Goal: Contribute content: Add original content to the website for others to see

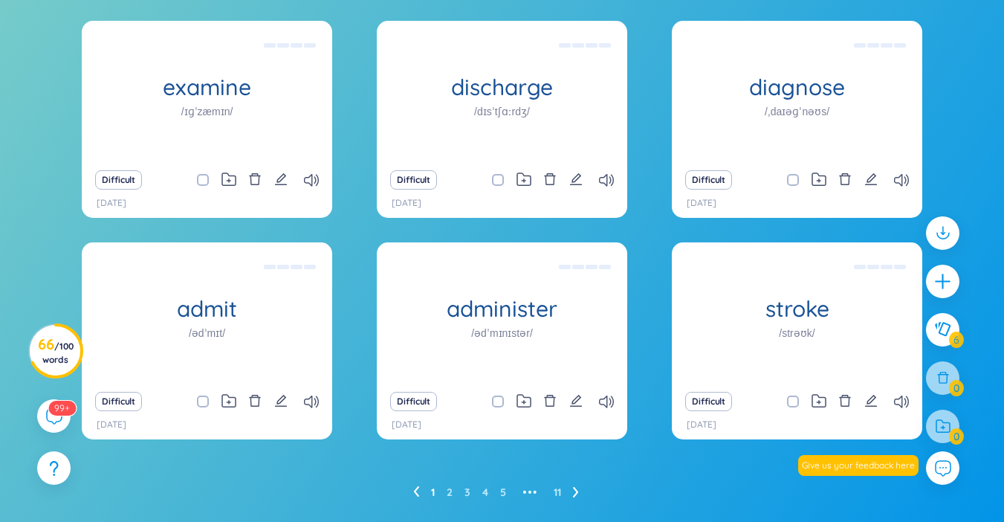
scroll to position [216, 0]
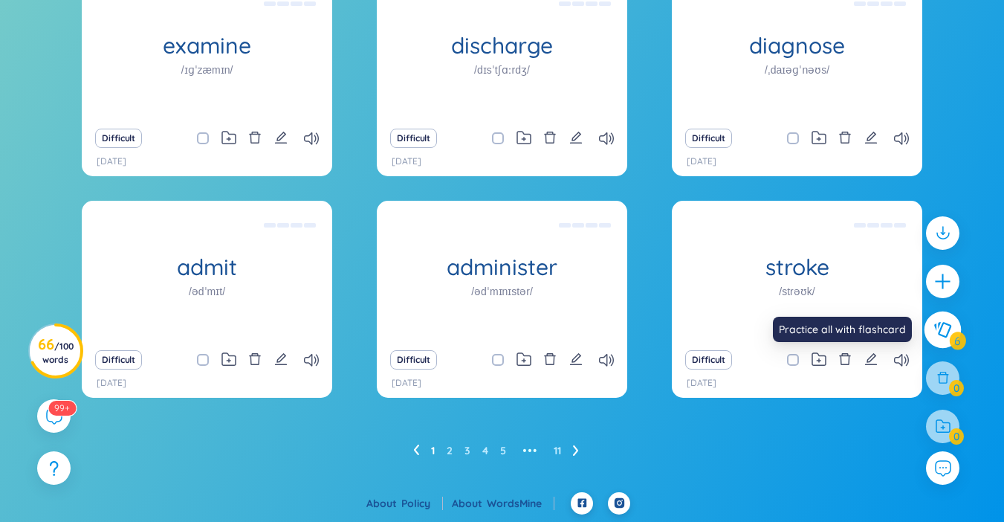
click at [940, 340] on button at bounding box center [942, 329] width 37 height 37
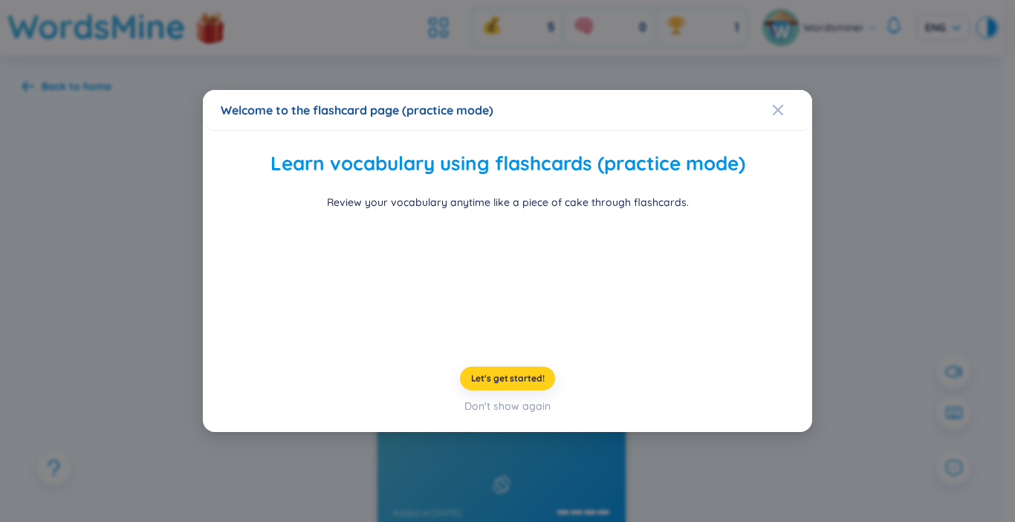
click at [496, 377] on span "Let's get started!" at bounding box center [508, 378] width 74 height 12
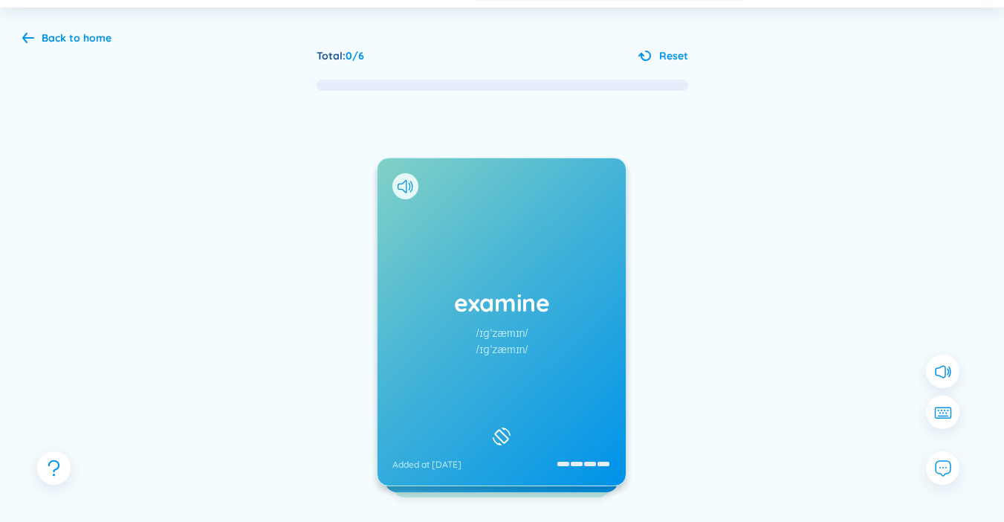
scroll to position [74, 0]
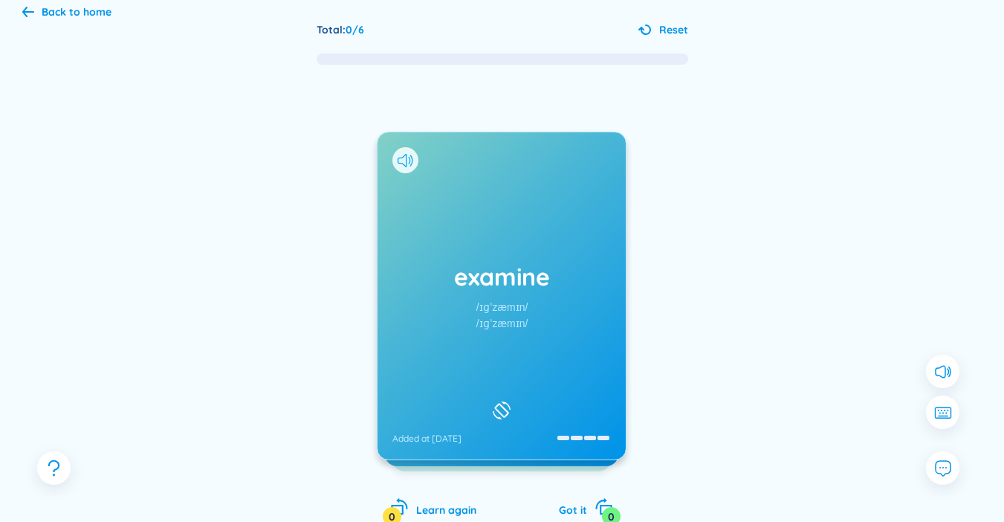
click at [402, 163] on icon at bounding box center [402, 160] width 9 height 13
click at [447, 354] on div "examine /ɪɡˈzæmɪn/ /ɪɡˈzæmɪn/ Added at 20/9/2025" at bounding box center [501, 295] width 248 height 327
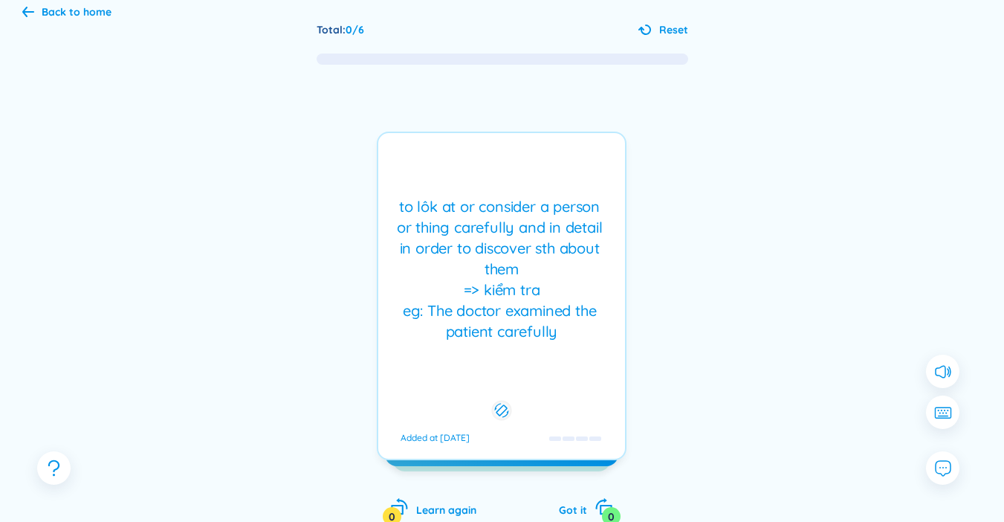
click at [479, 360] on div "to lôk at or consider a person or thing carefully and in detail in order to dis…" at bounding box center [502, 296] width 250 height 328
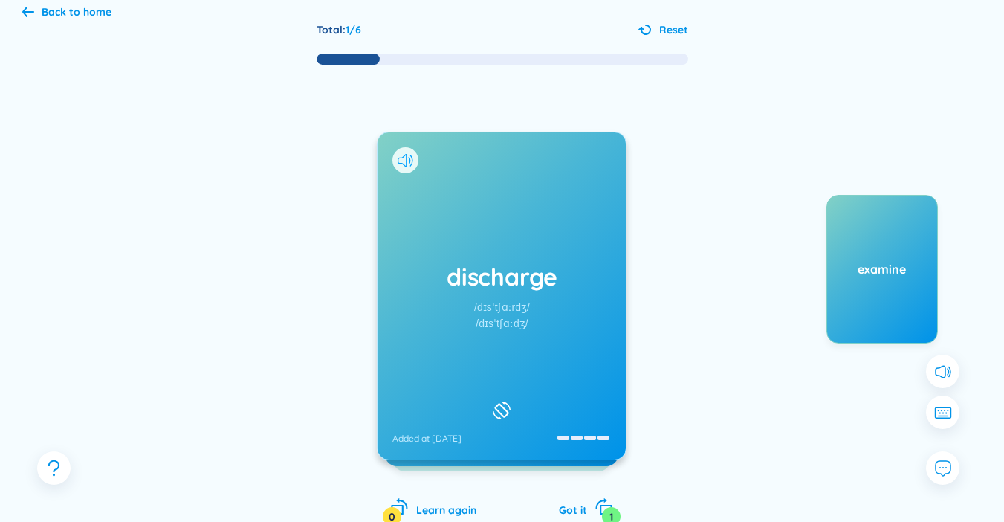
click at [410, 163] on icon at bounding box center [410, 159] width 2 height 7
click at [403, 166] on icon at bounding box center [406, 160] width 16 height 13
click at [944, 375] on icon at bounding box center [940, 371] width 10 height 13
click at [944, 375] on icon at bounding box center [943, 375] width 4 height 6
click at [447, 293] on h1 "discharge" at bounding box center [501, 276] width 218 height 33
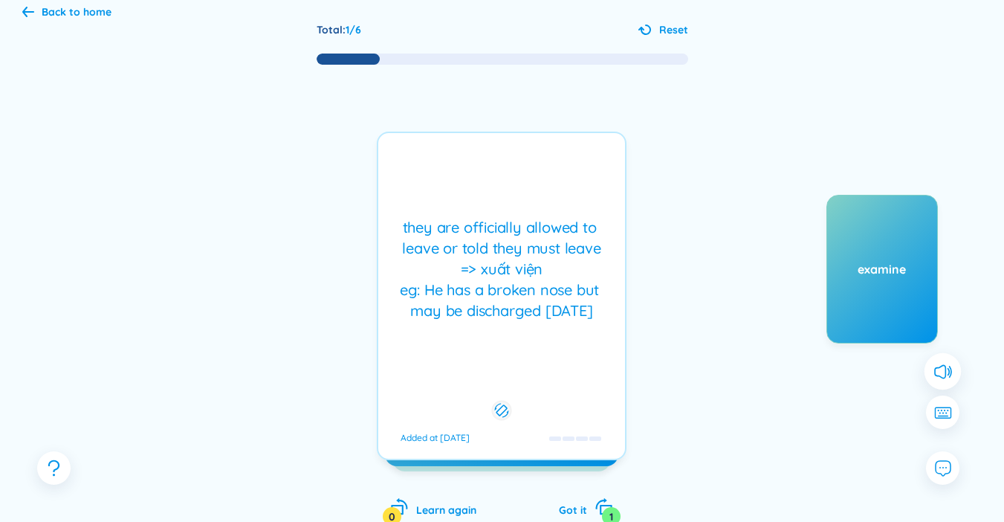
click at [447, 293] on div "they are officially allowed to leave or told they must leave => xuất viện eg: H…" at bounding box center [502, 269] width 232 height 104
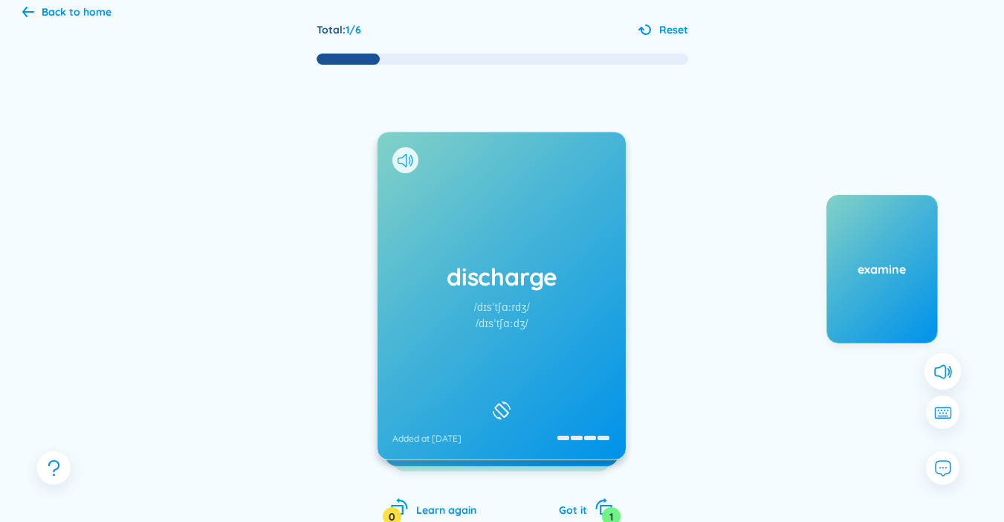
click at [405, 163] on icon at bounding box center [406, 160] width 16 height 13
click at [451, 238] on div "discharge /dɪsˈtʃɑːrdʒ/ /dɪsˈtʃɑːdʒ/ Added at 20/9/2025" at bounding box center [501, 295] width 248 height 327
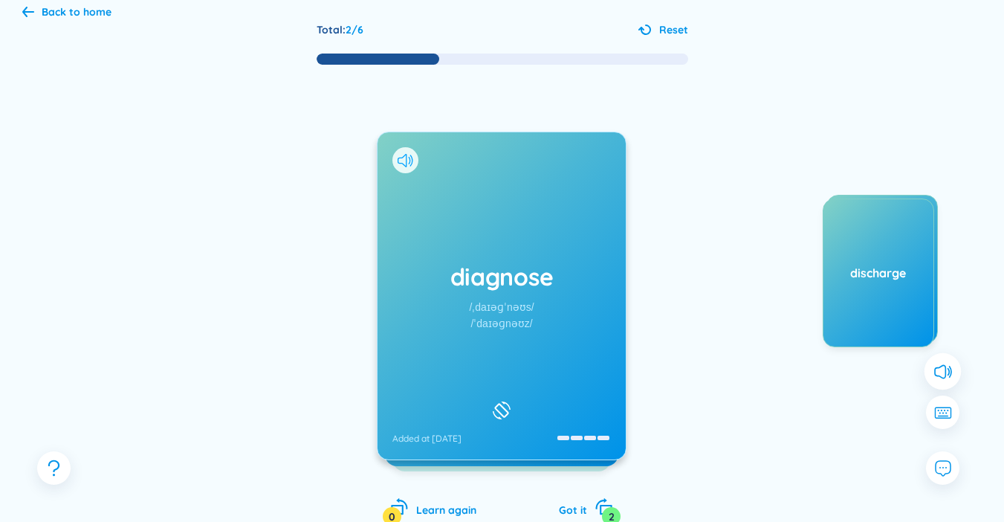
click at [398, 163] on icon at bounding box center [406, 160] width 16 height 13
click at [443, 299] on div "diagnose /ˌdaɪəɡˈnəʊs/ /ˈdaɪəɡnəʊz/ Added at 20/9/2025" at bounding box center [501, 295] width 248 height 327
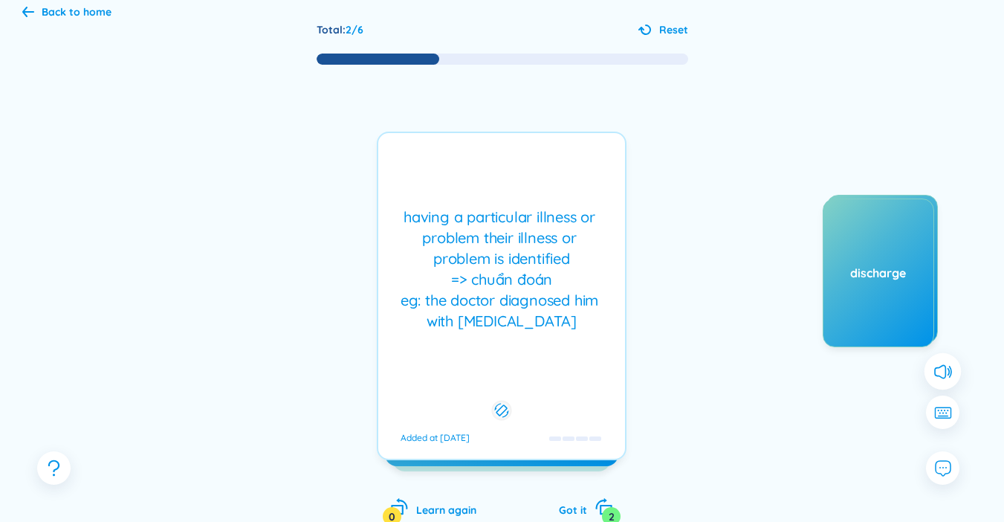
click at [524, 349] on div "having a particular illness or problem their illness or problem is identified =…" at bounding box center [502, 296] width 250 height 328
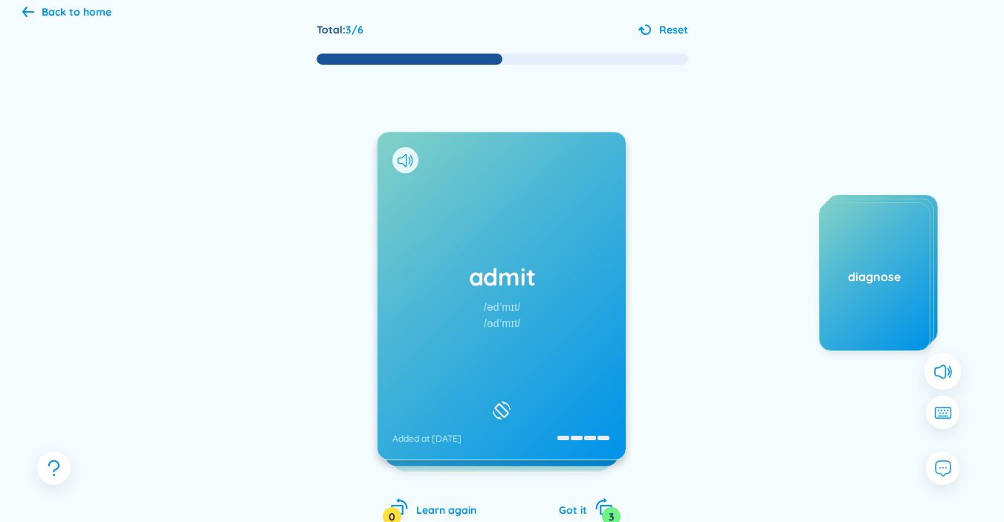
click at [498, 335] on div "admit /ədˈmɪt/ /ədˈmɪt/ Added at 20/9/2025" at bounding box center [501, 295] width 248 height 327
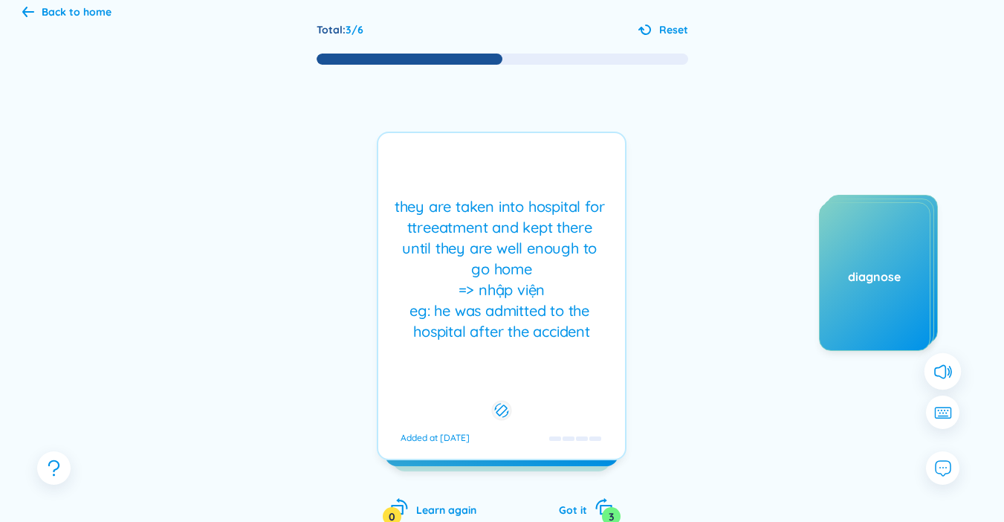
click at [457, 359] on div "they are taken into hospital for ttreeatment and kept there until they are well…" at bounding box center [502, 296] width 250 height 328
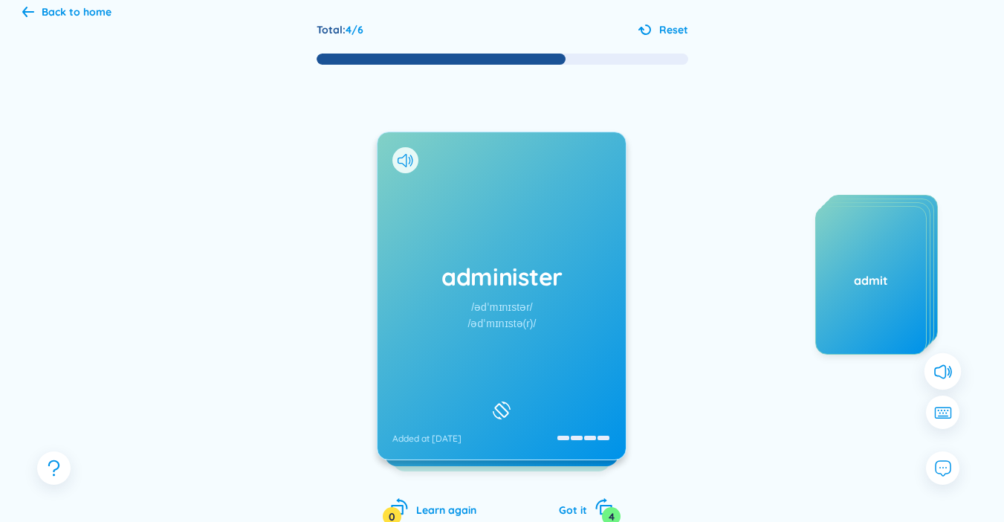
click at [394, 163] on div at bounding box center [405, 160] width 26 height 26
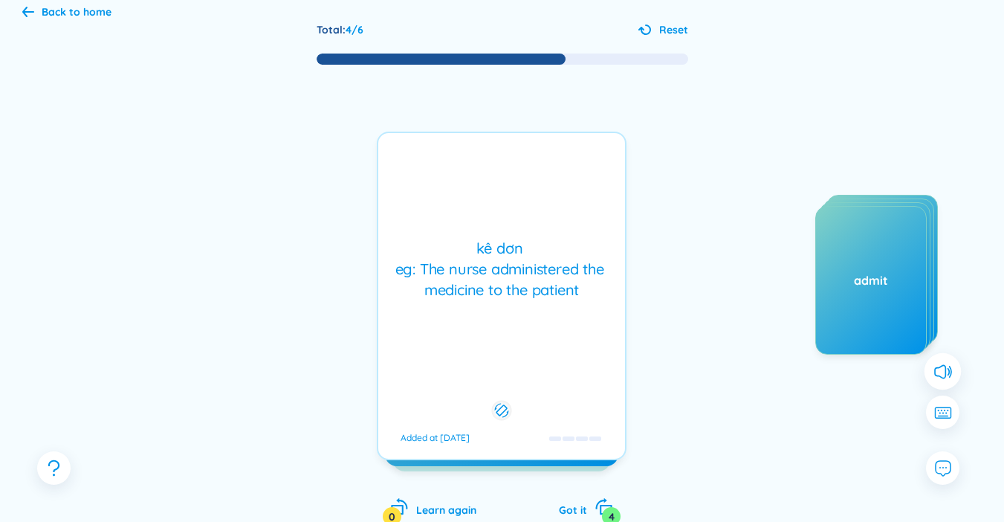
click at [504, 206] on div "kê dơn eg: The nurse administered the medicine to the patient Added at 20/9/2025" at bounding box center [502, 296] width 250 height 328
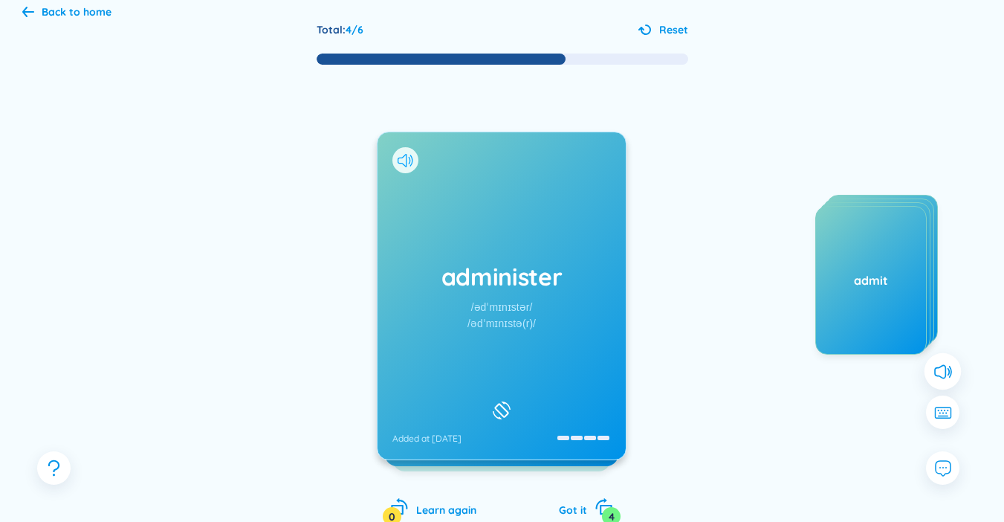
click at [409, 162] on icon at bounding box center [406, 160] width 16 height 13
click at [409, 189] on div "administer /ədˈmɪnɪstər/ /ədˈmɪnɪstə(r)/ Added at 20/9/2025" at bounding box center [501, 295] width 248 height 327
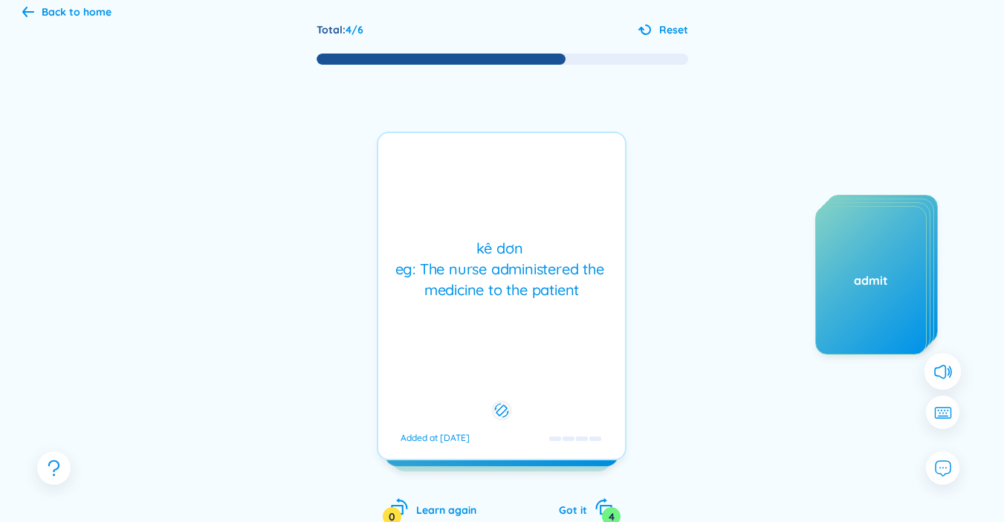
click at [528, 293] on div "kê dơn eg: The nurse administered the medicine to the patient" at bounding box center [502, 269] width 232 height 62
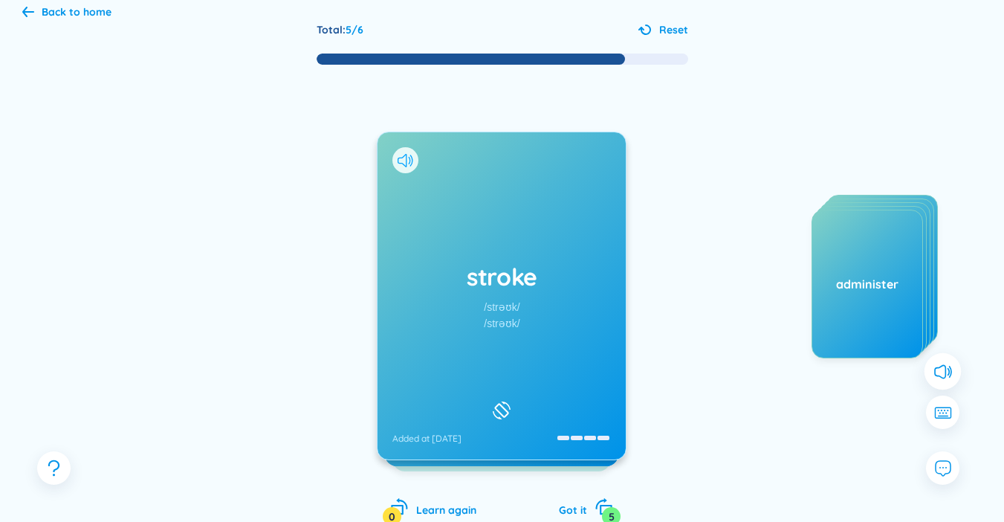
click at [399, 160] on icon at bounding box center [406, 160] width 16 height 13
click at [400, 166] on icon at bounding box center [406, 160] width 16 height 13
click at [403, 171] on div at bounding box center [405, 160] width 26 height 26
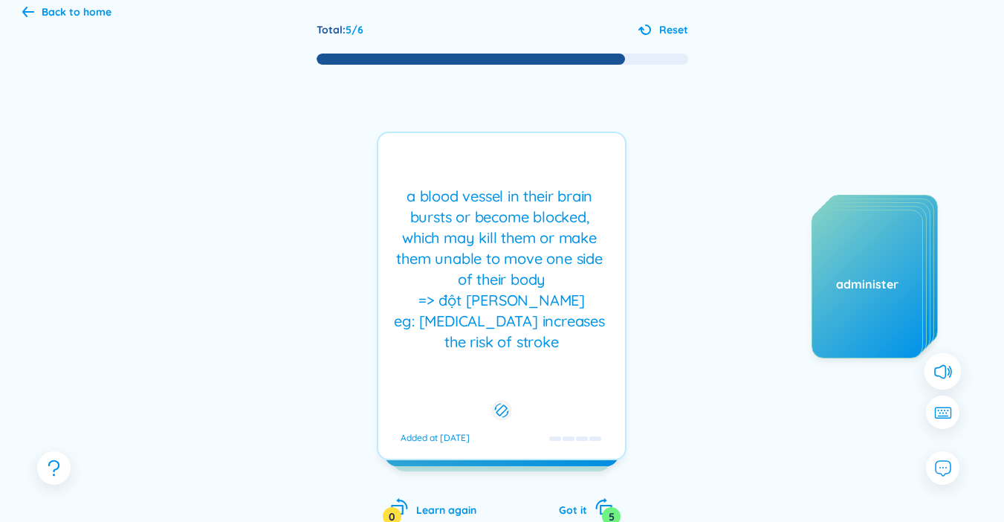
click at [436, 276] on div "a blood vessel in their brain bursts or become blocked, which may kill them or …" at bounding box center [502, 269] width 232 height 166
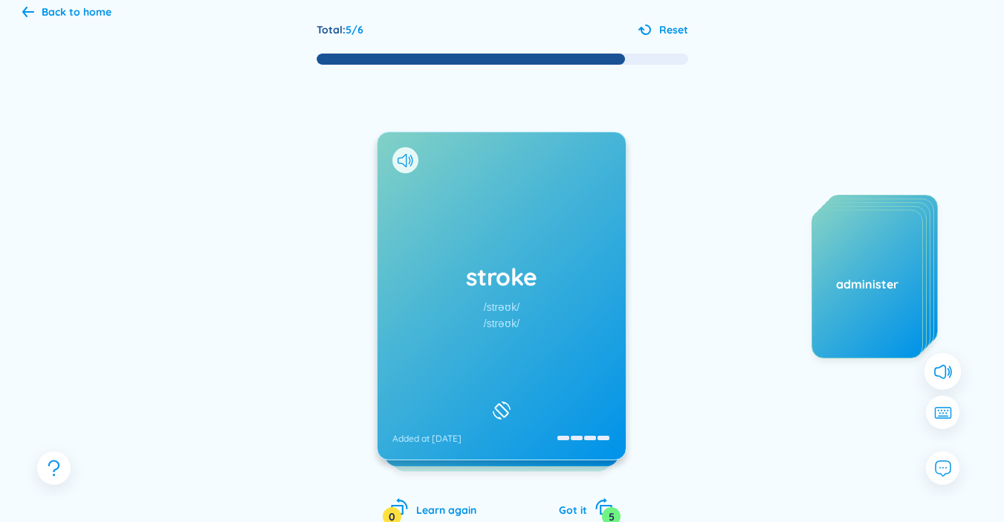
click at [512, 414] on div at bounding box center [501, 410] width 25 height 25
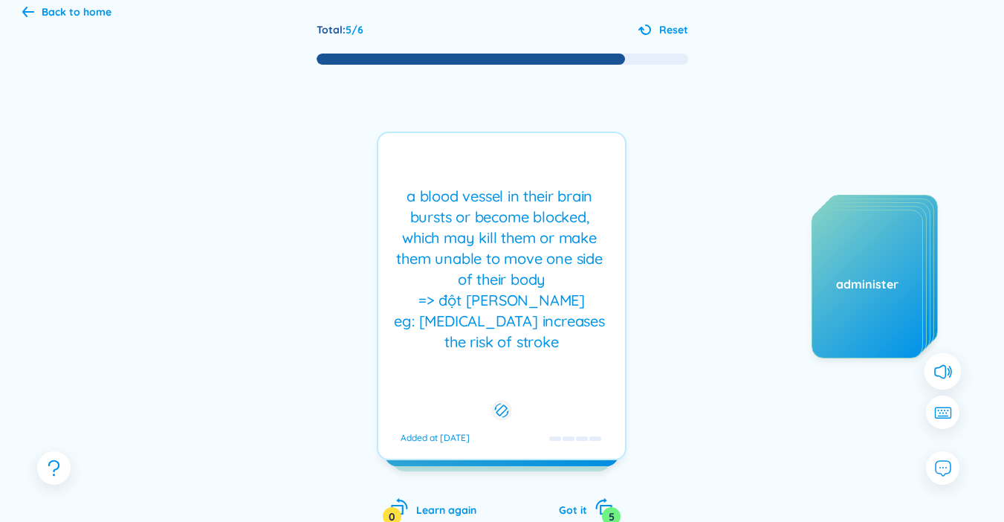
click at [403, 195] on div "a blood vessel in their brain bursts or become blocked, which may kill them or …" at bounding box center [502, 269] width 232 height 166
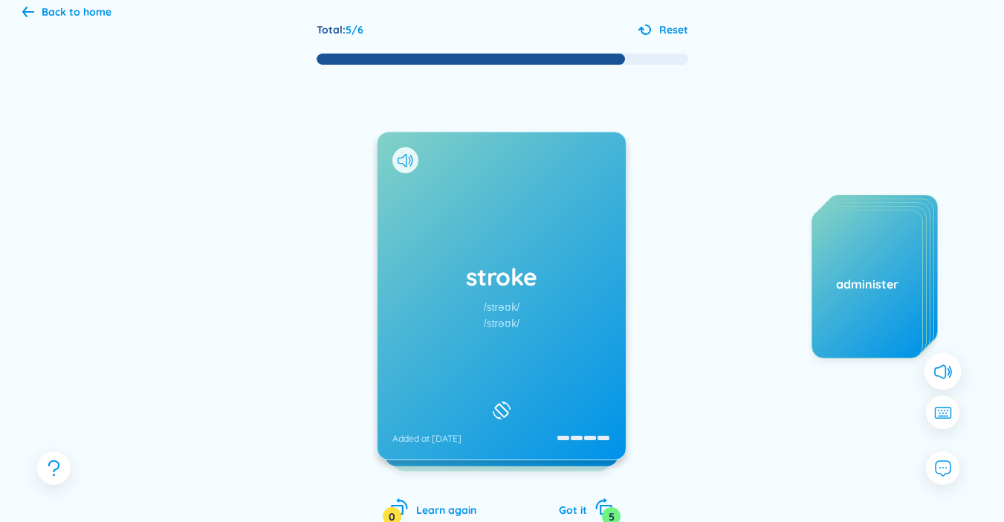
click at [414, 168] on div at bounding box center [405, 160] width 26 height 26
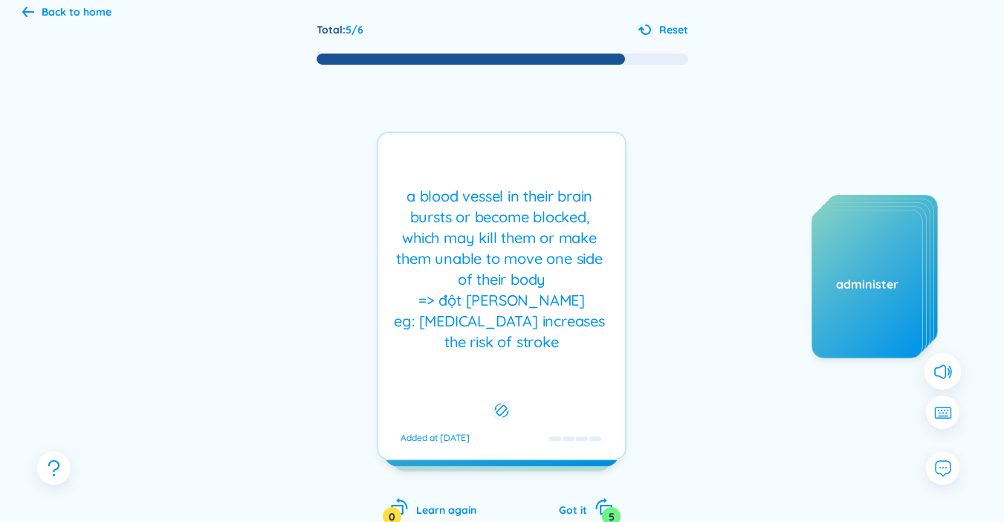
click at [416, 175] on div "stroke /strəʊk/ /strəʊk/ Added at 20/9/2025 a blood vessel in their brain burst…" at bounding box center [502, 296] width 250 height 328
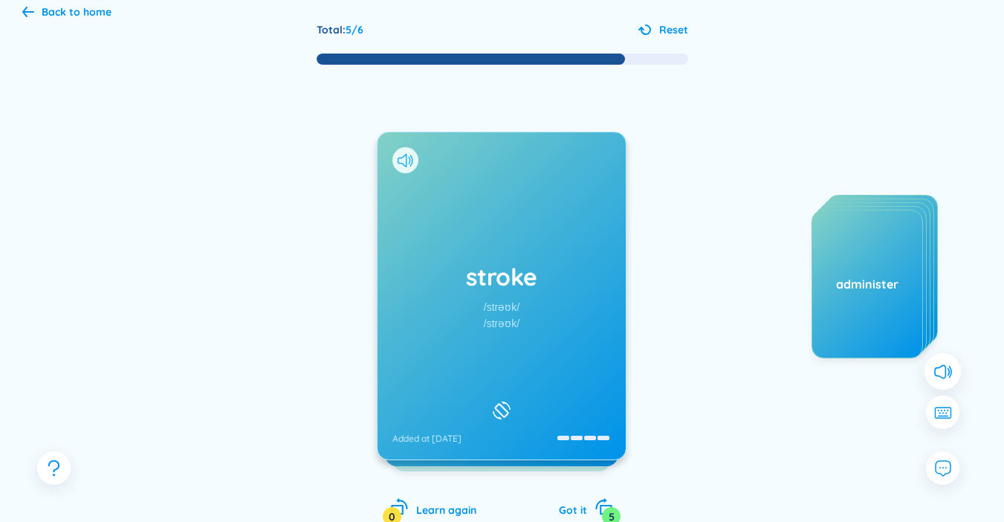
click at [404, 161] on icon at bounding box center [406, 160] width 16 height 13
click at [431, 253] on div "stroke /strəʊk/ /strəʊk/ Added at 20/9/2025" at bounding box center [501, 295] width 248 height 327
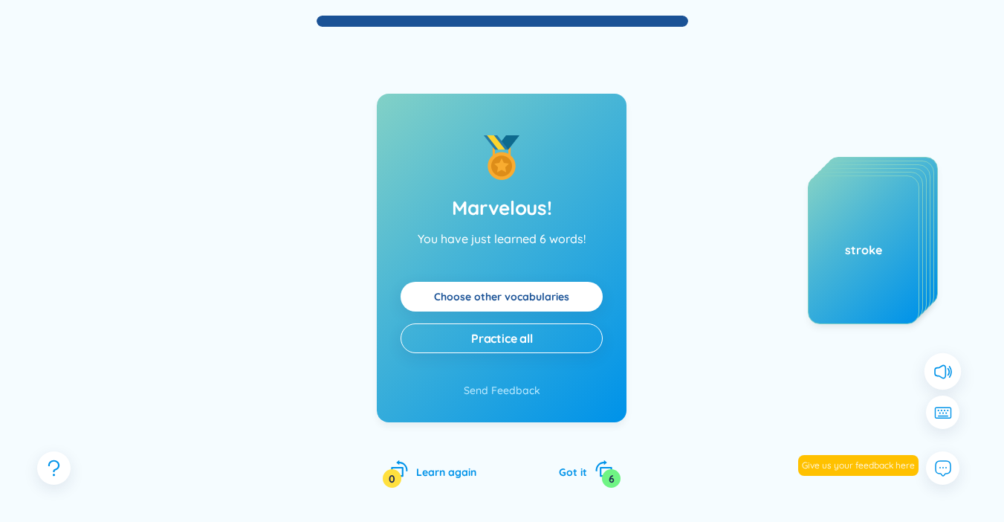
scroll to position [85, 0]
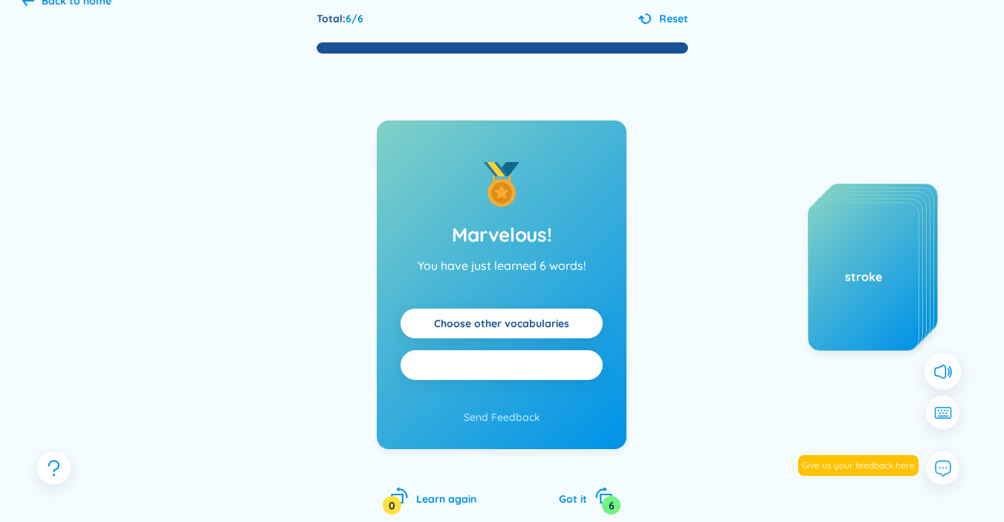
click at [531, 363] on span "Practice all" at bounding box center [502, 365] width 62 height 16
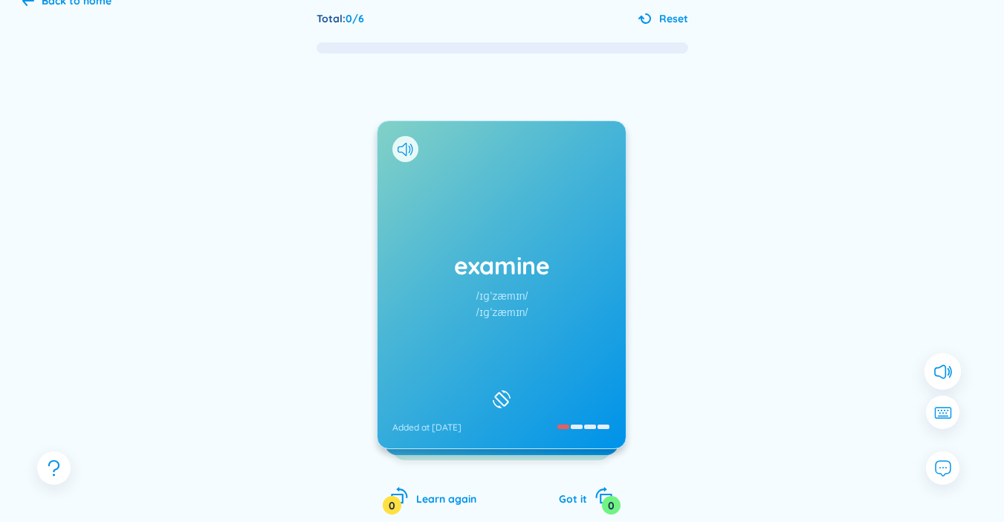
click at [652, 19] on div at bounding box center [645, 18] width 15 height 15
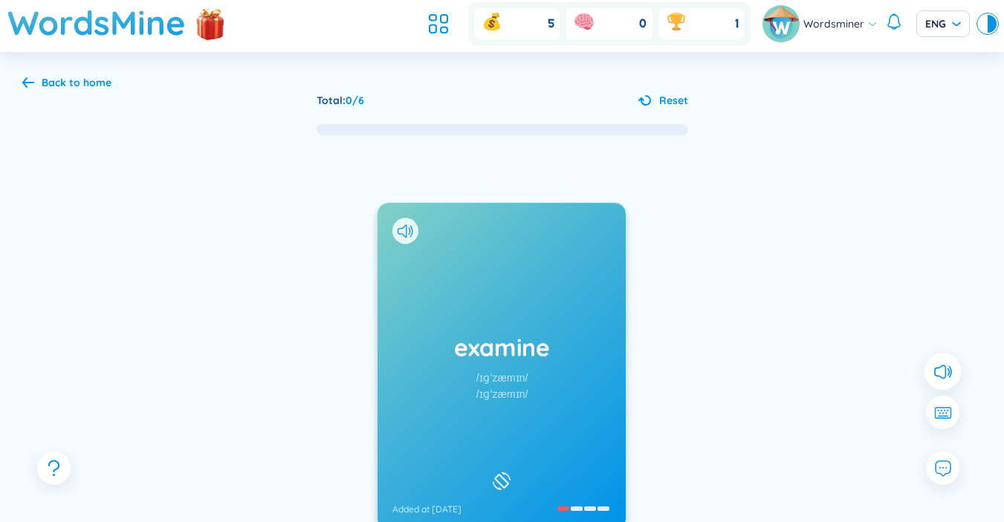
scroll to position [0, 0]
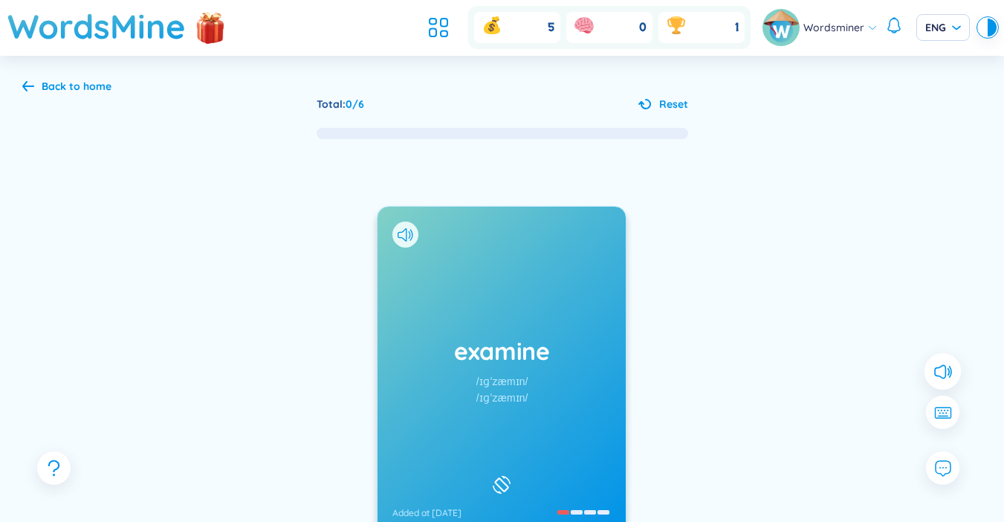
click at [30, 91] on icon at bounding box center [28, 85] width 12 height 11
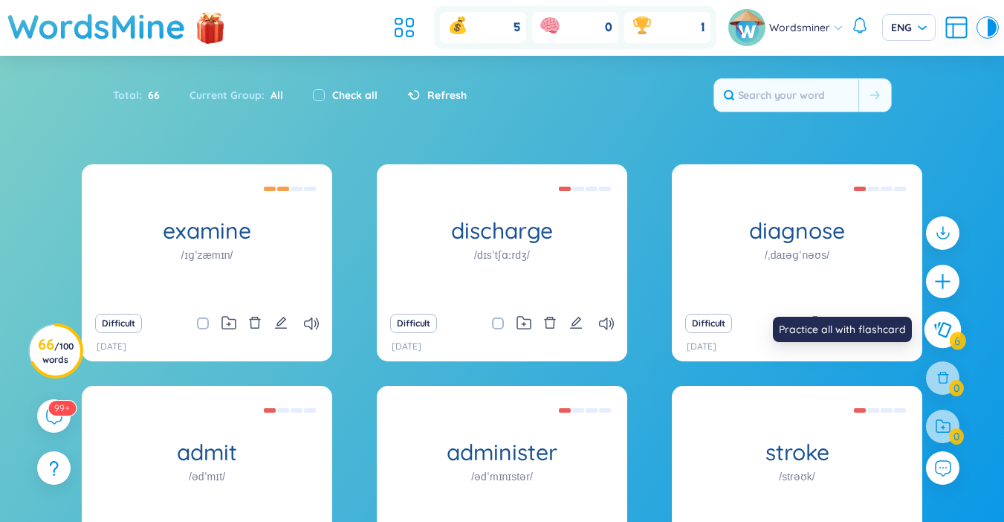
click at [936, 326] on icon at bounding box center [942, 329] width 18 height 16
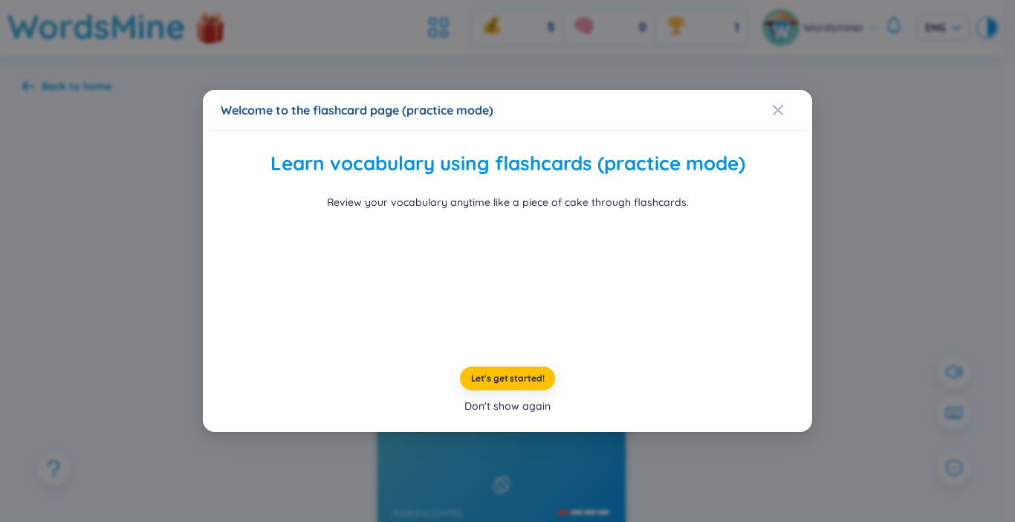
click at [522, 414] on div "Don't show again" at bounding box center [507, 406] width 86 height 16
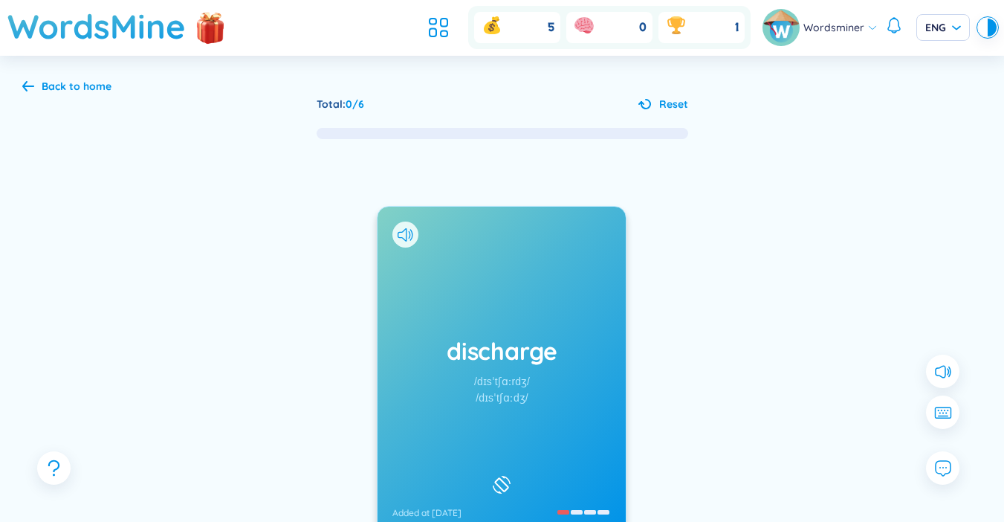
scroll to position [74, 0]
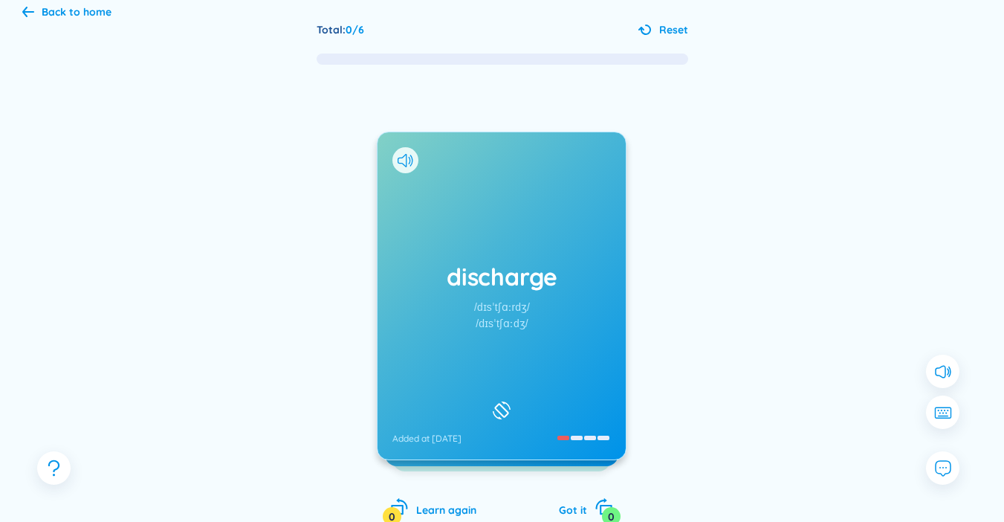
click at [597, 268] on h1 "discharge" at bounding box center [501, 276] width 218 height 33
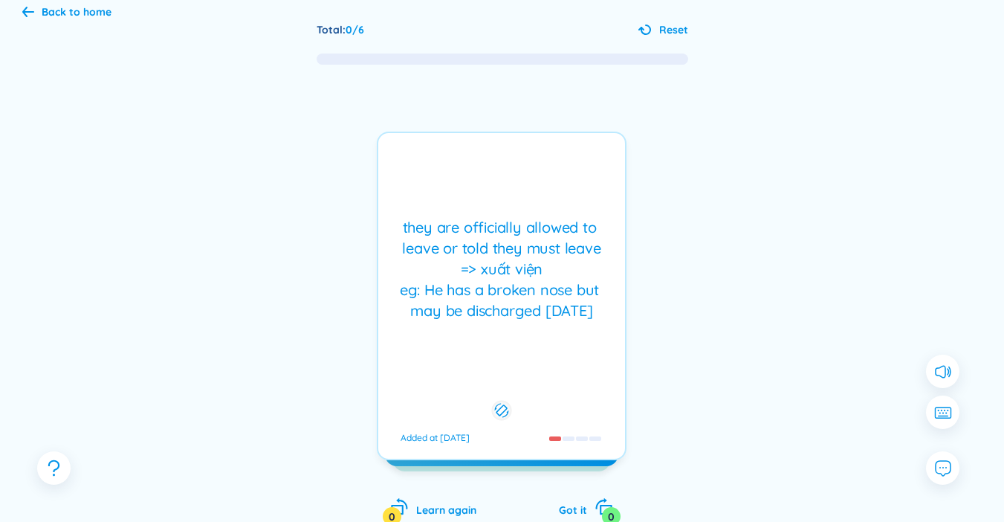
click at [524, 265] on div "they are officially allowed to leave or told they must leave => xuất viện eg: H…" at bounding box center [502, 269] width 232 height 104
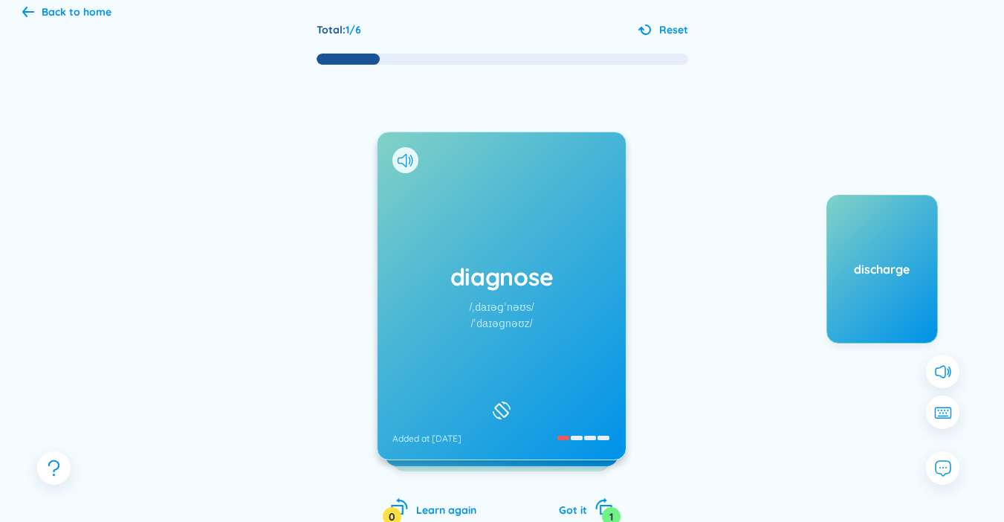
click at [464, 228] on div "diagnose /ˌdaɪəɡˈnəʊs/ /ˈdaɪəɡnəʊz/ Added at 20/9/2025" at bounding box center [501, 295] width 248 height 327
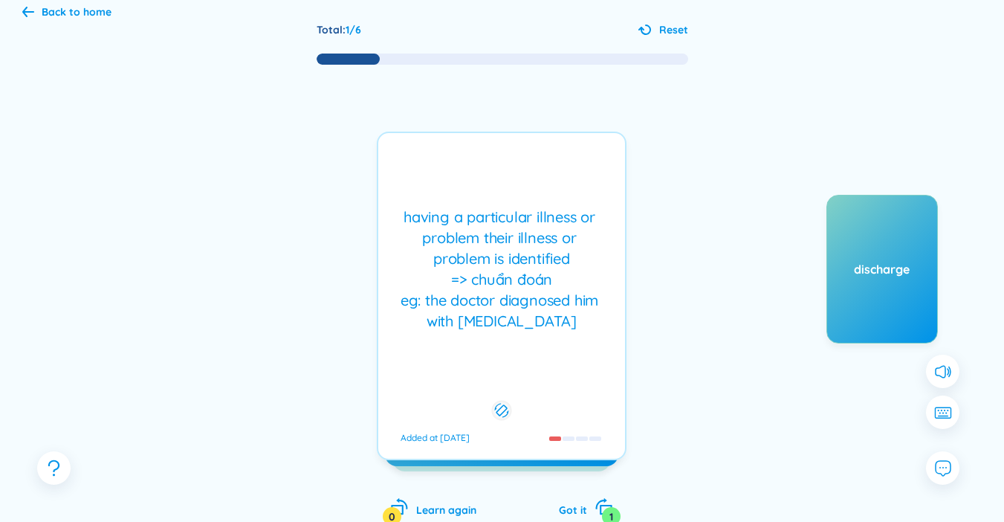
click at [487, 227] on div "having a particular illness or problem their illness or problem is identified =…" at bounding box center [502, 269] width 232 height 125
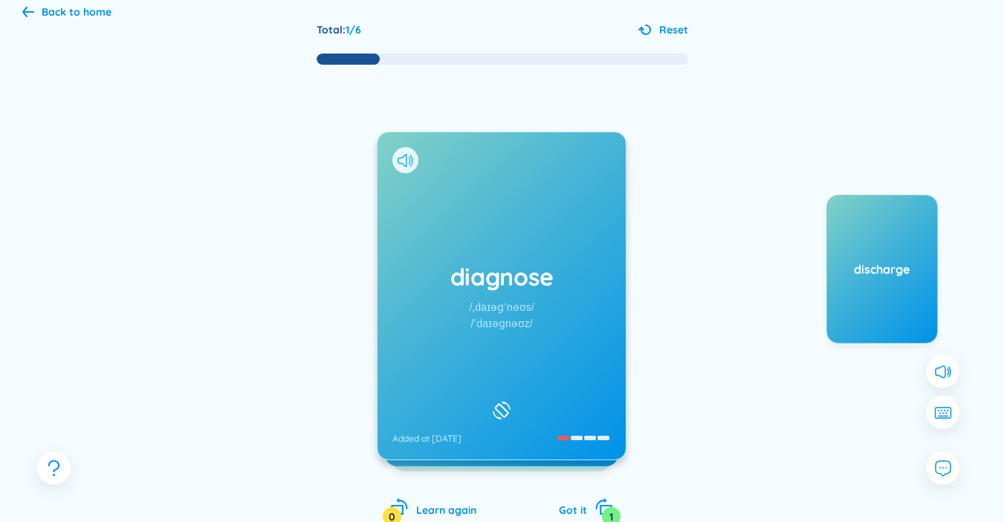
click at [401, 155] on icon at bounding box center [406, 160] width 16 height 13
click at [521, 273] on h1 "diagnose" at bounding box center [501, 276] width 218 height 33
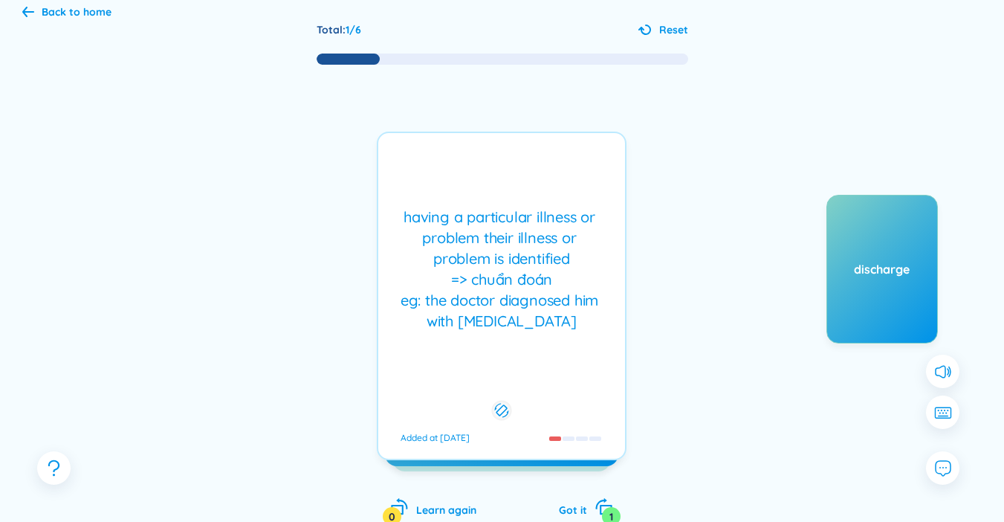
click at [508, 294] on div "having a particular illness or problem their illness or problem is identified =…" at bounding box center [502, 269] width 232 height 125
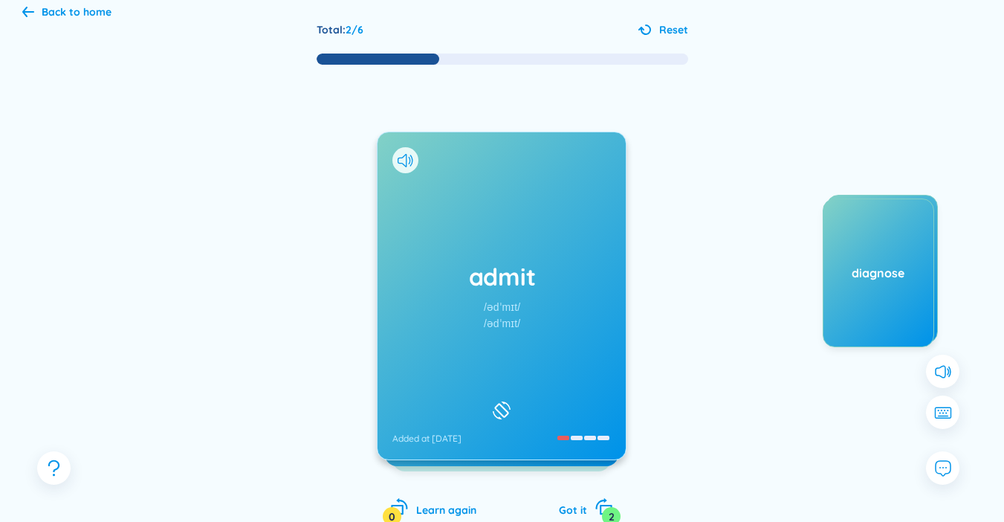
click at [566, 291] on h1 "admit" at bounding box center [501, 276] width 218 height 33
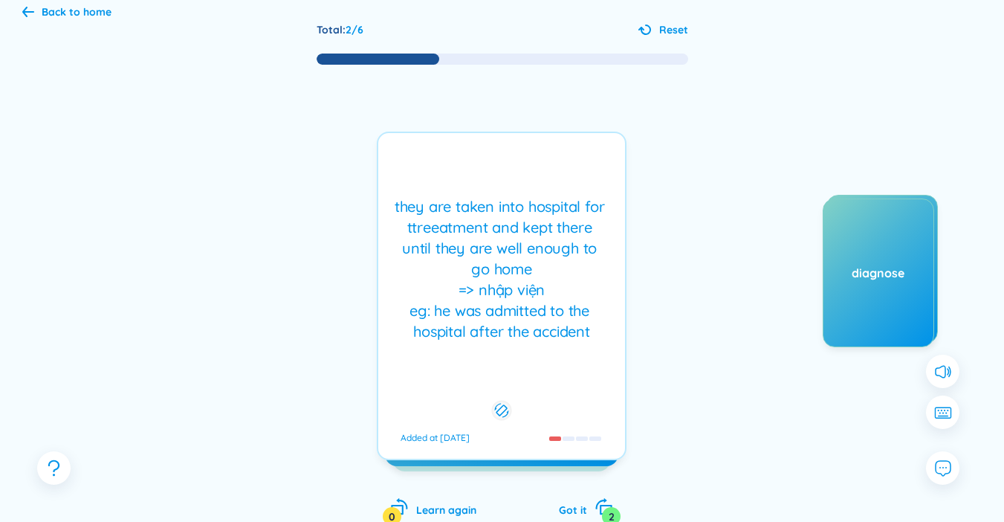
click at [473, 267] on div "they are taken into hospital for ttreeatment and kept there until they are well…" at bounding box center [502, 269] width 232 height 146
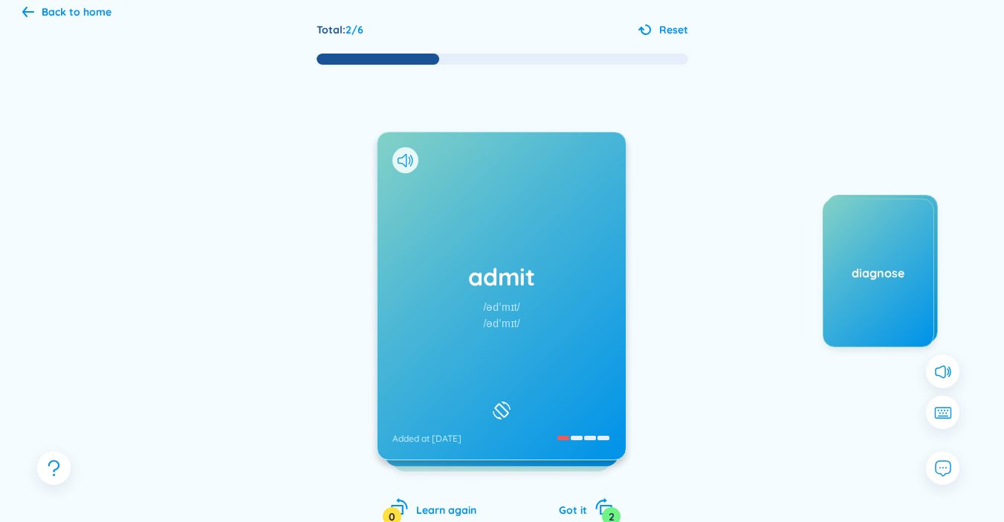
click at [473, 267] on h1 "admit" at bounding box center [501, 276] width 218 height 33
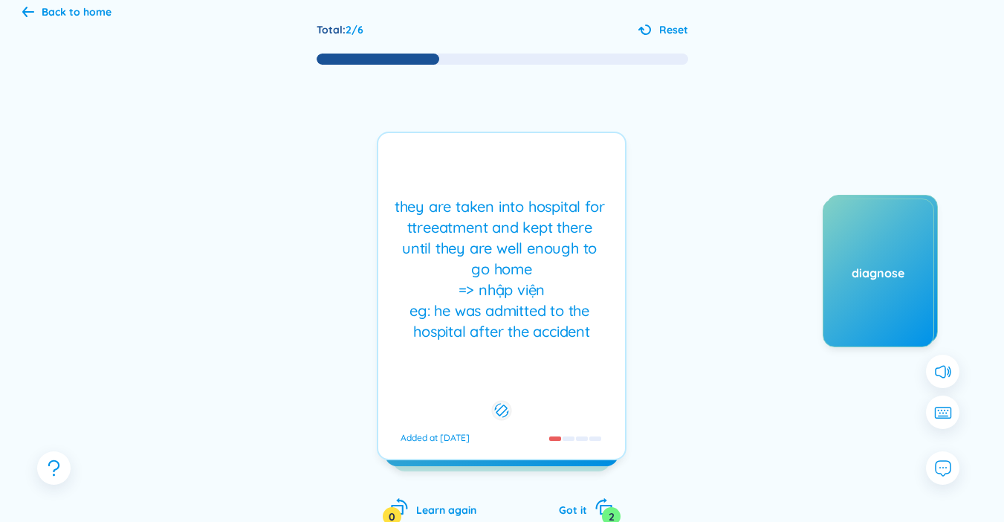
click at [475, 262] on div "they are taken into hospital for ttreeatment and kept there until they are well…" at bounding box center [502, 269] width 232 height 146
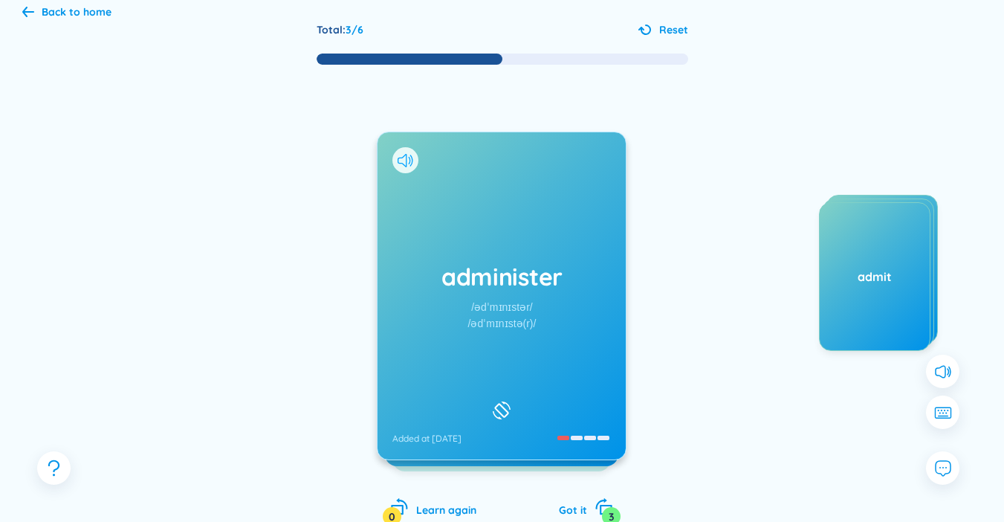
click at [406, 164] on icon at bounding box center [406, 160] width 16 height 13
click at [403, 159] on icon at bounding box center [406, 160] width 16 height 13
click at [445, 308] on div "administer /ədˈmɪnɪstər/ /ədˈmɪnɪstə(r)/ Added at 20/9/2025" at bounding box center [501, 295] width 248 height 327
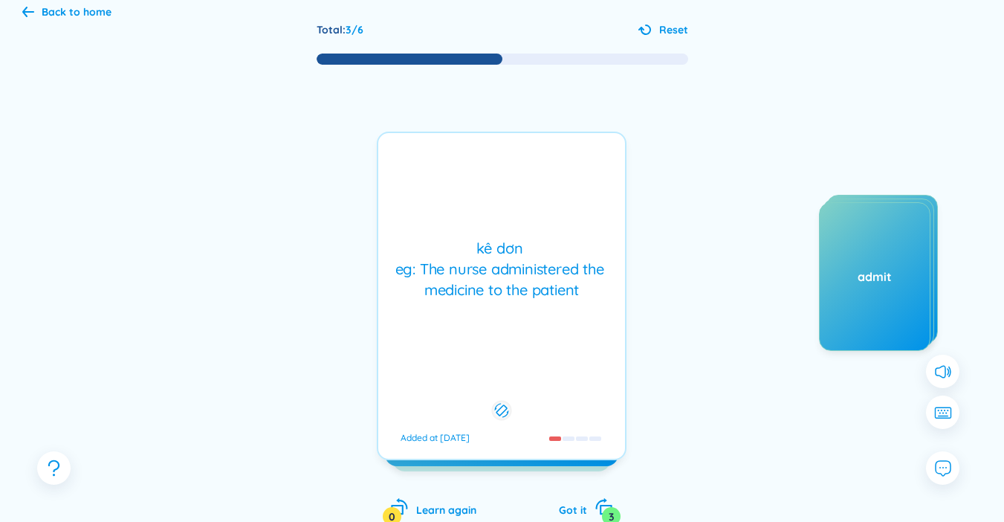
click at [457, 300] on div "kê dơn eg: The nurse administered the medicine to the patient" at bounding box center [502, 269] width 232 height 62
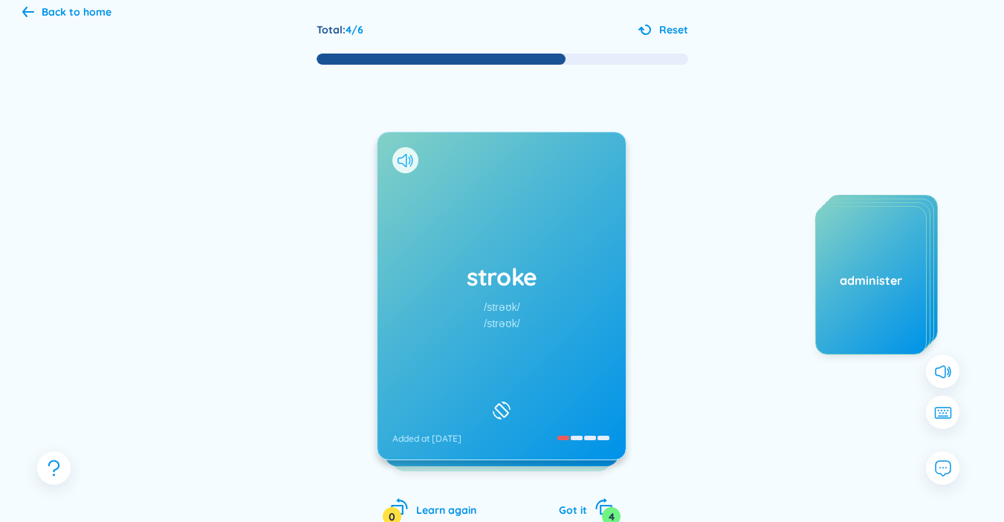
click at [405, 164] on icon at bounding box center [406, 160] width 16 height 13
click at [493, 294] on div "stroke /strəʊk/ /strəʊk/ Added at 20/9/2025" at bounding box center [501, 295] width 248 height 327
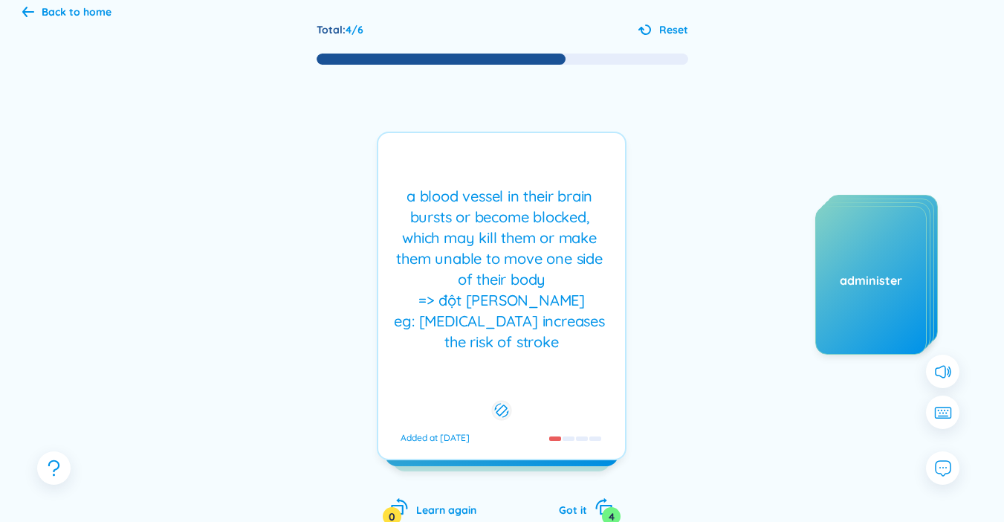
click at [518, 299] on div "a blood vessel in their brain bursts or become blocked, which may kill them or …" at bounding box center [502, 269] width 232 height 166
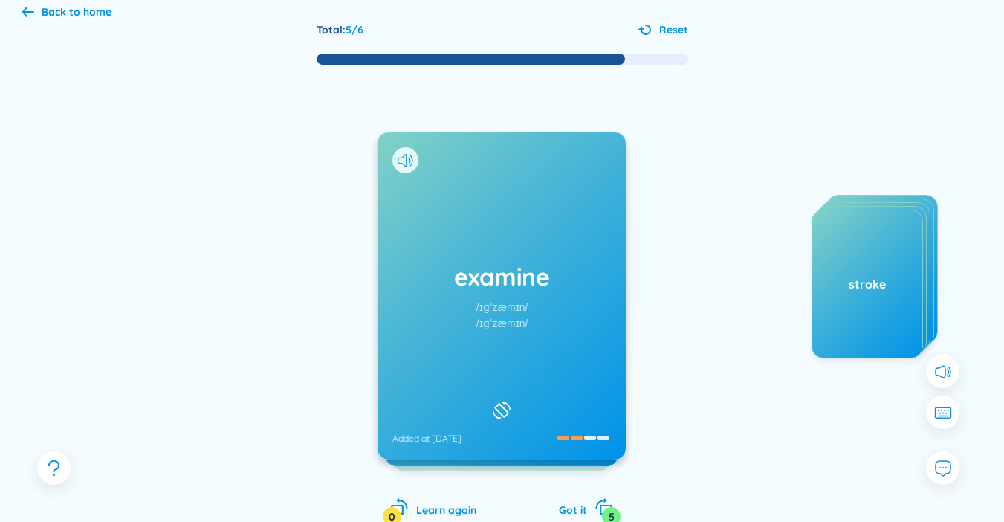
click at [409, 162] on icon at bounding box center [406, 160] width 16 height 13
click at [439, 252] on div "examine /ɪɡˈzæmɪn/ /ɪɡˈzæmɪn/ Added at 20/9/2025" at bounding box center [501, 295] width 248 height 327
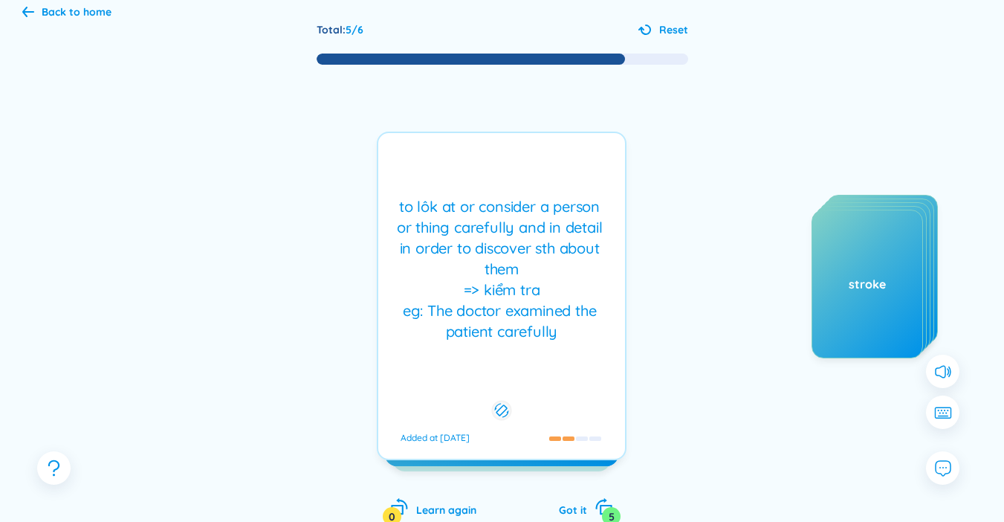
click at [479, 239] on div "to lôk at or consider a person or thing carefully and in detail in order to dis…" at bounding box center [502, 269] width 232 height 146
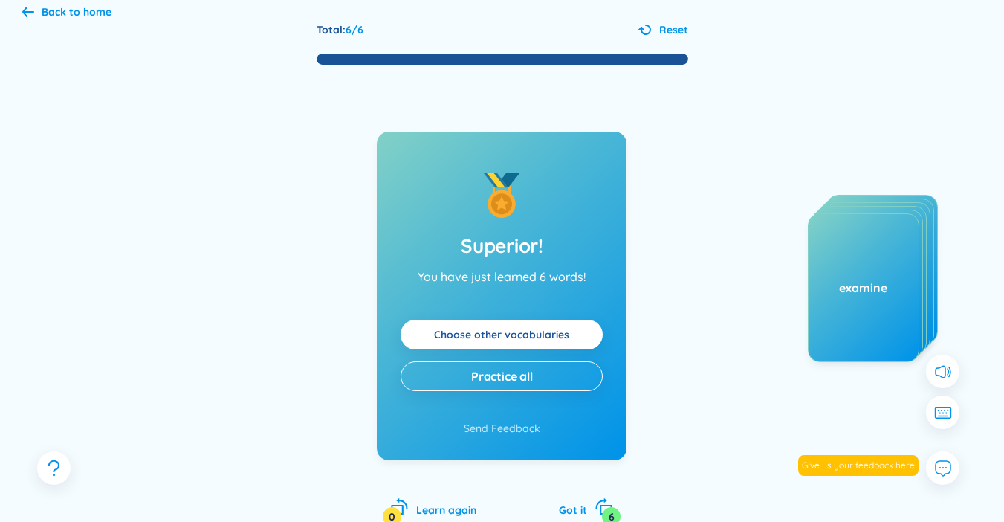
click at [562, 341] on link "Choose other vocabularies" at bounding box center [501, 334] width 135 height 16
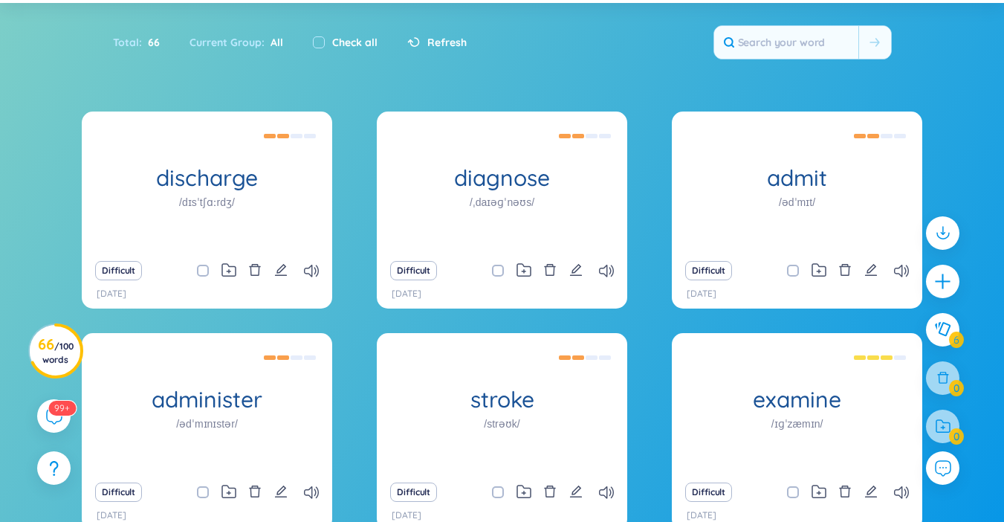
scroll to position [149, 0]
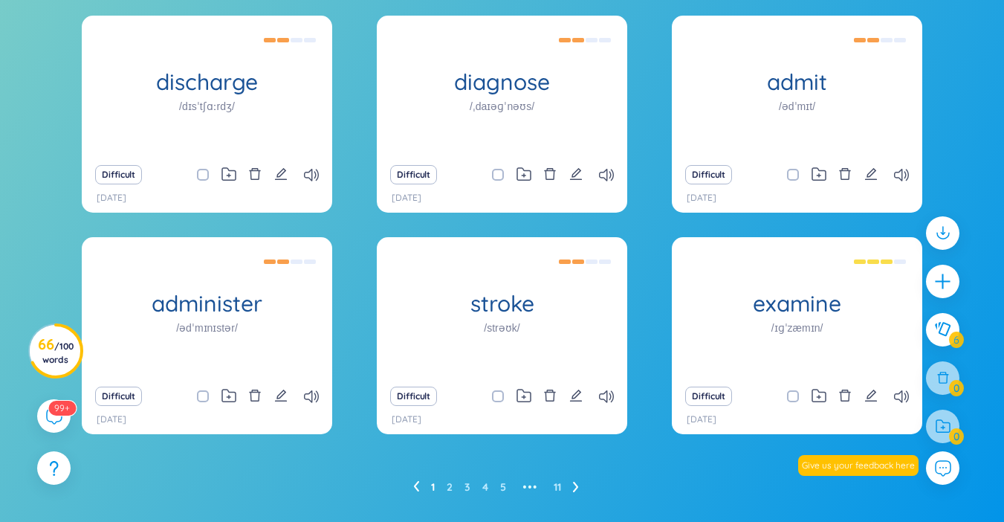
click at [577, 491] on icon at bounding box center [576, 486] width 6 height 11
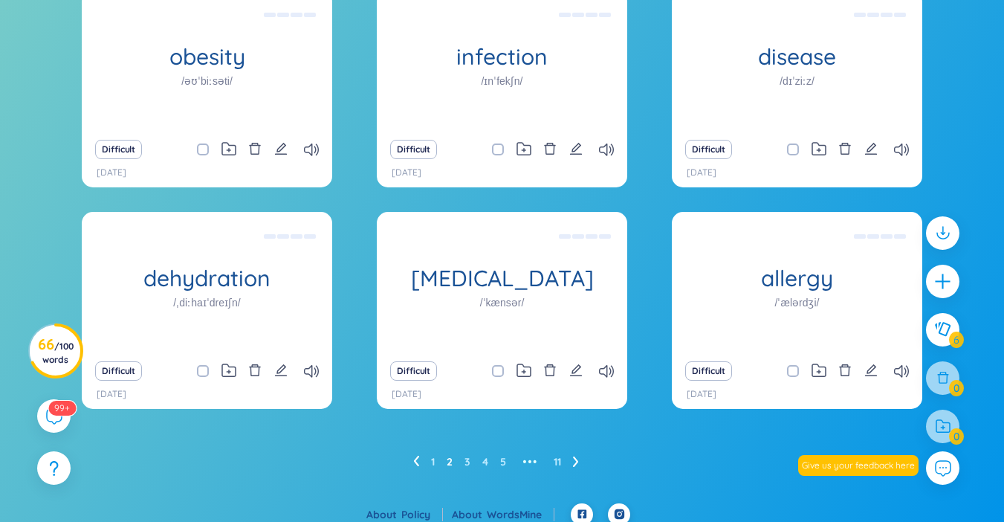
scroll to position [185, 0]
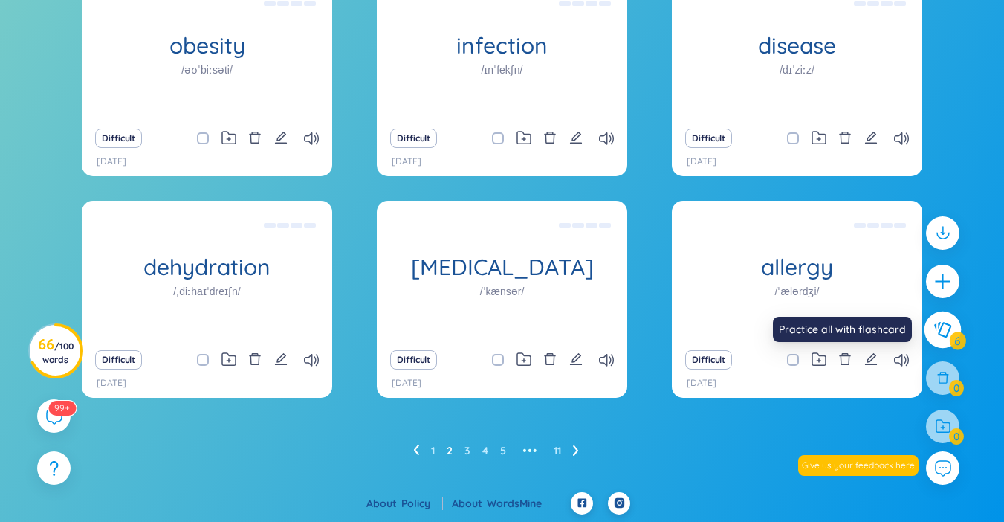
click at [936, 324] on icon at bounding box center [942, 329] width 18 height 16
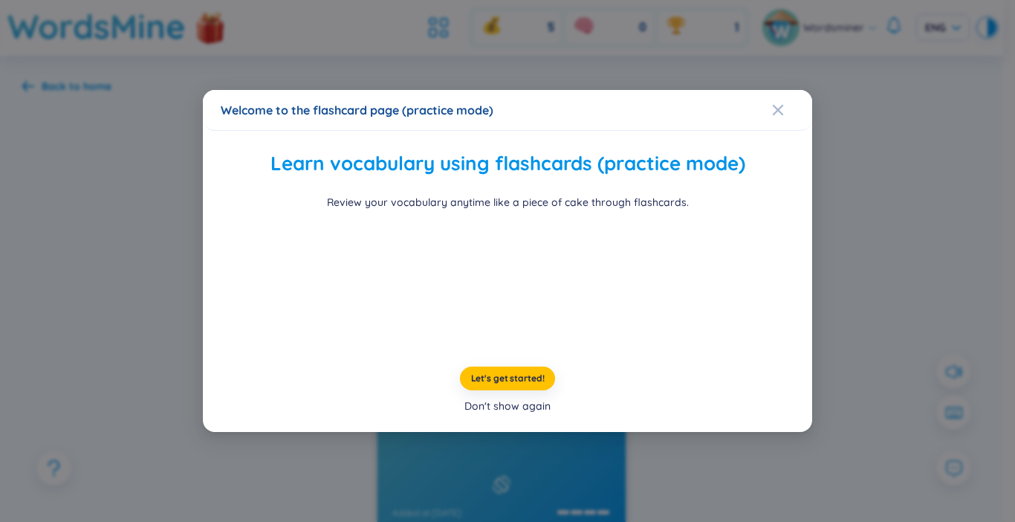
click at [526, 414] on div "Don't show again" at bounding box center [507, 406] width 86 height 16
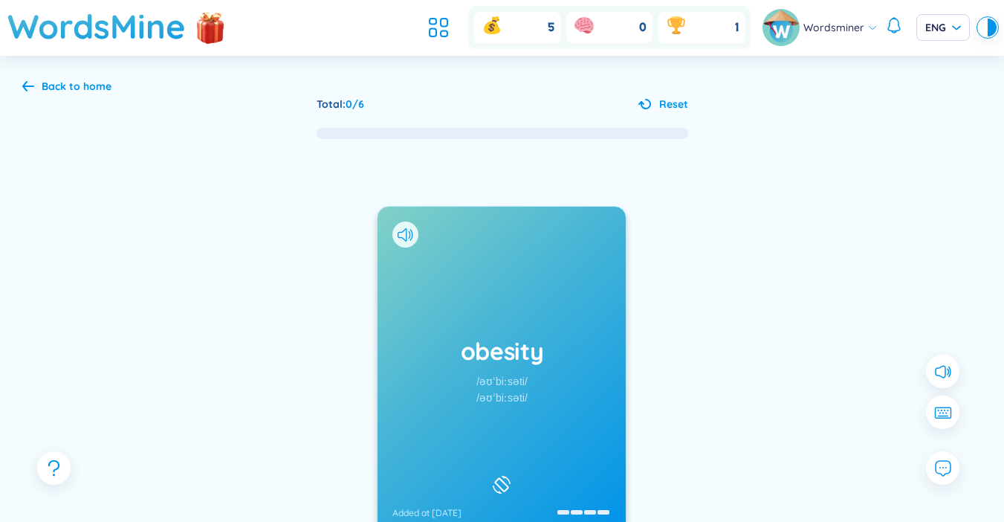
scroll to position [74, 0]
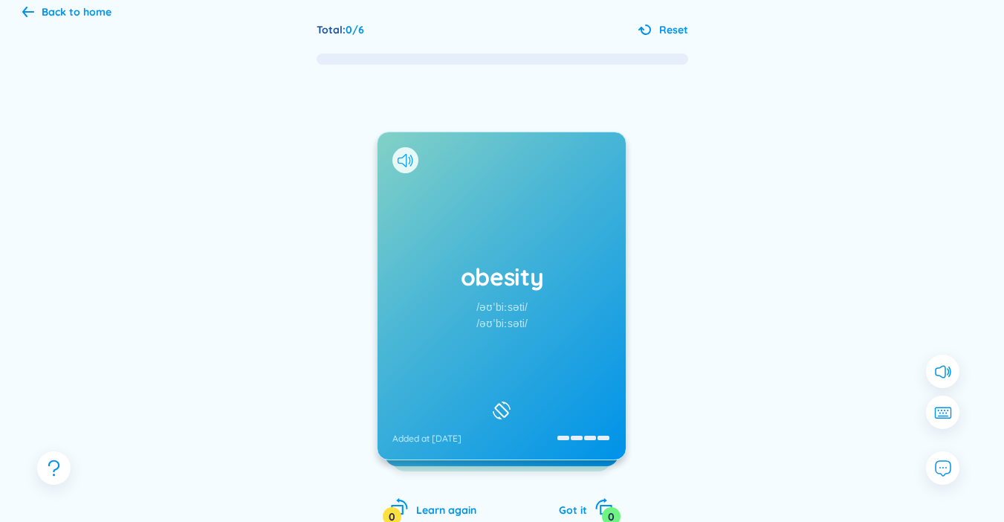
click at [401, 155] on icon at bounding box center [406, 160] width 16 height 13
click at [406, 308] on div "obesity /əʊˈbiːsəti/ /əʊˈbiːsəti/ Added at 20/9/2025" at bounding box center [501, 295] width 248 height 327
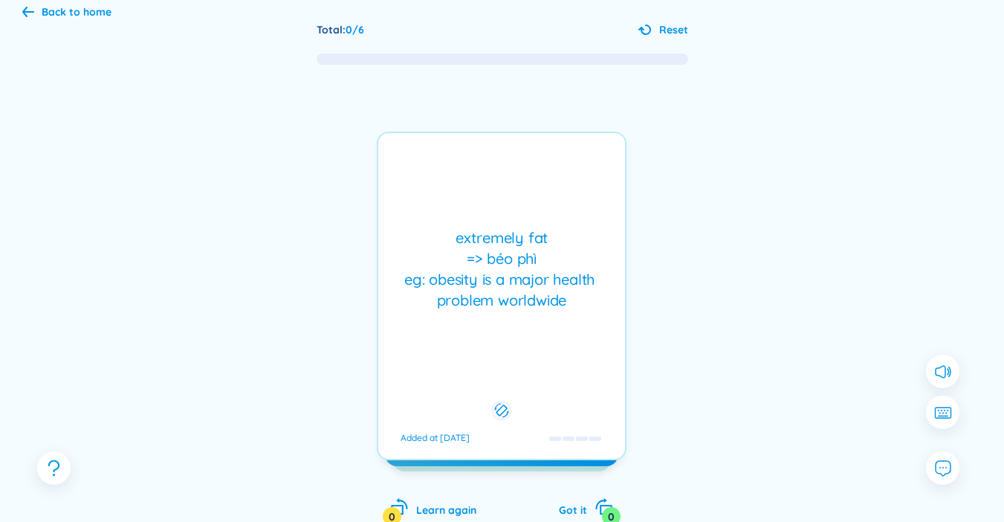
click at [524, 285] on div "extremely fat => béo phì eg: obesity is a major health problem worldwide" at bounding box center [502, 268] width 232 height 83
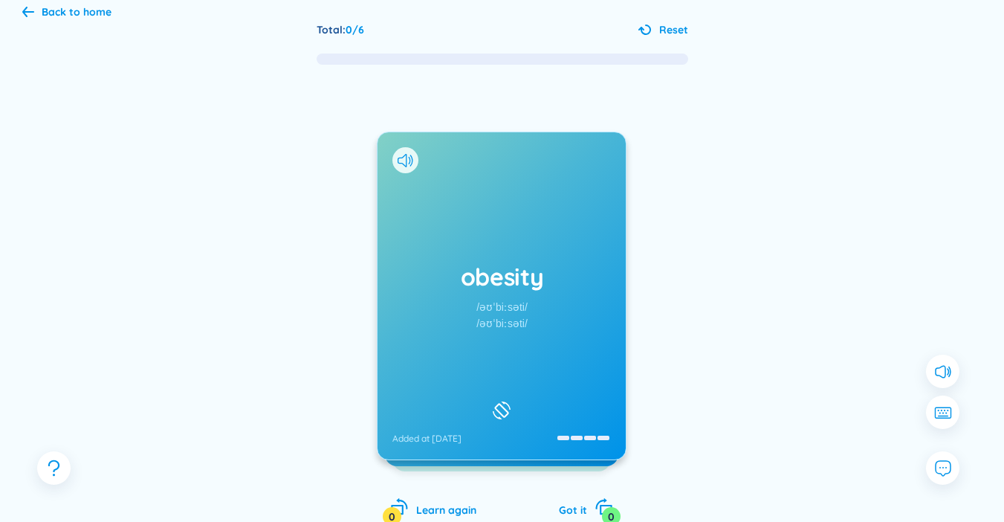
click at [394, 162] on div at bounding box center [405, 160] width 26 height 26
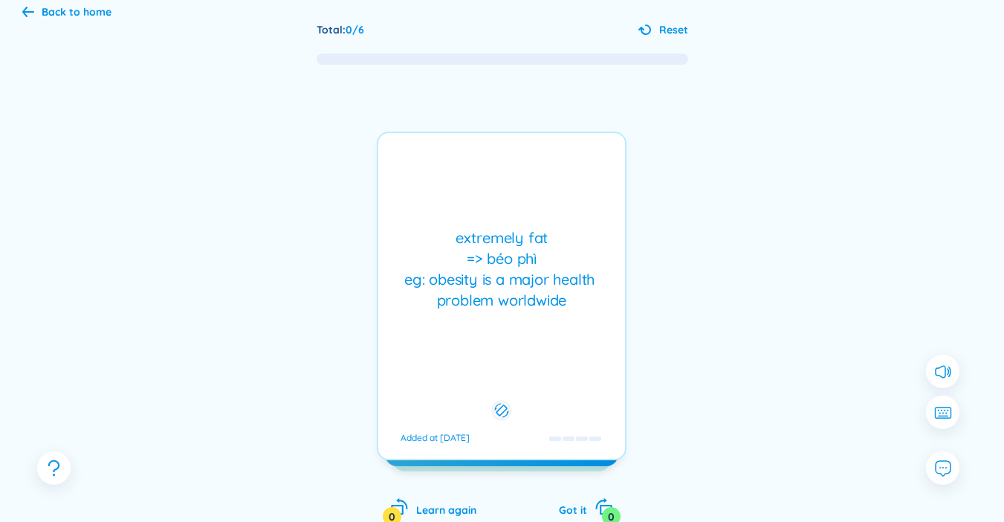
click at [401, 192] on div "extremely fat => béo phì eg: obesity is a major health problem worldwide Added …" at bounding box center [502, 296] width 250 height 328
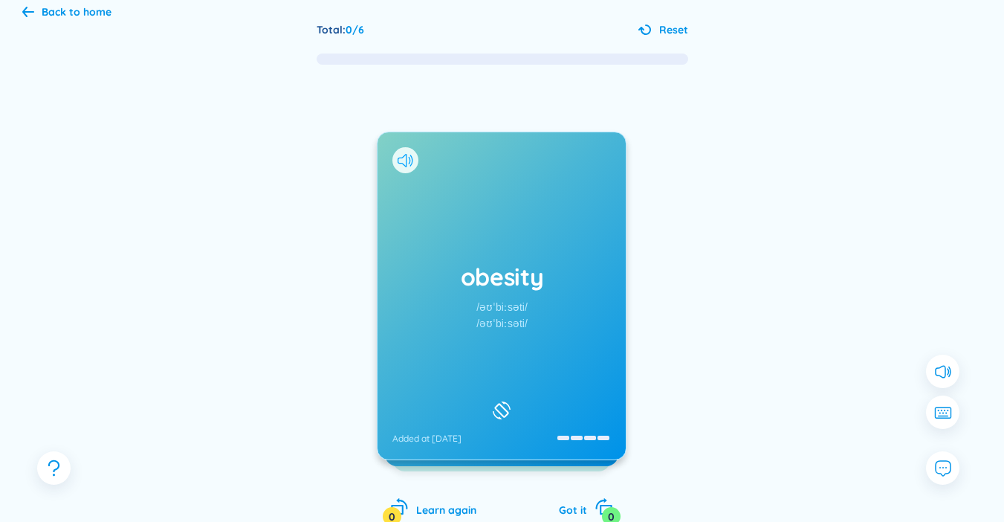
click at [398, 158] on icon at bounding box center [406, 160] width 16 height 13
click at [456, 296] on div "obesity /əʊˈbiːsəti/ /əʊˈbiːsəti/ Added at 20/9/2025" at bounding box center [501, 295] width 248 height 327
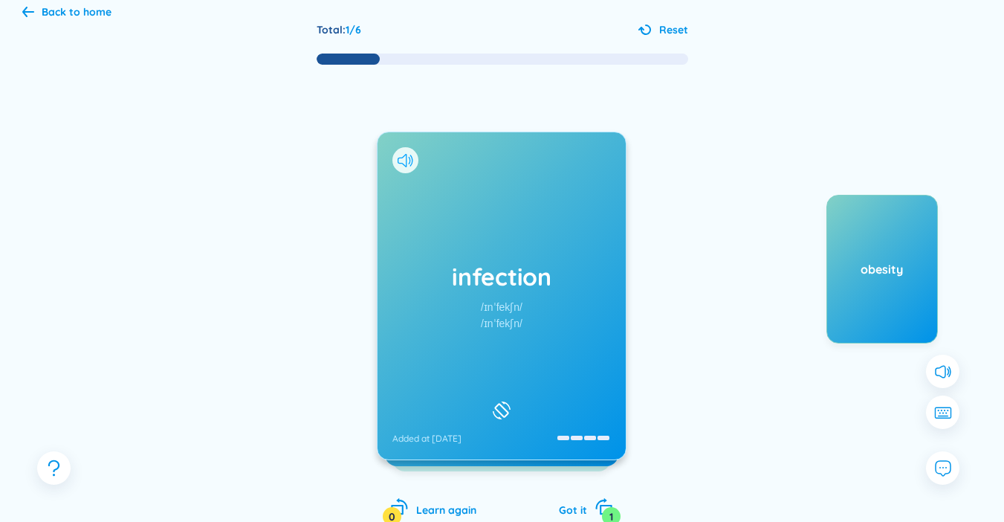
click at [403, 158] on icon at bounding box center [402, 160] width 9 height 13
click at [462, 310] on div "infection /ɪnˈfekʃn/ /ɪnˈfekʃn/ Added at 20/9/2025" at bounding box center [501, 295] width 248 height 327
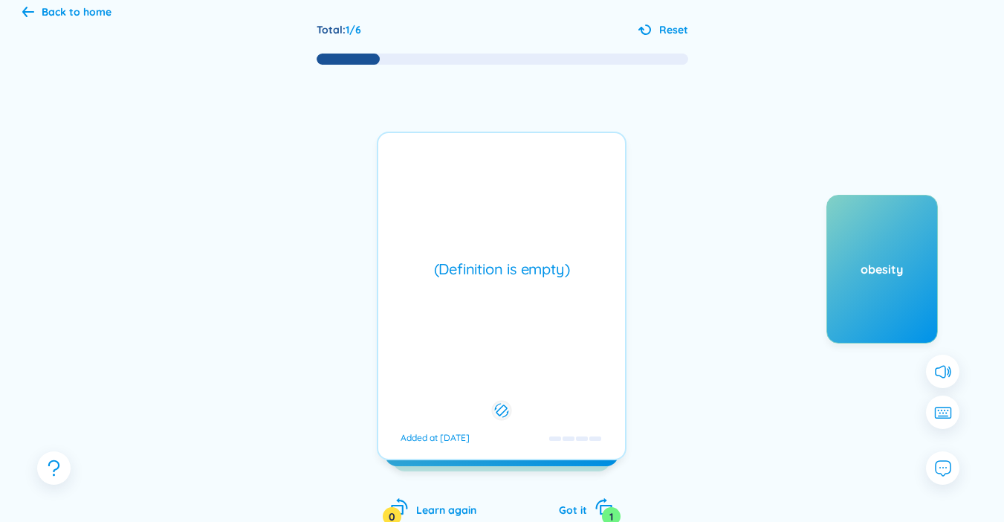
click at [519, 348] on div "(Definition is empty) Added at 20/9/2025" at bounding box center [502, 296] width 250 height 328
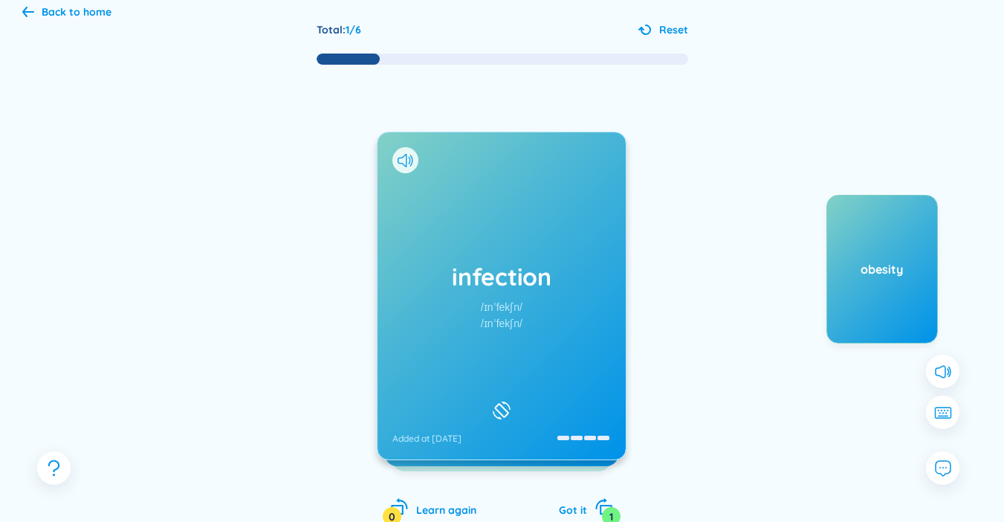
click at [493, 336] on div "infection /ɪnˈfekʃn/ /ɪnˈfekʃn/ Added at 20/9/2025" at bounding box center [501, 295] width 248 height 327
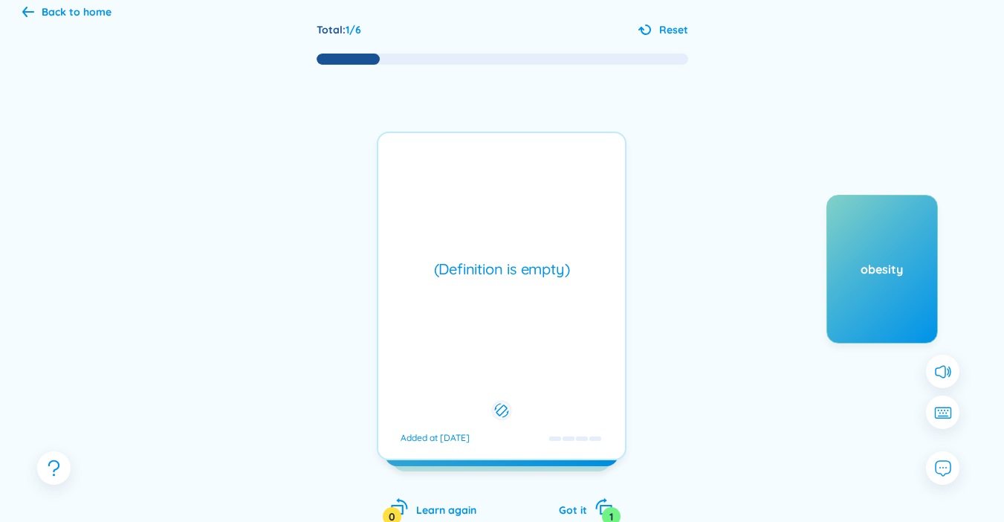
click at [493, 328] on div "(Definition is empty) Added at 20/9/2025" at bounding box center [502, 296] width 250 height 328
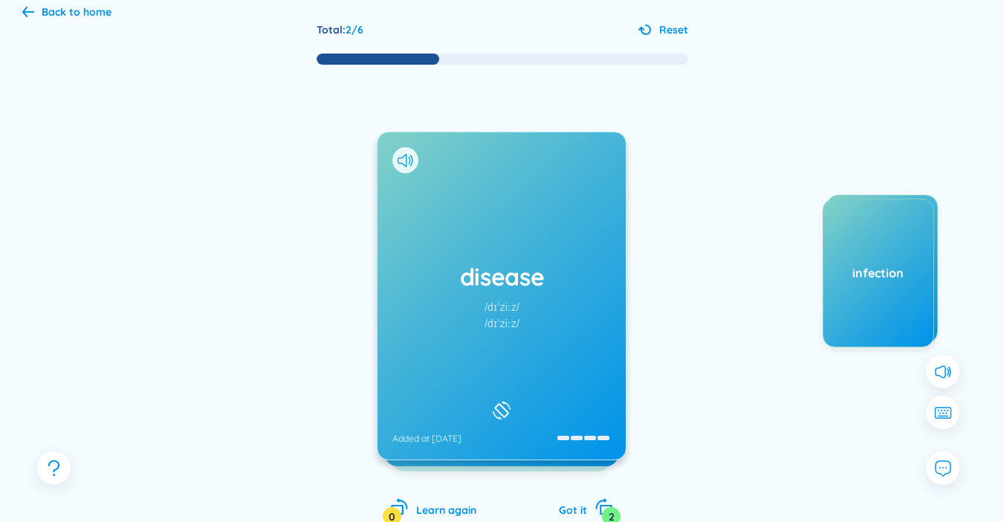
click at [407, 171] on div at bounding box center [405, 160] width 26 height 26
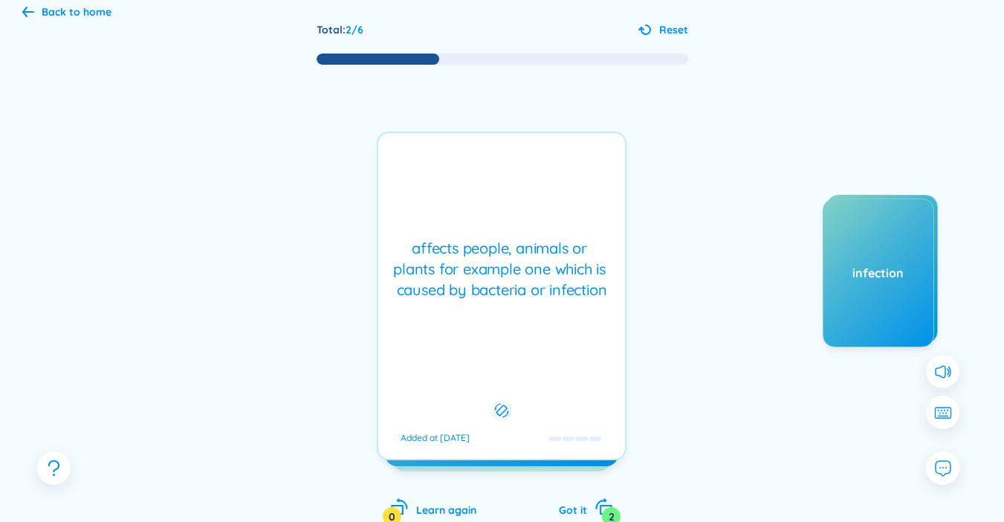
click at [407, 168] on div "affects people, animals or plants for example one which is caused by bacteria o…" at bounding box center [502, 296] width 250 height 328
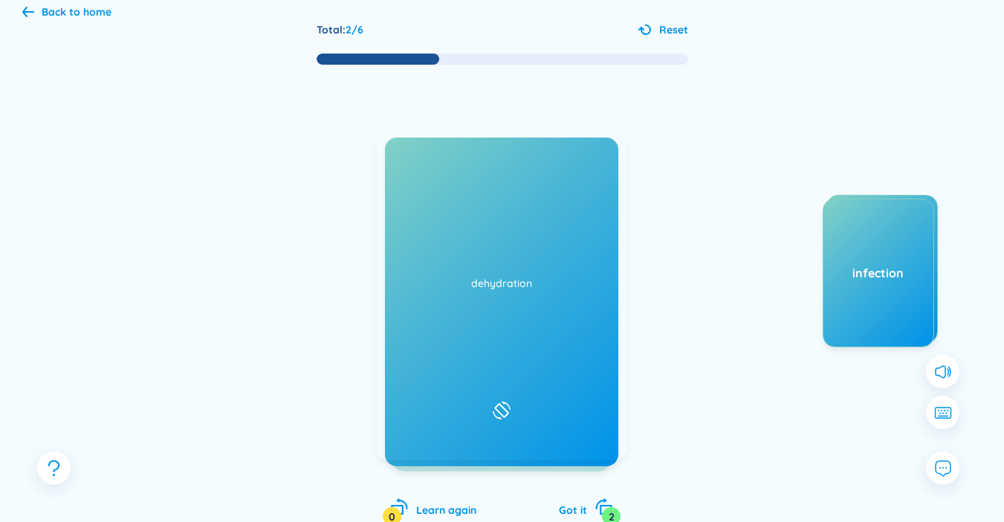
click at [405, 160] on icon at bounding box center [406, 160] width 16 height 13
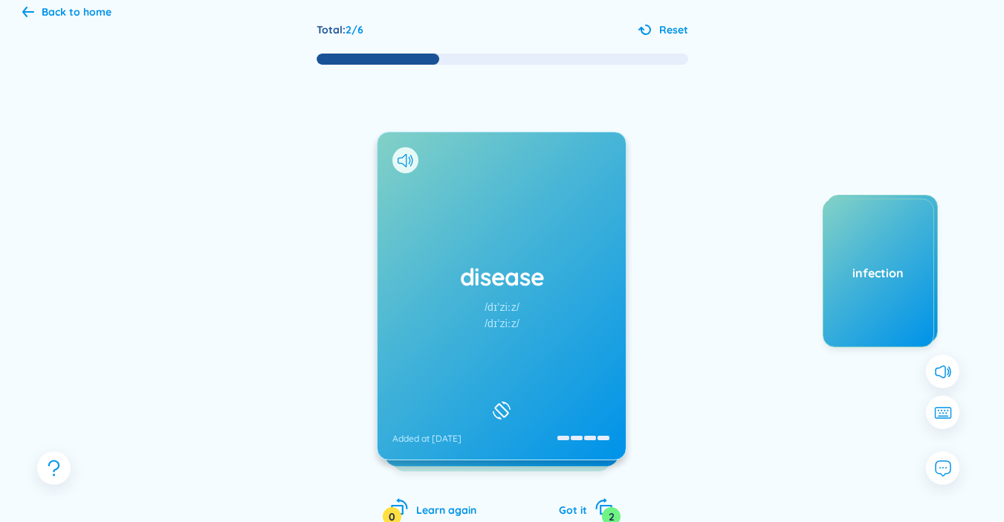
click at [431, 259] on div "disease /dɪˈziːz/ /dɪˈziːz/ Added at 20/9/2025" at bounding box center [501, 295] width 248 height 327
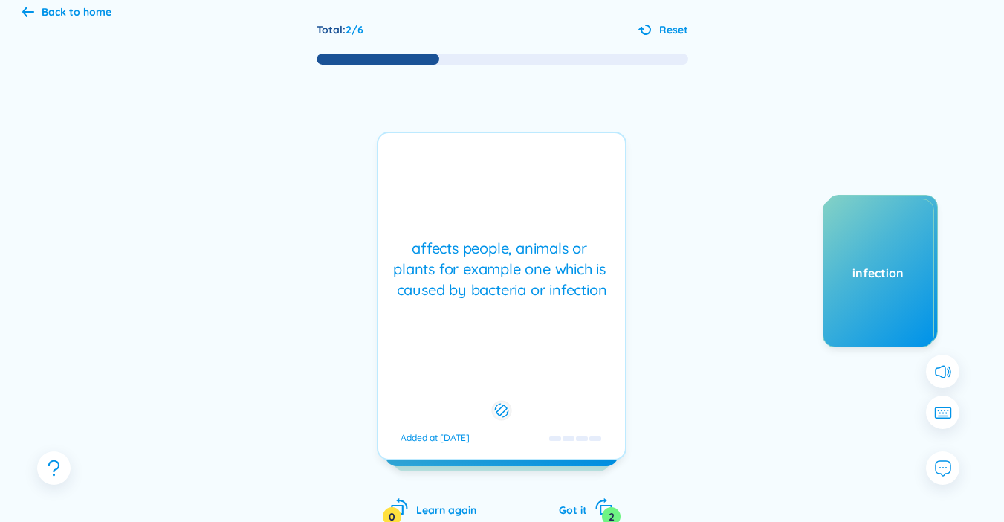
click at [452, 321] on div "affects people, animals or plants for example one which is caused by bacteria o…" at bounding box center [502, 296] width 250 height 328
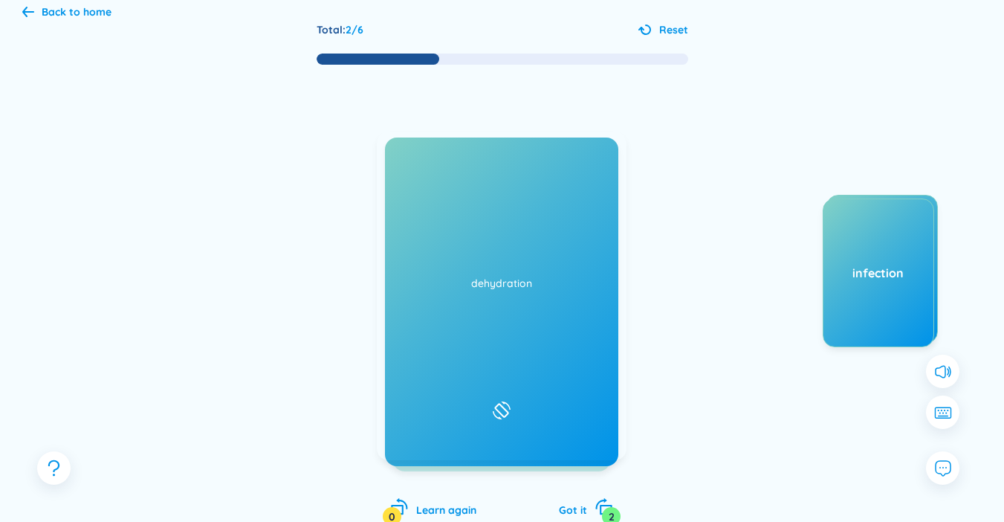
click at [453, 320] on div "disease /dɪˈziːz/ /dɪˈziːz/ Added at 20/9/2025" at bounding box center [502, 296] width 250 height 328
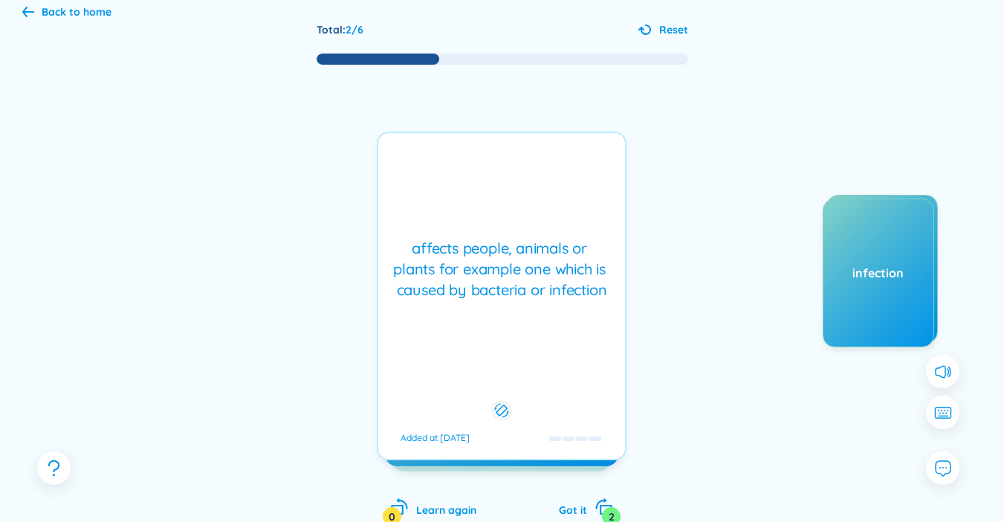
click at [453, 320] on div "affects people, animals or plants for example one which is caused by bacteria o…" at bounding box center [502, 296] width 250 height 328
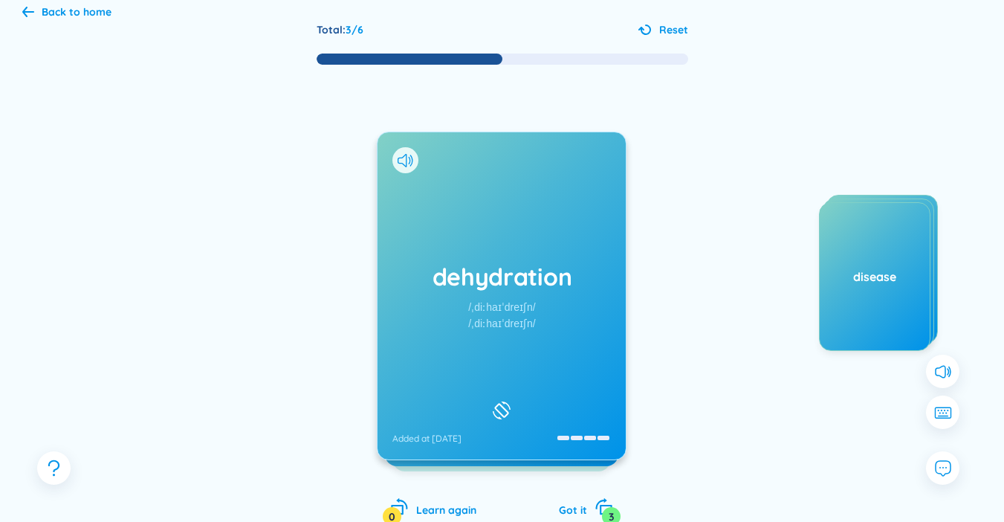
click at [398, 168] on div at bounding box center [405, 160] width 26 height 26
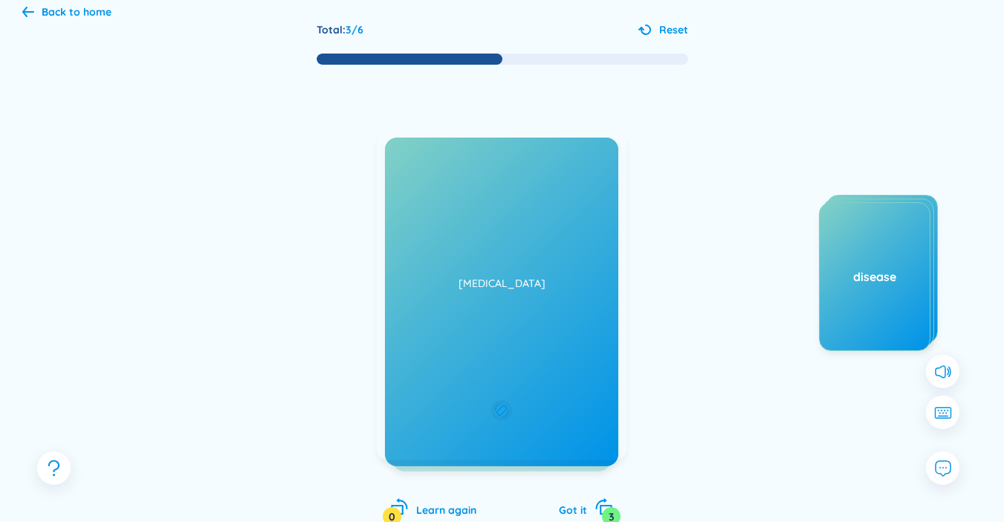
click at [407, 163] on div "dehydration /ˌdiːhaɪˈdreɪʃn/ /ˌdiːhaɪˈdreɪʃn/ Added at 20/9/2025 you lose too m…" at bounding box center [502, 296] width 250 height 328
click at [404, 161] on icon at bounding box center [406, 160] width 16 height 13
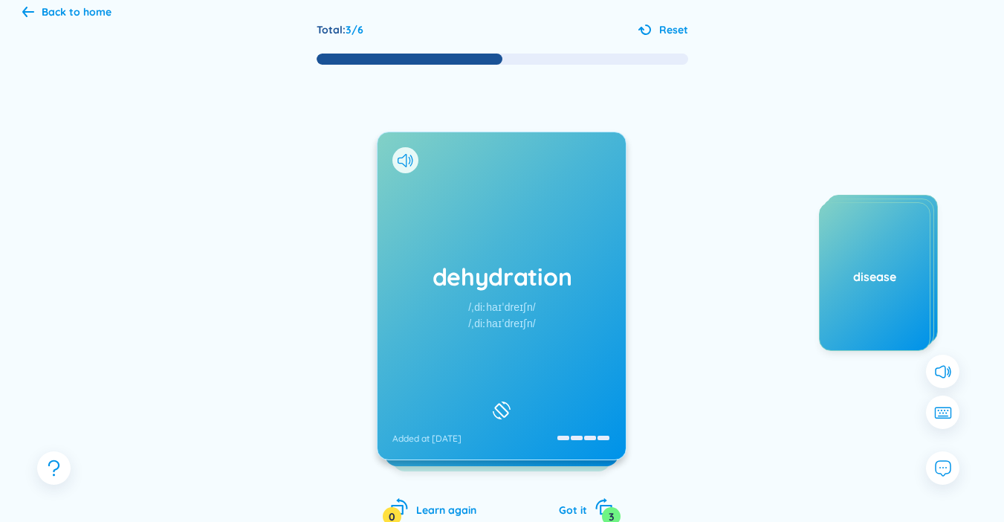
click at [467, 307] on div "dehydration /ˌdiːhaɪˈdreɪʃn/ /ˌdiːhaɪˈdreɪʃn/ Added at 20/9/2025" at bounding box center [501, 295] width 248 height 327
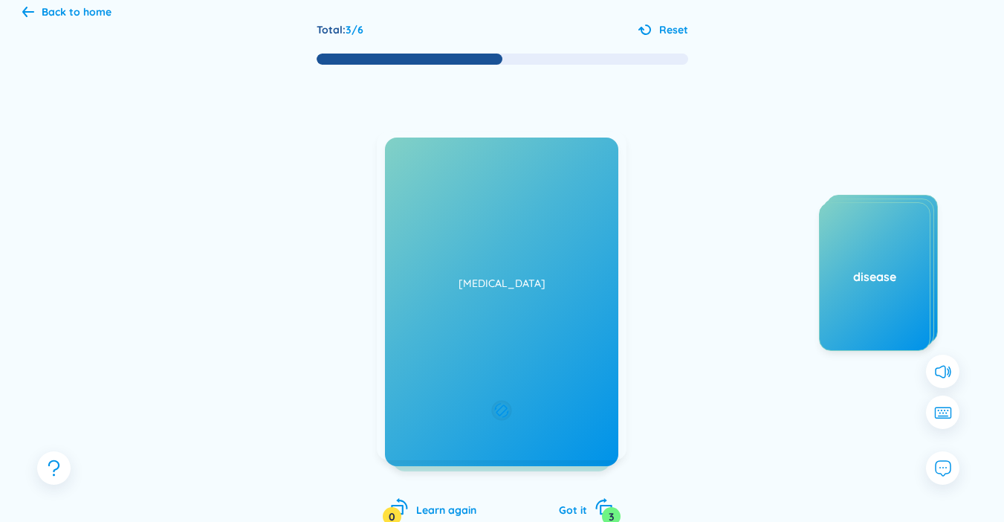
click at [464, 325] on div "you lose too much water from your body => sự mất nước eg: Drinking enough water…" at bounding box center [502, 296] width 250 height 328
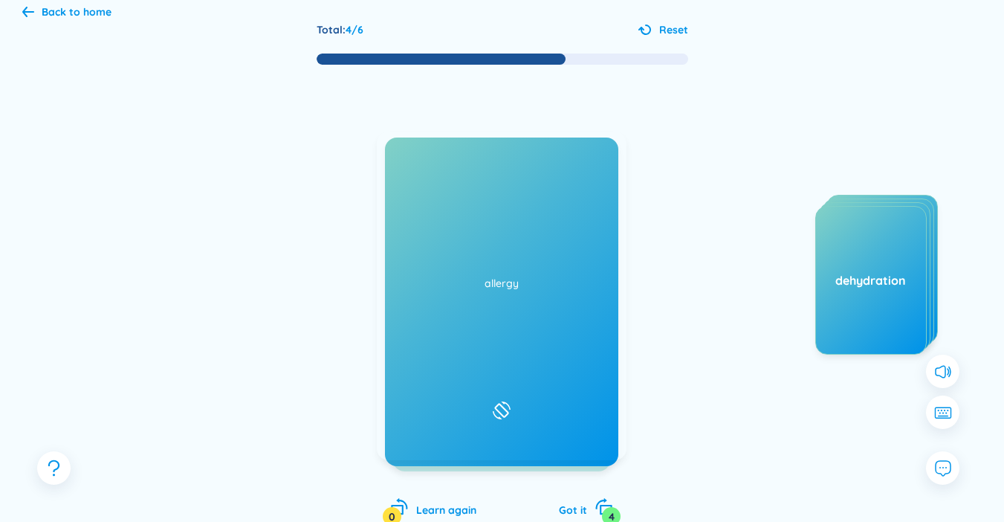
click at [525, 328] on div "/ˈkænsə(r)/" at bounding box center [501, 323] width 51 height 16
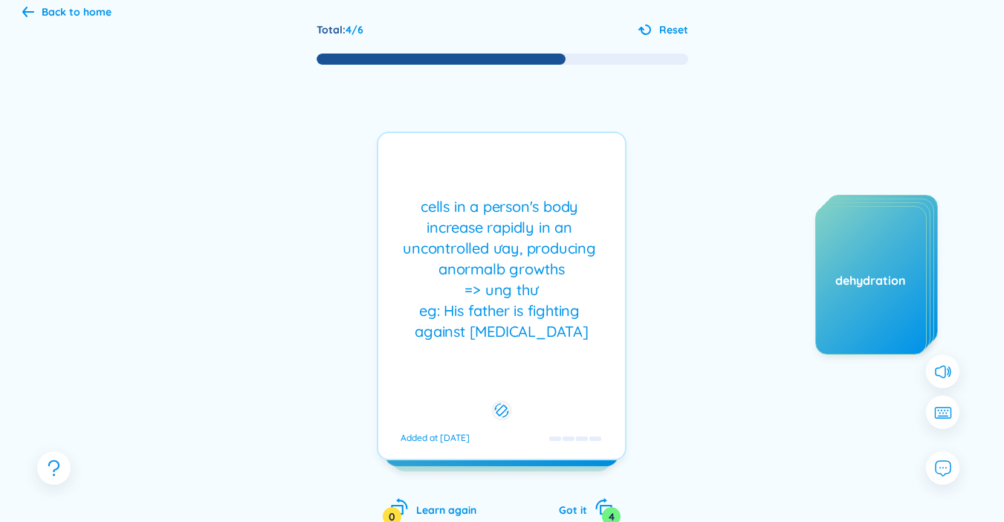
click at [438, 336] on div "cells in a person's body increase rapidly in an uncontrolled ưay, producing ano…" at bounding box center [502, 269] width 232 height 146
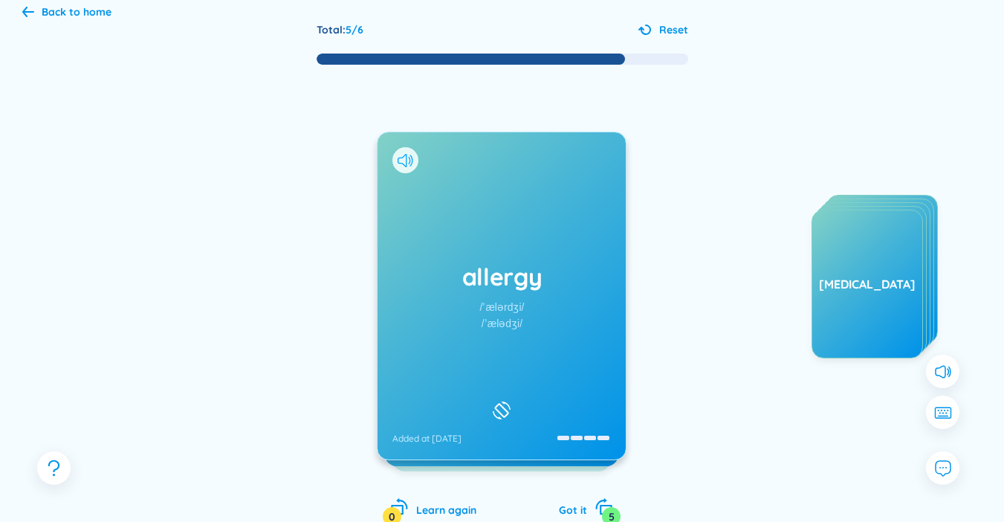
click at [401, 163] on icon at bounding box center [402, 160] width 9 height 13
click at [466, 322] on div "allergy /ˈælərdʒi/ /ˈælədʒi/ Added at 20/9/2025" at bounding box center [501, 295] width 248 height 327
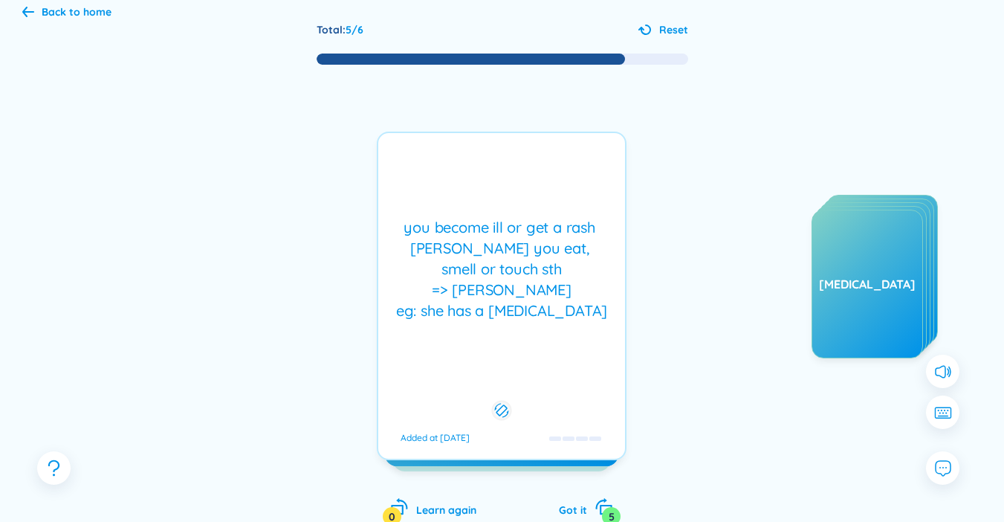
click at [542, 331] on div "you become ill or get a rash ưhen you eat, smell or touch sth => dị ứng eg: she…" at bounding box center [502, 296] width 250 height 328
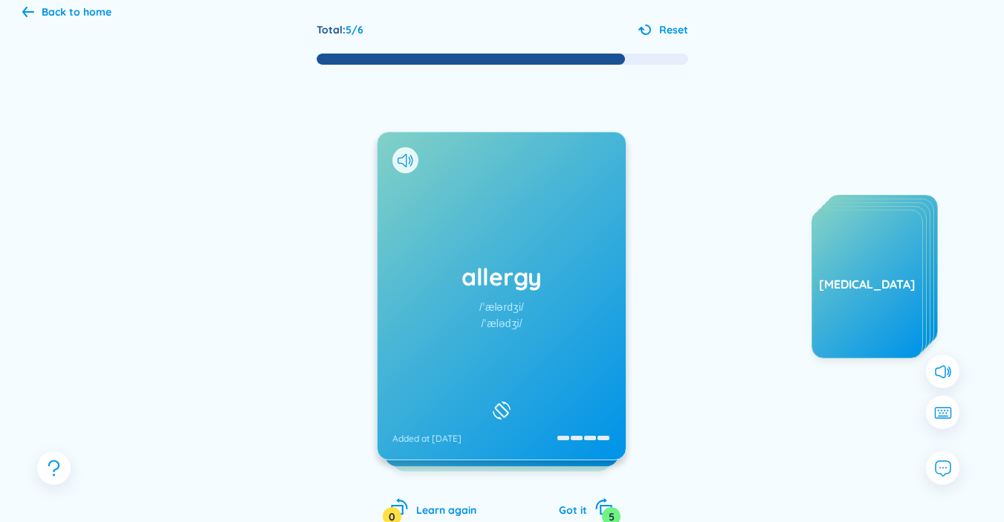
click at [498, 345] on div "allergy /ˈælərdʒi/ /ˈælədʒi/ Added at 20/9/2025" at bounding box center [501, 295] width 248 height 327
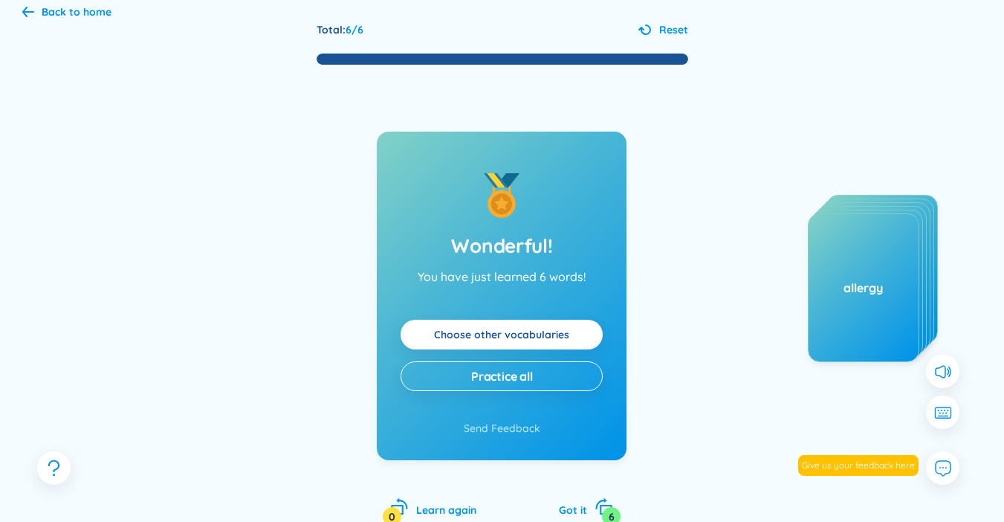
click at [538, 340] on link "Choose other vocabularies" at bounding box center [501, 334] width 135 height 16
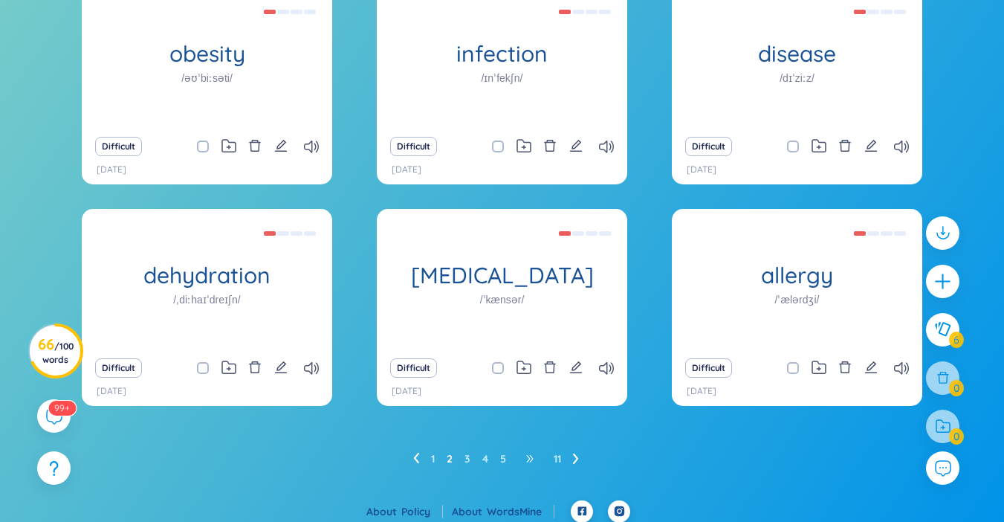
scroll to position [185, 0]
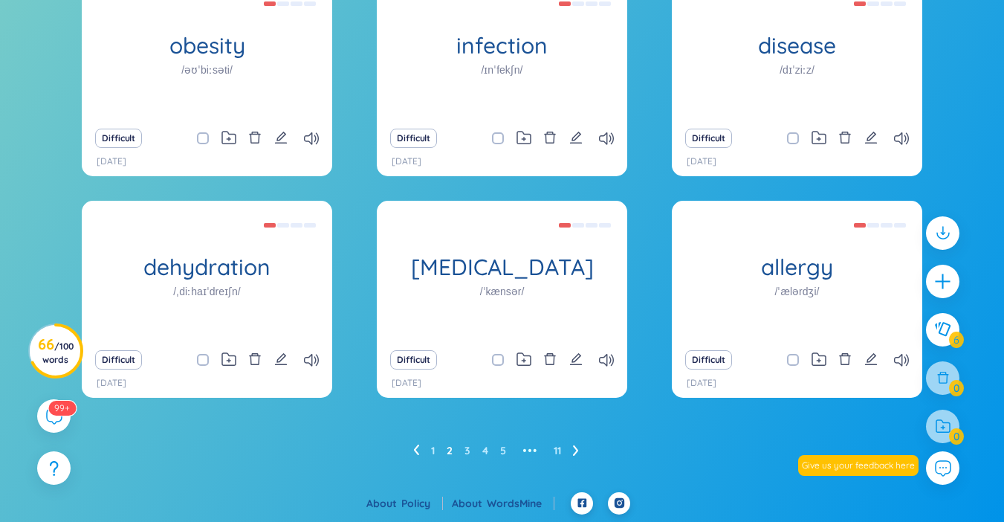
click at [580, 449] on ul "1 2 3 4 5 ••• 11" at bounding box center [502, 450] width 178 height 24
click at [576, 447] on icon at bounding box center [576, 449] width 6 height 11
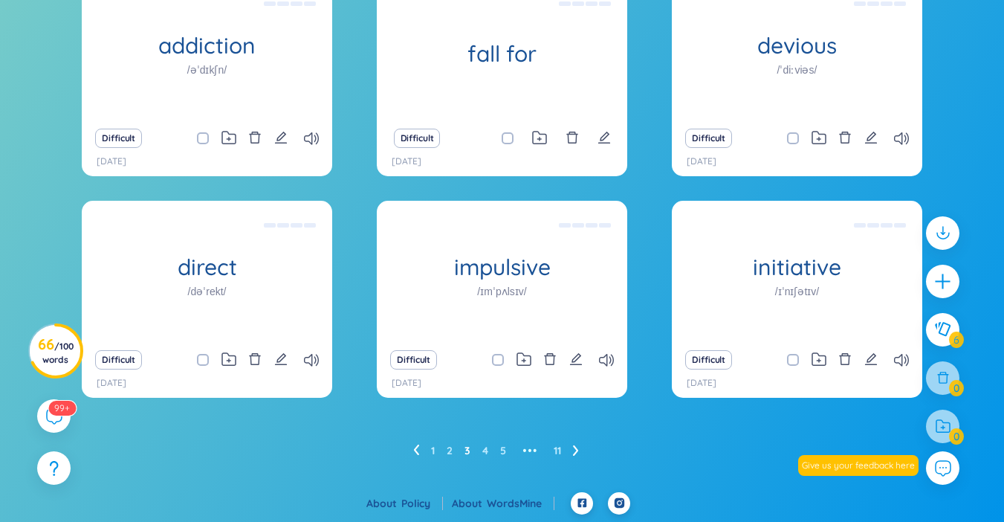
click at [418, 447] on icon at bounding box center [416, 449] width 5 height 10
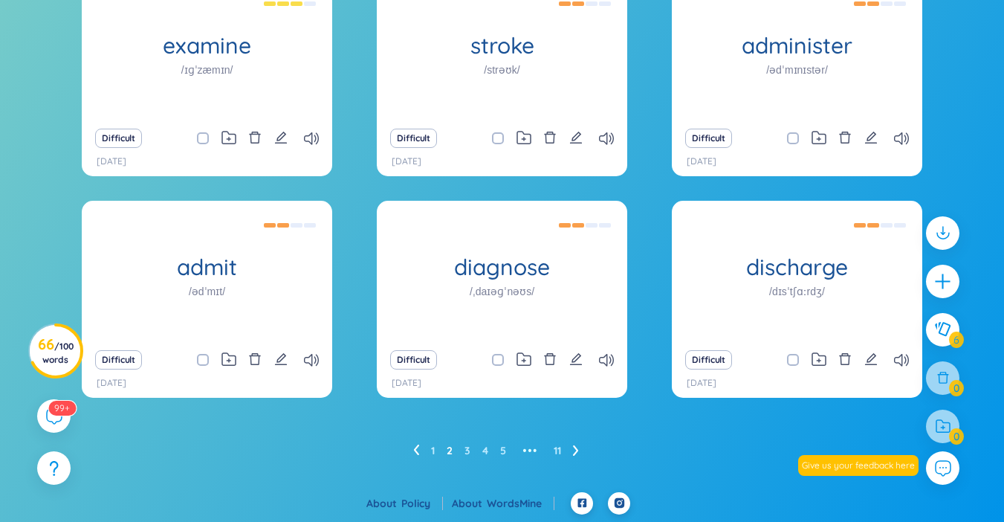
click at [418, 453] on icon at bounding box center [416, 449] width 6 height 11
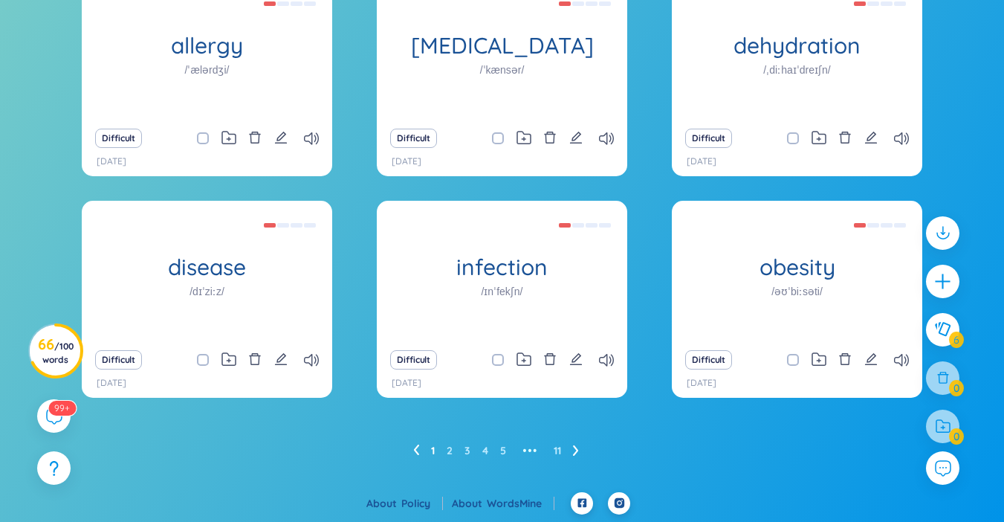
click at [578, 453] on icon at bounding box center [576, 449] width 6 height 11
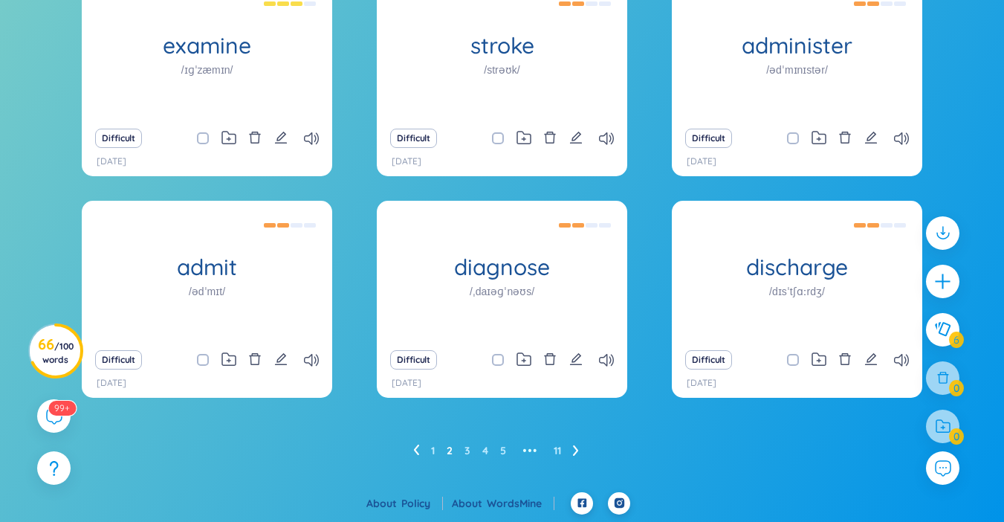
click at [579, 452] on icon at bounding box center [576, 449] width 6 height 11
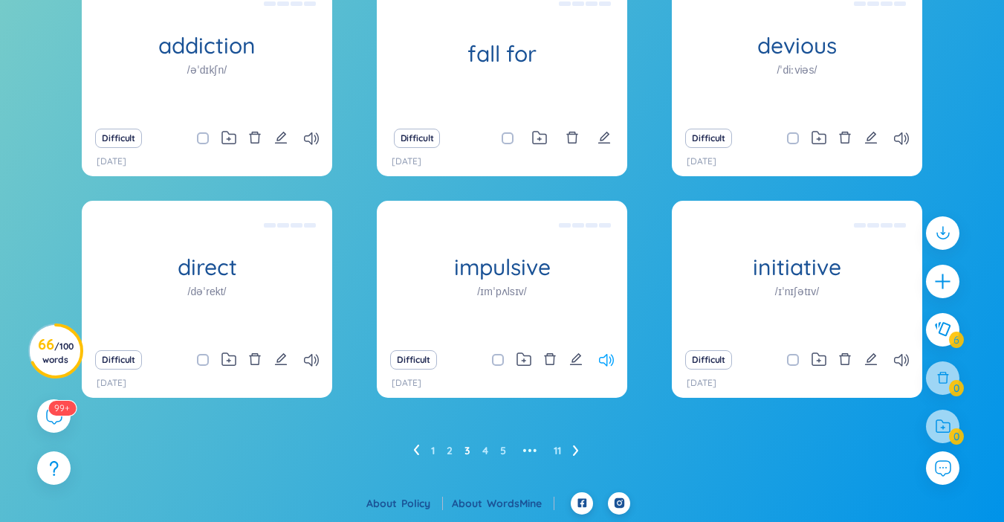
click at [611, 360] on icon at bounding box center [606, 360] width 15 height 13
click at [605, 363] on icon at bounding box center [606, 360] width 15 height 13
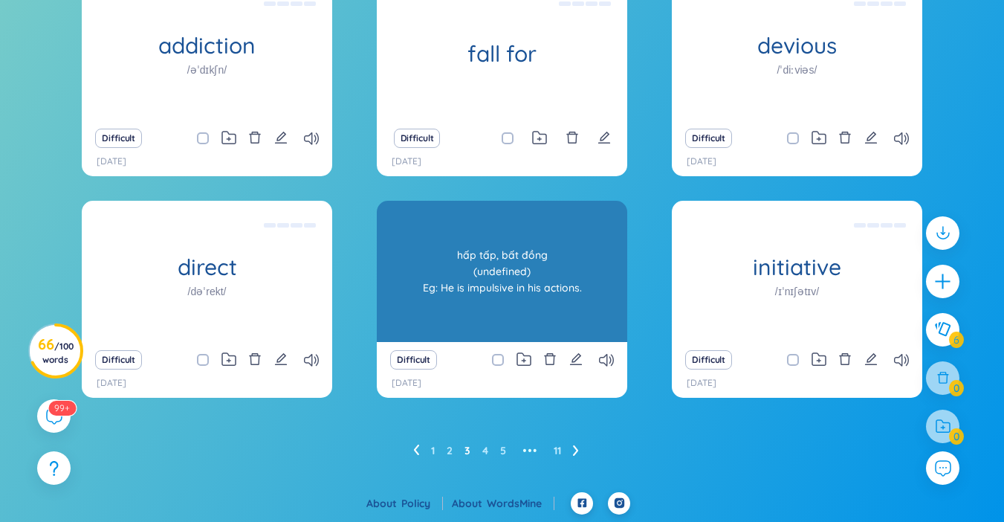
scroll to position [111, 0]
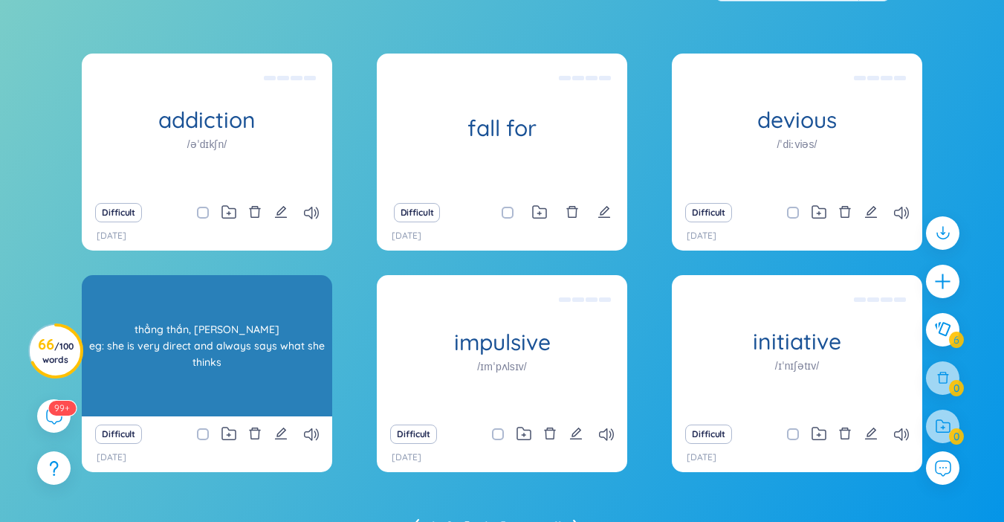
click at [136, 343] on div "thẳng thắn, trực tiếp eg: she is very direct and always says what she thinks" at bounding box center [207, 346] width 236 height 134
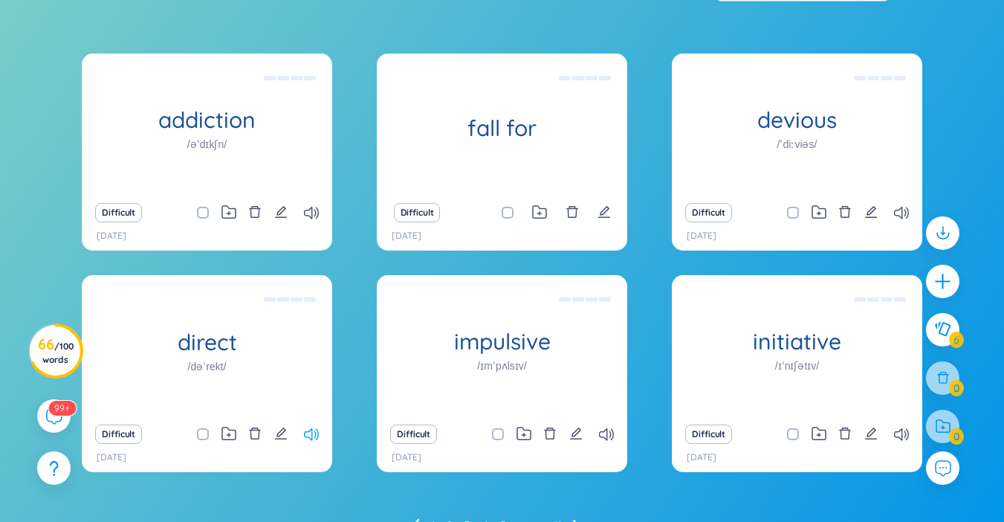
click at [308, 439] on icon at bounding box center [311, 434] width 15 height 13
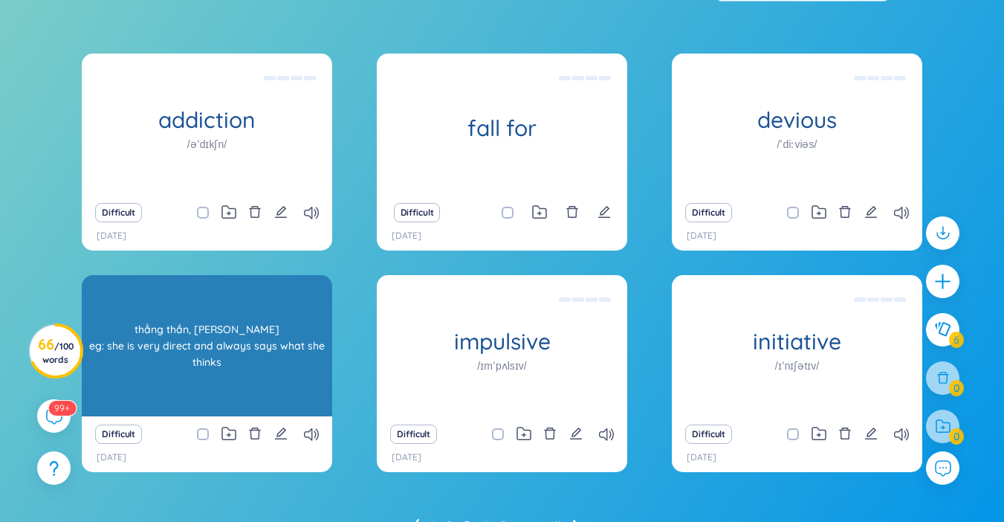
click at [279, 413] on div "direct /dəˈrekt/ thẳng thắn, trực tiếp eg: she is very direct and always says w…" at bounding box center [207, 345] width 250 height 141
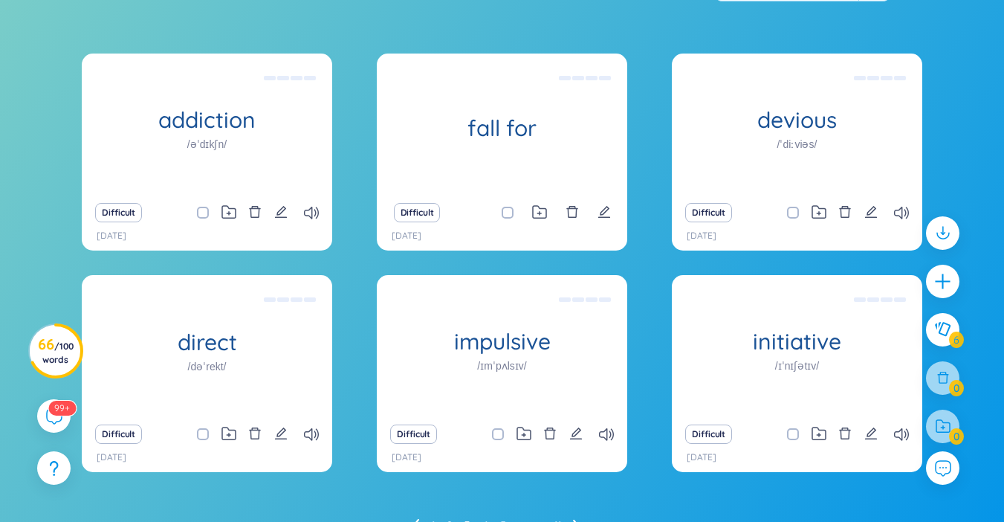
click at [315, 220] on div "Difficult" at bounding box center [207, 212] width 236 height 21
click at [313, 212] on icon at bounding box center [311, 213] width 15 height 13
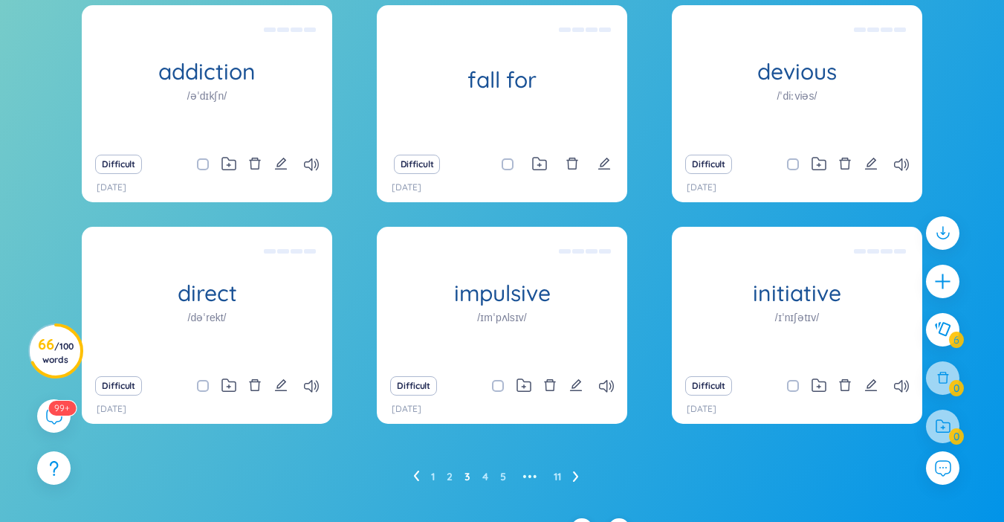
scroll to position [185, 0]
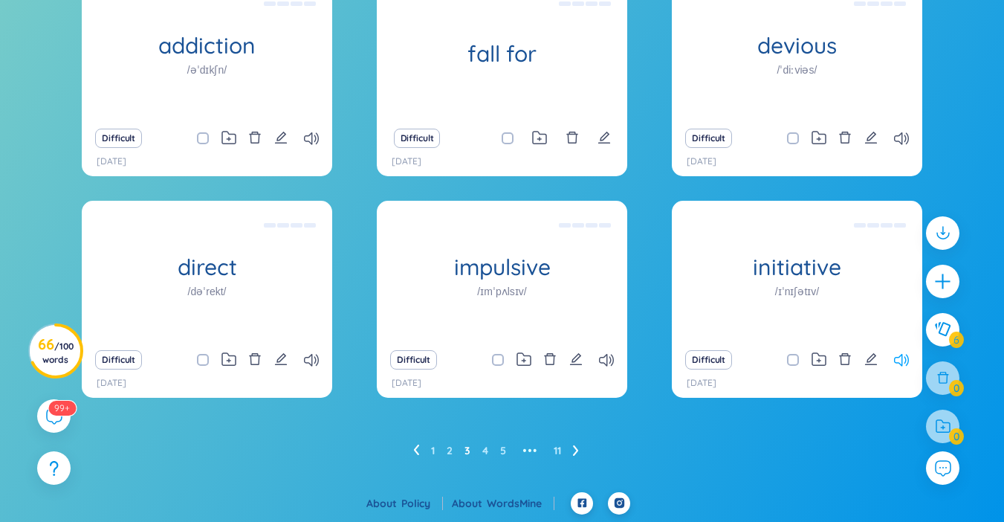
click at [904, 365] on icon at bounding box center [901, 360] width 15 height 13
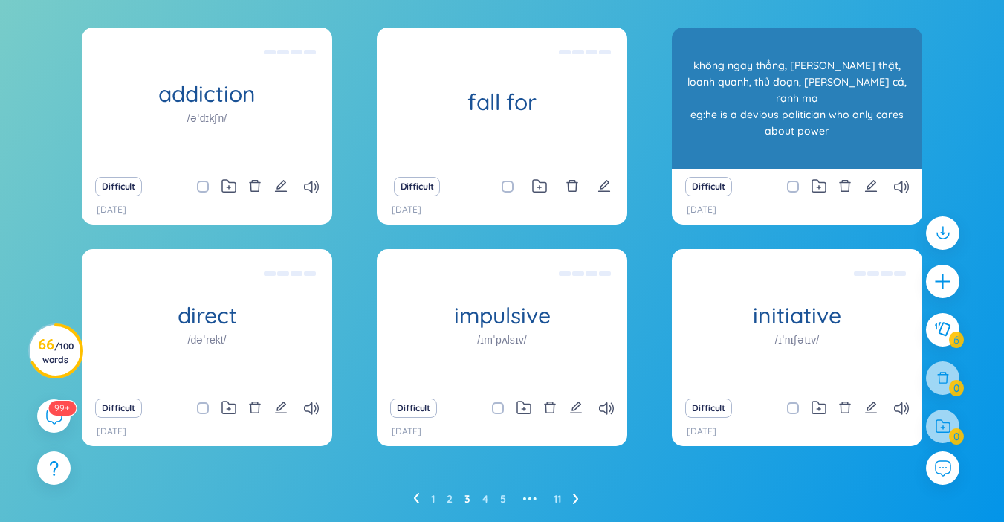
scroll to position [111, 0]
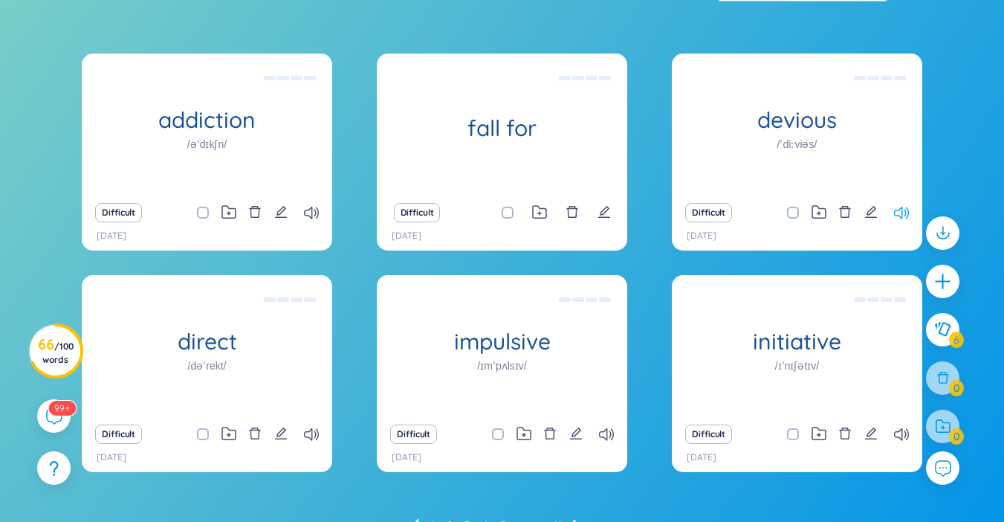
click at [906, 212] on icon at bounding box center [901, 213] width 15 height 13
click at [611, 215] on div "Difficult" at bounding box center [502, 212] width 236 height 21
click at [603, 209] on icon "edit" at bounding box center [603, 211] width 13 height 13
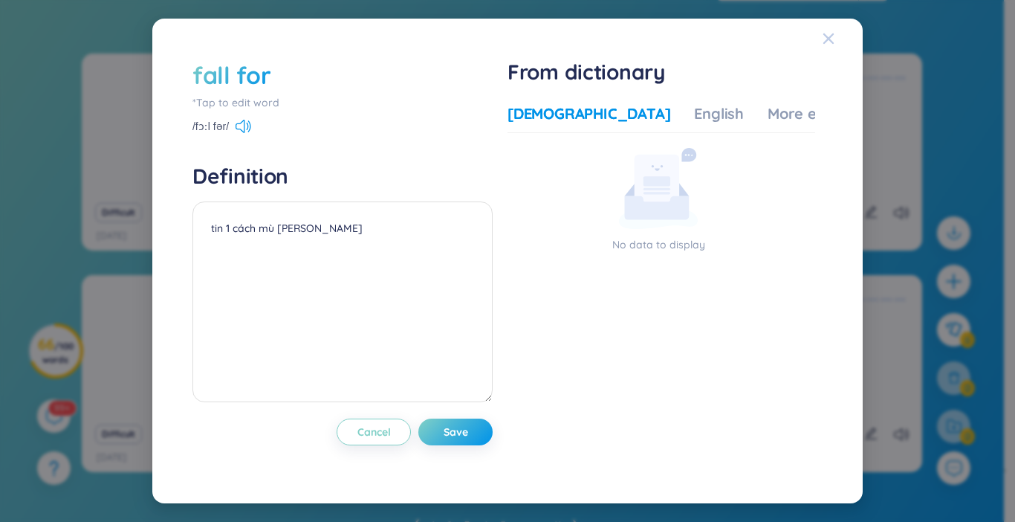
click at [829, 38] on icon "Close" at bounding box center [828, 38] width 10 height 10
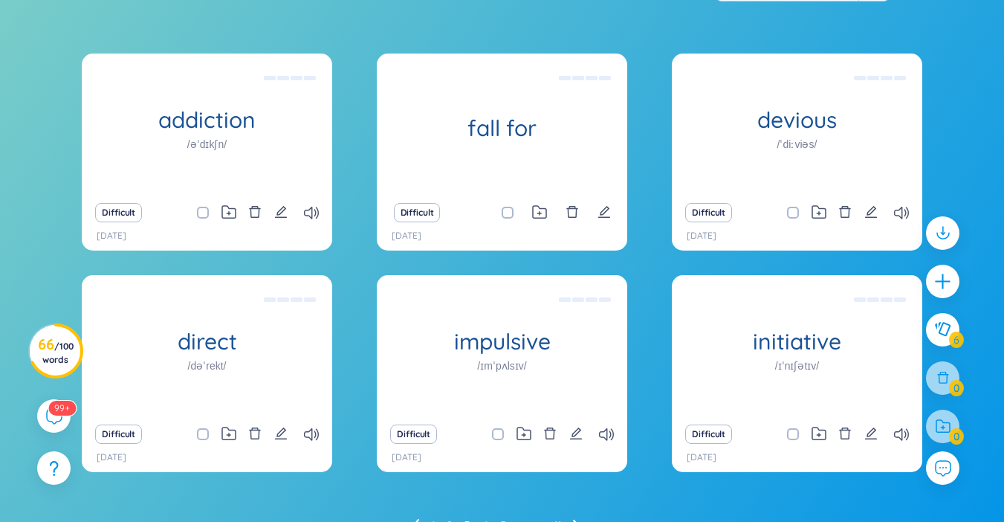
click at [603, 213] on icon "edit" at bounding box center [603, 211] width 13 height 13
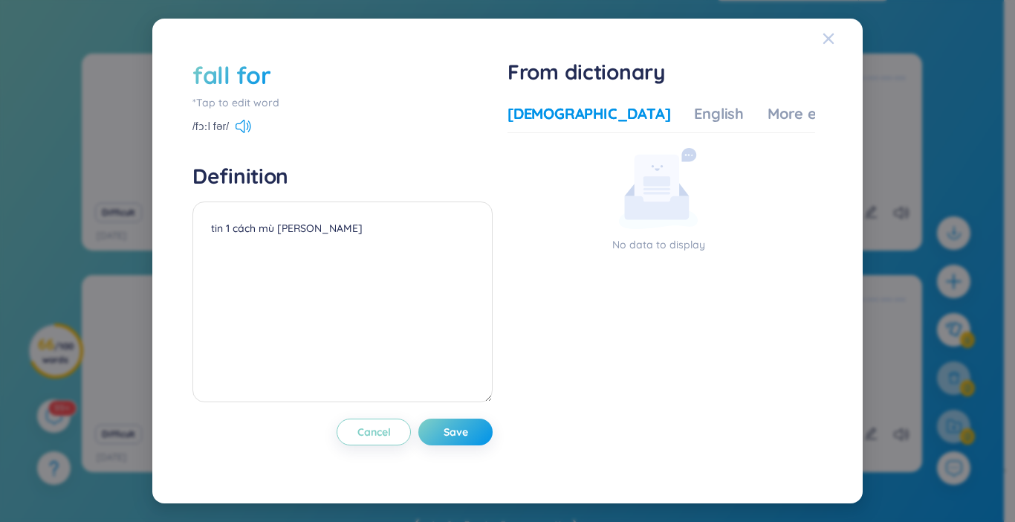
click at [830, 39] on icon "Close" at bounding box center [828, 38] width 10 height 10
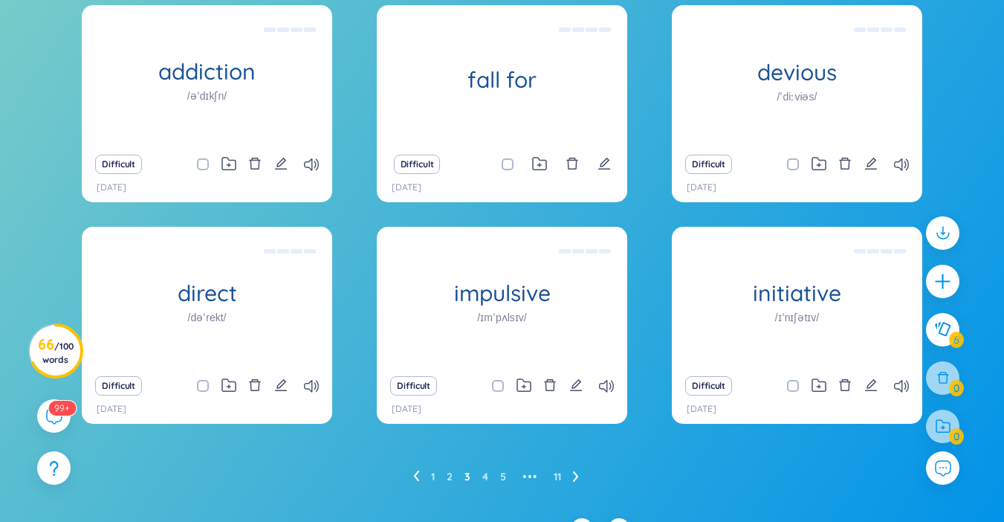
scroll to position [185, 0]
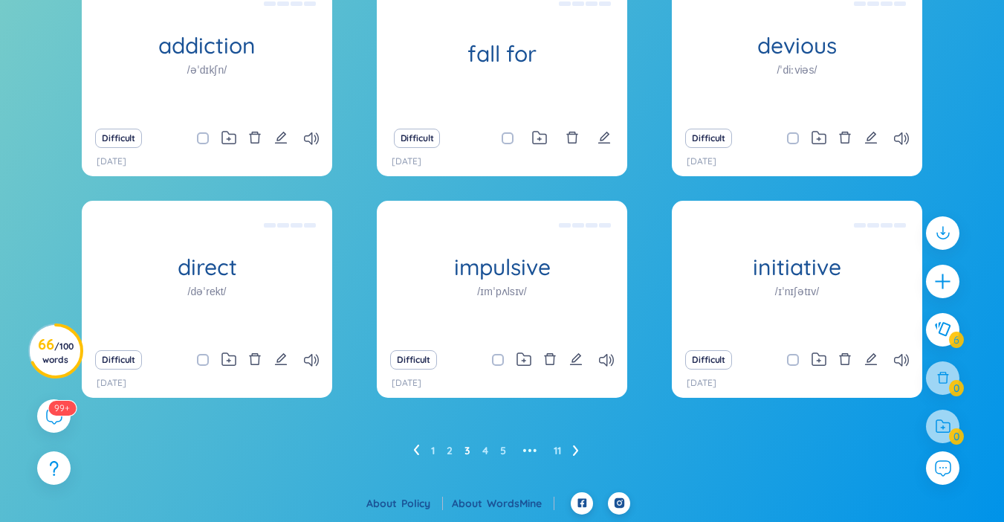
click at [576, 449] on icon at bounding box center [575, 450] width 5 height 10
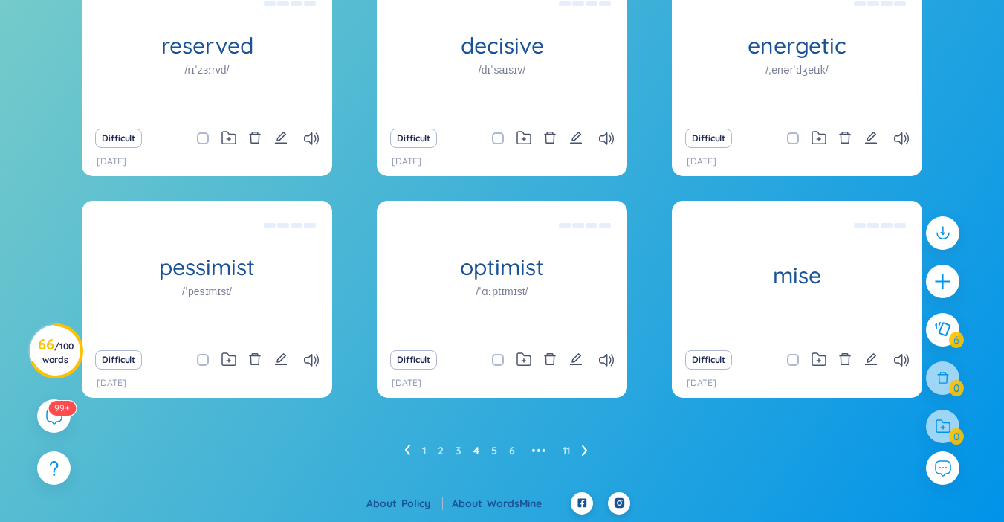
click at [581, 447] on ul "1 2 3 4 5 6 ••• 11" at bounding box center [501, 450] width 195 height 24
click at [588, 447] on icon at bounding box center [585, 449] width 6 height 11
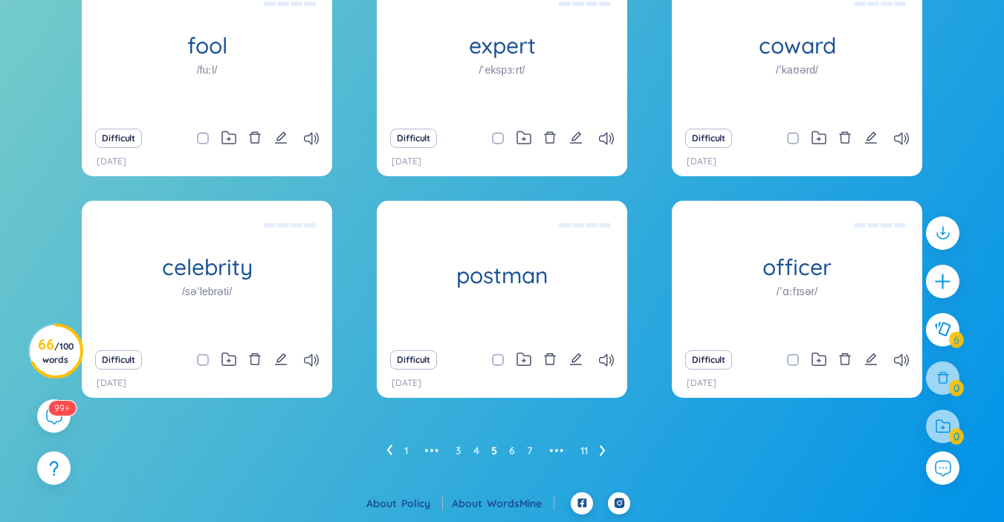
click at [589, 441] on ul "1 ••• 3 4 5 6 7 ••• 11" at bounding box center [501, 450] width 231 height 24
click at [575, 139] on icon "edit" at bounding box center [576, 138] width 12 height 12
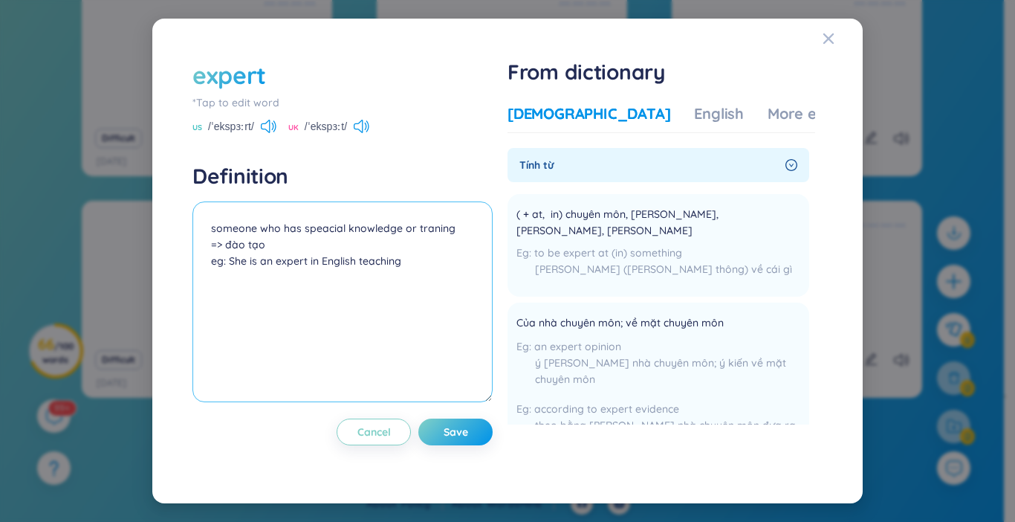
drag, startPoint x: 294, startPoint y: 242, endPoint x: 299, endPoint y: 230, distance: 12.0
click at [294, 241] on textarea "someone who has speacial knowledge or traning => đào tạo eg: She is an expert i…" at bounding box center [342, 301] width 300 height 201
click at [451, 434] on span "Save" at bounding box center [456, 431] width 25 height 15
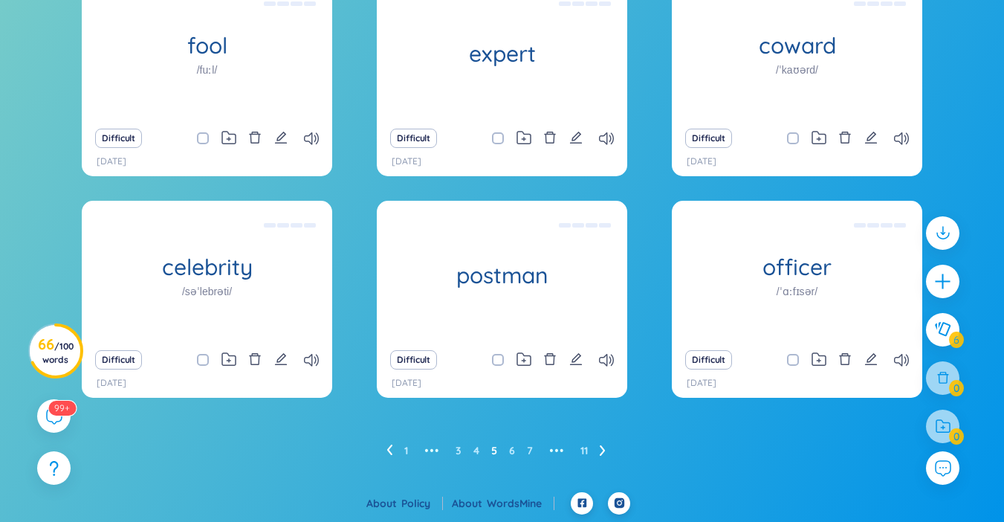
click at [281, 356] on icon "edit" at bounding box center [280, 358] width 13 height 13
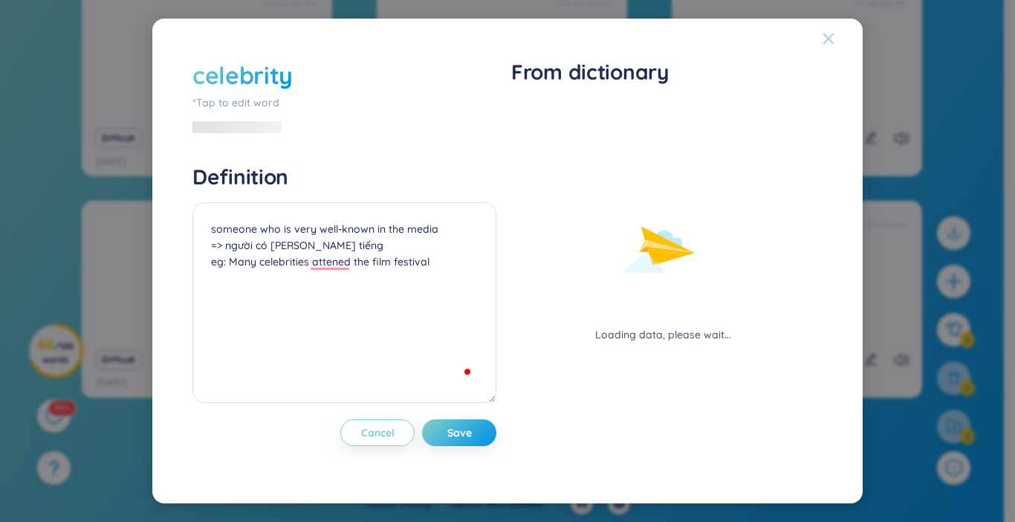
click at [829, 37] on icon "Close" at bounding box center [828, 38] width 10 height 10
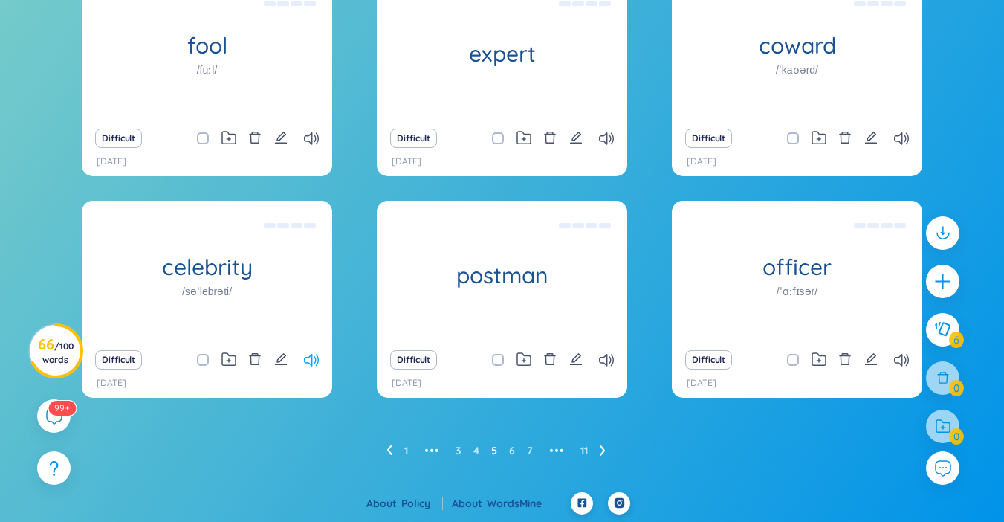
click at [311, 363] on icon at bounding box center [311, 360] width 15 height 13
click at [279, 139] on icon "edit" at bounding box center [280, 137] width 13 height 13
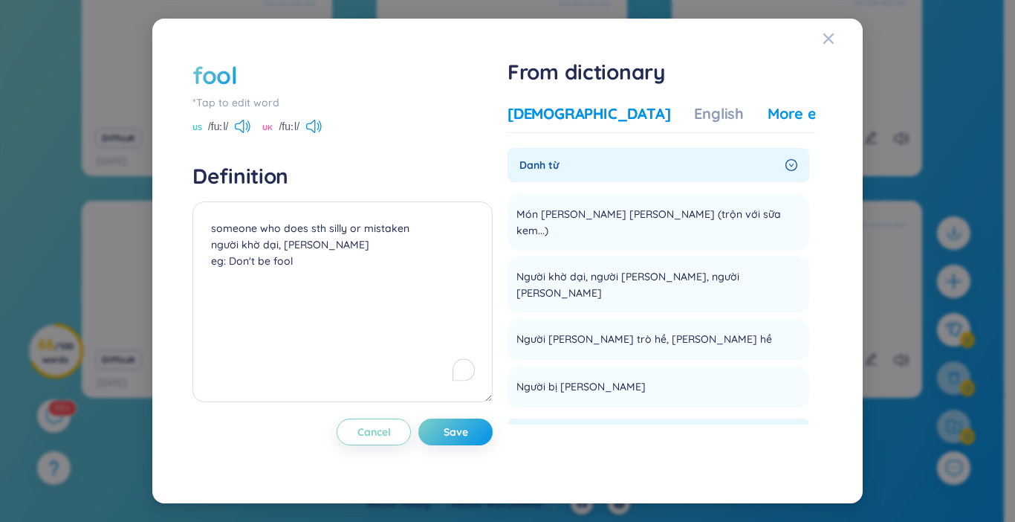
click at [768, 117] on div "More examples" at bounding box center [822, 113] width 108 height 21
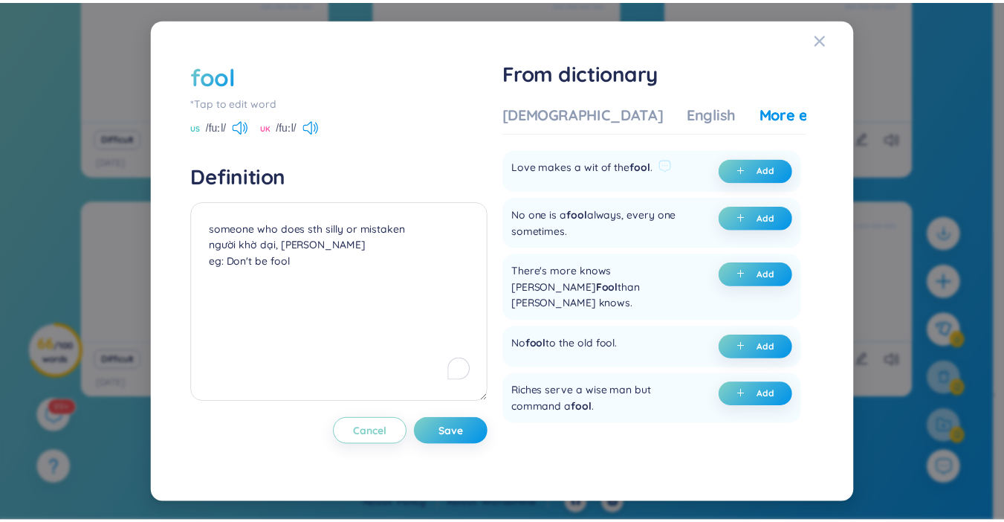
scroll to position [0, 0]
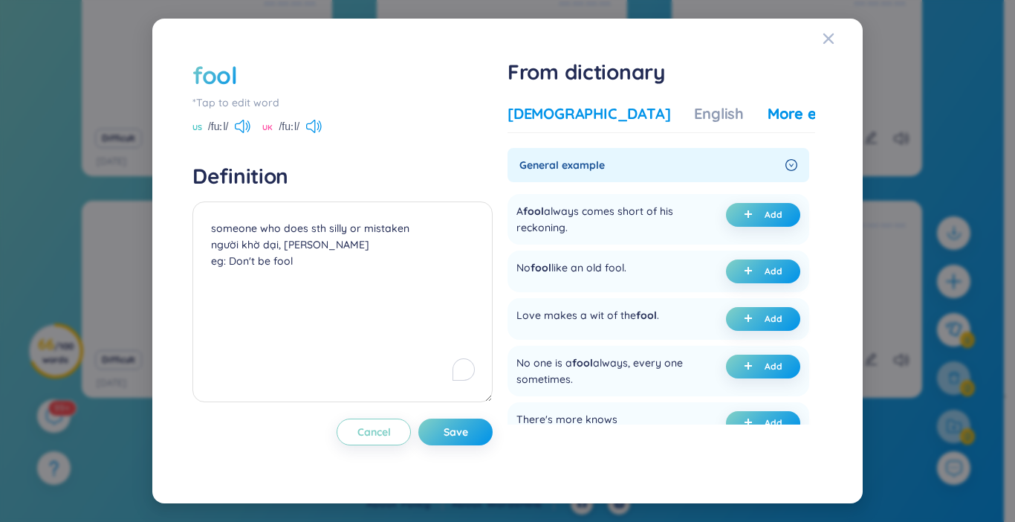
click at [585, 110] on div "[DEMOGRAPHIC_DATA]" at bounding box center [589, 113] width 163 height 21
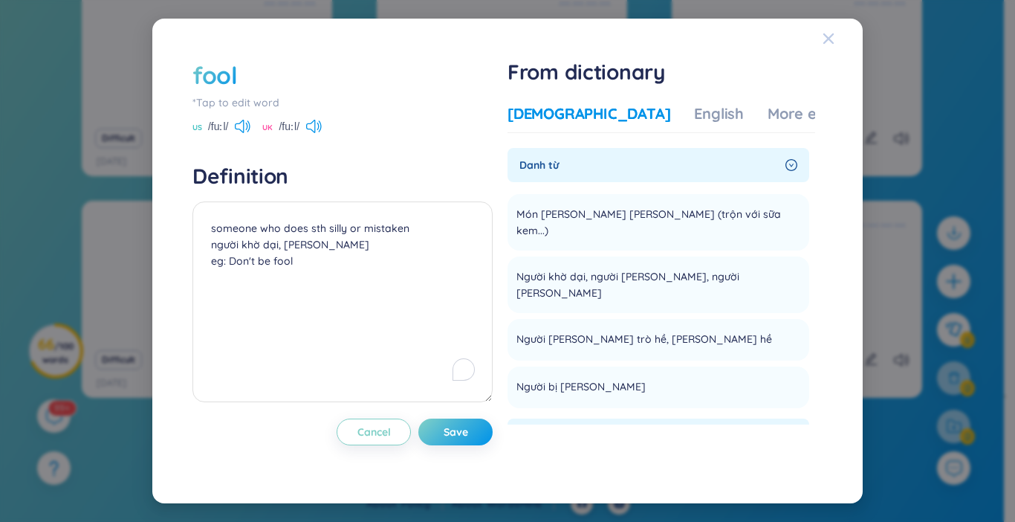
click at [829, 33] on icon "Close" at bounding box center [829, 39] width 12 height 12
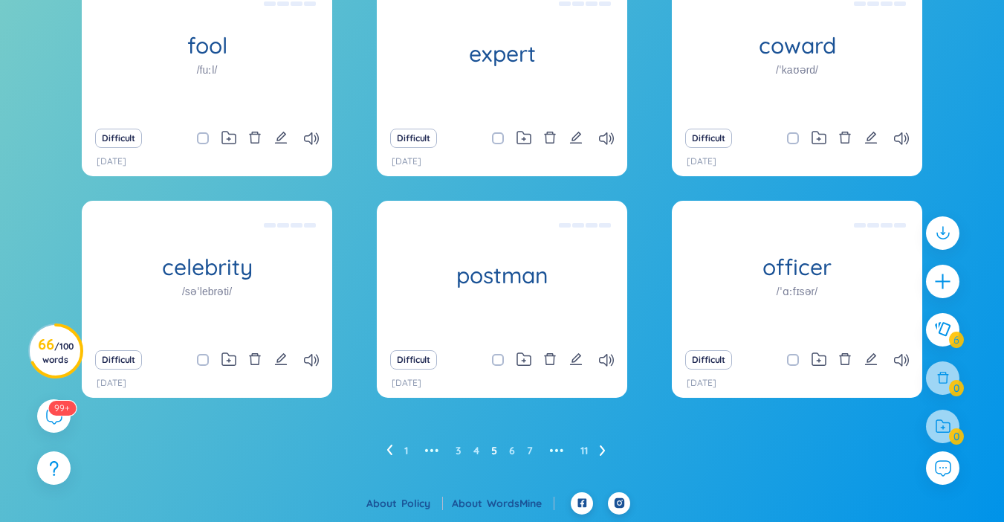
click at [878, 137] on div "Difficult" at bounding box center [797, 138] width 236 height 21
click at [868, 137] on icon "edit" at bounding box center [871, 138] width 12 height 12
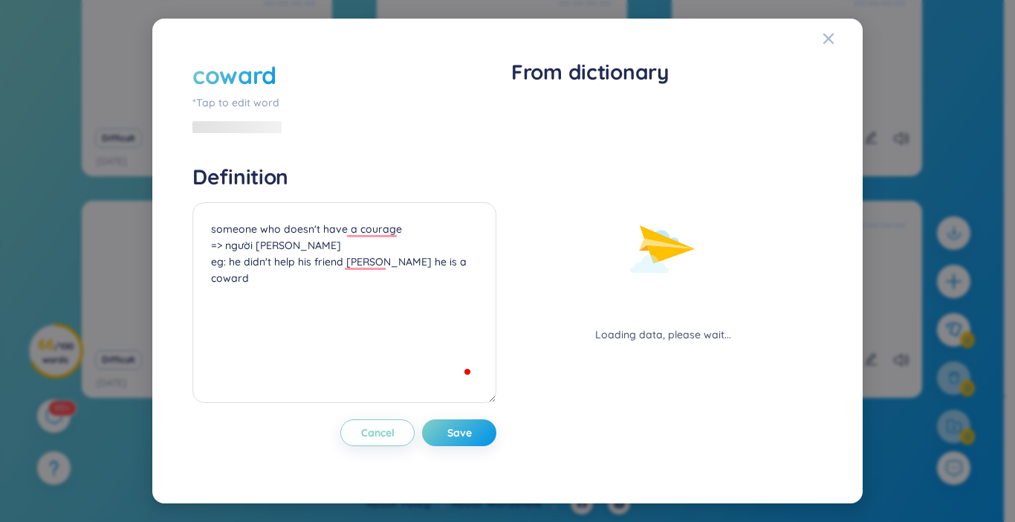
click at [820, 39] on div "coward *Tap to edit word Definition someone who doesn't have a courage => người…" at bounding box center [507, 260] width 675 height 448
click at [826, 39] on icon "Close" at bounding box center [829, 39] width 12 height 12
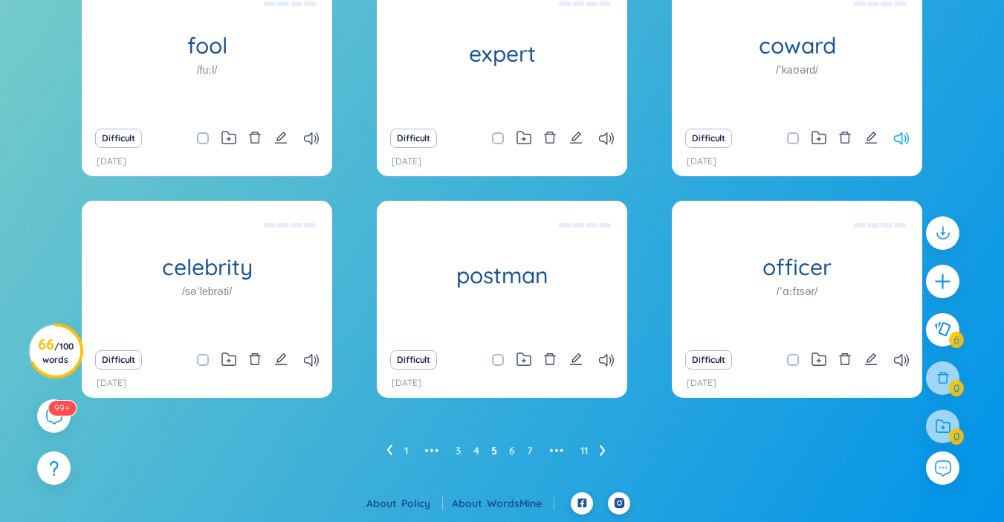
click at [904, 137] on icon at bounding box center [901, 138] width 15 height 13
click at [899, 135] on icon at bounding box center [901, 138] width 15 height 13
click at [898, 135] on icon at bounding box center [901, 138] width 15 height 13
click at [901, 357] on icon at bounding box center [901, 360] width 15 height 13
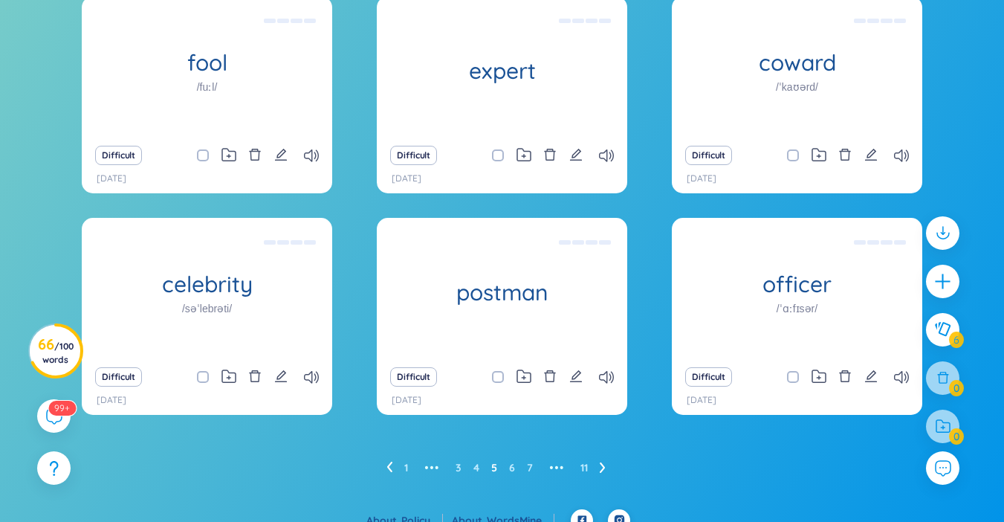
scroll to position [185, 0]
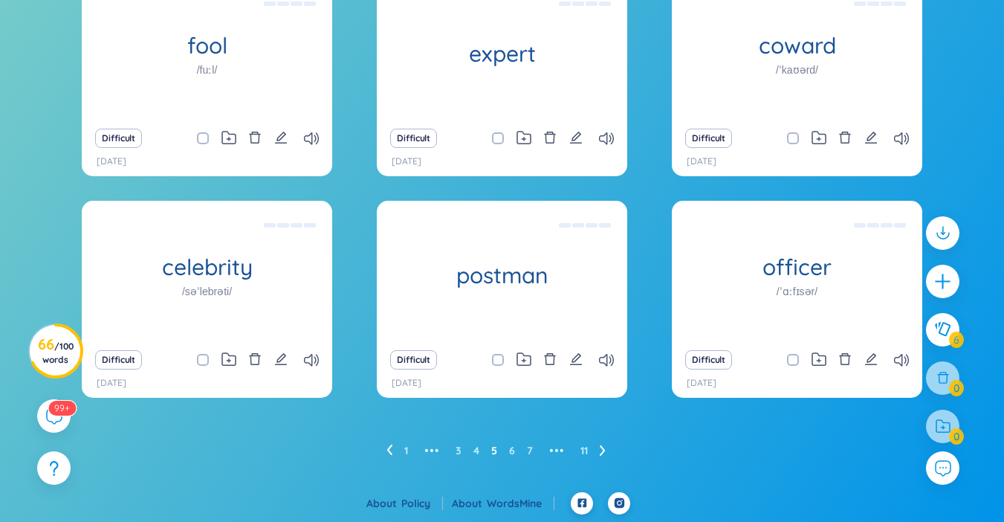
click at [388, 449] on icon at bounding box center [389, 449] width 5 height 10
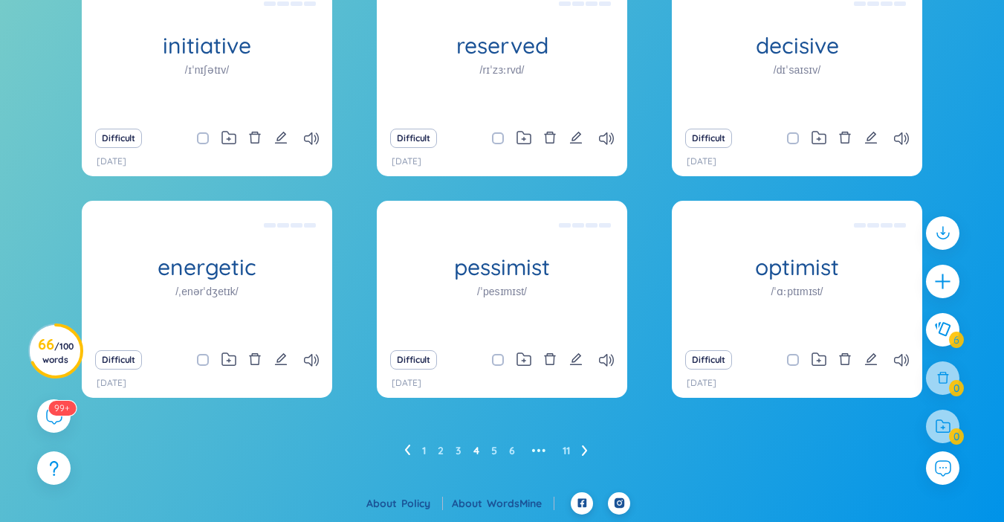
click at [612, 352] on div "Difficult" at bounding box center [502, 359] width 236 height 21
click at [596, 372] on div "Difficult 20/9/2025" at bounding box center [502, 370] width 250 height 56
click at [608, 356] on icon at bounding box center [606, 360] width 15 height 13
click at [610, 361] on icon at bounding box center [606, 360] width 15 height 13
click at [573, 136] on icon "edit" at bounding box center [575, 137] width 13 height 13
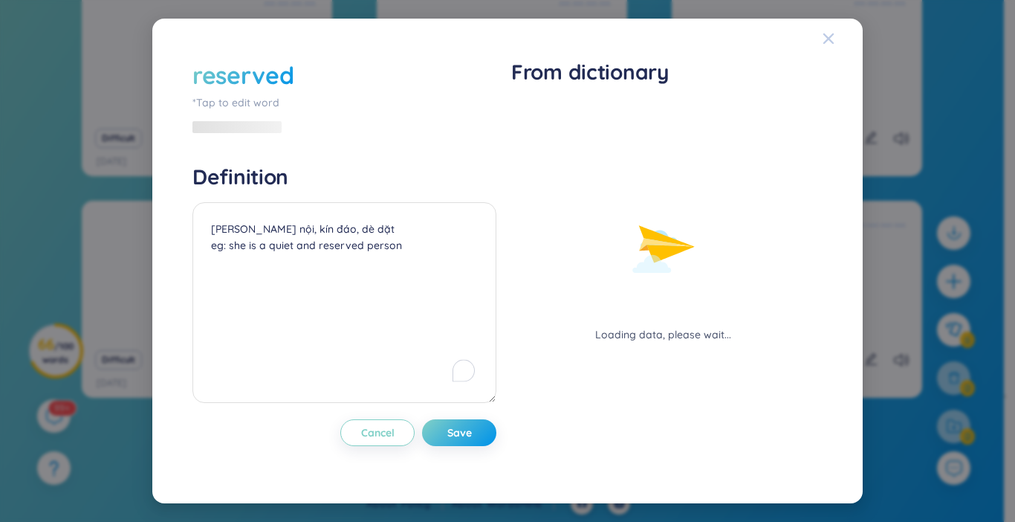
click at [829, 40] on icon "Close" at bounding box center [828, 38] width 10 height 10
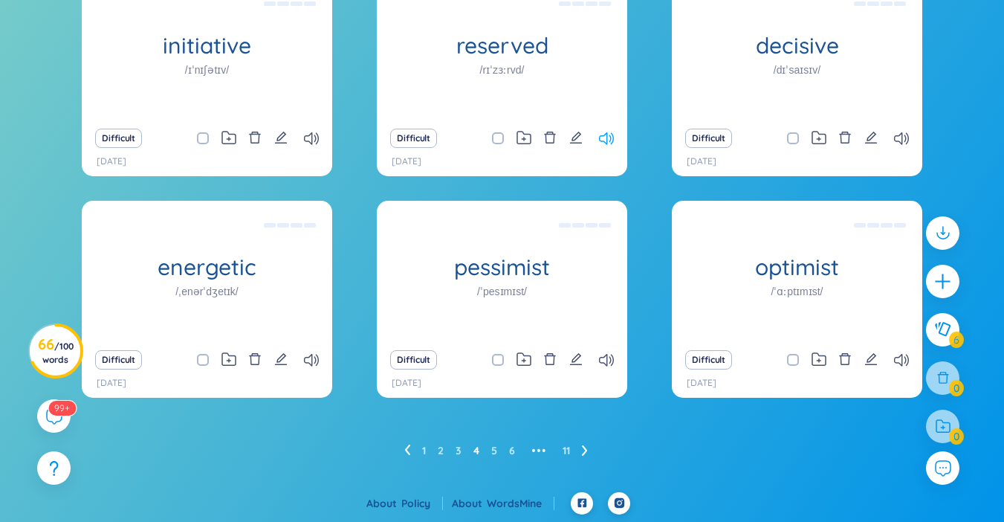
click at [612, 141] on icon at bounding box center [606, 138] width 15 height 13
click at [278, 360] on icon "edit" at bounding box center [280, 358] width 13 height 13
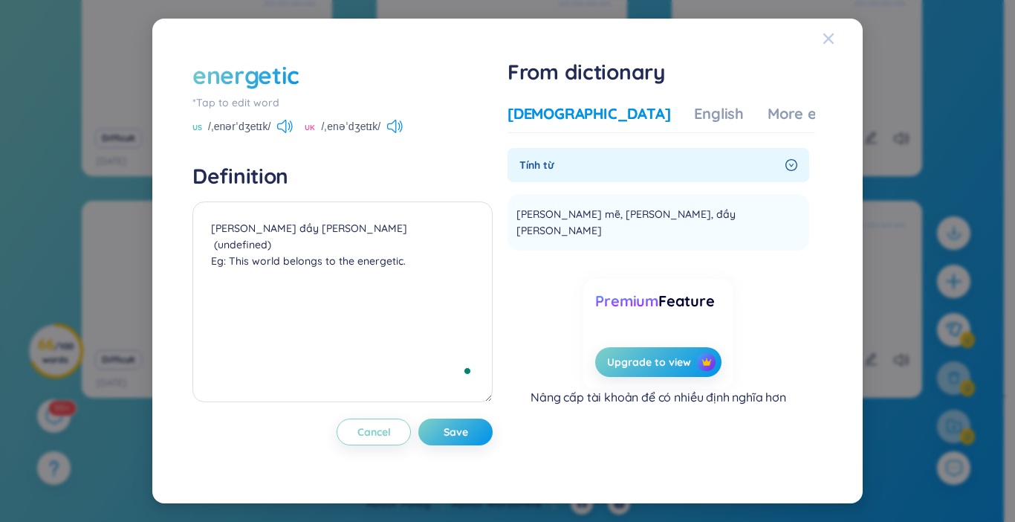
click at [830, 38] on icon "Close" at bounding box center [828, 38] width 10 height 10
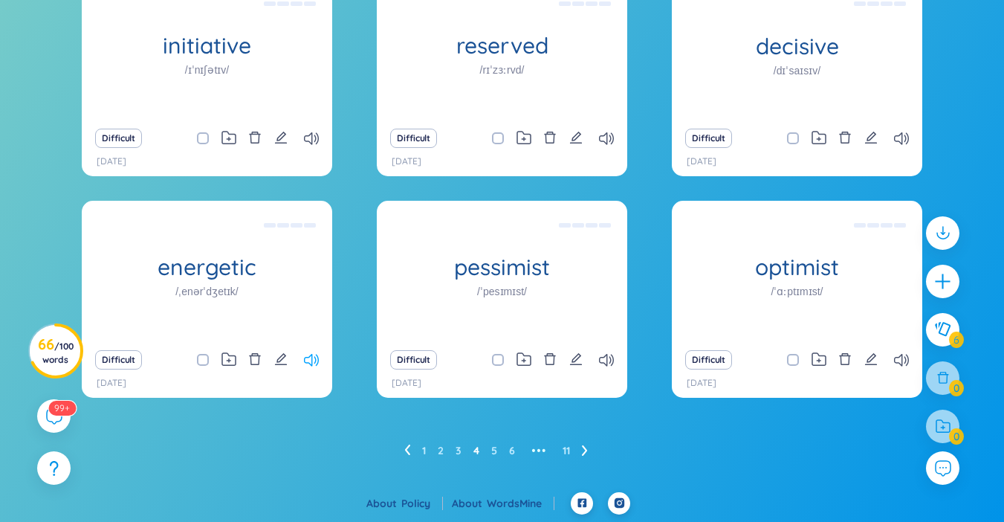
click at [316, 363] on icon at bounding box center [311, 360] width 15 height 13
click at [314, 361] on icon at bounding box center [311, 360] width 15 height 13
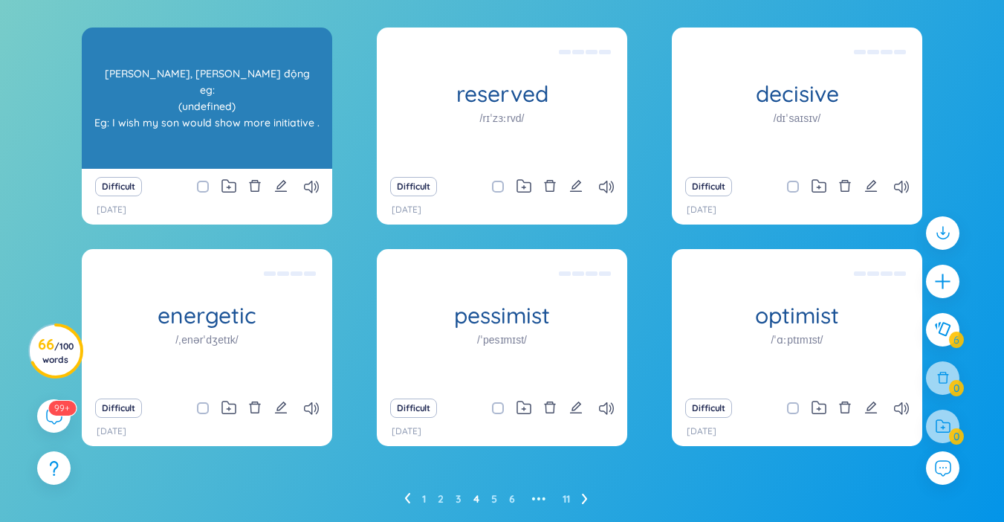
scroll to position [111, 0]
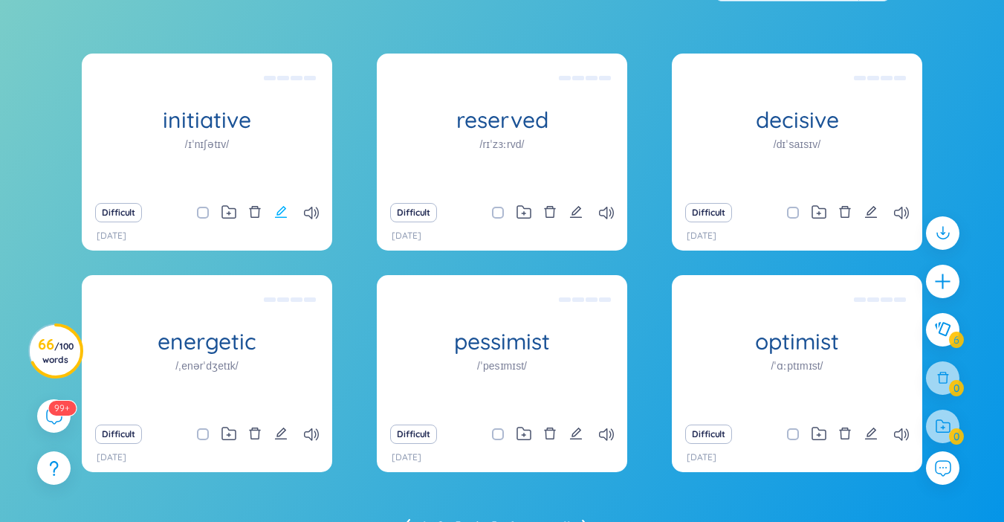
click at [285, 216] on icon "edit" at bounding box center [280, 211] width 13 height 13
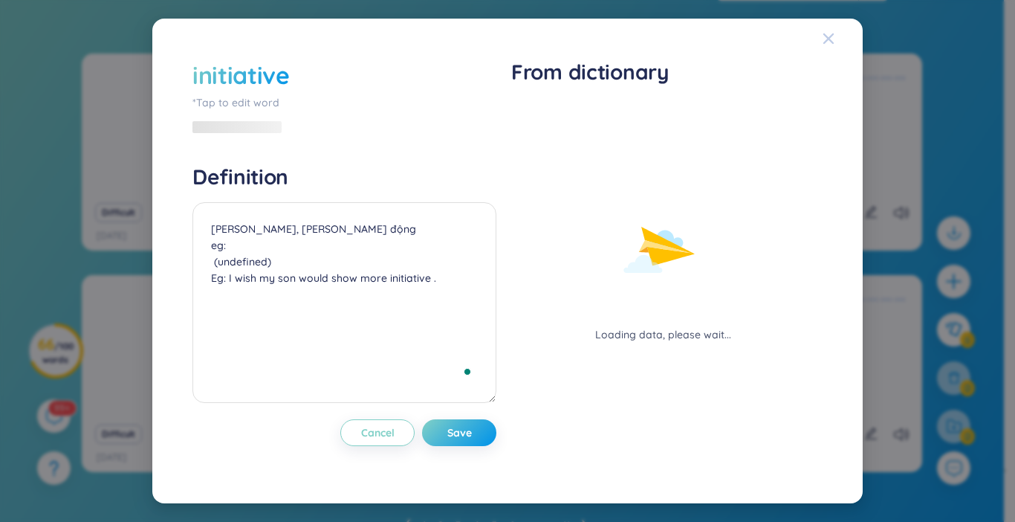
click at [827, 34] on icon "Close" at bounding box center [829, 39] width 12 height 12
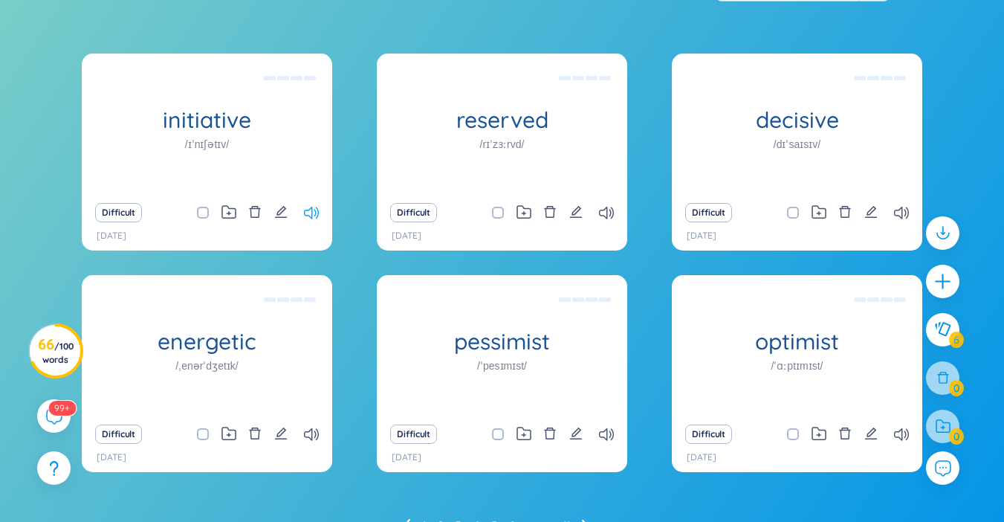
click at [310, 216] on icon at bounding box center [311, 213] width 15 height 13
click at [874, 215] on icon "edit" at bounding box center [870, 211] width 13 height 13
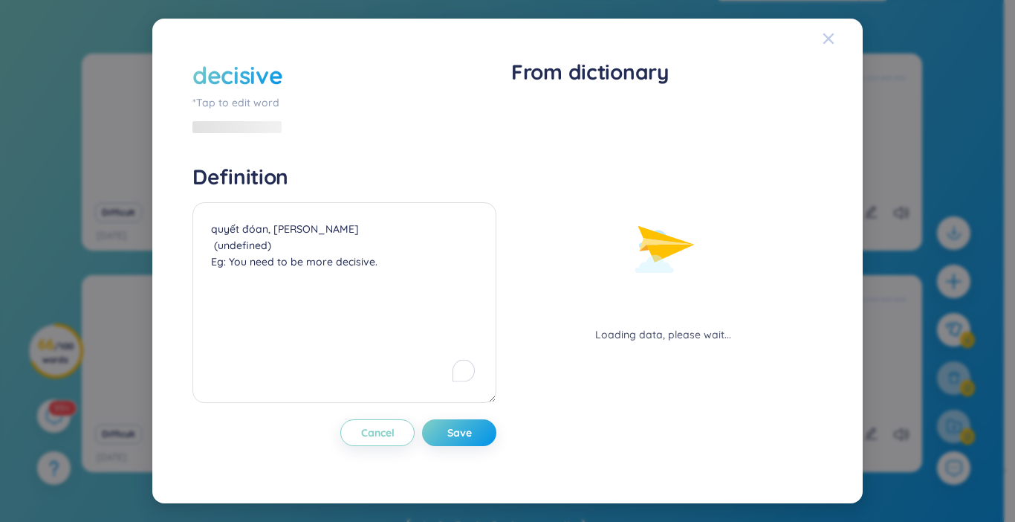
click at [827, 39] on icon "Close" at bounding box center [829, 39] width 12 height 12
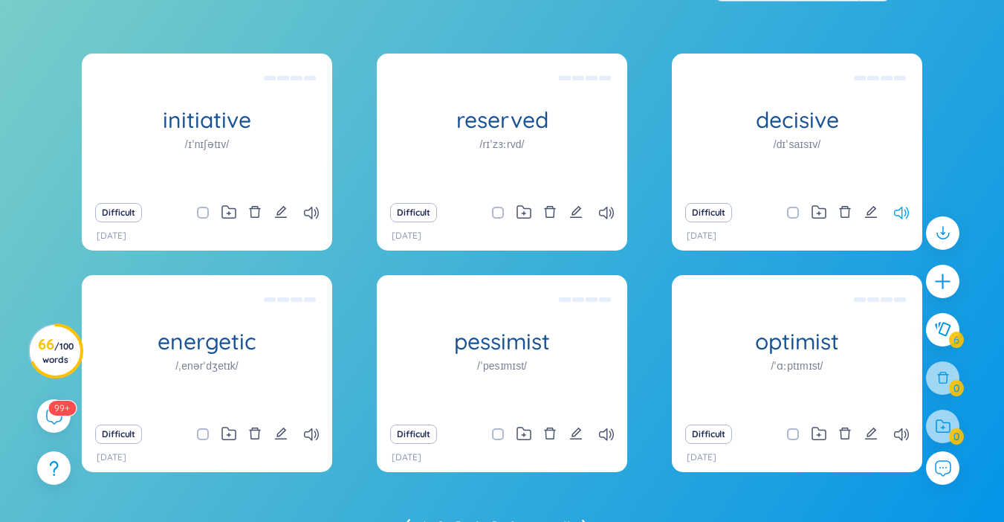
click at [898, 213] on icon at bounding box center [901, 213] width 15 height 13
click at [873, 213] on icon "edit" at bounding box center [870, 211] width 13 height 13
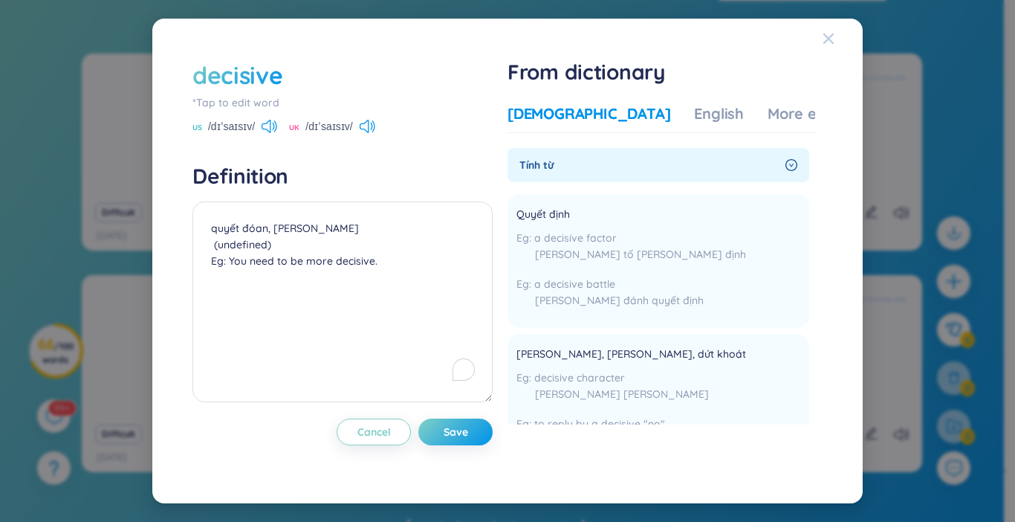
click at [829, 37] on icon "Close" at bounding box center [829, 39] width 12 height 12
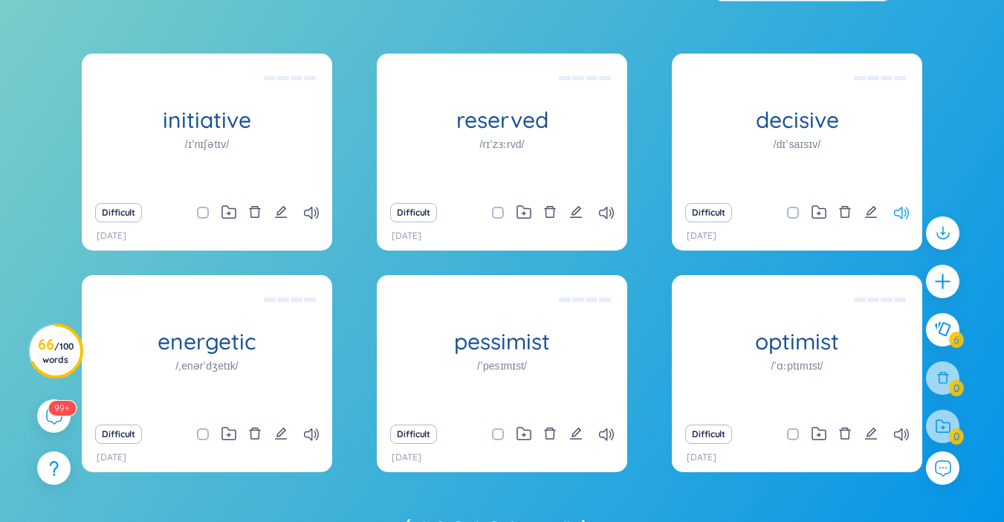
click at [898, 213] on icon at bounding box center [901, 213] width 15 height 13
click at [901, 436] on icon at bounding box center [901, 434] width 15 height 13
click at [899, 437] on icon at bounding box center [901, 434] width 15 height 13
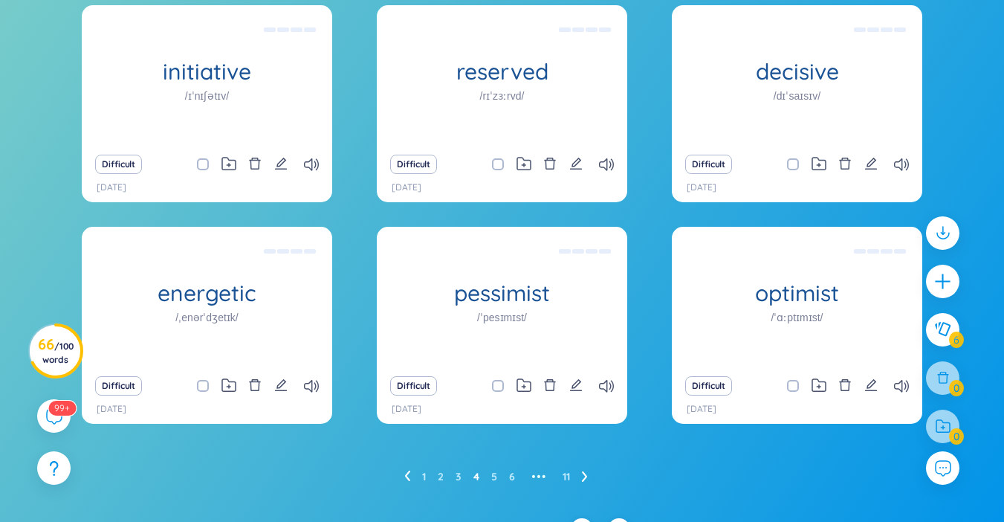
scroll to position [185, 0]
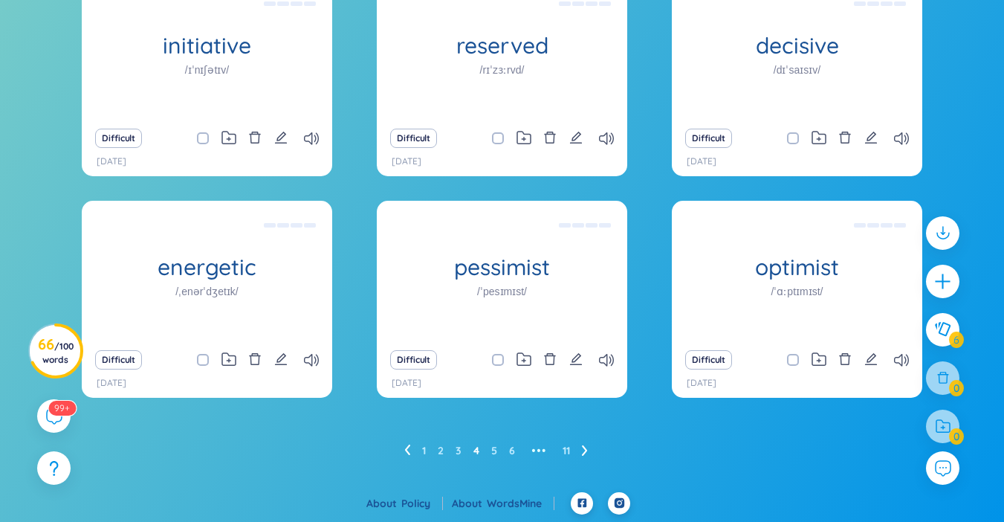
click at [584, 454] on icon at bounding box center [584, 450] width 5 height 10
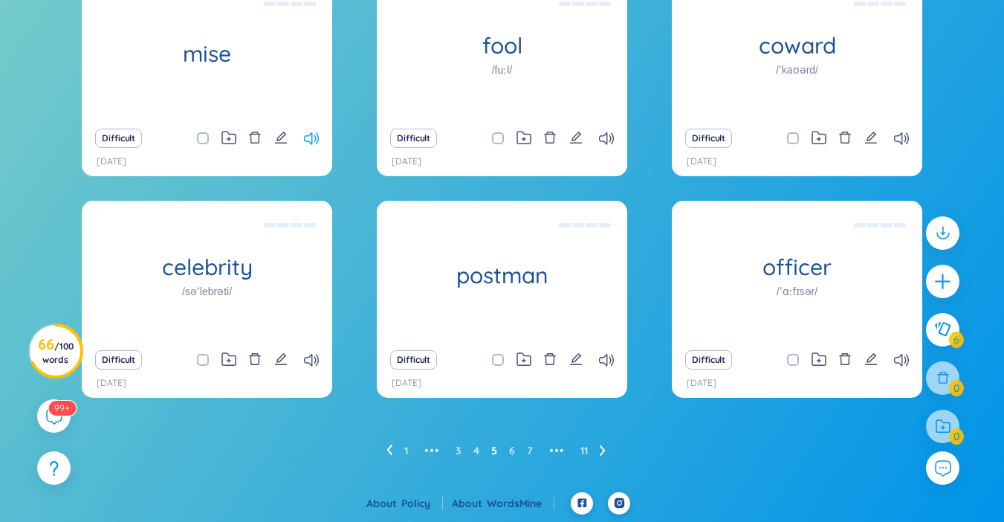
click at [304, 135] on icon at bounding box center [311, 138] width 15 height 13
click at [602, 446] on icon at bounding box center [603, 449] width 6 height 11
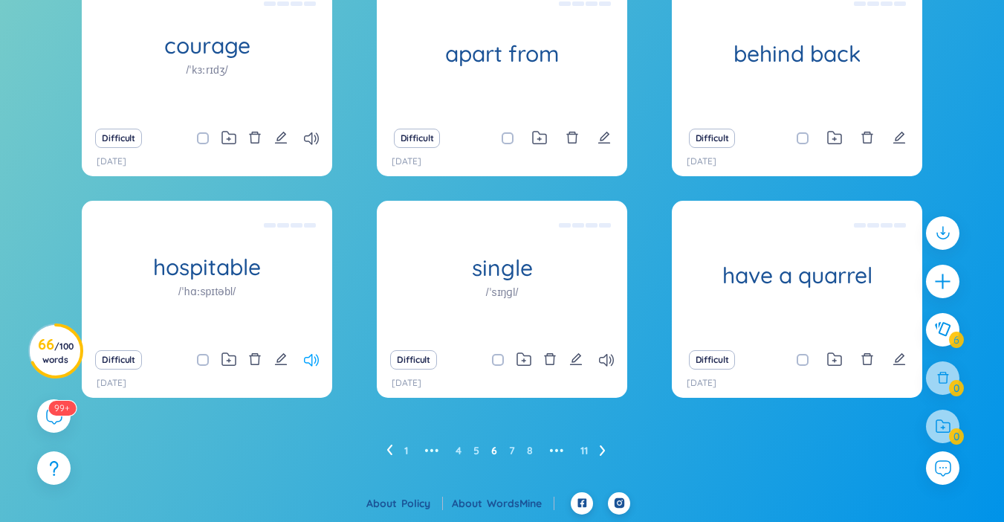
click at [314, 360] on icon at bounding box center [311, 360] width 15 height 13
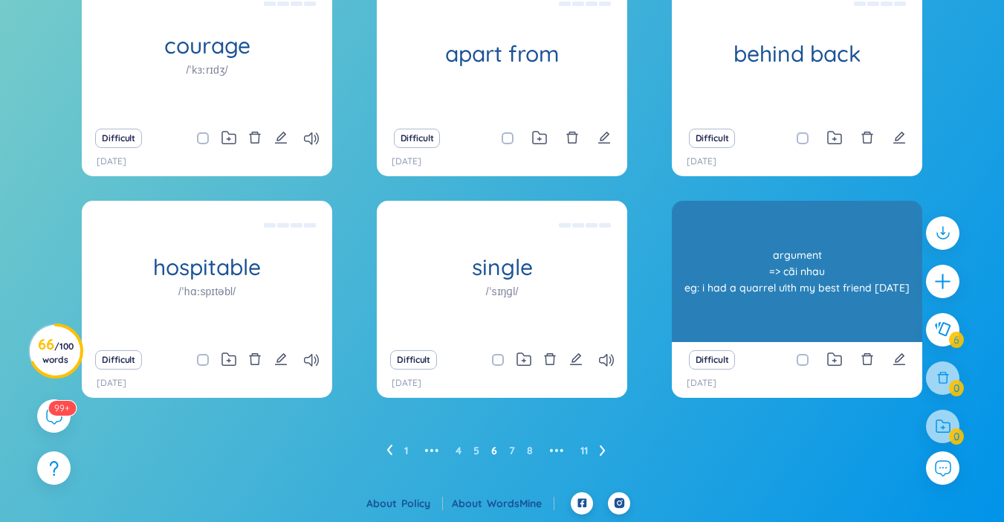
click at [839, 310] on div "argument => cãi nhau eg: i had a quarrel ưith my best friend yesterday" at bounding box center [797, 271] width 236 height 134
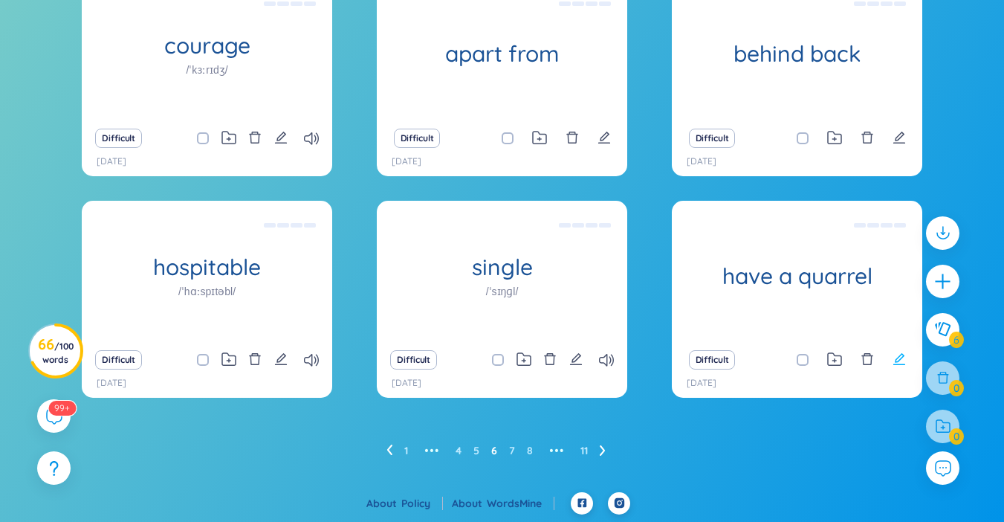
click at [895, 357] on icon "edit" at bounding box center [898, 358] width 13 height 13
type textarea "argument => cãi nhau eg: i had a quarrel ưith my best friend yesterday"
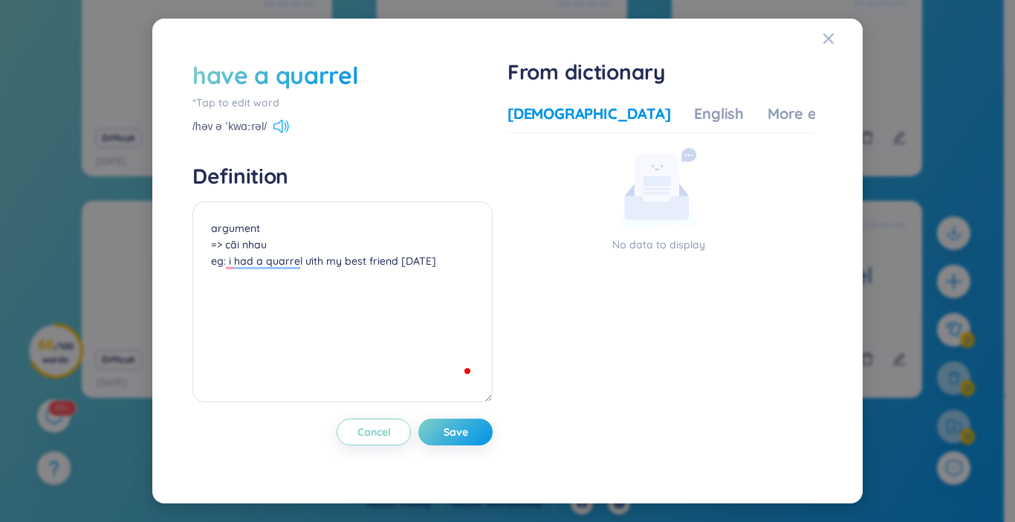
click at [286, 122] on icon at bounding box center [287, 125] width 3 height 11
click at [281, 130] on icon at bounding box center [281, 126] width 16 height 13
click at [826, 40] on icon "Close" at bounding box center [828, 38] width 10 height 10
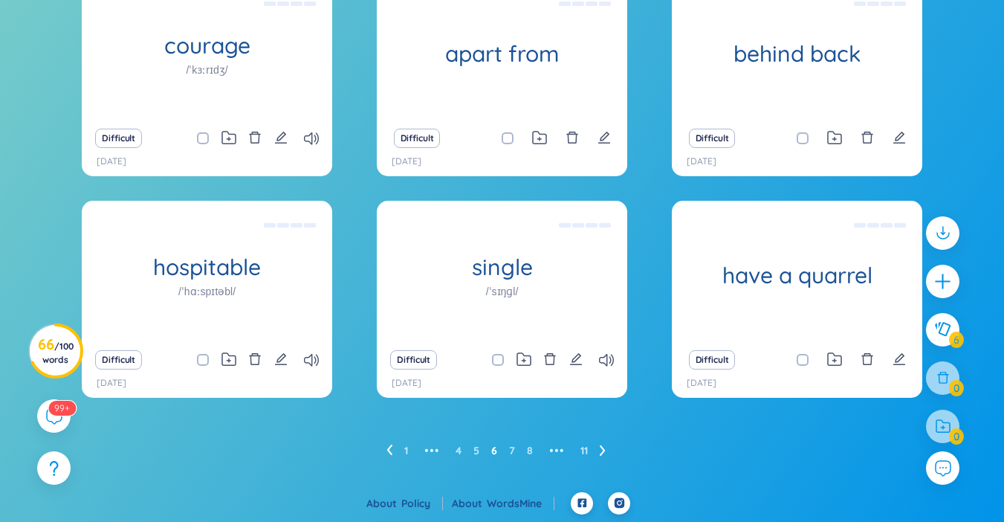
click at [601, 450] on icon at bounding box center [603, 449] width 6 height 11
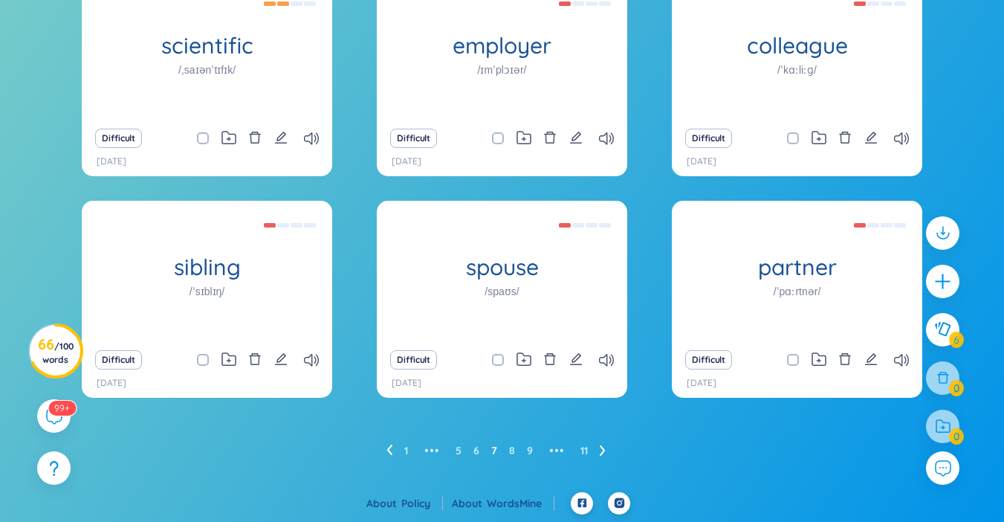
click at [606, 448] on icon at bounding box center [603, 449] width 6 height 11
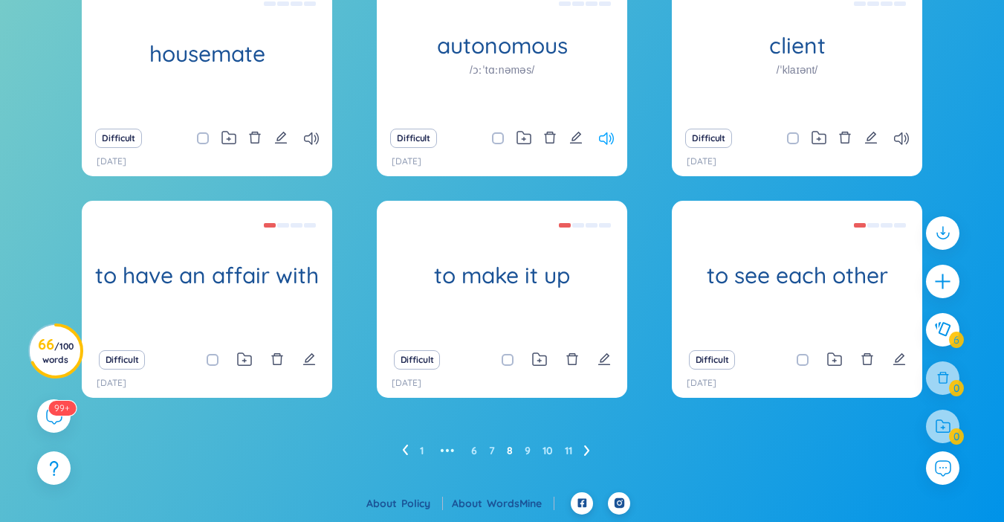
click at [607, 139] on icon at bounding box center [606, 138] width 15 height 13
click at [590, 453] on icon at bounding box center [587, 449] width 6 height 11
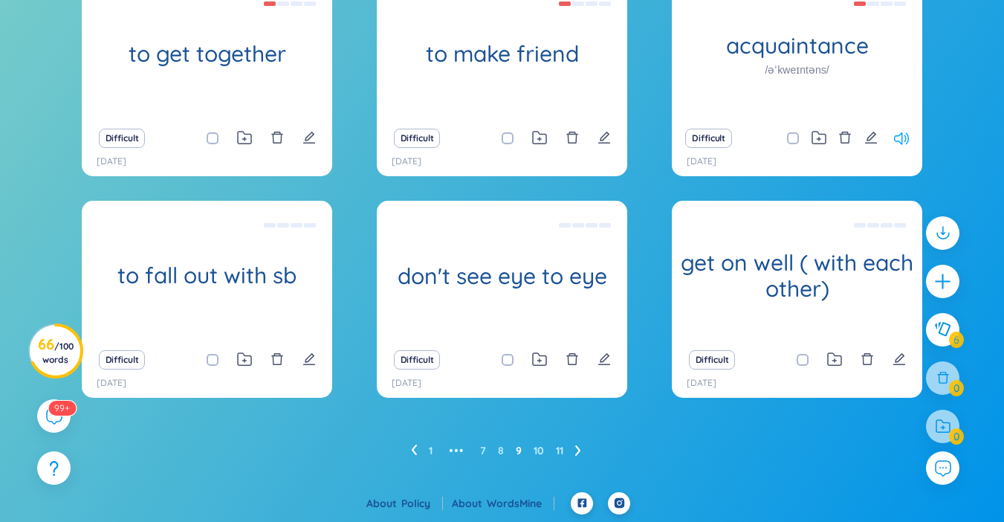
click at [905, 139] on icon at bounding box center [901, 138] width 15 height 13
click at [579, 451] on icon at bounding box center [577, 450] width 5 height 10
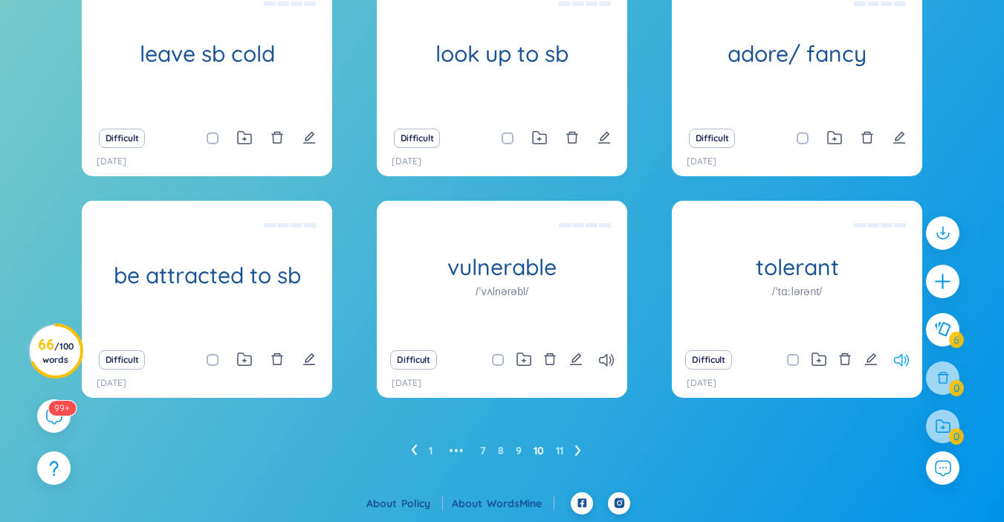
click at [907, 366] on icon at bounding box center [901, 360] width 15 height 13
click at [582, 451] on ul "1 ••• 7 8 9 10 11" at bounding box center [502, 450] width 182 height 24
click at [577, 456] on icon at bounding box center [578, 449] width 6 height 11
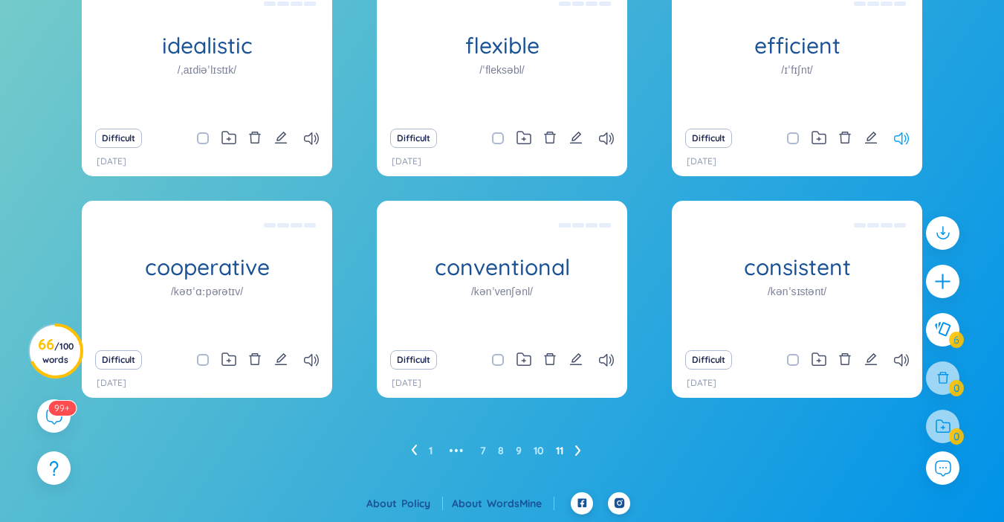
click at [903, 134] on icon at bounding box center [901, 138] width 15 height 13
click at [411, 451] on icon at bounding box center [414, 449] width 6 height 11
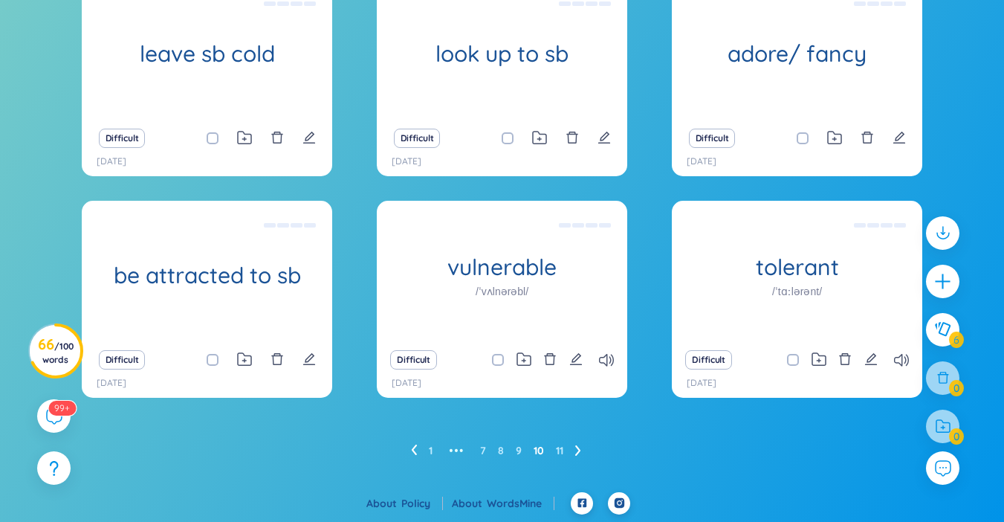
click at [414, 451] on icon at bounding box center [414, 449] width 5 height 10
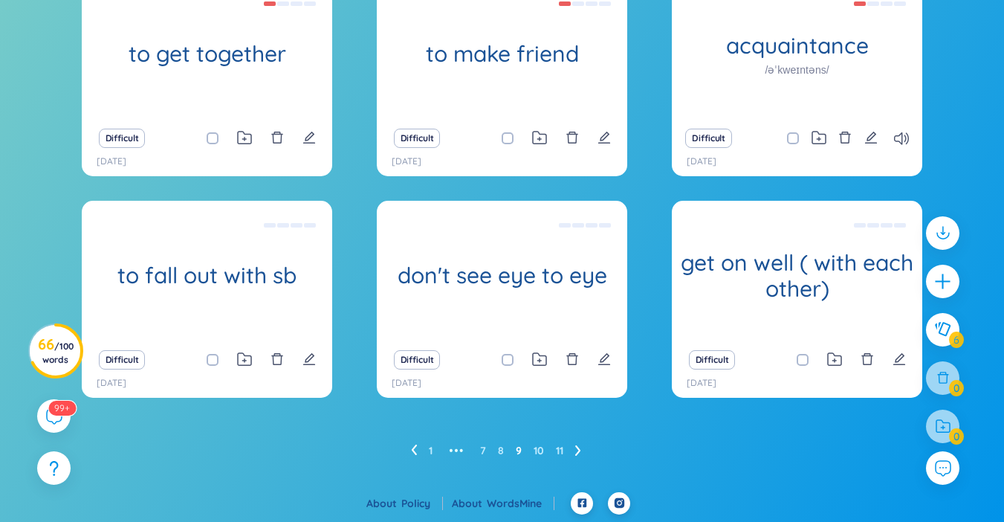
click at [411, 456] on li at bounding box center [414, 450] width 6 height 24
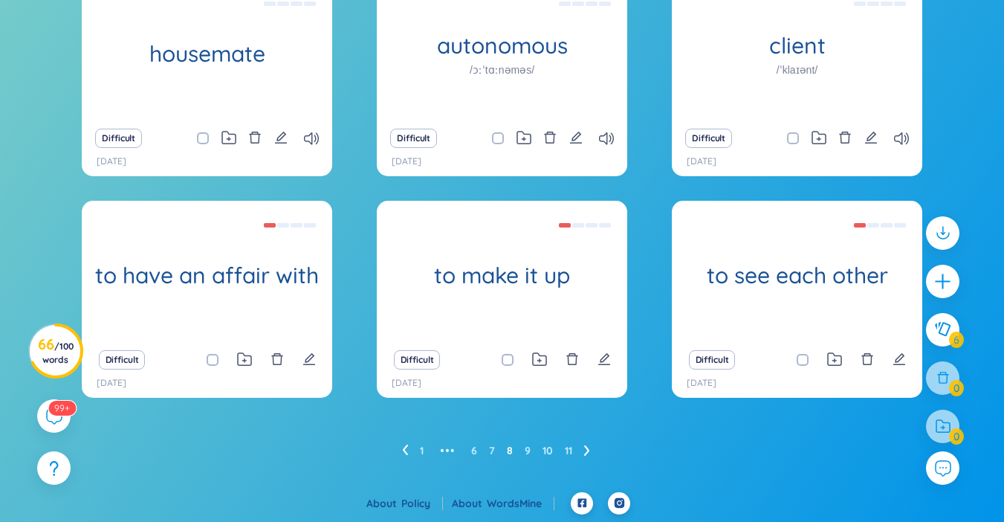
click at [405, 453] on icon at bounding box center [405, 449] width 6 height 11
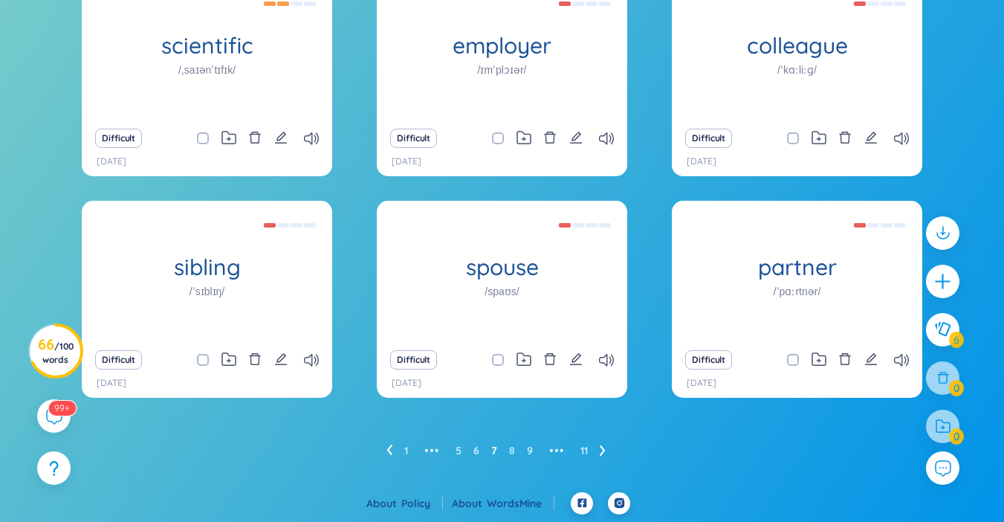
click at [387, 453] on icon at bounding box center [389, 449] width 6 height 11
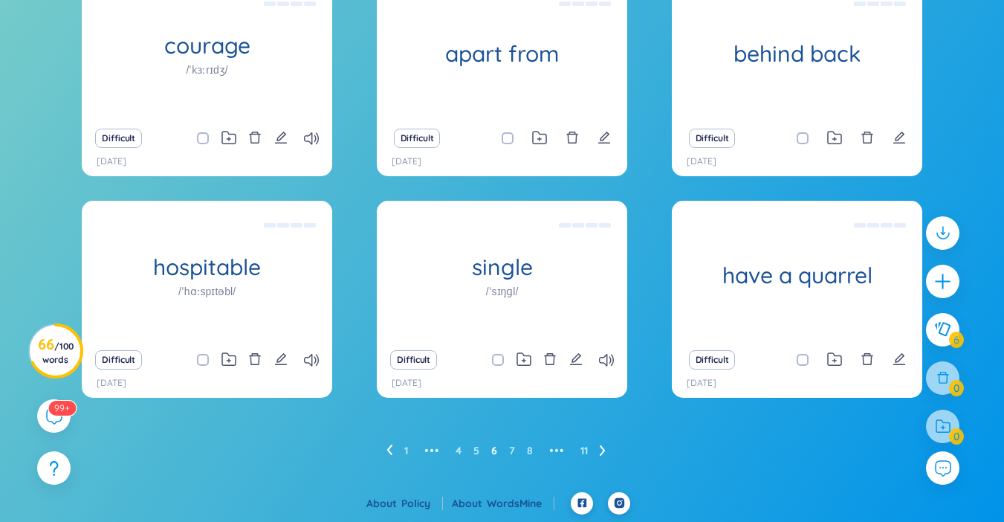
click at [391, 454] on icon at bounding box center [389, 449] width 5 height 10
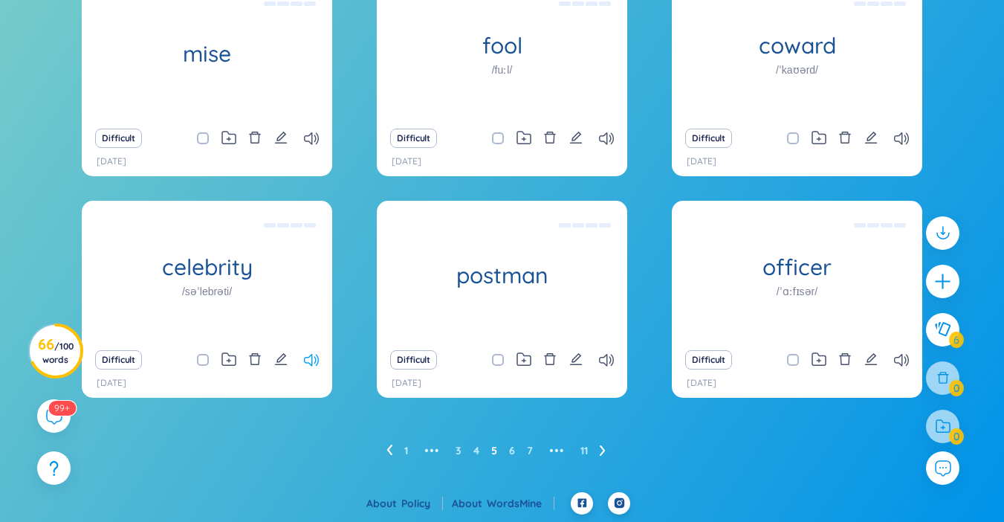
click at [305, 362] on icon at bounding box center [311, 360] width 15 height 13
click at [905, 355] on icon at bounding box center [901, 360] width 15 height 13
click at [392, 453] on icon at bounding box center [389, 449] width 6 height 11
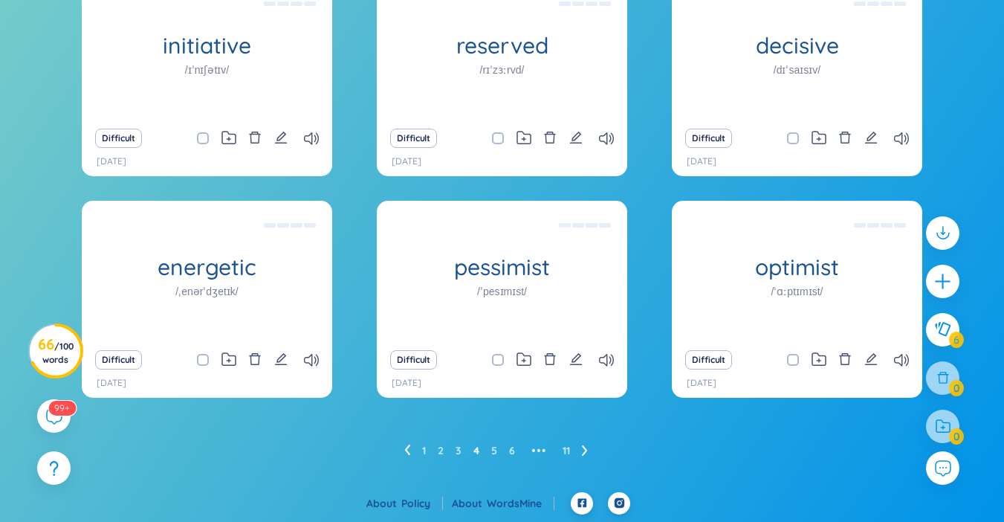
click at [308, 366] on div "Difficult" at bounding box center [207, 359] width 236 height 21
click at [308, 361] on icon at bounding box center [311, 360] width 15 height 13
click at [898, 140] on icon at bounding box center [901, 138] width 15 height 13
click at [600, 142] on icon at bounding box center [606, 138] width 15 height 13
click at [308, 140] on icon at bounding box center [311, 138] width 15 height 13
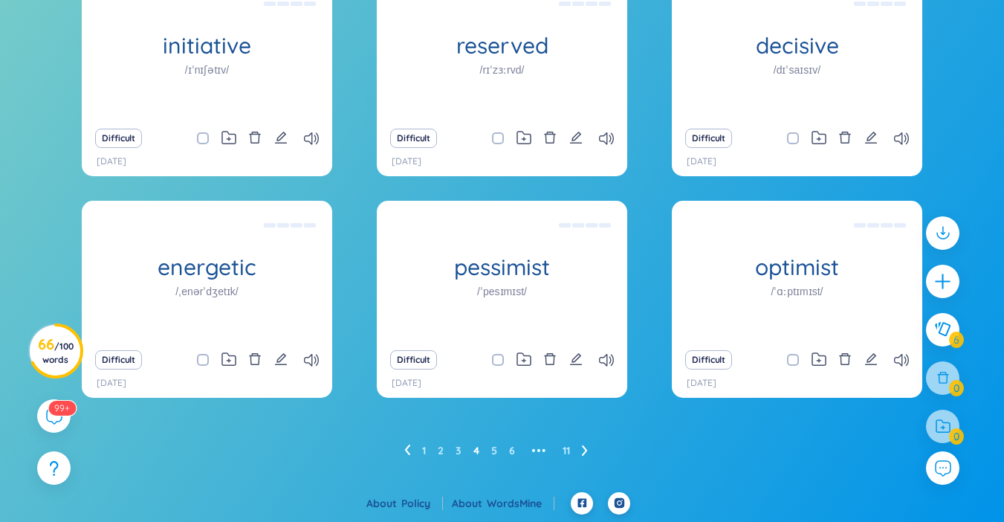
click at [407, 450] on icon at bounding box center [407, 449] width 6 height 11
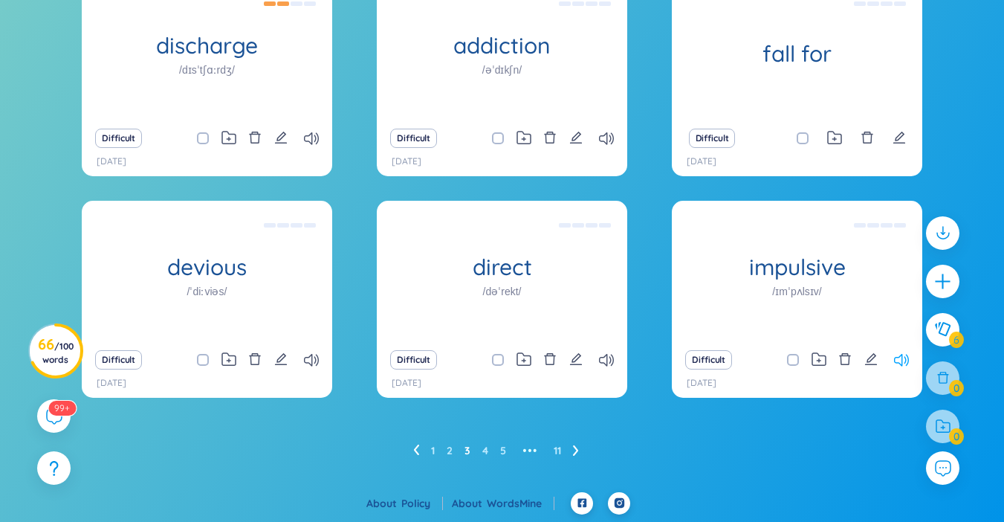
click at [898, 358] on icon at bounding box center [901, 360] width 15 height 13
click at [901, 359] on icon at bounding box center [901, 360] width 15 height 13
click at [898, 357] on icon at bounding box center [901, 360] width 15 height 13
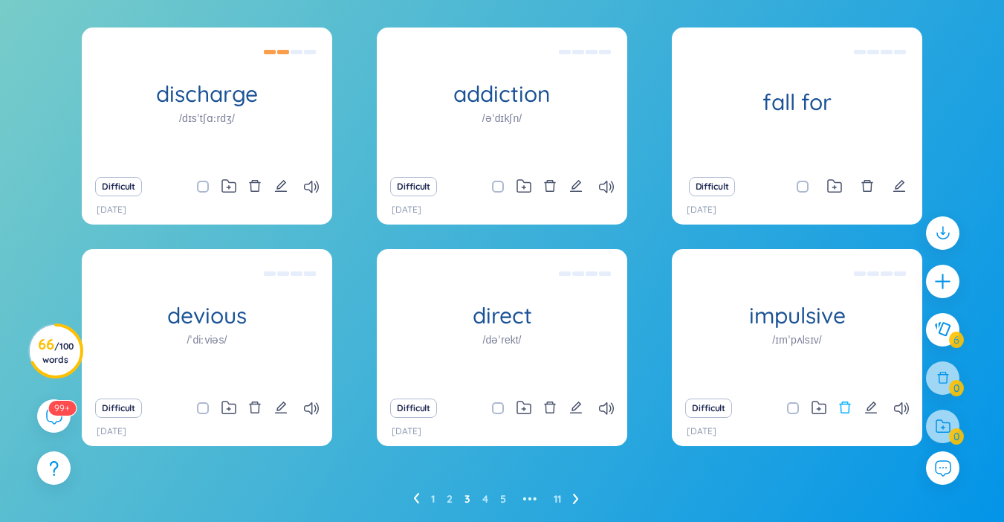
scroll to position [111, 0]
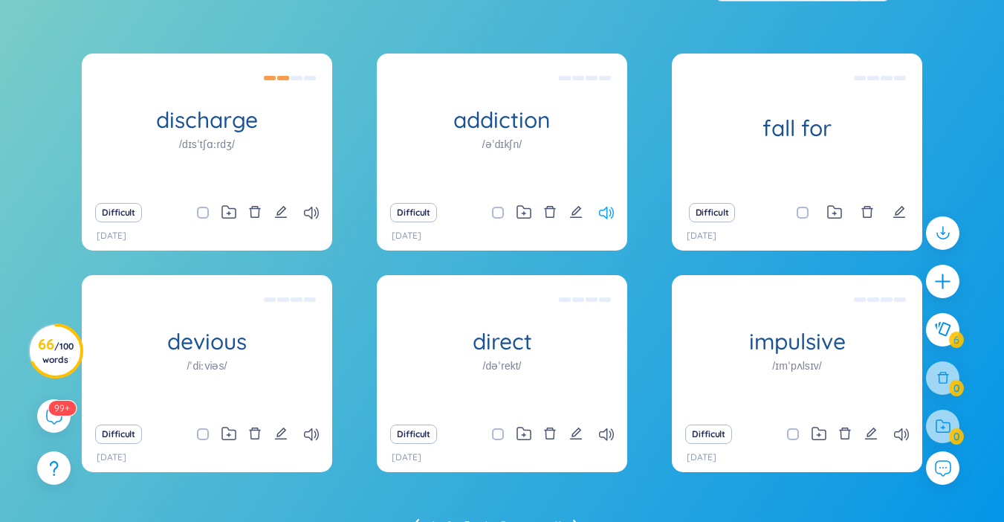
click at [599, 213] on icon at bounding box center [606, 213] width 15 height 13
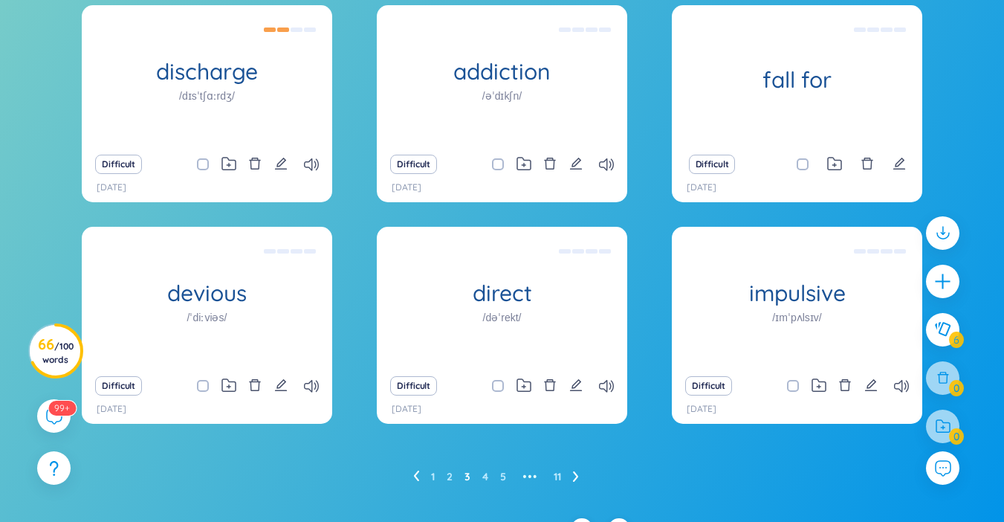
scroll to position [185, 0]
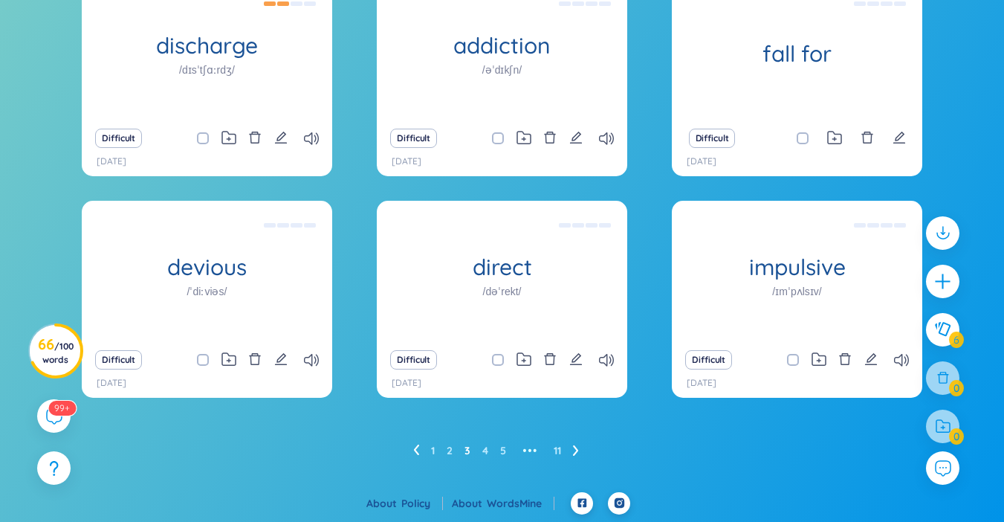
click at [418, 456] on icon at bounding box center [416, 449] width 6 height 11
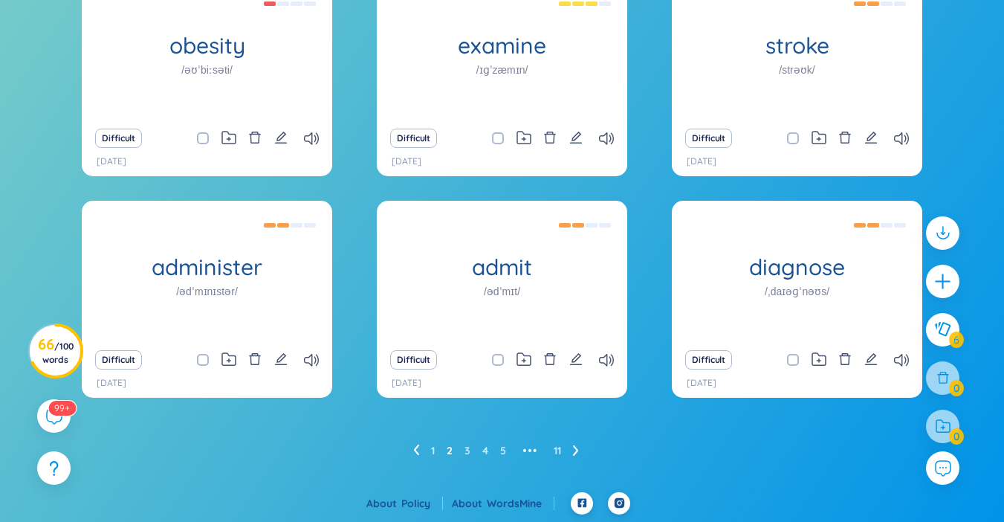
click at [416, 451] on icon at bounding box center [416, 449] width 5 height 10
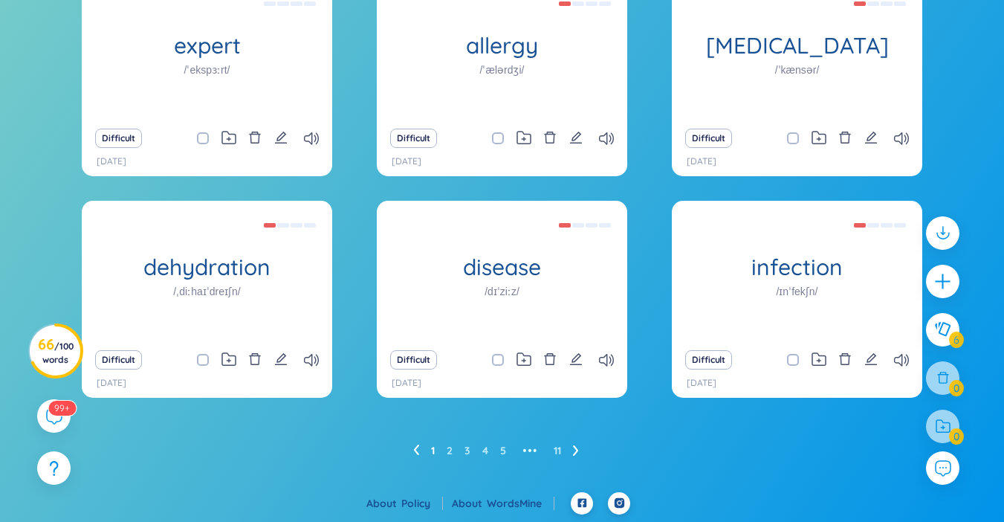
click at [412, 453] on div "1 2 3 4 5 ••• 11" at bounding box center [502, 450] width 840 height 24
click at [951, 288] on icon "plus" at bounding box center [943, 281] width 21 height 21
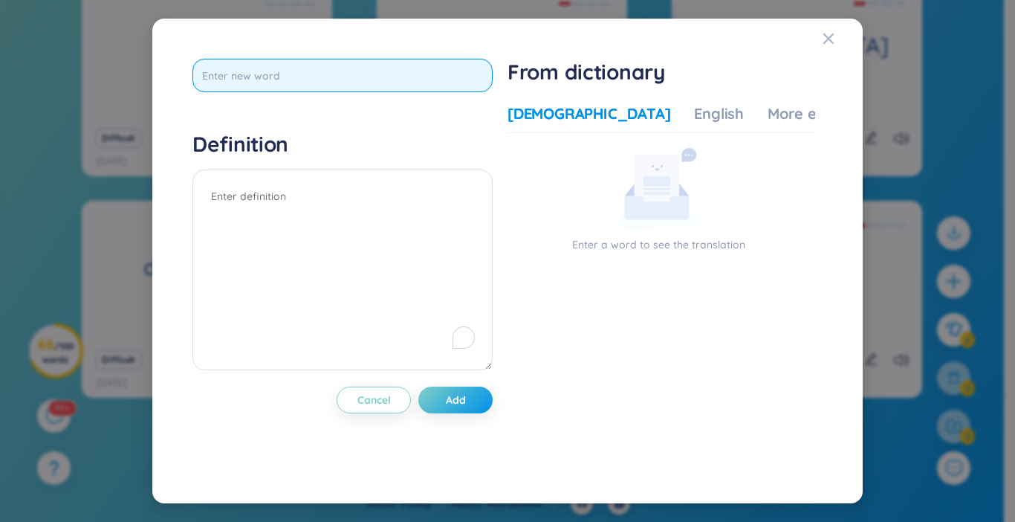
click at [319, 85] on input "text" at bounding box center [342, 75] width 300 height 33
click at [290, 82] on input "text" at bounding box center [342, 75] width 300 height 33
type input "screen"
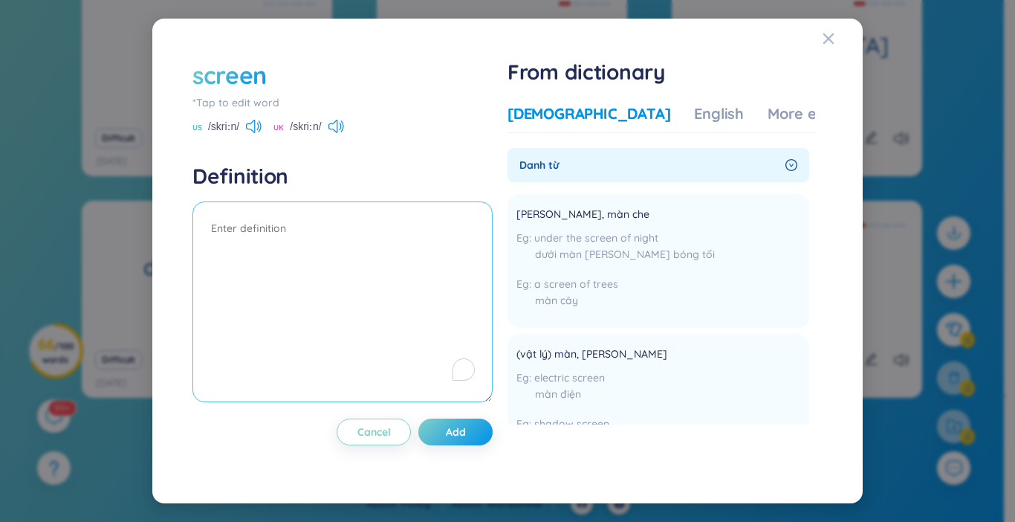
click at [371, 236] on textarea "To enrich screen reader interactions, please activate Accessibility in Grammarl…" at bounding box center [342, 301] width 300 height 201
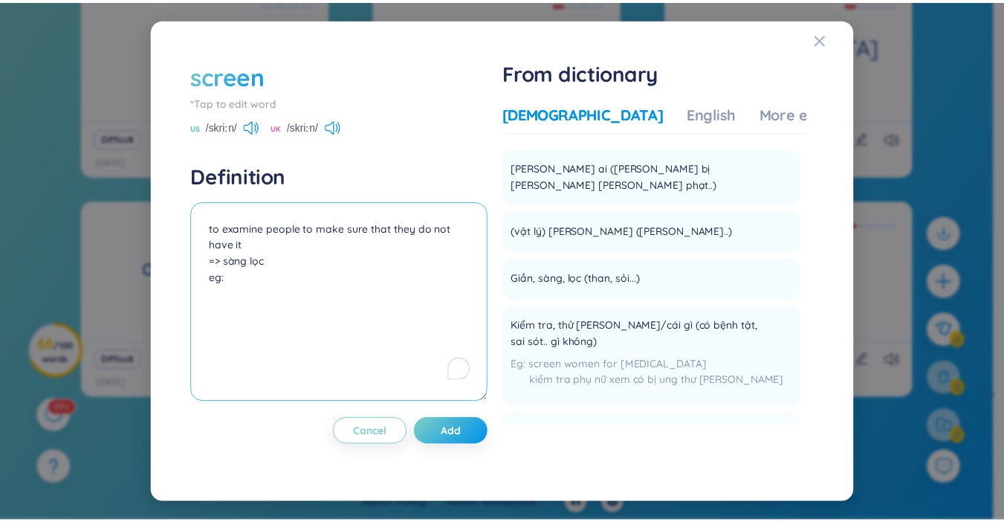
scroll to position [1189, 0]
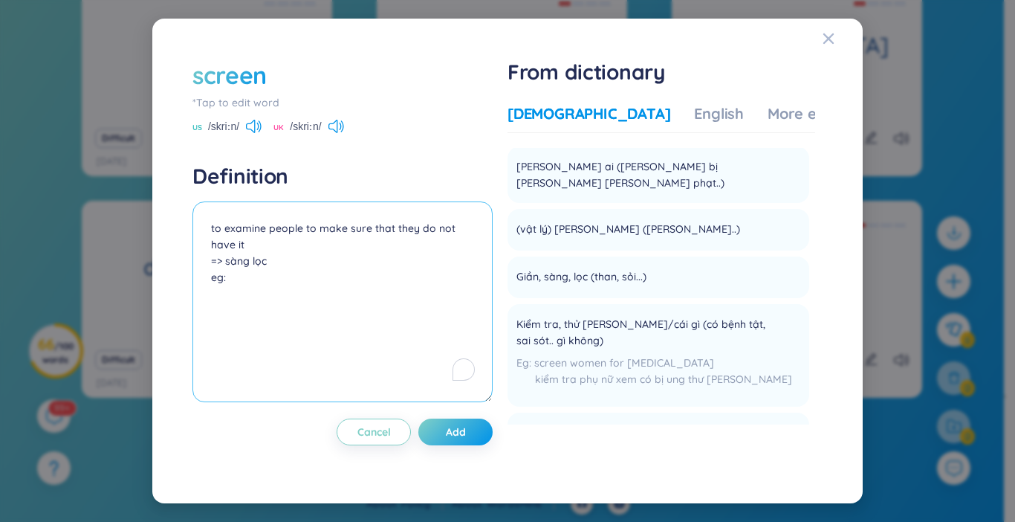
click at [346, 318] on textarea "to examine people to make sure that they do not have it => sàng lọc eg:" at bounding box center [342, 301] width 300 height 201
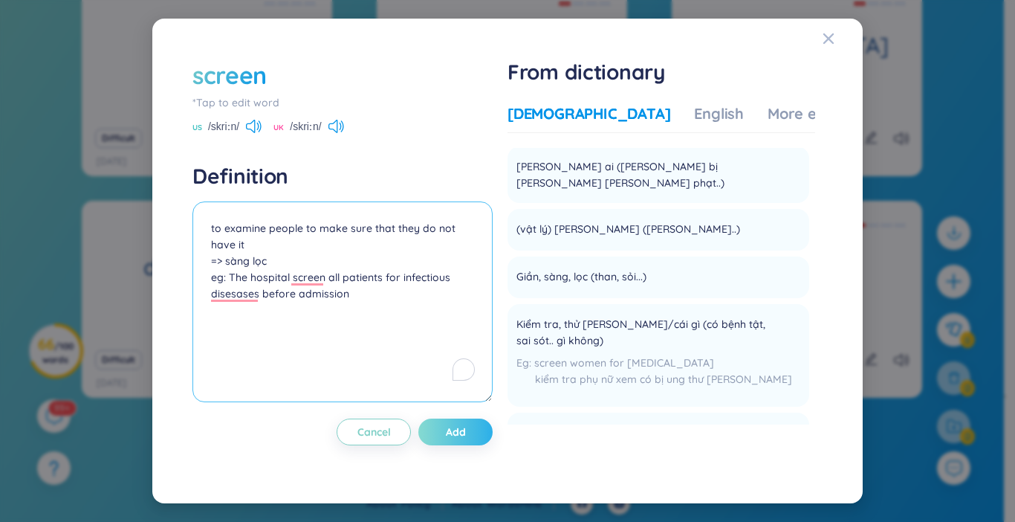
type textarea "to examine people to make sure that they do not have it => sàng lọc eg: The hos…"
click at [440, 438] on button "Add" at bounding box center [455, 431] width 74 height 27
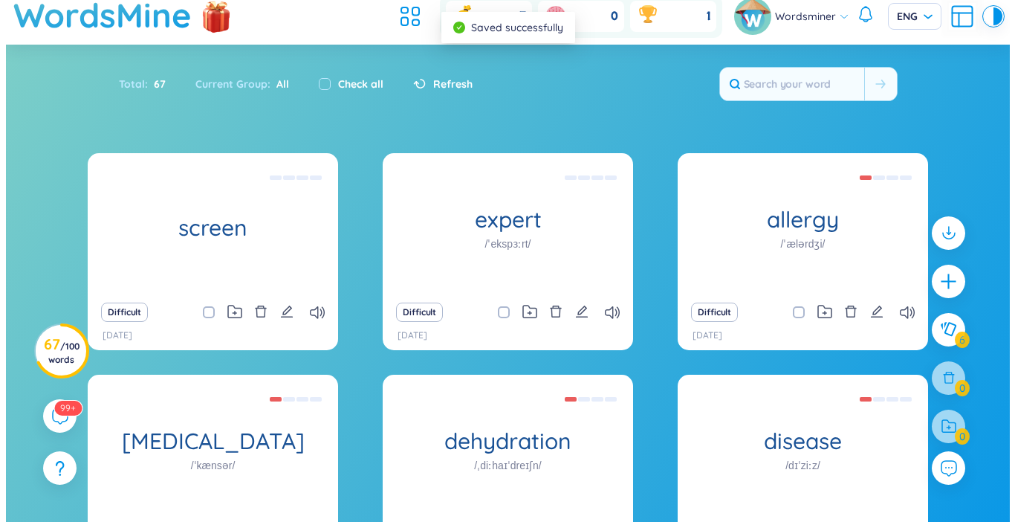
scroll to position [0, 0]
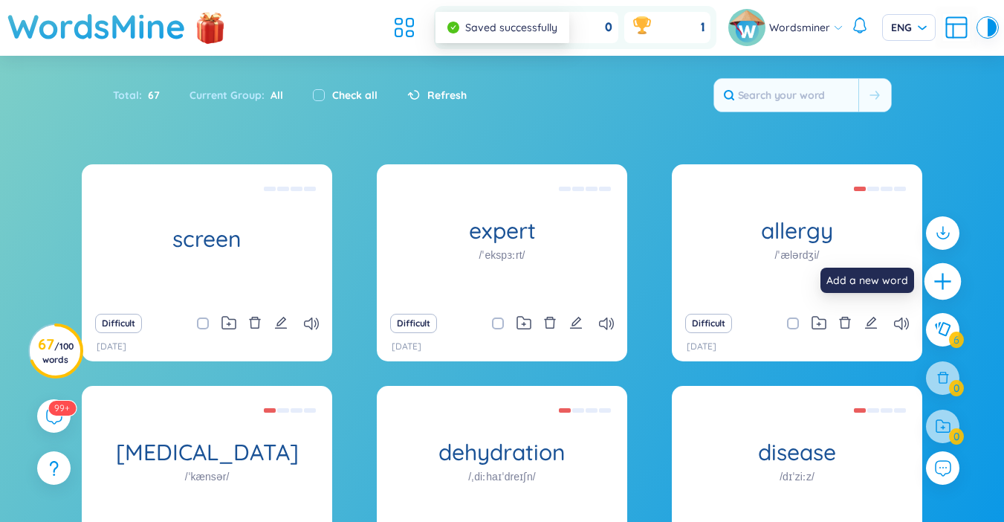
click at [939, 276] on icon "plus" at bounding box center [943, 281] width 21 height 21
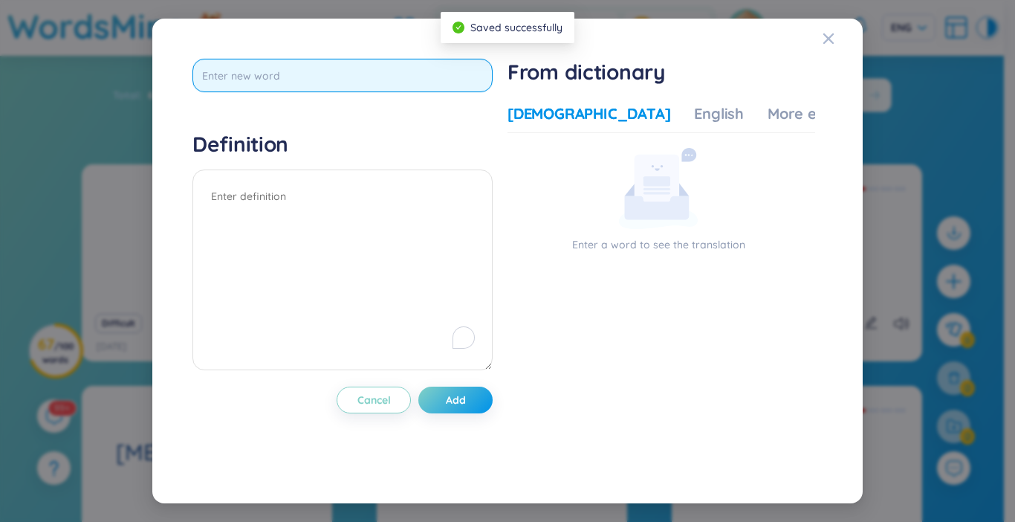
click at [301, 78] on input "text" at bounding box center [342, 75] width 300 height 33
type input "vaccinate"
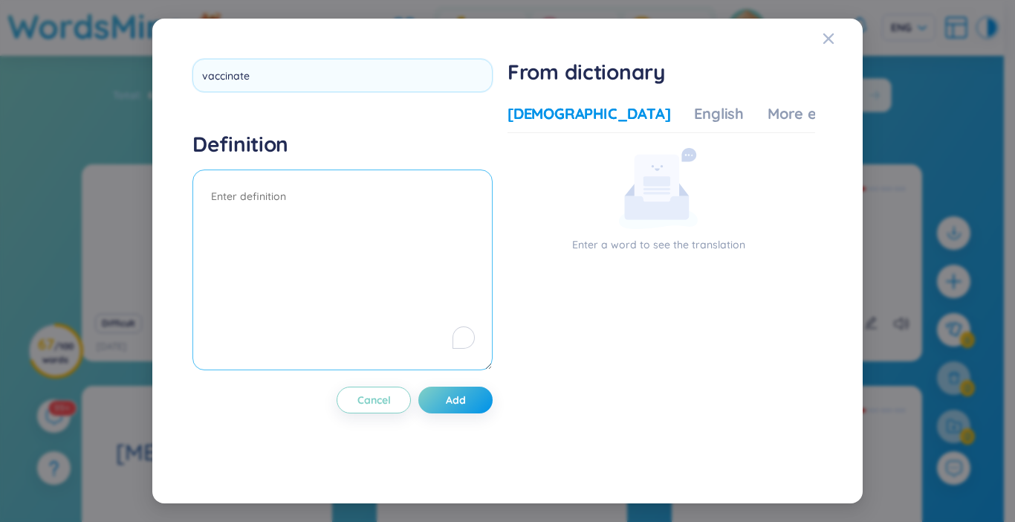
click at [283, 198] on div "Definition" at bounding box center [342, 253] width 300 height 244
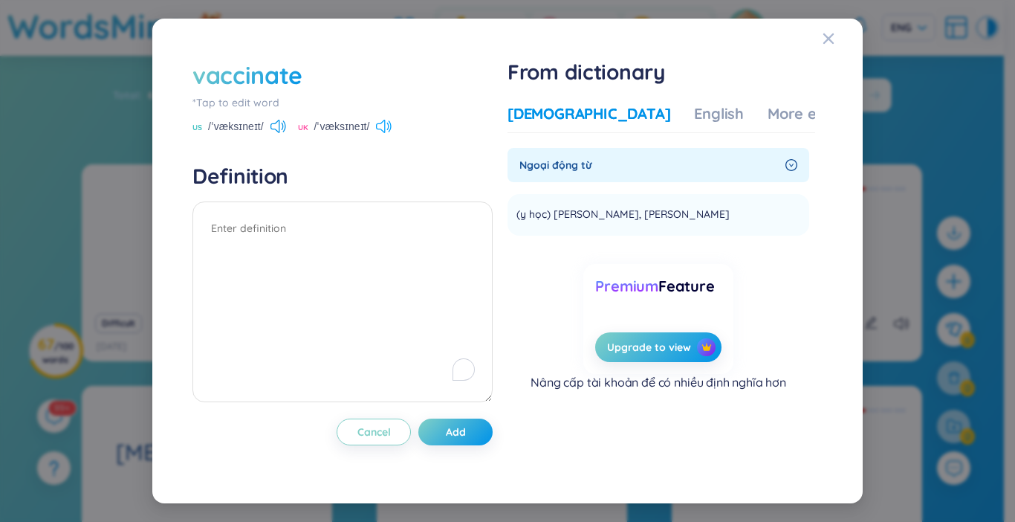
click at [388, 129] on icon at bounding box center [384, 126] width 16 height 13
click at [279, 123] on icon at bounding box center [274, 126] width 9 height 13
click at [283, 128] on span at bounding box center [278, 126] width 16 height 13
click at [279, 123] on icon at bounding box center [274, 126] width 9 height 13
click at [268, 244] on textarea "To enrich screen reader interactions, please activate Accessibility in Grammarl…" at bounding box center [342, 301] width 300 height 201
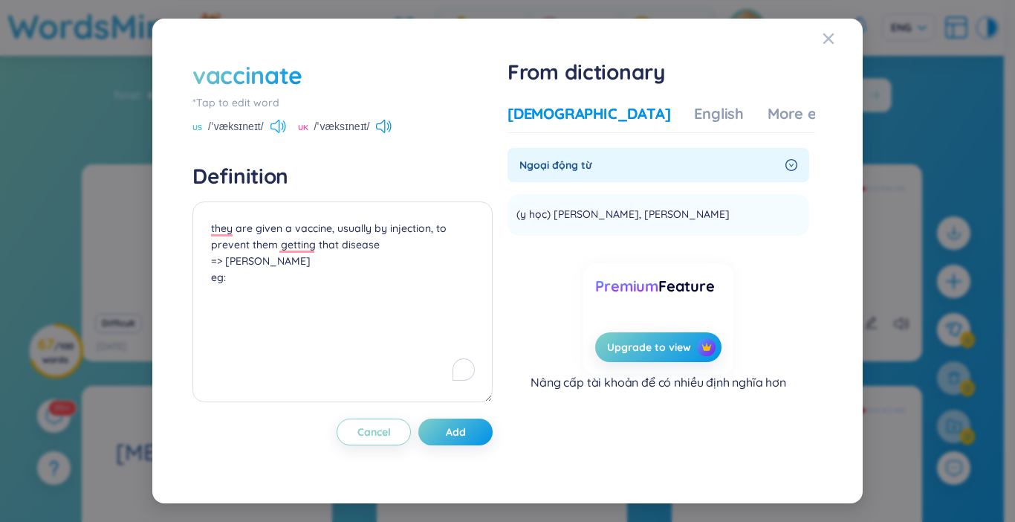
click at [273, 123] on icon at bounding box center [274, 126] width 9 height 13
drag, startPoint x: 643, startPoint y: 140, endPoint x: 641, endPoint y: 124, distance: 16.4
click at [643, 137] on div "Vietnamese English More examples Ngoại động từ (y học) chủng ngừa, tiêm chủng A…" at bounding box center [662, 263] width 308 height 321
click at [768, 114] on div "More examples" at bounding box center [822, 113] width 108 height 21
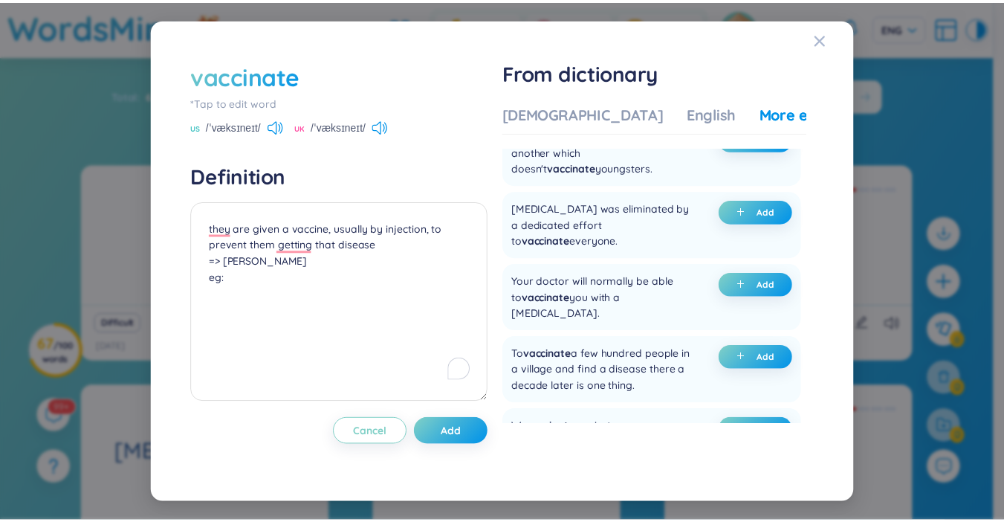
scroll to position [297, 0]
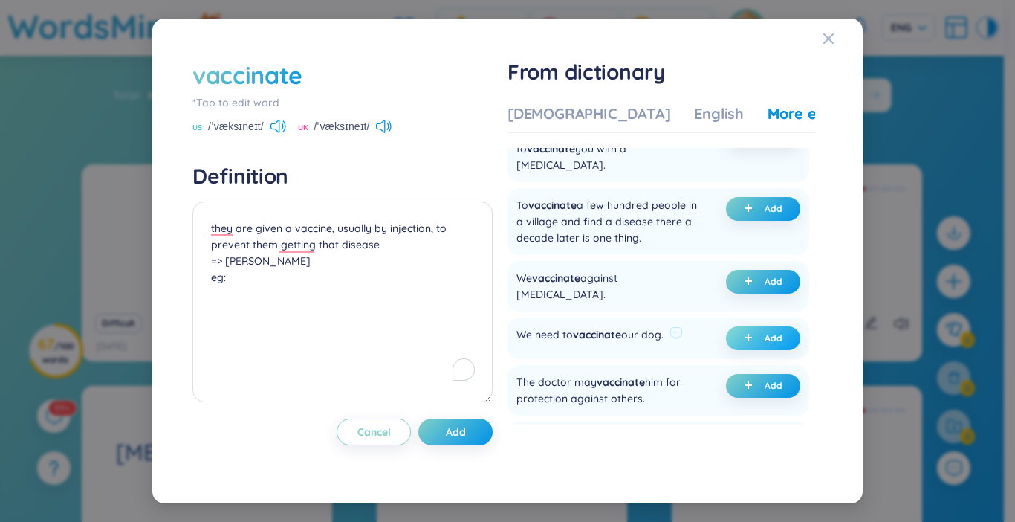
click at [744, 333] on icon "plus" at bounding box center [748, 337] width 9 height 9
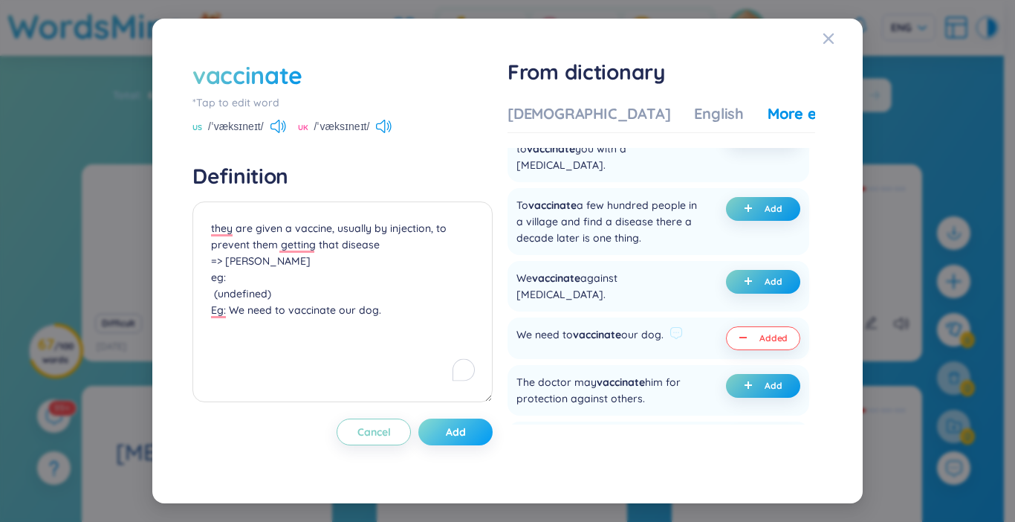
click at [480, 436] on button "Add" at bounding box center [455, 431] width 74 height 27
type textarea "they are given a vaccine, usually by injection, to prevent them getting that di…"
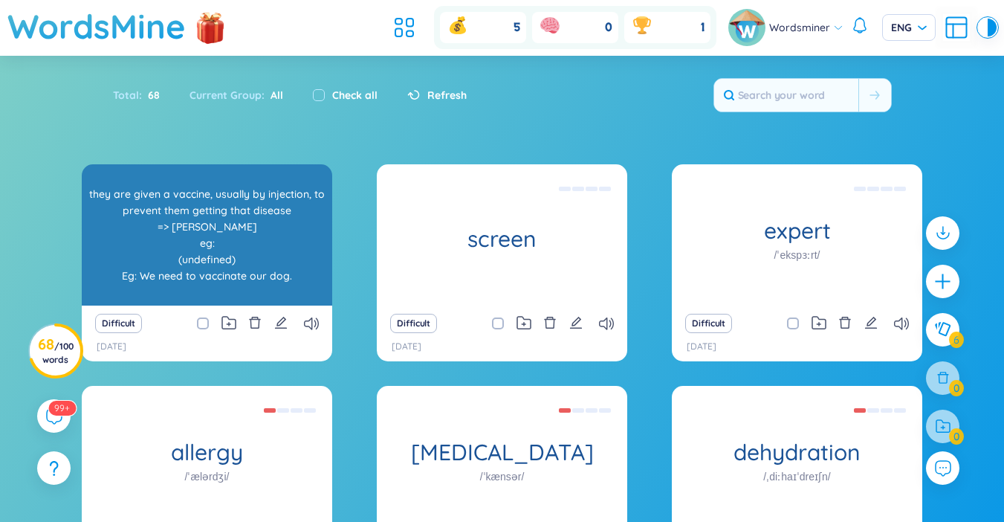
click at [213, 253] on div "they are given a vaccine, usually by injection, to prevent them getting that di…" at bounding box center [207, 235] width 236 height 134
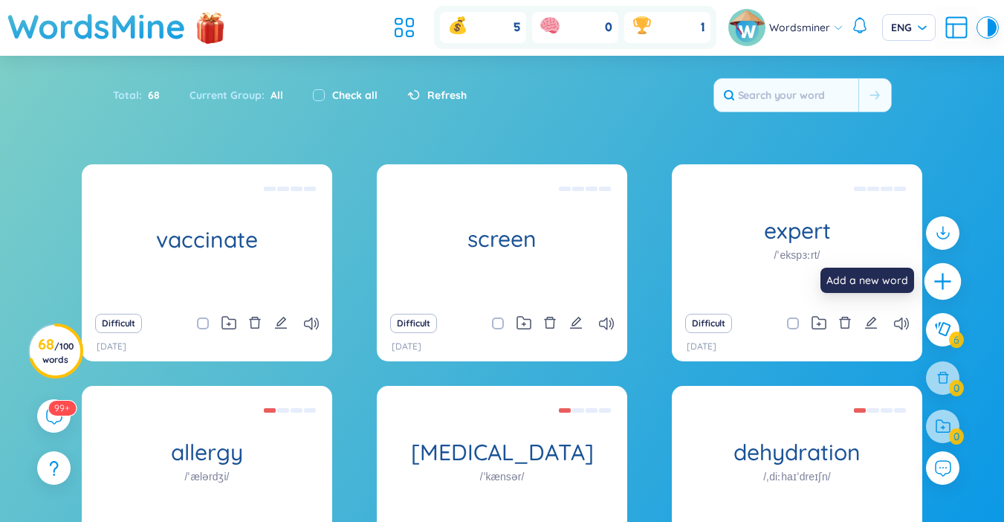
click at [954, 280] on div at bounding box center [942, 281] width 37 height 37
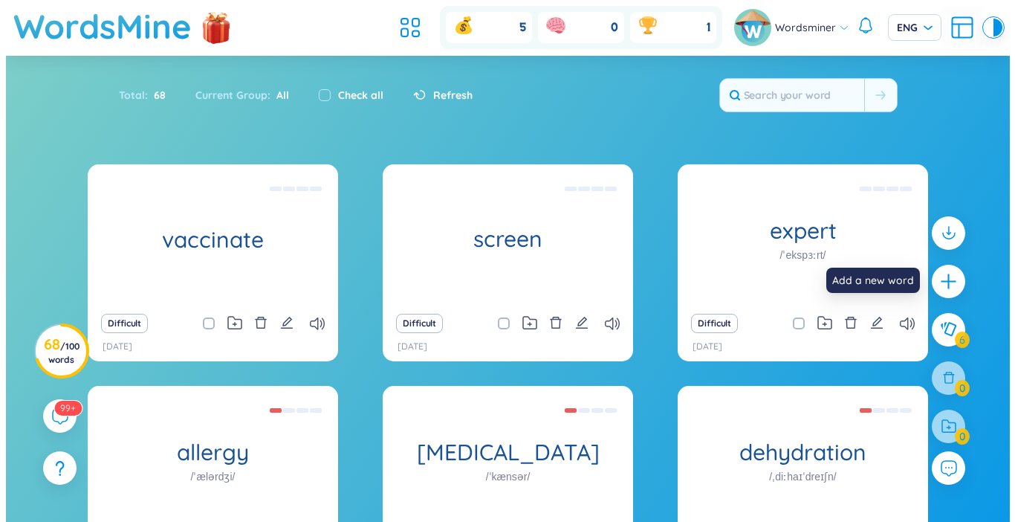
scroll to position [0, 0]
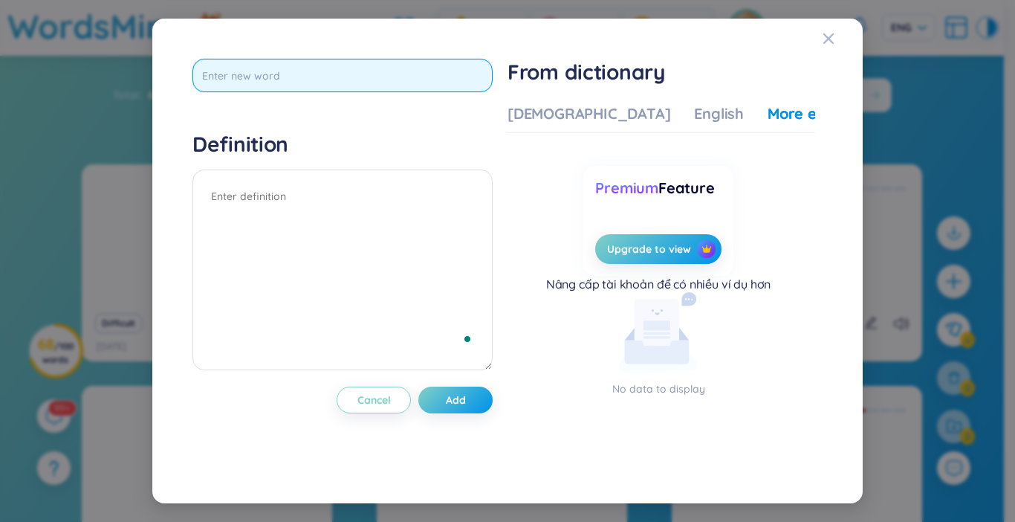
click at [272, 87] on input "text" at bounding box center [342, 75] width 300 height 33
type input "treatment"
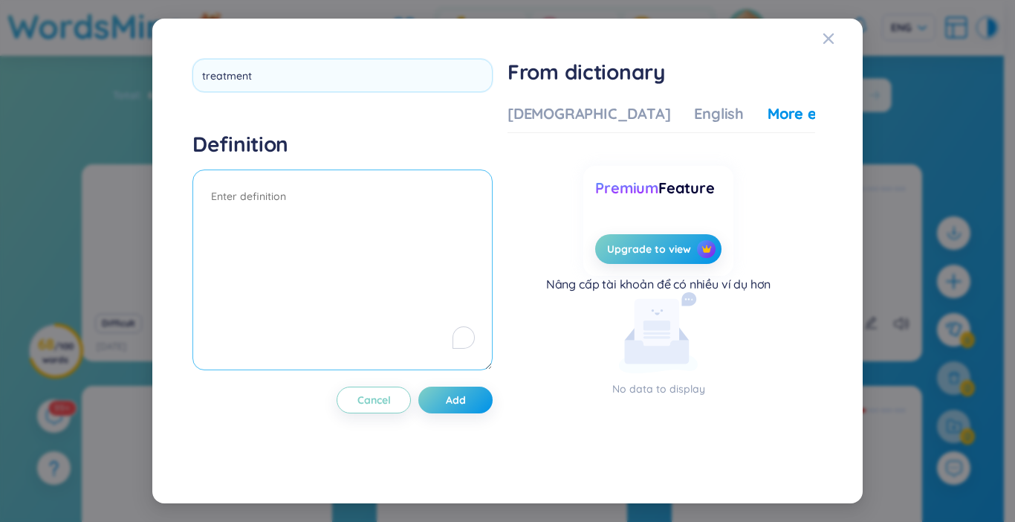
click at [296, 194] on div "Definition" at bounding box center [342, 253] width 300 height 244
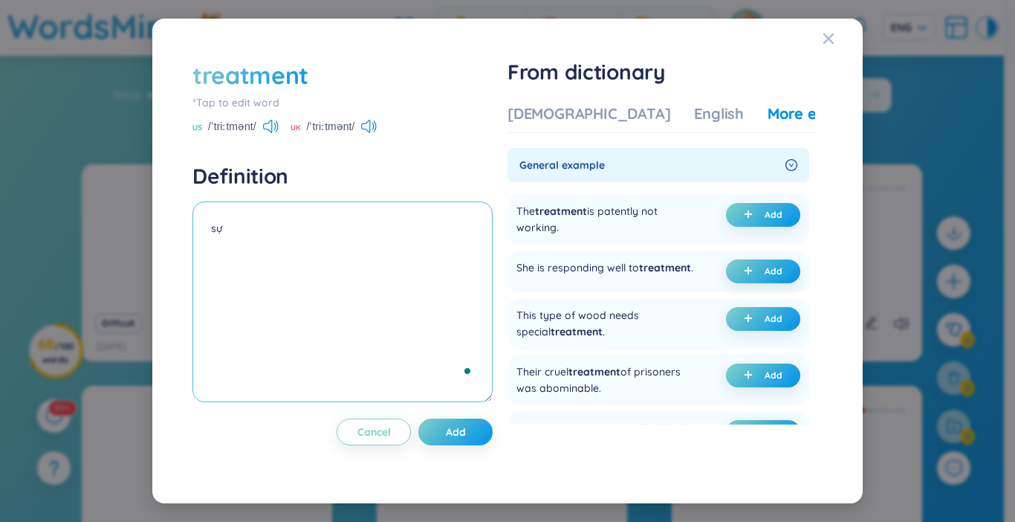
type textarea "s"
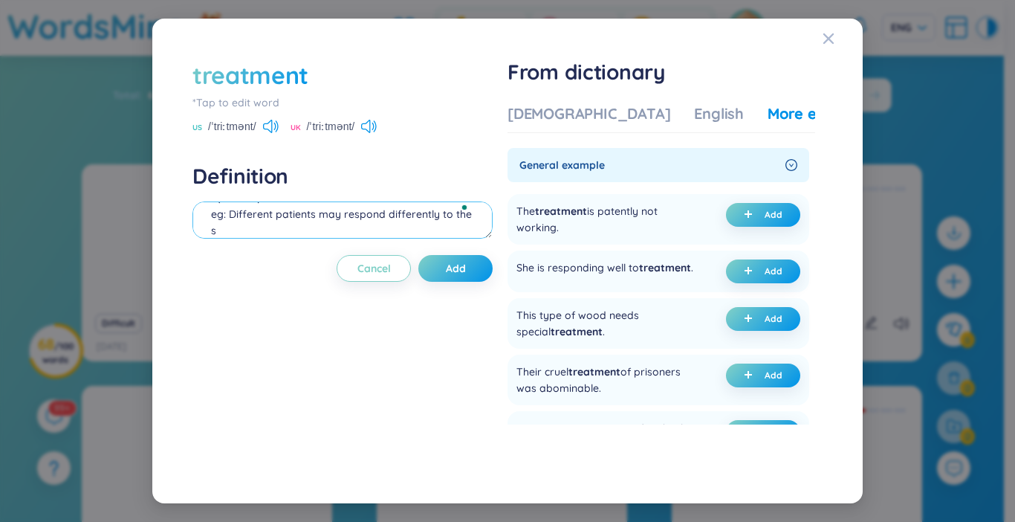
scroll to position [30, 0]
type textarea "sự điều trị eg: Different patients may respond differently to the same treatment"
click at [457, 270] on span "Add" at bounding box center [456, 268] width 20 height 15
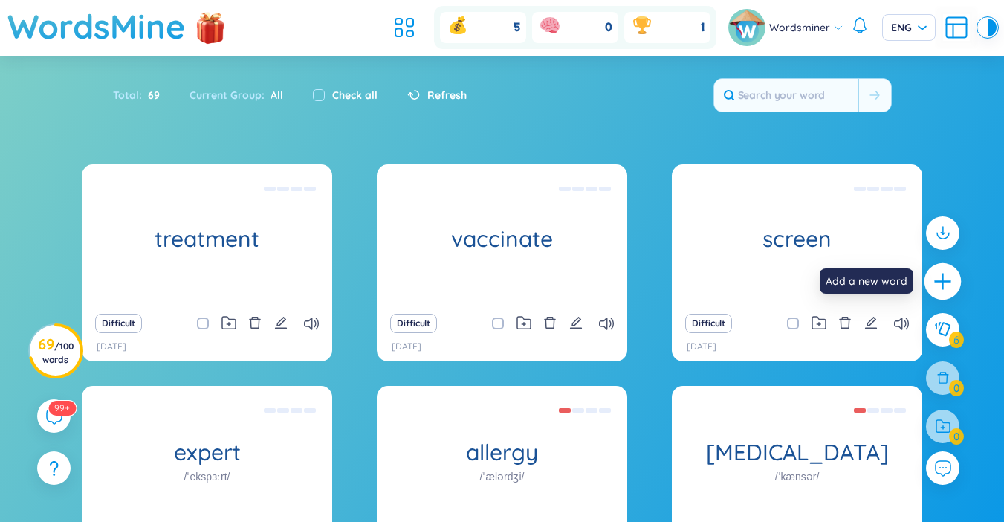
click at [942, 279] on icon "plus" at bounding box center [941, 281] width 1 height 16
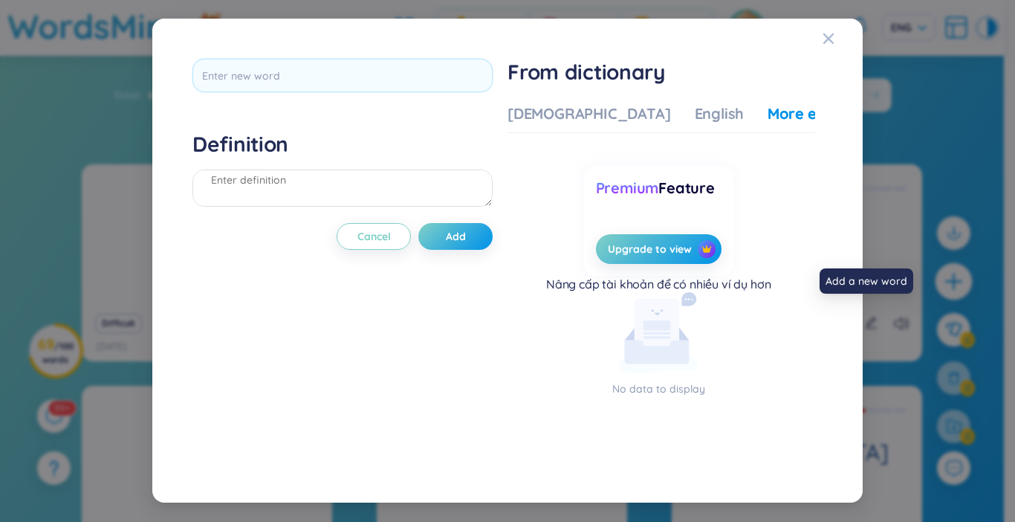
scroll to position [16, 0]
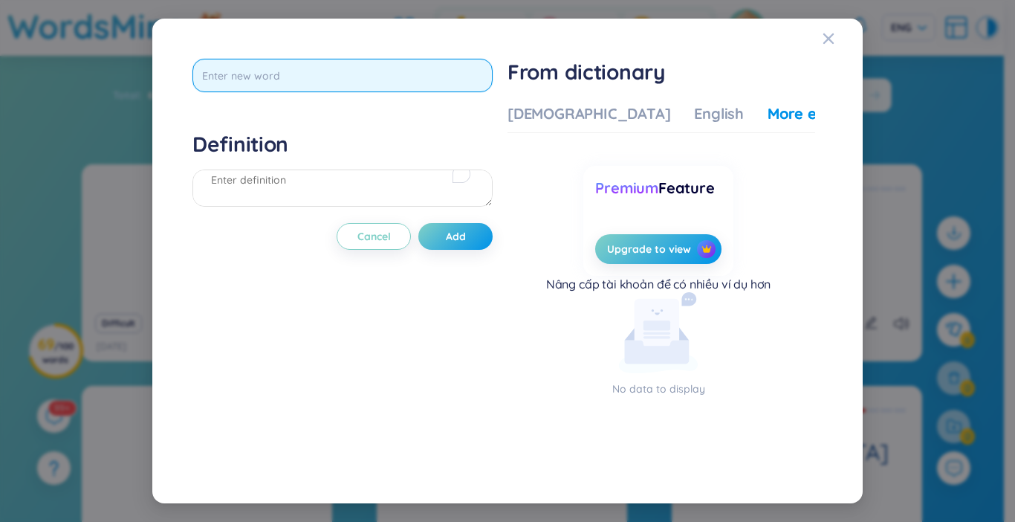
click at [309, 92] on input "text" at bounding box center [342, 75] width 300 height 33
type input "injury"
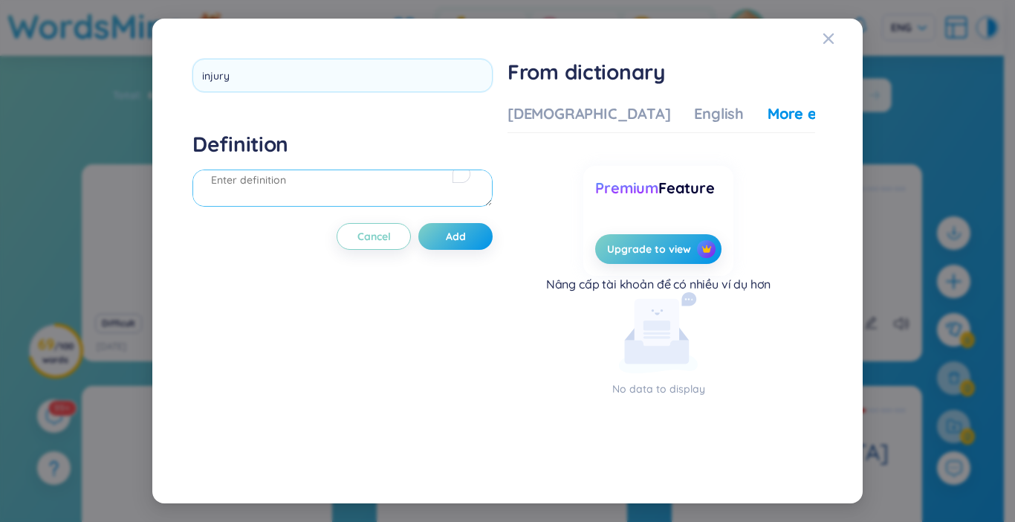
click at [335, 188] on div "Definition" at bounding box center [342, 171] width 300 height 80
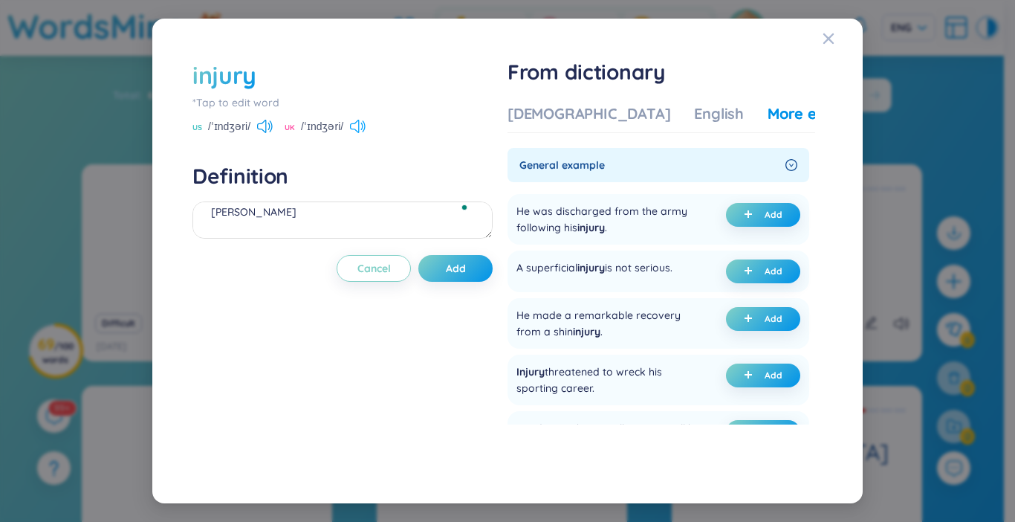
click at [363, 120] on icon at bounding box center [358, 126] width 16 height 13
click at [359, 130] on icon at bounding box center [354, 126] width 9 height 13
click at [453, 262] on span "Add" at bounding box center [456, 268] width 20 height 15
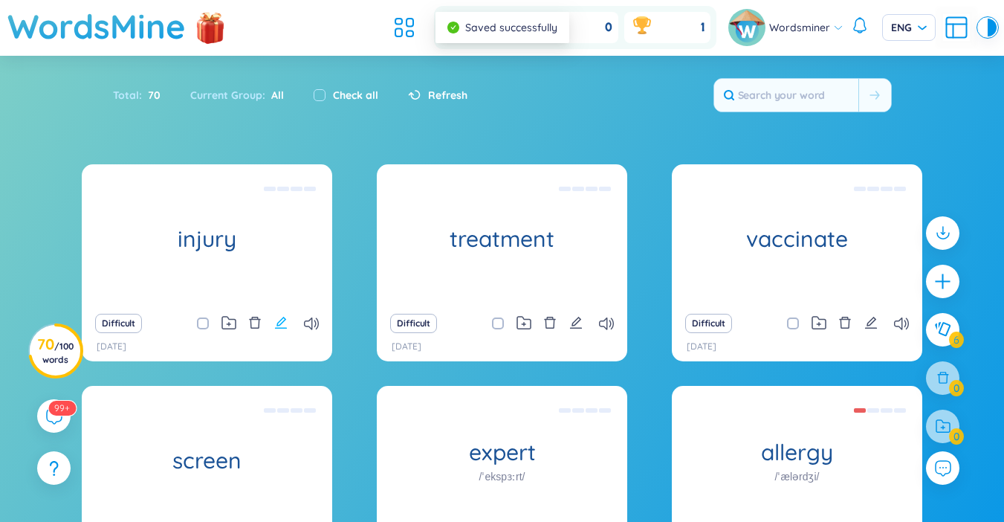
click at [282, 326] on icon "edit" at bounding box center [280, 322] width 13 height 13
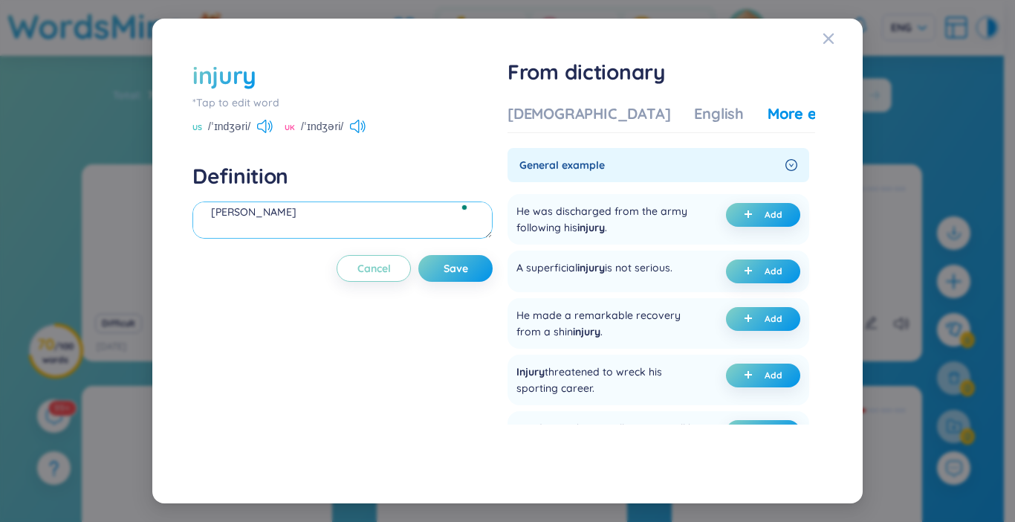
click at [288, 215] on textarea "chấn thương" at bounding box center [342, 219] width 300 height 37
type textarea "chấn thương eg: He couldn't play in the match because of a knee injury"
click at [452, 269] on span "Save" at bounding box center [456, 268] width 25 height 15
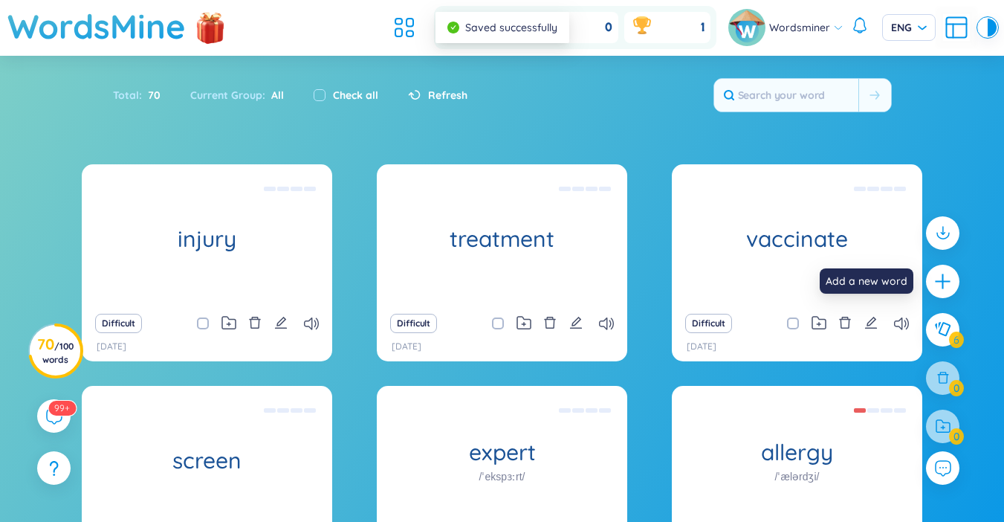
click at [942, 285] on icon "plus" at bounding box center [942, 281] width 19 height 19
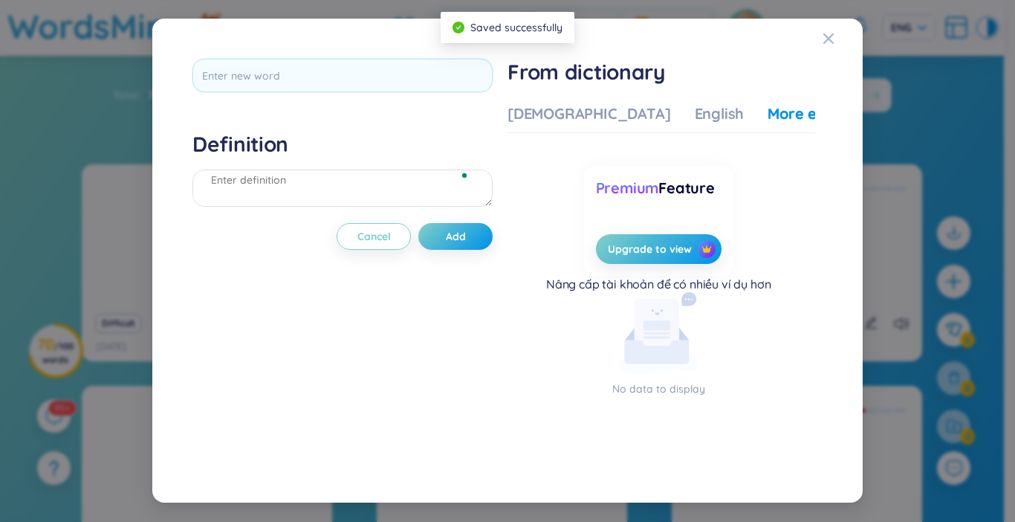
scroll to position [16, 0]
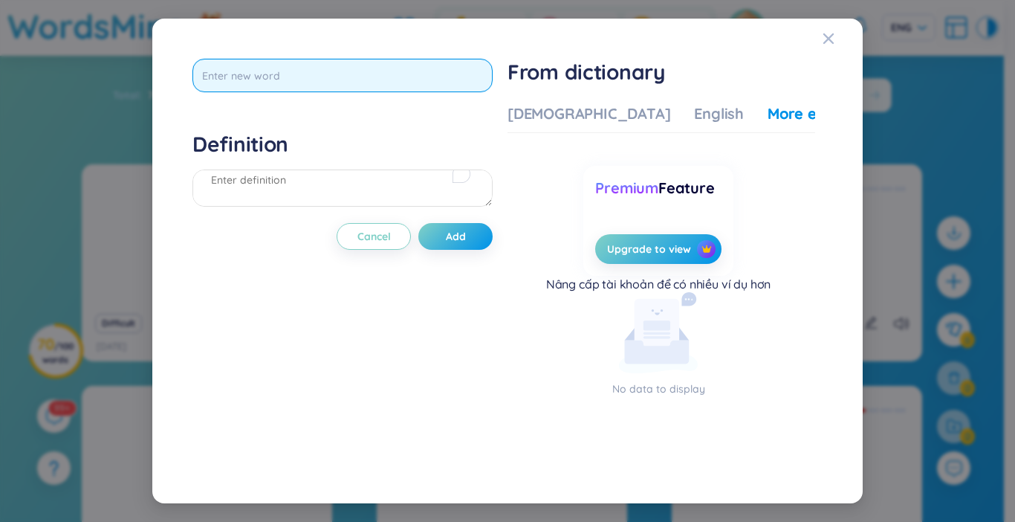
click at [272, 70] on input "text" at bounding box center [342, 75] width 300 height 33
type input "balance"
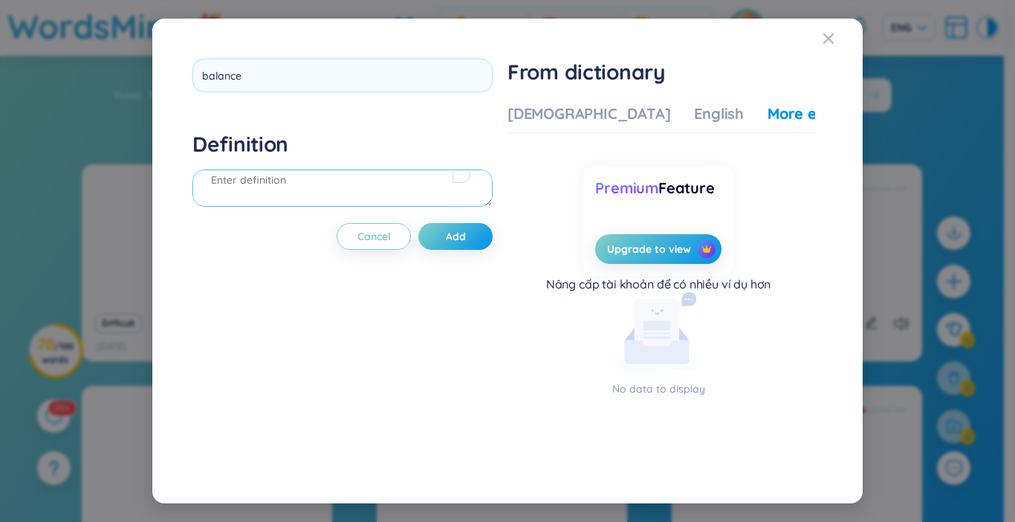
click at [294, 187] on div "Definition" at bounding box center [342, 171] width 300 height 80
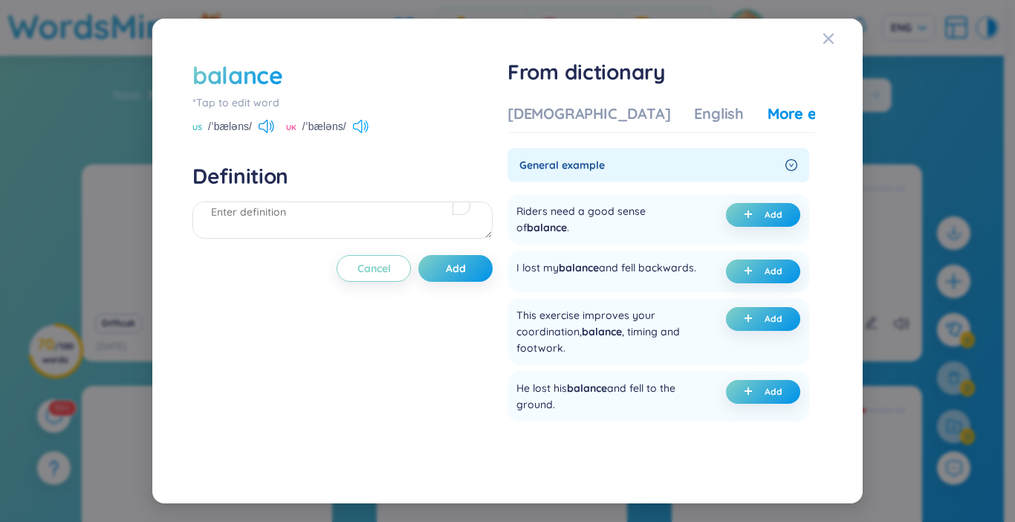
click at [364, 132] on icon at bounding box center [361, 126] width 16 height 13
click at [363, 233] on textarea "To enrich screen reader interactions, please activate Accessibility in Grammarl…" at bounding box center [342, 219] width 300 height 37
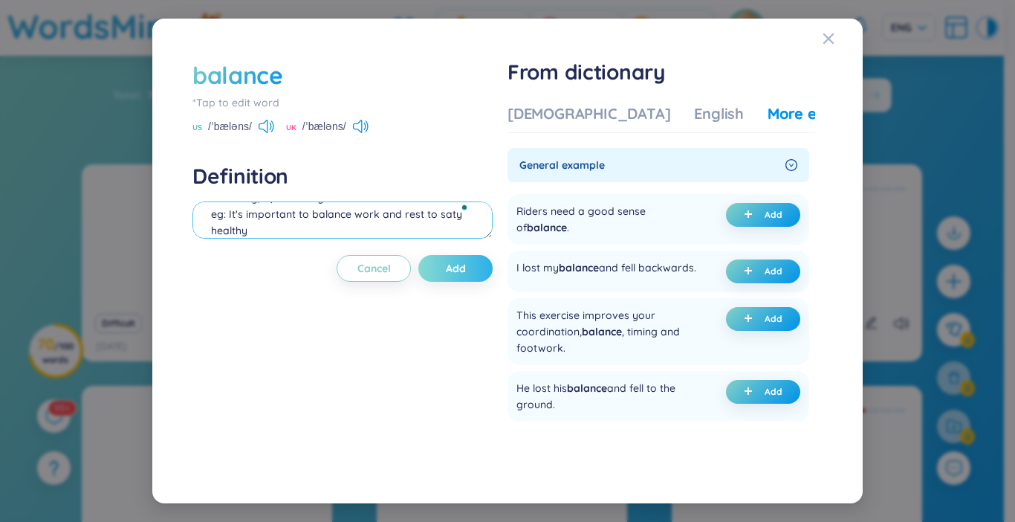
type textarea "cân bằng, sự cân bằng eg: It's important to balance work and rest to saty healt…"
click at [456, 274] on span "Add" at bounding box center [456, 268] width 20 height 15
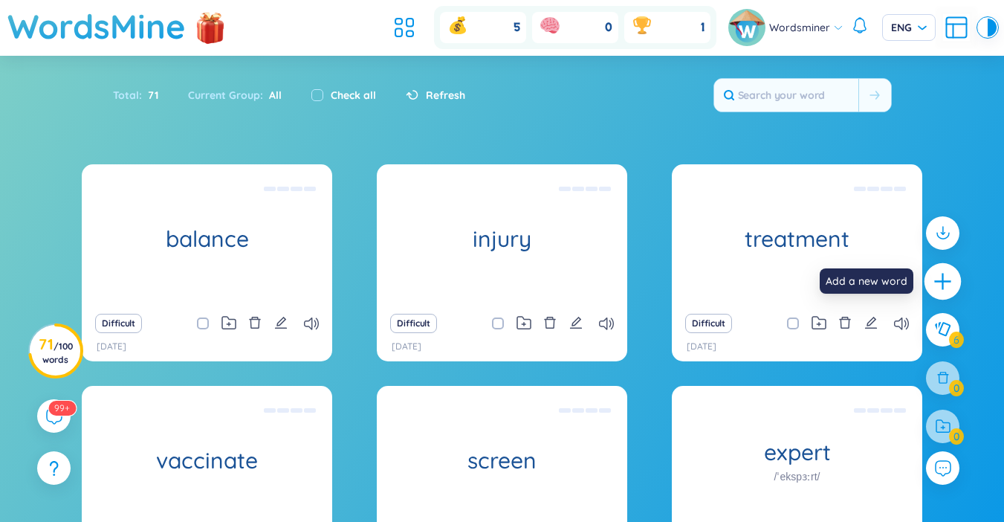
click at [943, 286] on icon "plus" at bounding box center [941, 281] width 1 height 16
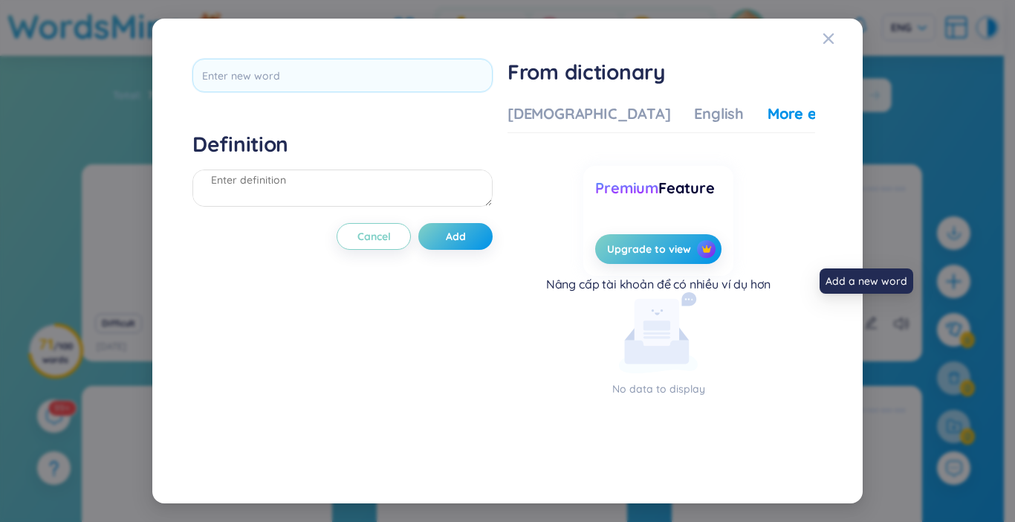
scroll to position [0, 0]
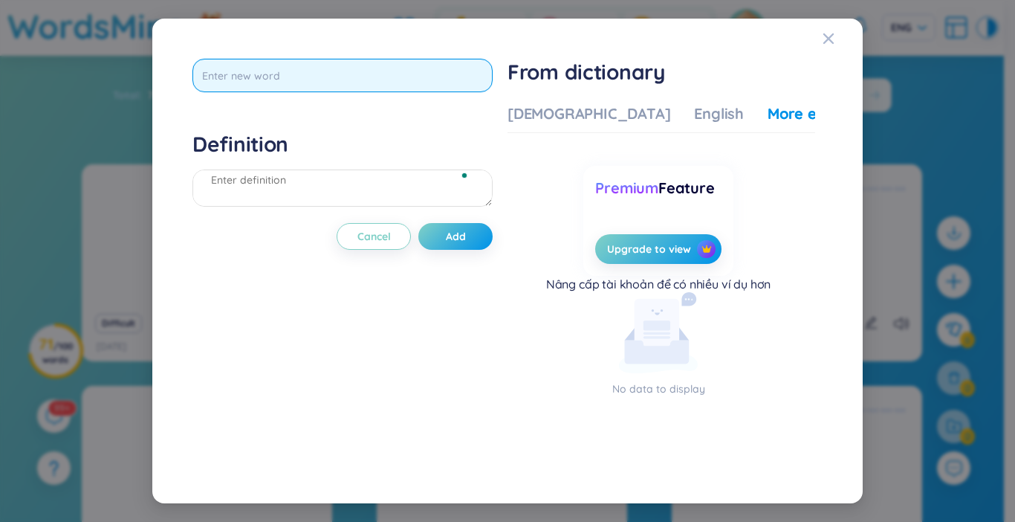
click at [268, 82] on input "text" at bounding box center [342, 75] width 300 height 33
type input "cut down (on)"
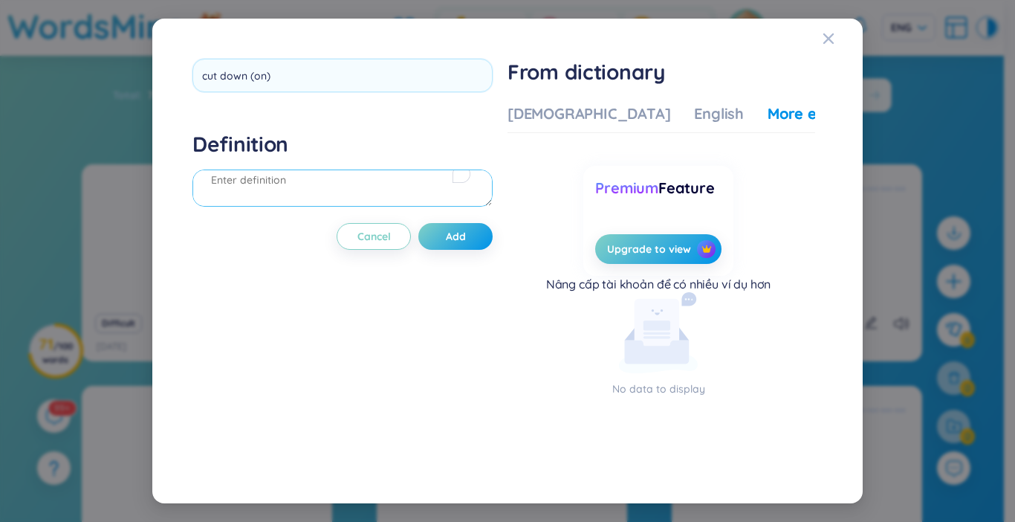
click at [236, 197] on div "Definition" at bounding box center [342, 171] width 300 height 80
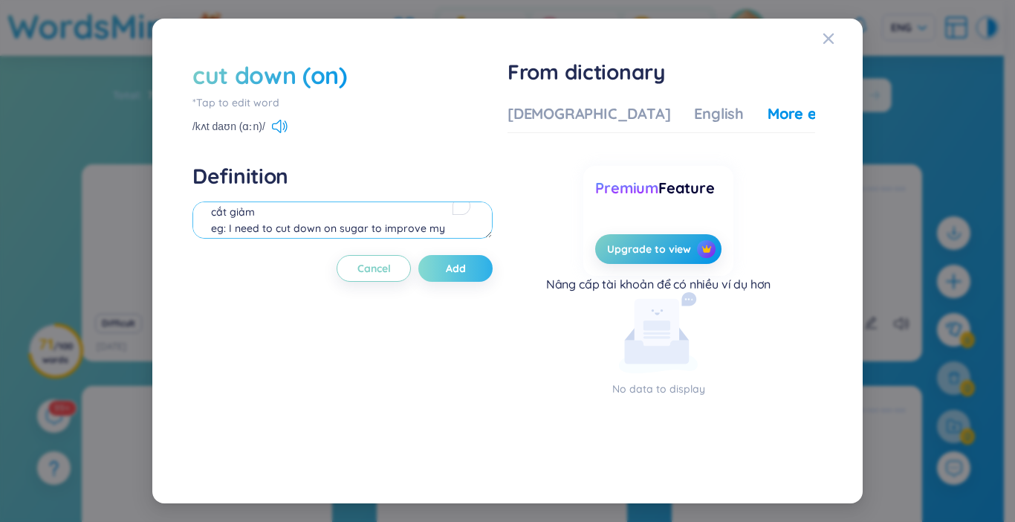
type textarea "cắt giảm eg: I need to cut down on sugar to improve my health"
click at [447, 265] on button "Add" at bounding box center [455, 268] width 74 height 27
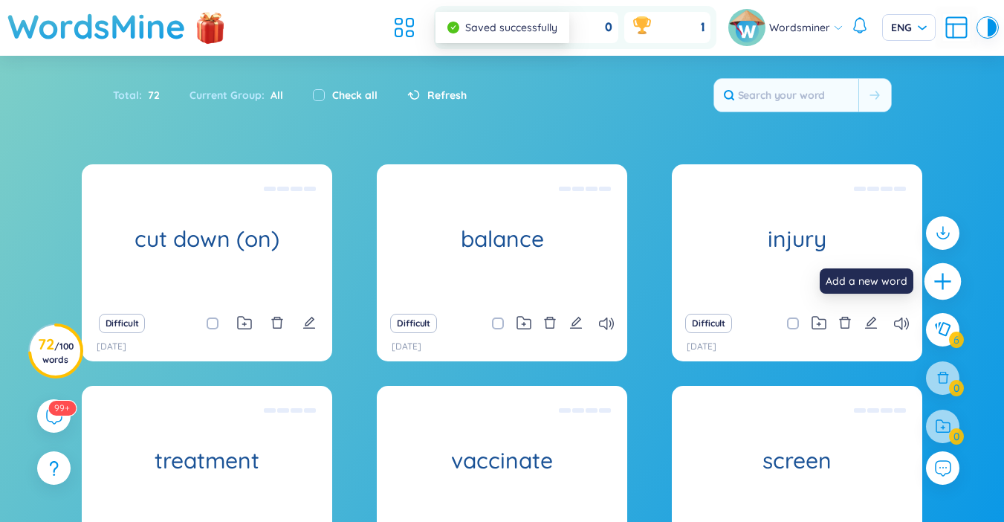
click at [941, 282] on icon "plus" at bounding box center [943, 281] width 21 height 21
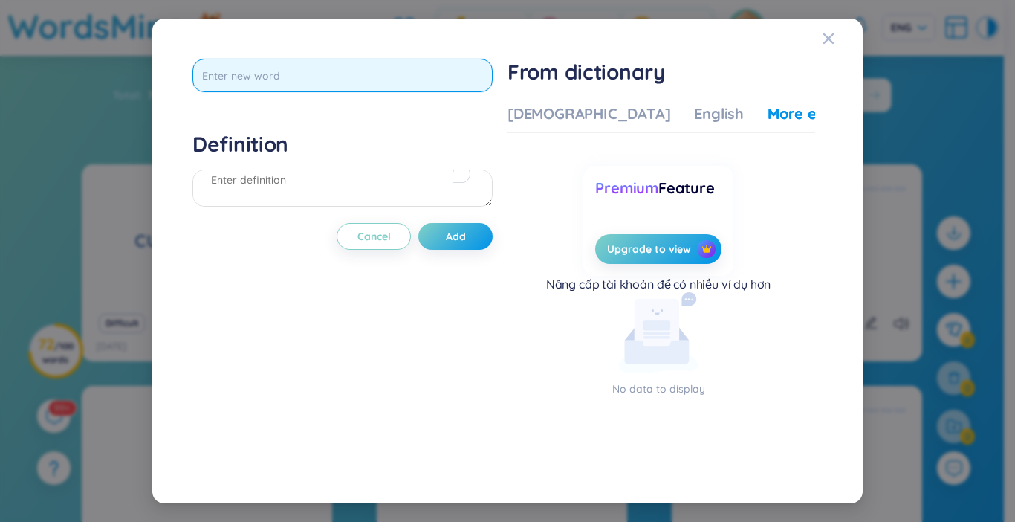
click at [252, 89] on input "text" at bounding box center [342, 75] width 300 height 33
type input "fall down"
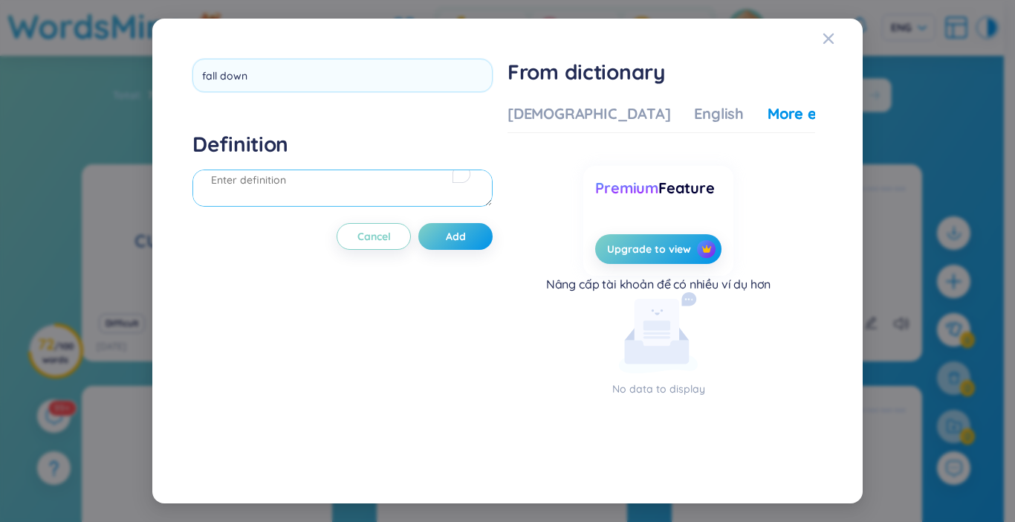
click at [245, 183] on div "Definition" at bounding box center [342, 171] width 300 height 80
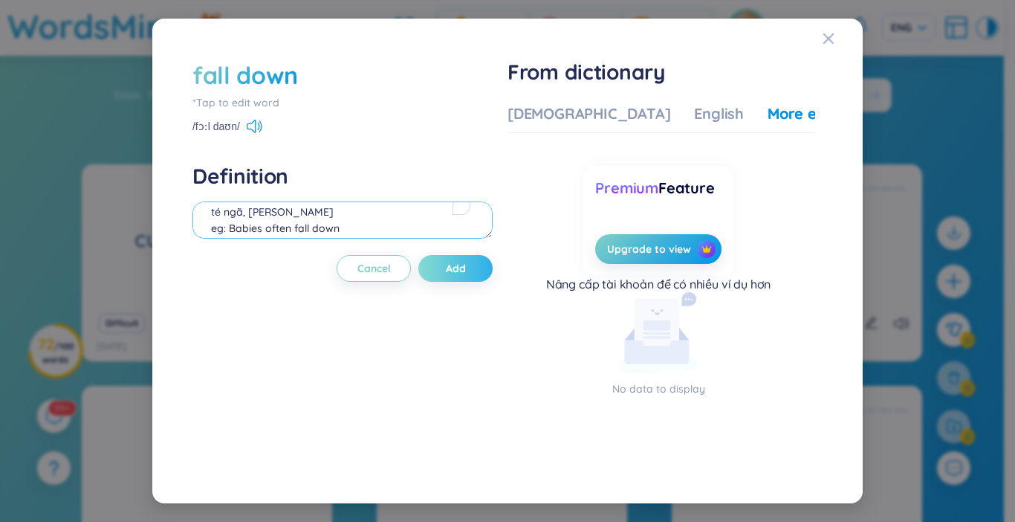
type textarea "té ngã, [PERSON_NAME] eg: Babies often fall down"
click at [460, 281] on button "Add" at bounding box center [455, 268] width 74 height 27
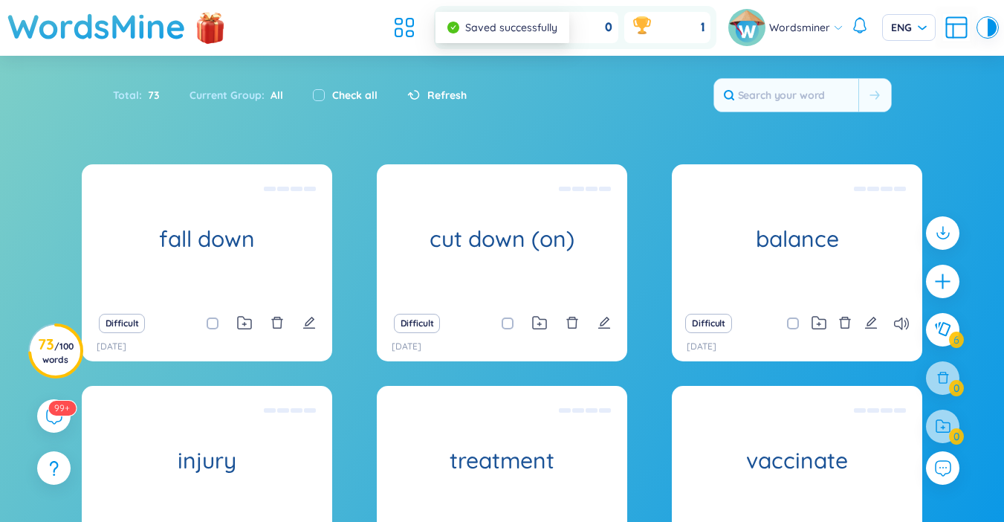
click at [959, 287] on div at bounding box center [942, 337] width 48 height 256
click at [949, 283] on icon "plus" at bounding box center [942, 281] width 19 height 19
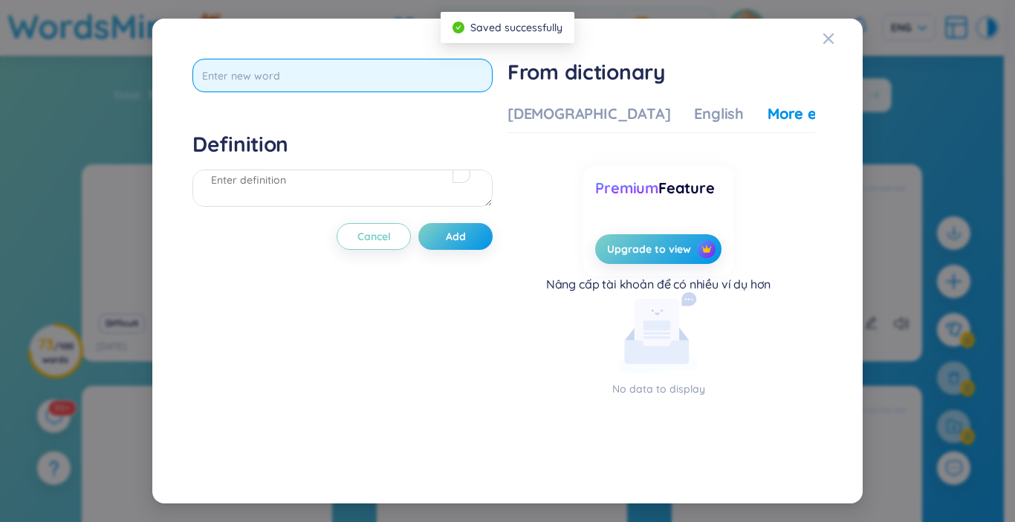
click at [285, 93] on div at bounding box center [342, 81] width 300 height 44
type input "get over"
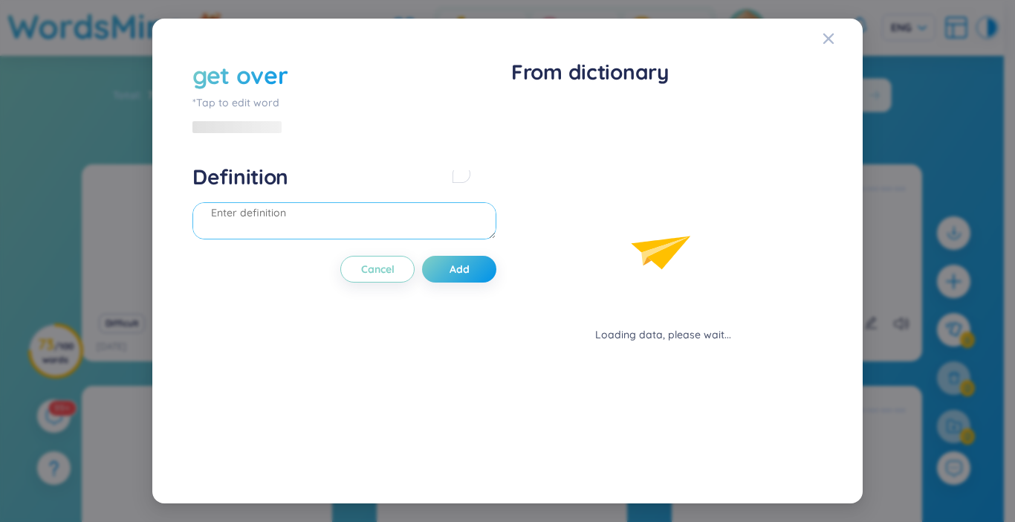
click at [247, 178] on div "Definition" at bounding box center [344, 203] width 304 height 80
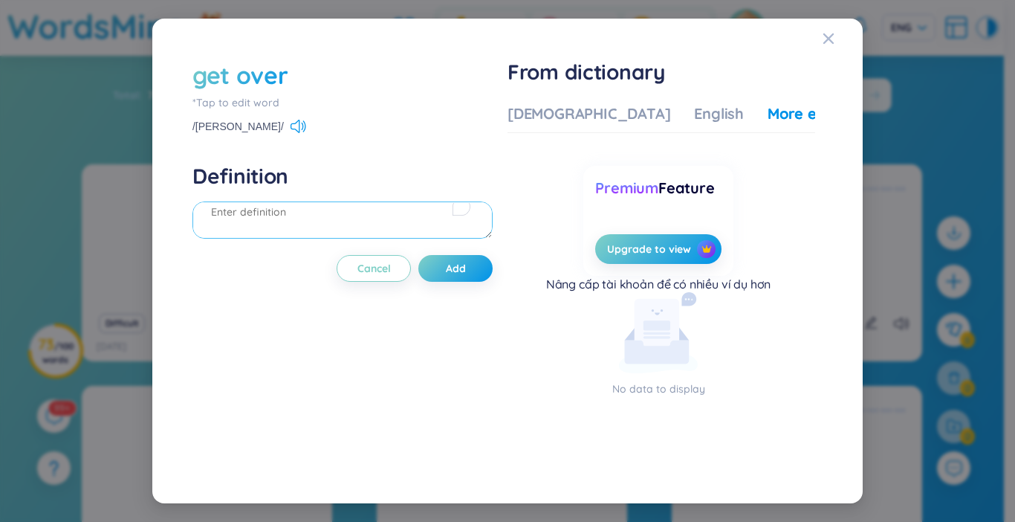
type textarea "-"
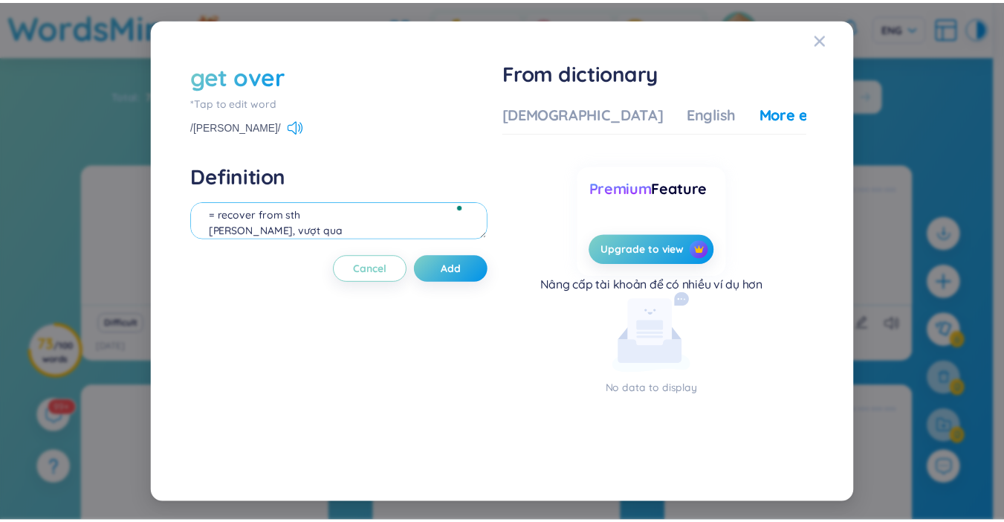
scroll to position [30, 0]
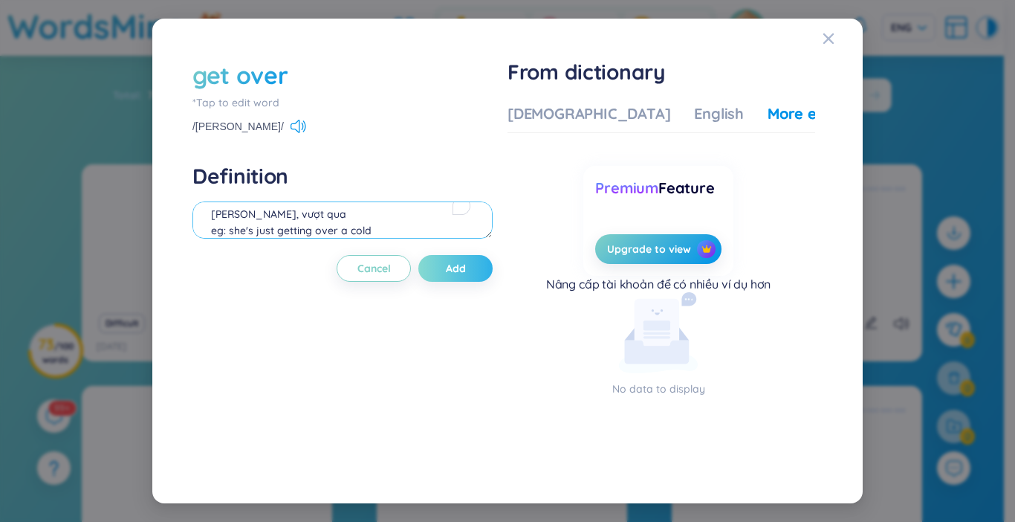
type textarea "= recover from sth [PERSON_NAME], vượt qua eg: she's just getting over a cold"
click at [453, 273] on span "Add" at bounding box center [456, 268] width 20 height 15
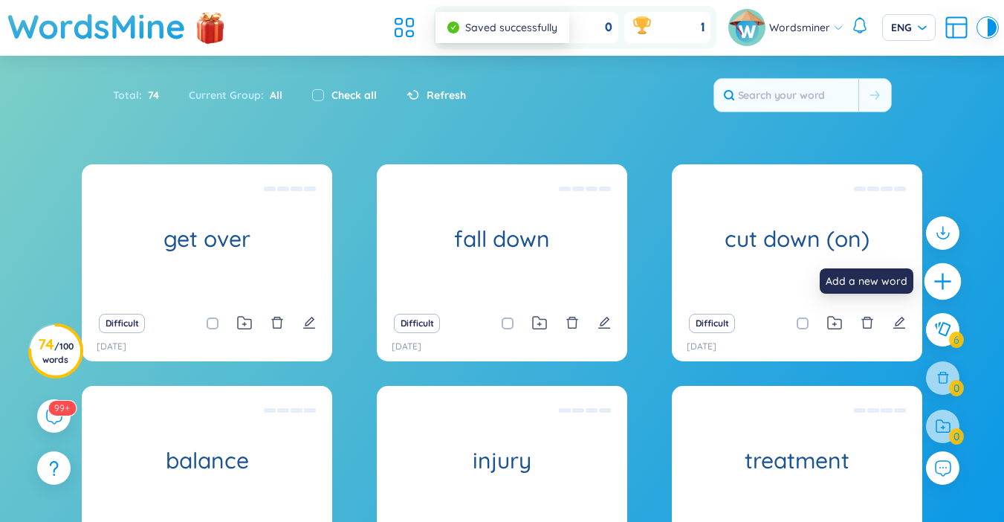
click at [944, 274] on icon "plus" at bounding box center [943, 281] width 21 height 21
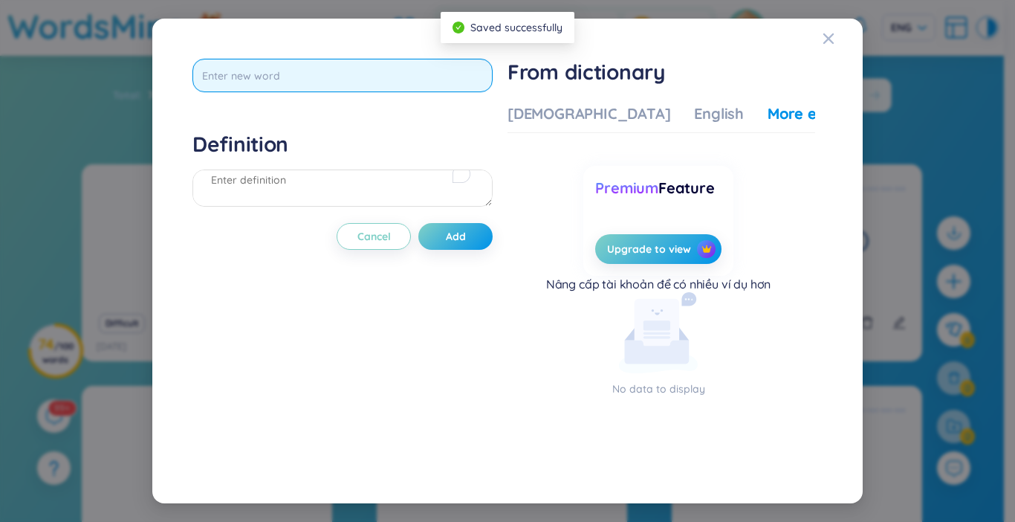
click at [279, 72] on input "text" at bounding box center [342, 75] width 300 height 33
type input "go off"
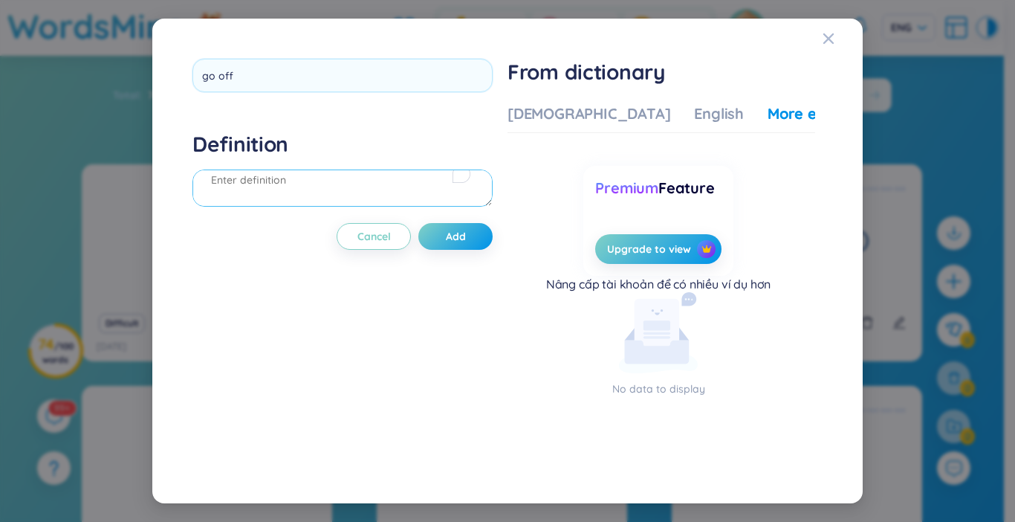
click at [356, 181] on div "Definition" at bounding box center [342, 171] width 300 height 80
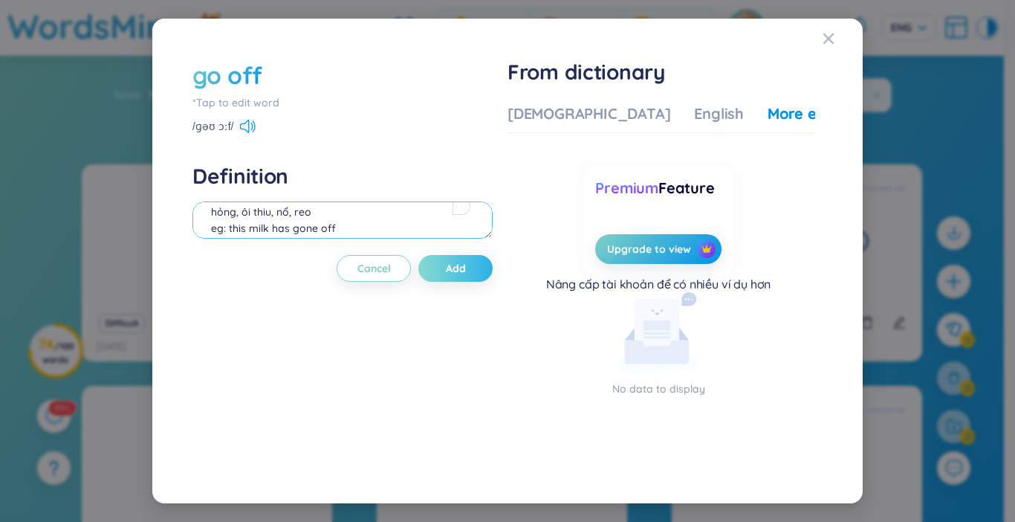
type textarea "hỏng, ôi thiu, nổ, reo eg: this milk has gone off"
click at [447, 258] on button "Add" at bounding box center [455, 268] width 74 height 27
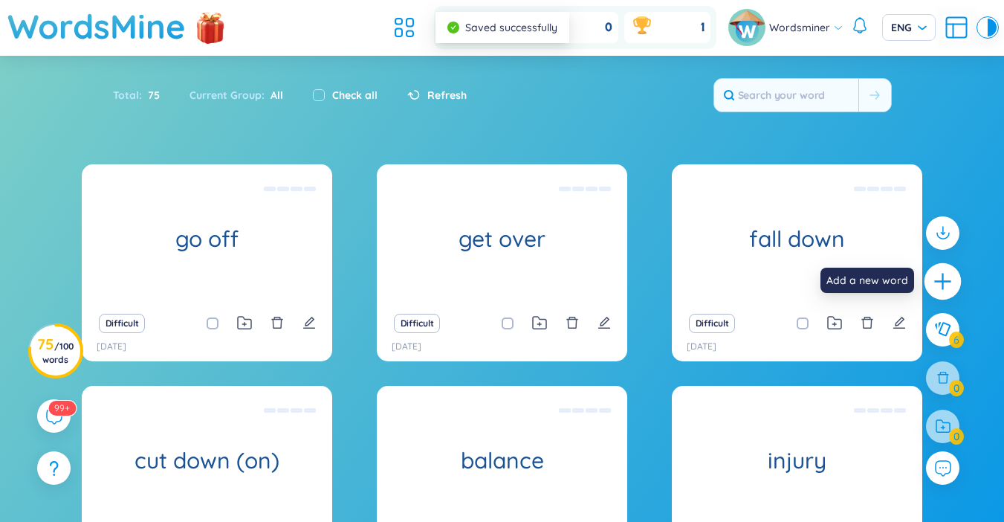
click at [941, 279] on icon "plus" at bounding box center [943, 281] width 21 height 21
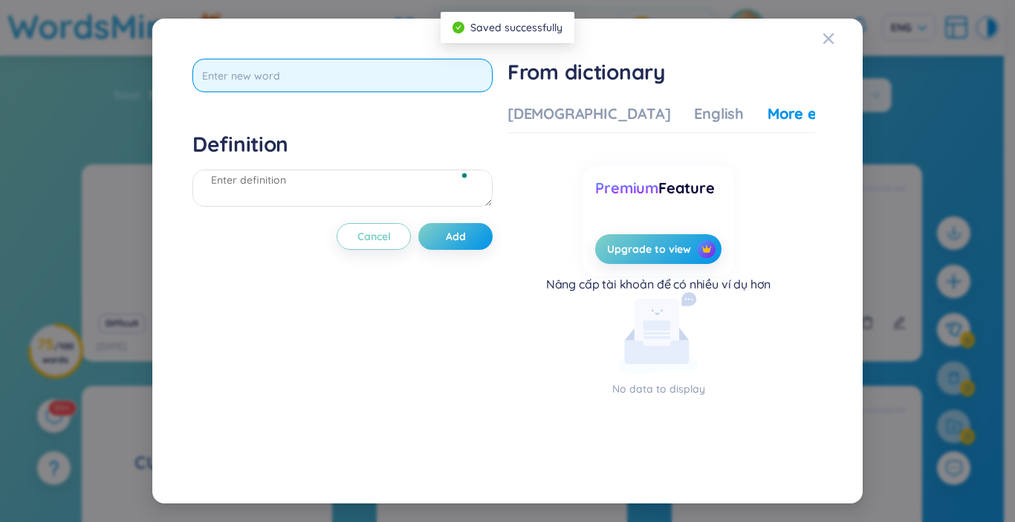
click at [249, 79] on input "text" at bounding box center [342, 75] width 300 height 33
type input "lie down"
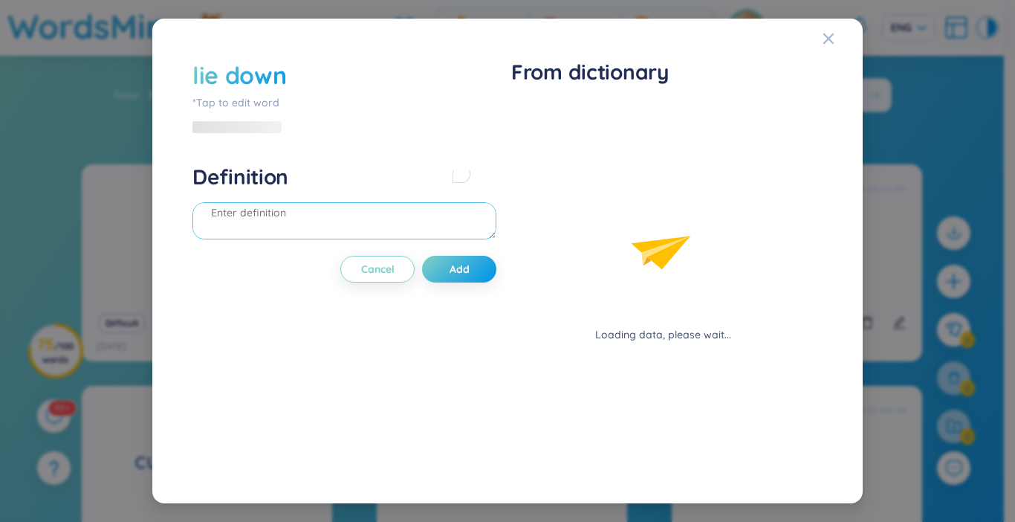
click at [221, 184] on div "Definition" at bounding box center [344, 203] width 304 height 80
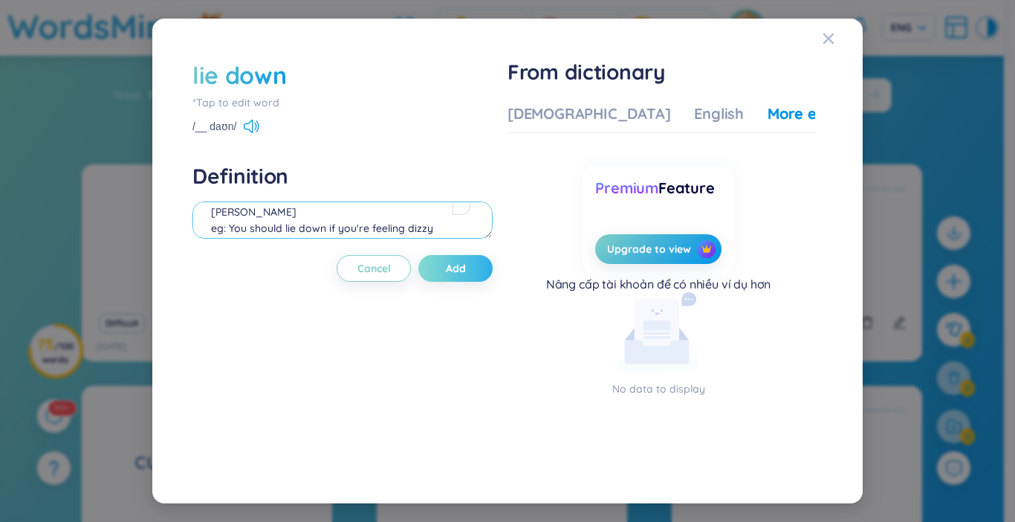
type textarea "[PERSON_NAME] eg: You should lie down if you're feeling dizzy"
click at [432, 273] on button "Add" at bounding box center [455, 268] width 74 height 27
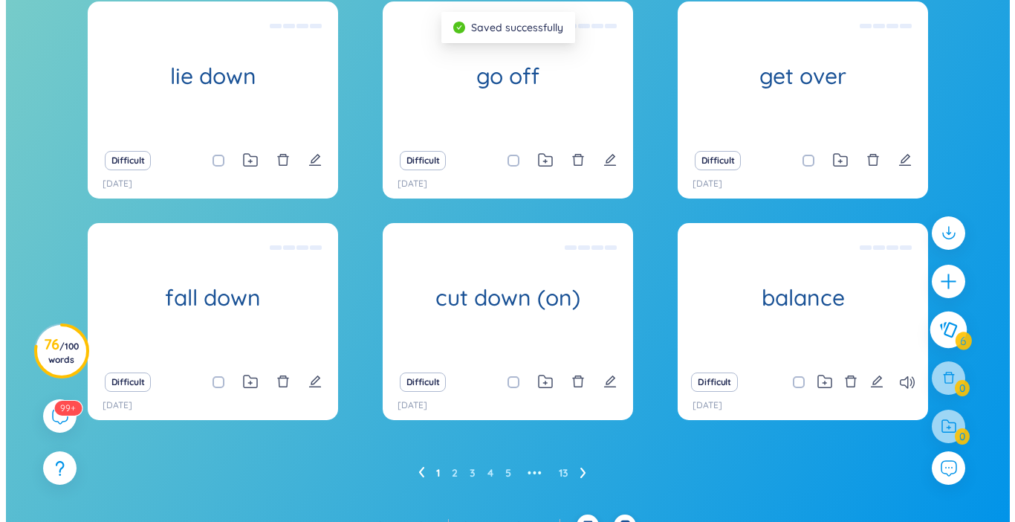
scroll to position [185, 0]
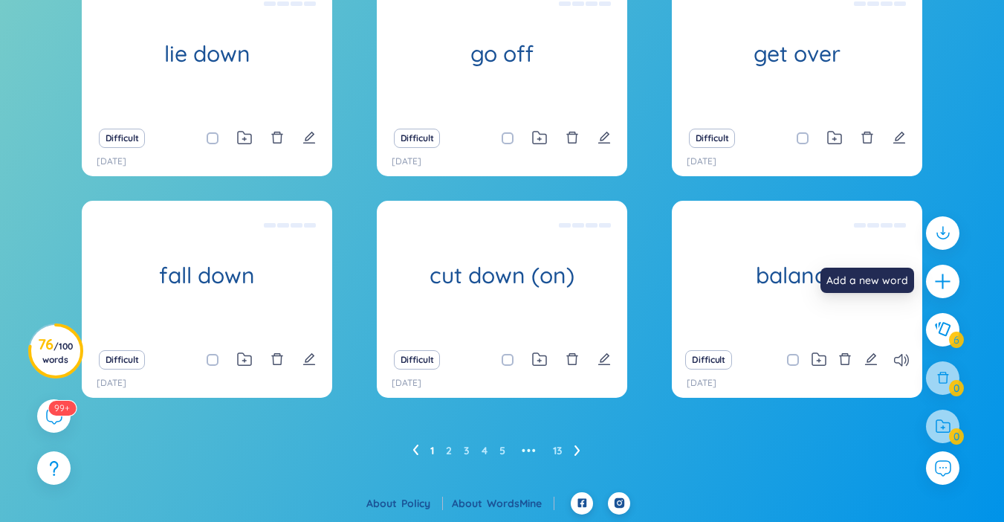
click at [936, 276] on icon "plus" at bounding box center [942, 281] width 19 height 19
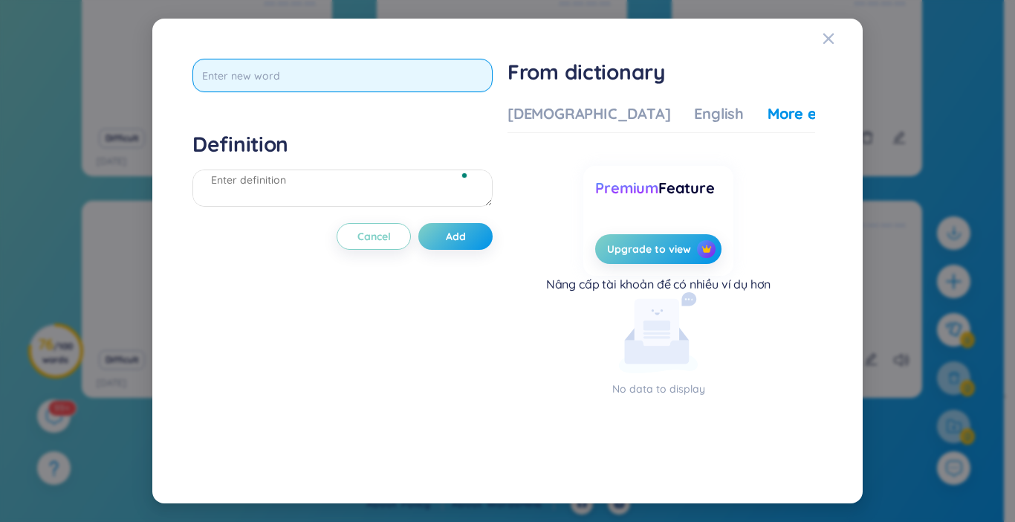
click at [343, 83] on input "text" at bounding box center [342, 75] width 300 height 33
type input "put o"
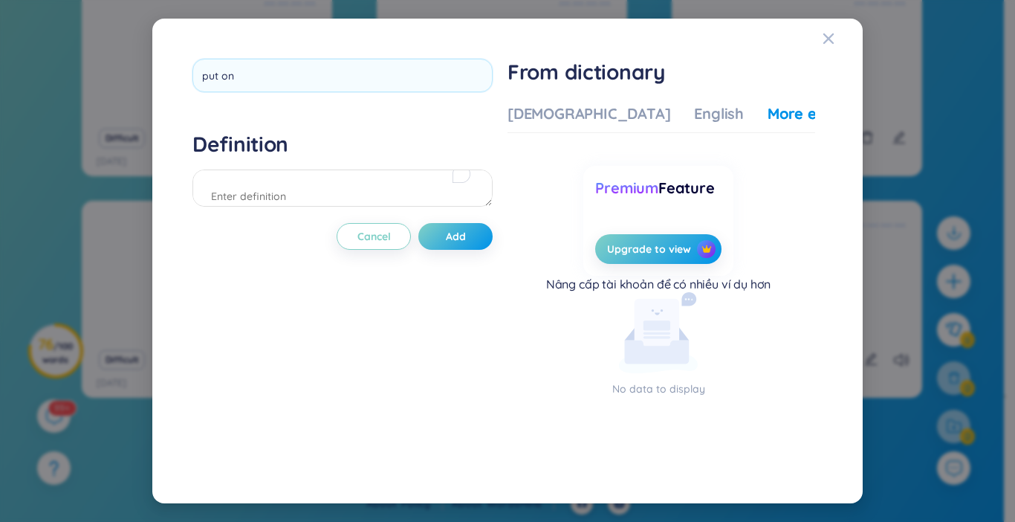
scroll to position [16, 0]
click at [256, 187] on div "Definition" at bounding box center [342, 171] width 300 height 80
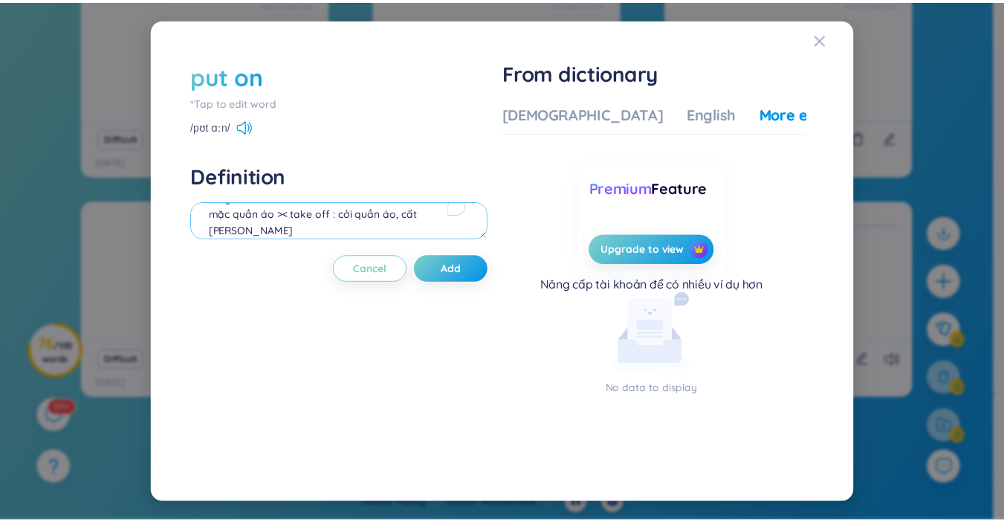
scroll to position [47, 0]
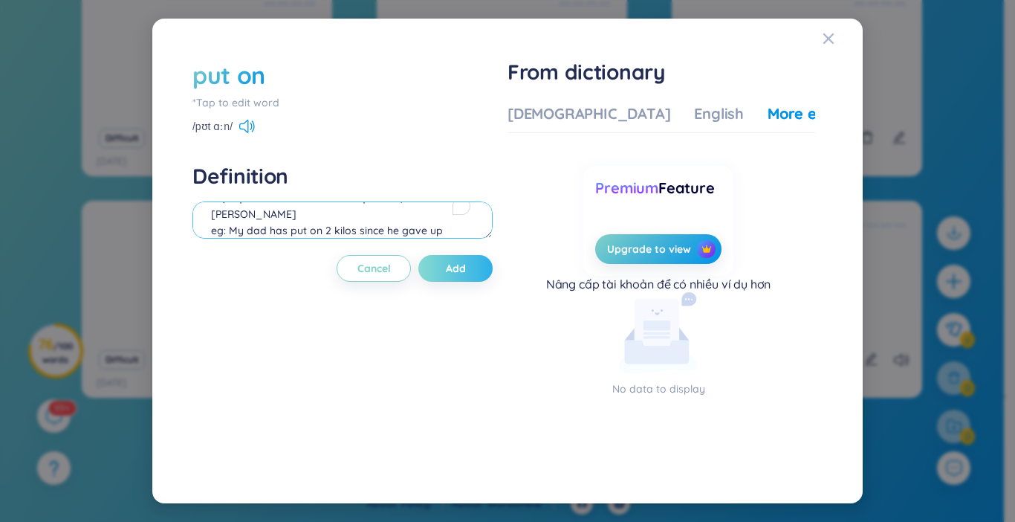
type textarea "tăng cân mặc quần áo >< take off : cởi quần áo, cất [PERSON_NAME] eg: My dad ha…"
click at [472, 281] on button "Add" at bounding box center [455, 268] width 74 height 27
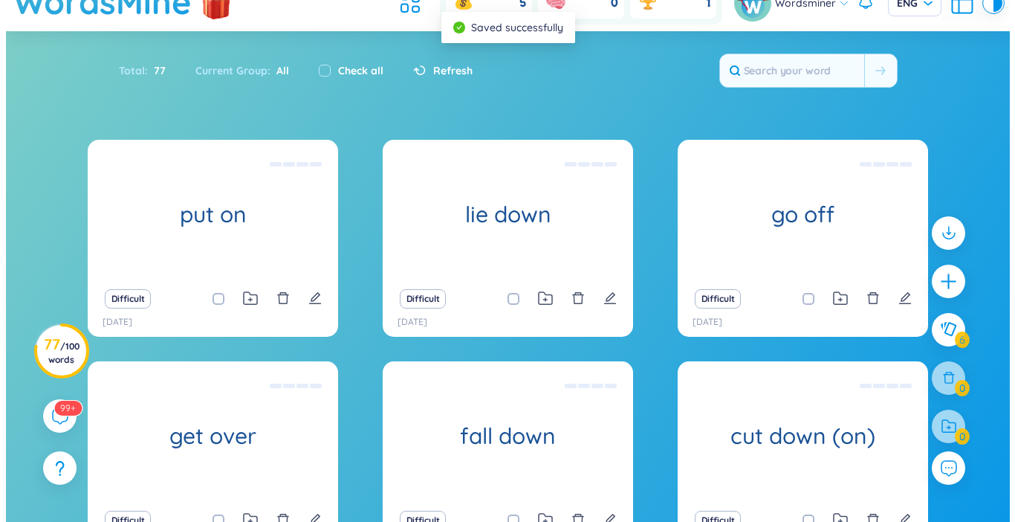
scroll to position [0, 0]
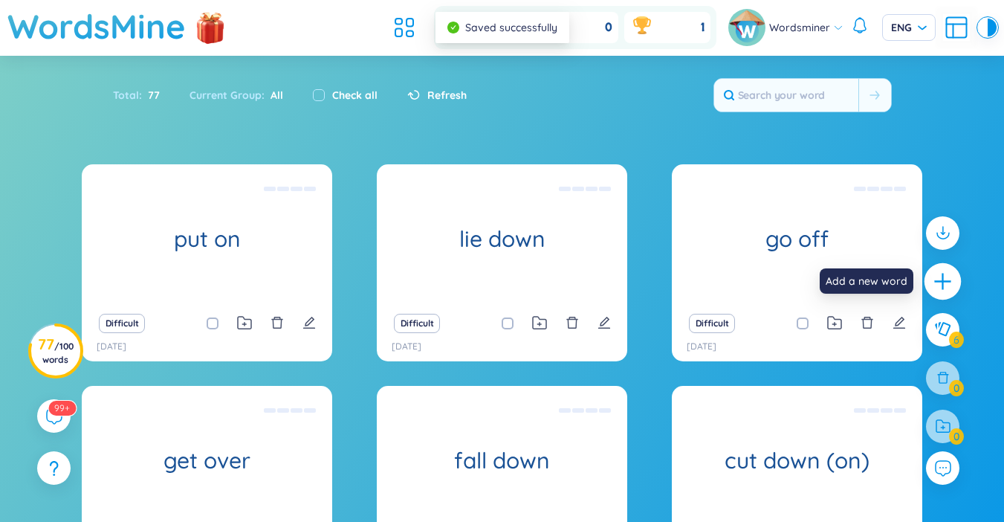
click at [942, 282] on icon "plus" at bounding box center [942, 280] width 16 height 1
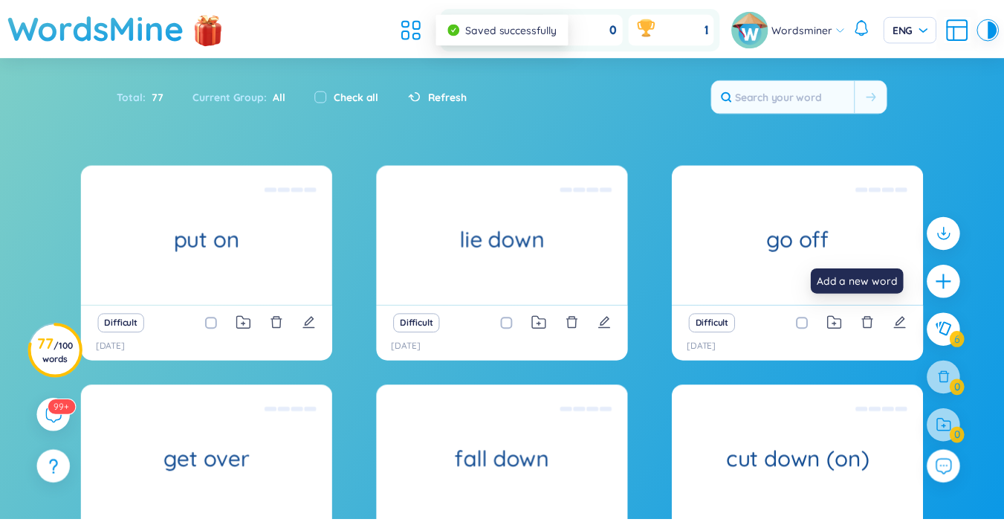
scroll to position [16, 0]
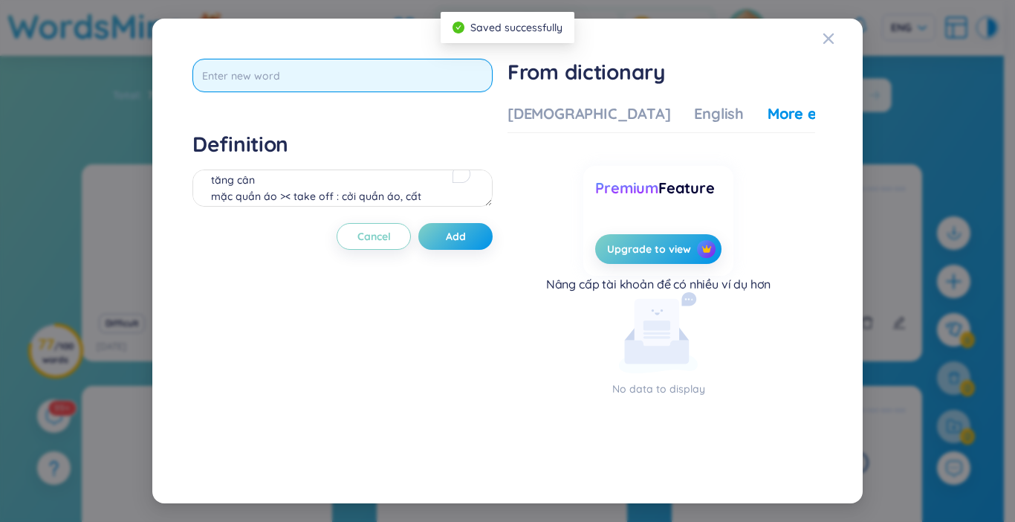
click at [339, 82] on input "text" at bounding box center [342, 75] width 300 height 33
type input "sit down"
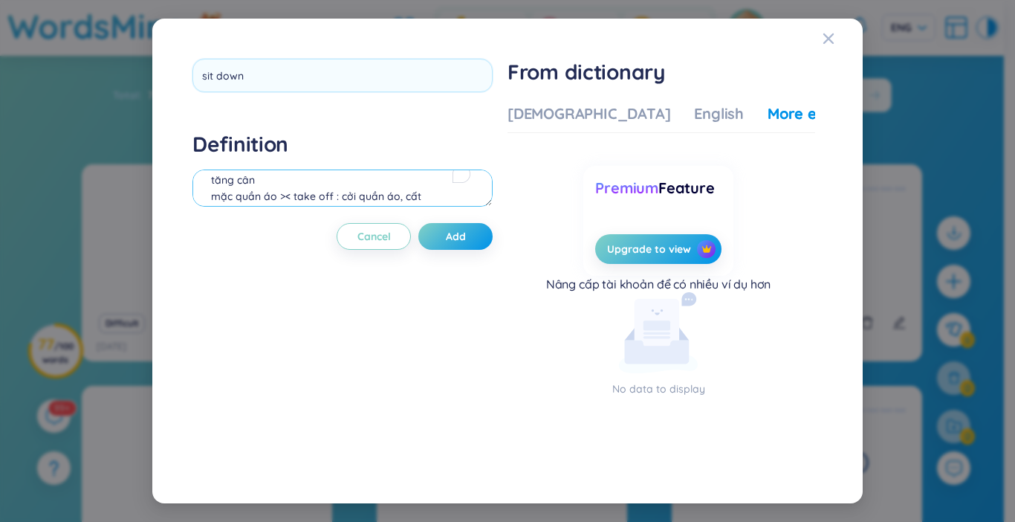
click at [257, 198] on div "Definition tăng cân mặc quần áo >< take off : cởi quần áo, cất [PERSON_NAME] eg…" at bounding box center [342, 171] width 300 height 80
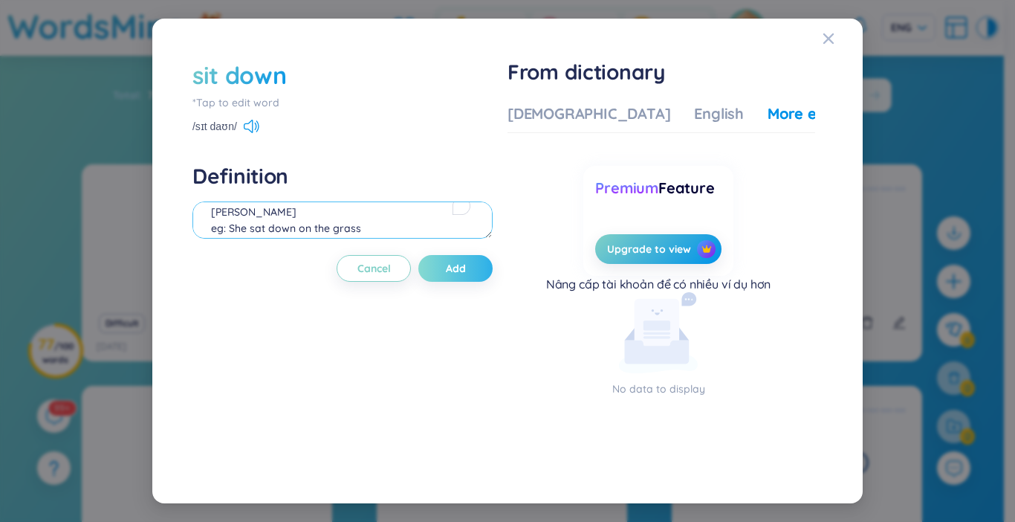
type textarea "[PERSON_NAME] eg: She sat down on the grass"
click at [471, 279] on button "Add" at bounding box center [455, 268] width 74 height 27
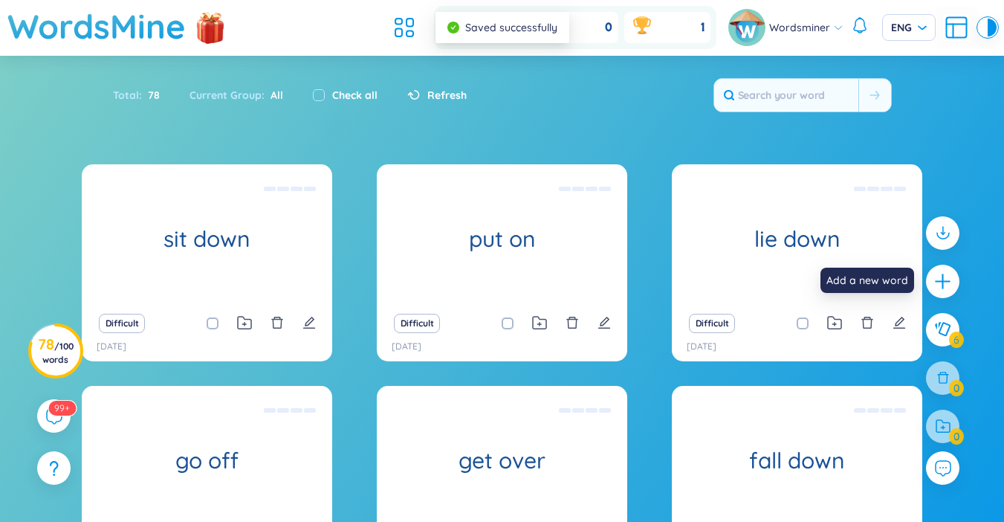
click at [941, 290] on icon "plus" at bounding box center [942, 281] width 19 height 19
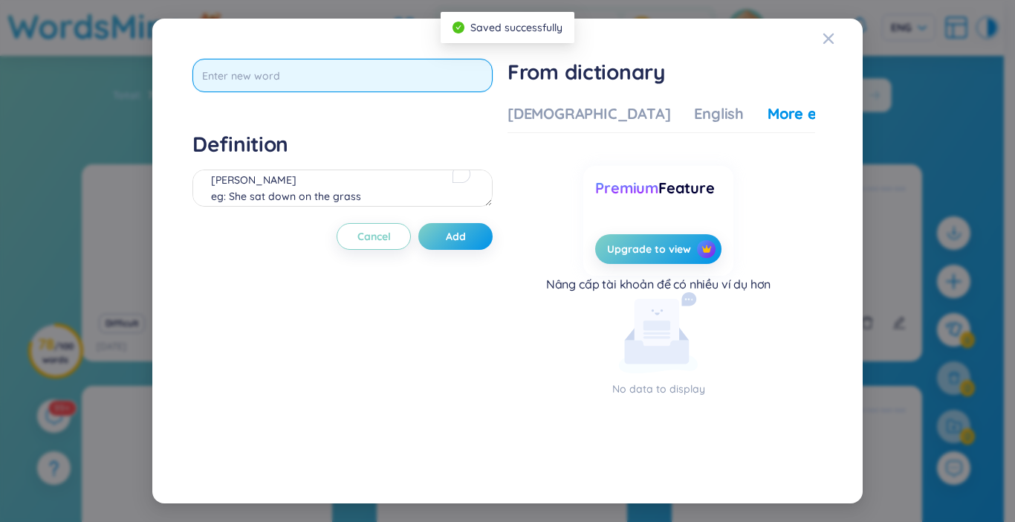
click at [412, 82] on input "text" at bounding box center [342, 75] width 300 height 33
type input "stand up"
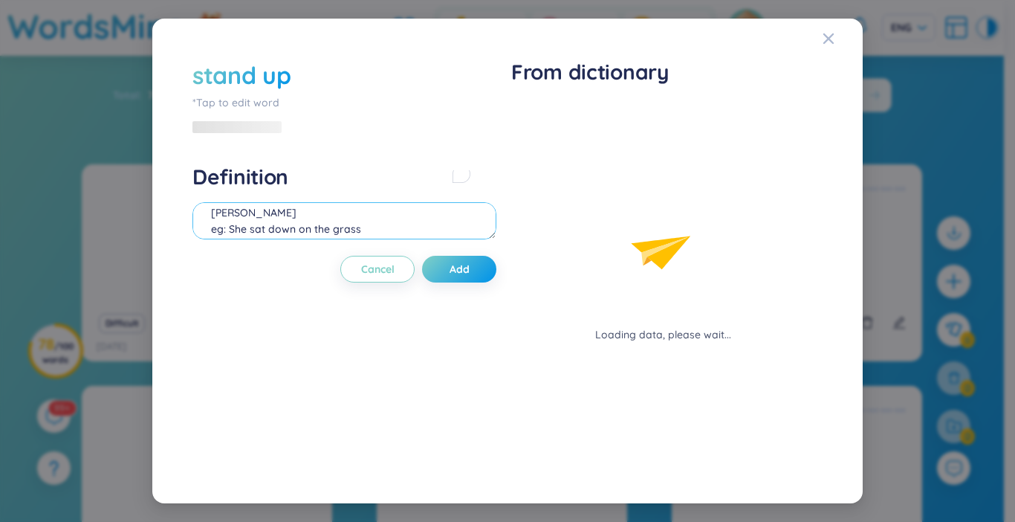
click at [398, 178] on div "Definition [PERSON_NAME] eg: She sat down on the grass" at bounding box center [344, 203] width 304 height 80
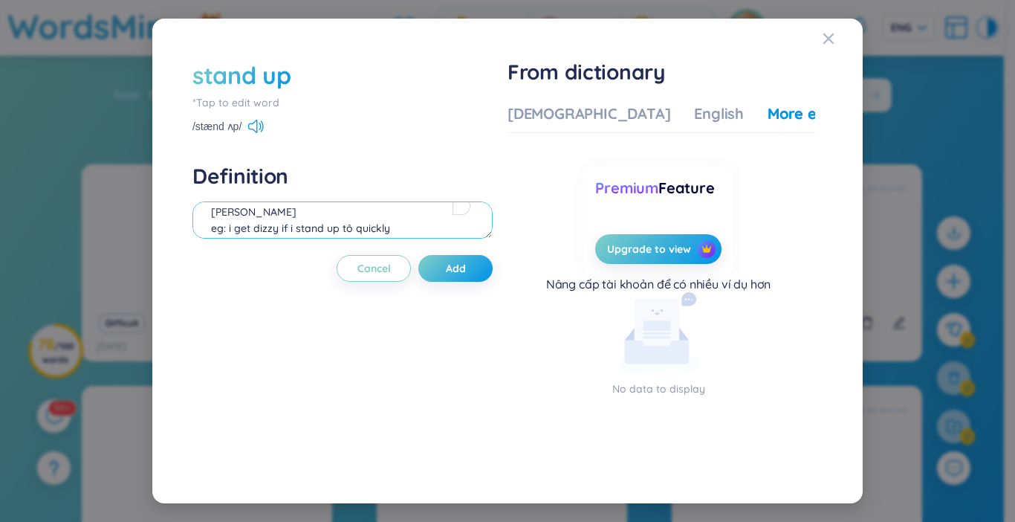
click at [351, 236] on textarea "[PERSON_NAME] eg: i get dizzy if i stand up tô quickly" at bounding box center [342, 219] width 300 height 37
click at [403, 233] on textarea "[PERSON_NAME] eg: i get dizzy if i stand up too quickly" at bounding box center [342, 219] width 300 height 37
type textarea "[PERSON_NAME] eg: i get dizzy if i stand up too quickly"
click at [465, 265] on span "Add" at bounding box center [456, 268] width 20 height 15
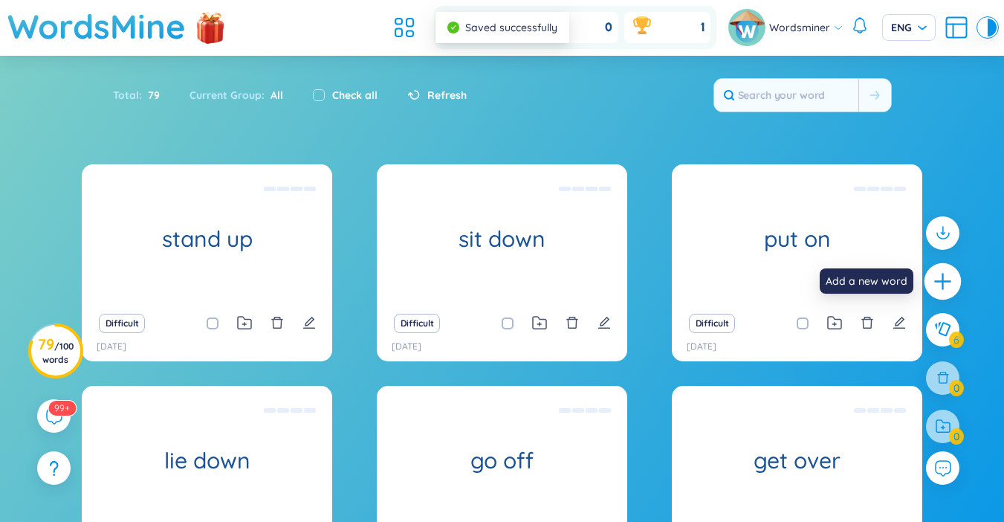
click at [933, 285] on icon "plus" at bounding box center [943, 281] width 21 height 21
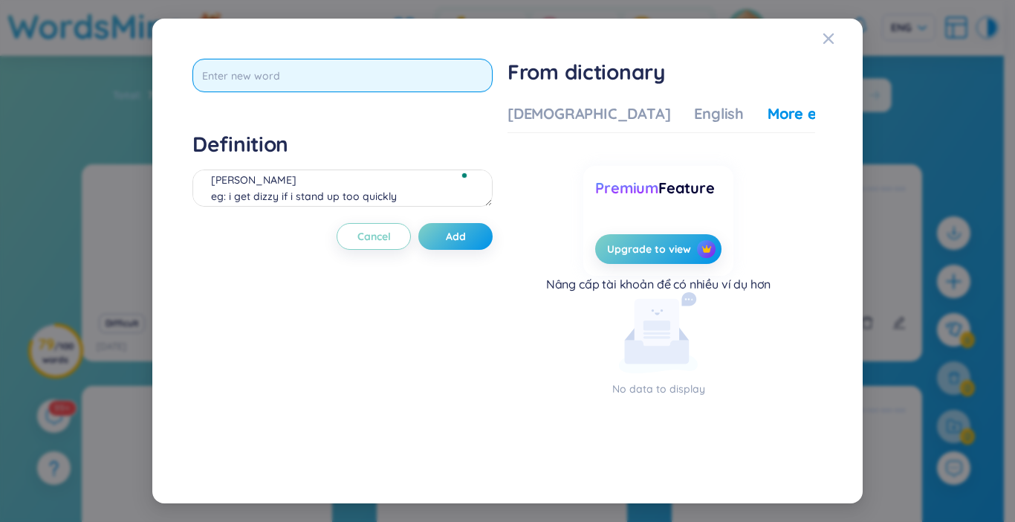
click at [340, 83] on input "text" at bounding box center [342, 75] width 300 height 33
type input "be addicted to sth"
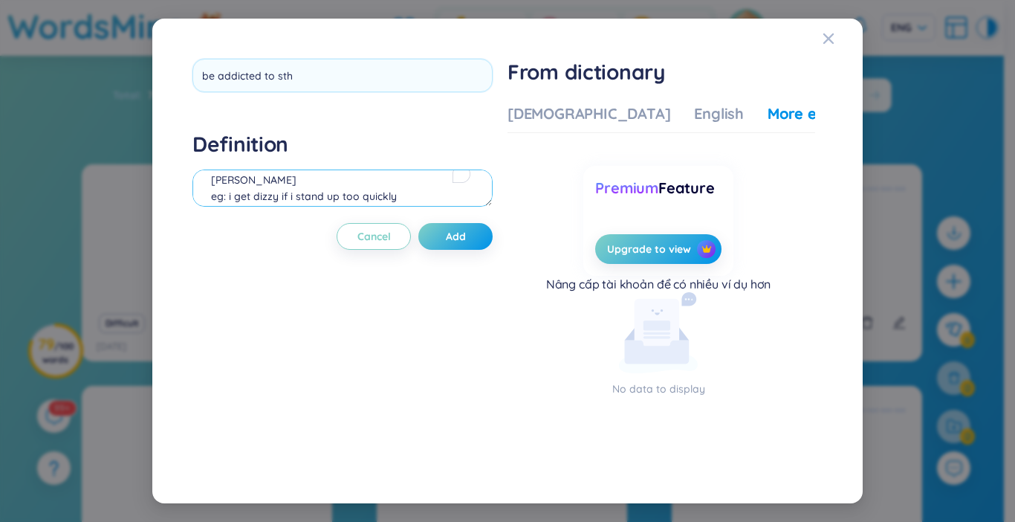
click at [230, 176] on div "Definition [PERSON_NAME] eg: i get dizzy if i stand up too quickly" at bounding box center [342, 171] width 300 height 80
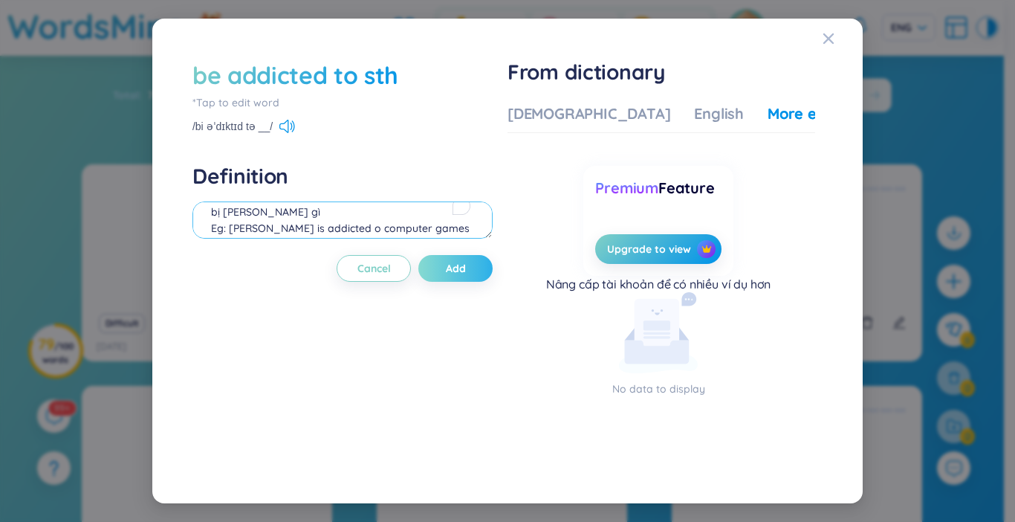
type textarea "bị [PERSON_NAME] gì Eg: [PERSON_NAME] is addicted o computer games"
click at [456, 273] on span "Add" at bounding box center [456, 268] width 20 height 15
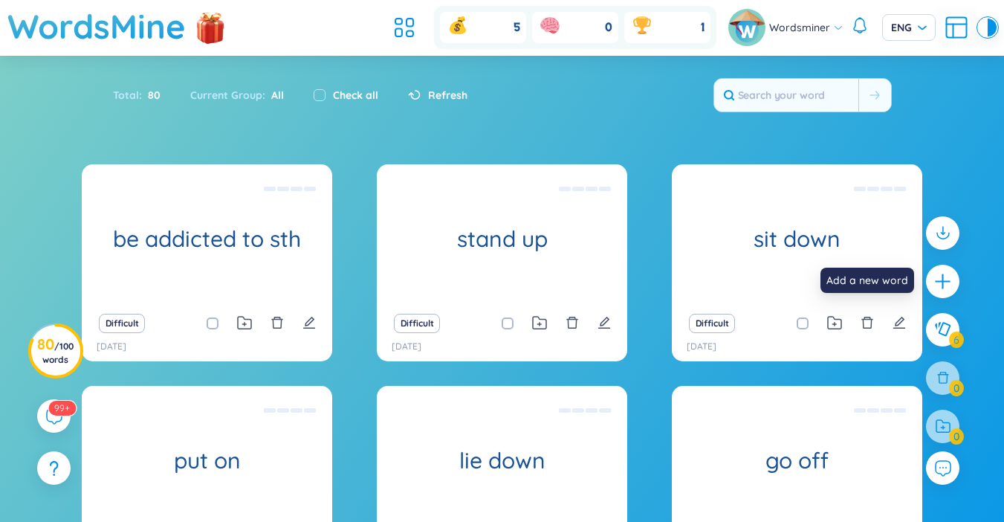
drag, startPoint x: 945, startPoint y: 279, endPoint x: 933, endPoint y: 285, distance: 13.7
click at [944, 280] on icon "plus" at bounding box center [942, 281] width 19 height 19
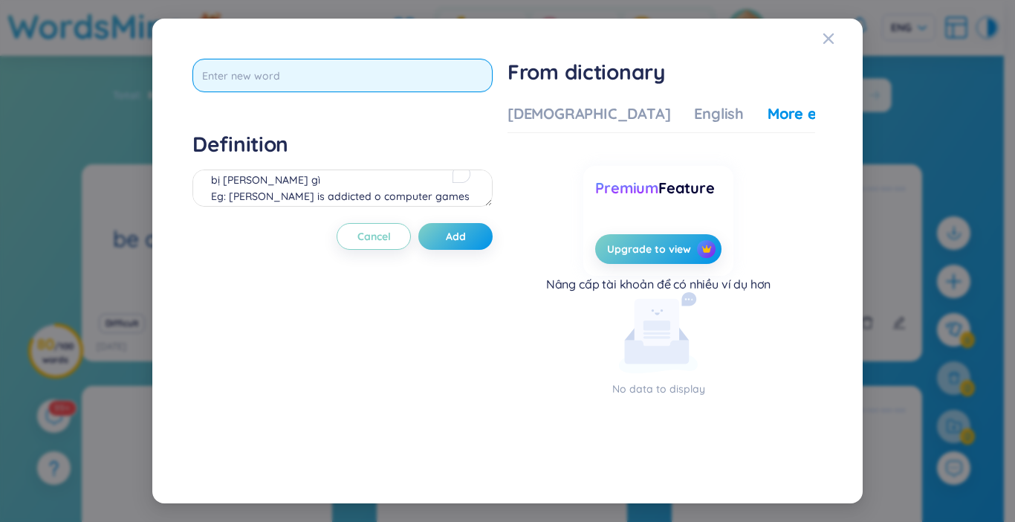
click at [268, 82] on input "text" at bounding box center [342, 75] width 300 height 33
type input "be allergic to sth"
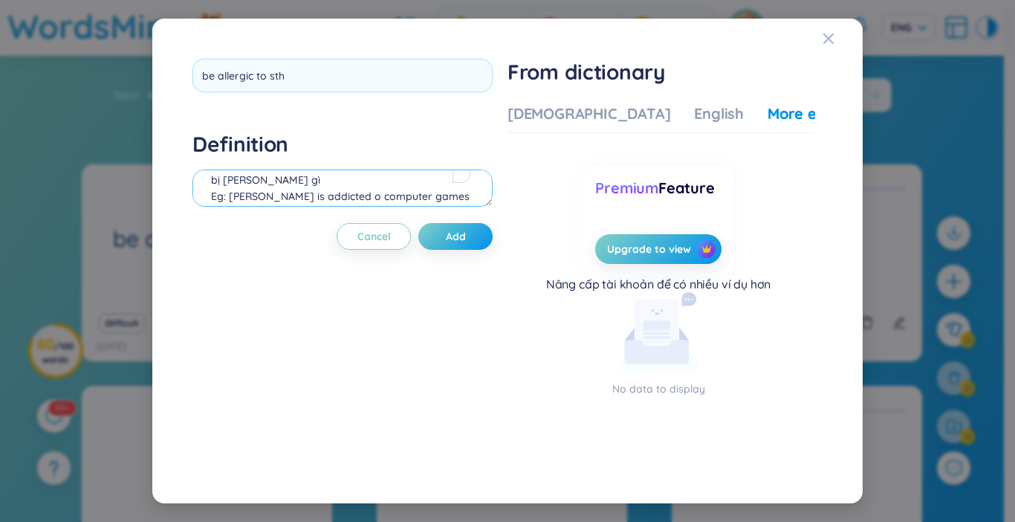
drag, startPoint x: 239, startPoint y: 181, endPoint x: 173, endPoint y: 163, distance: 68.5
click at [242, 181] on div "Definition bị [PERSON_NAME] gì Eg: [PERSON_NAME] is addicted o computer games" at bounding box center [342, 171] width 300 height 80
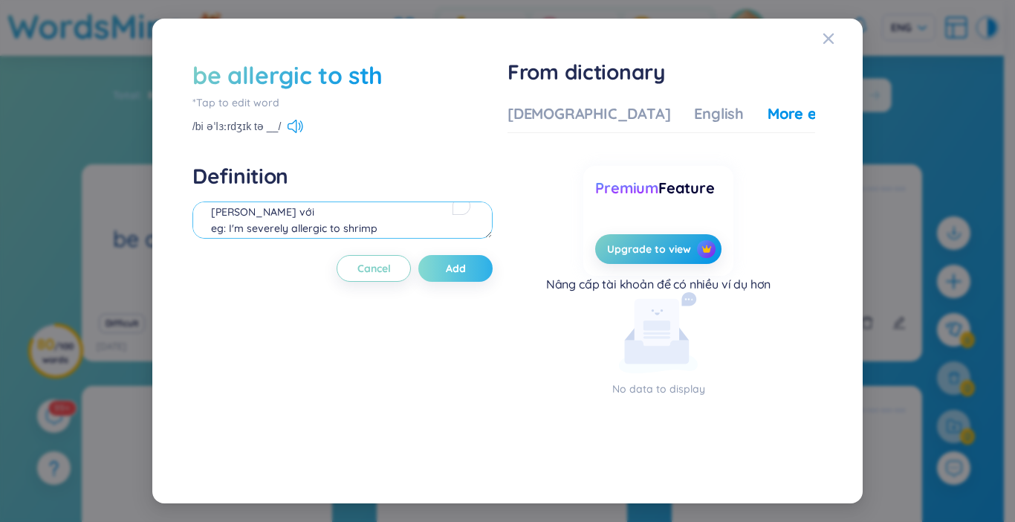
type textarea "[PERSON_NAME] với eg: I'm severely allergic to shrimp"
click at [453, 266] on span "Add" at bounding box center [456, 268] width 20 height 15
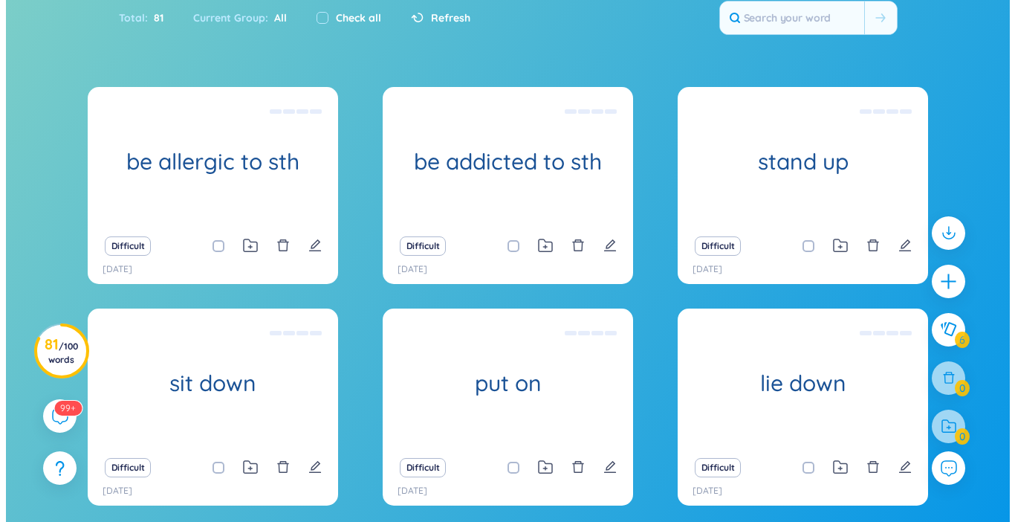
scroll to position [36, 0]
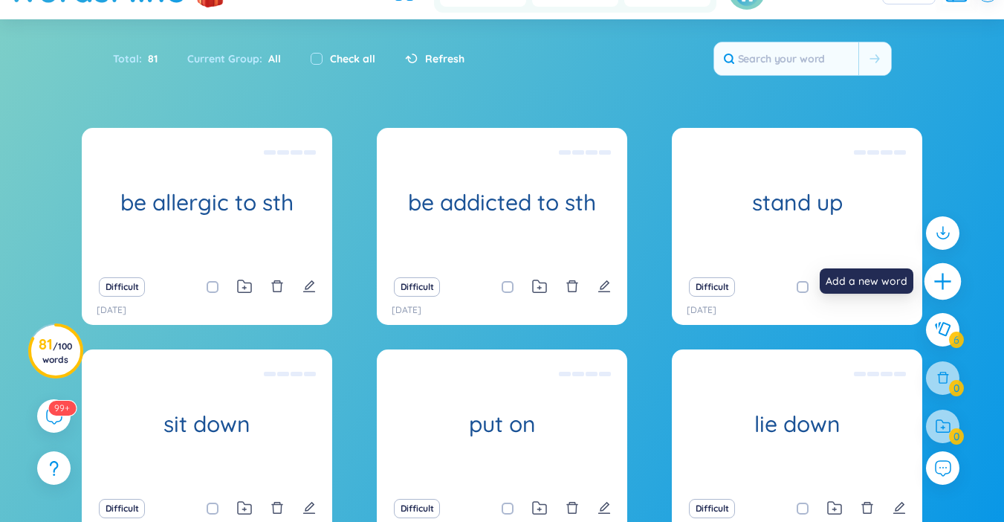
click at [934, 278] on icon "plus" at bounding box center [943, 281] width 21 height 21
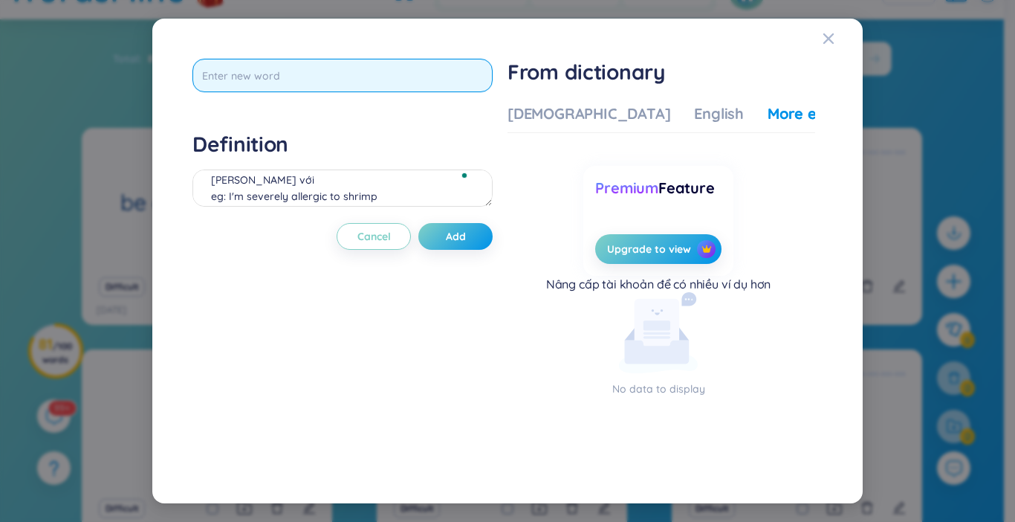
click at [287, 84] on input "text" at bounding box center [342, 75] width 300 height 33
type input "v"
type input "be covered in/with sth"
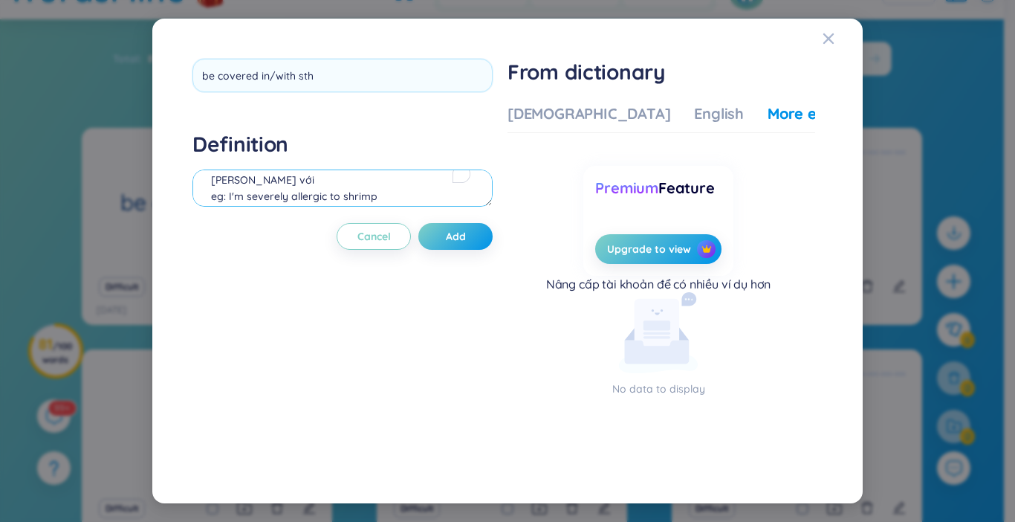
click at [220, 188] on div "Definition [PERSON_NAME] với eg: I'm severely allergic to shrimp" at bounding box center [342, 171] width 300 height 80
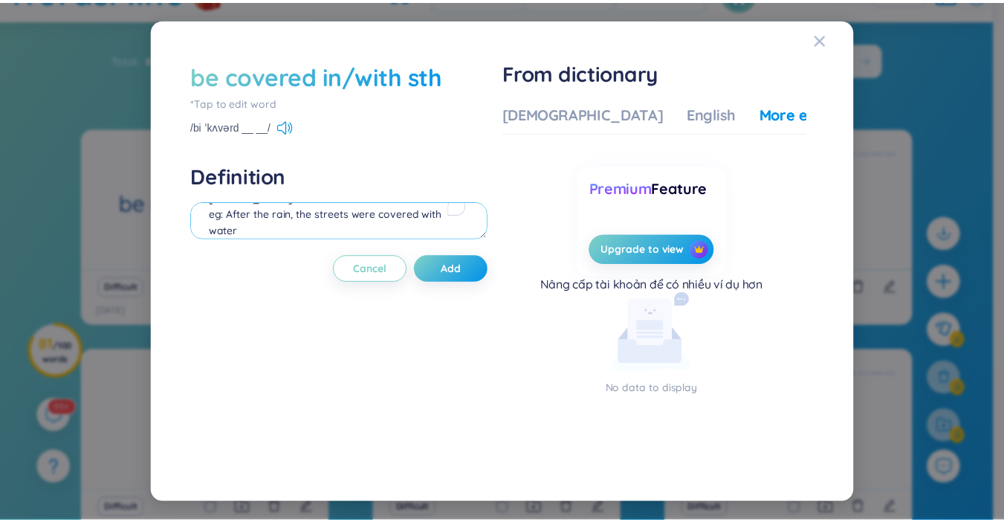
scroll to position [30, 0]
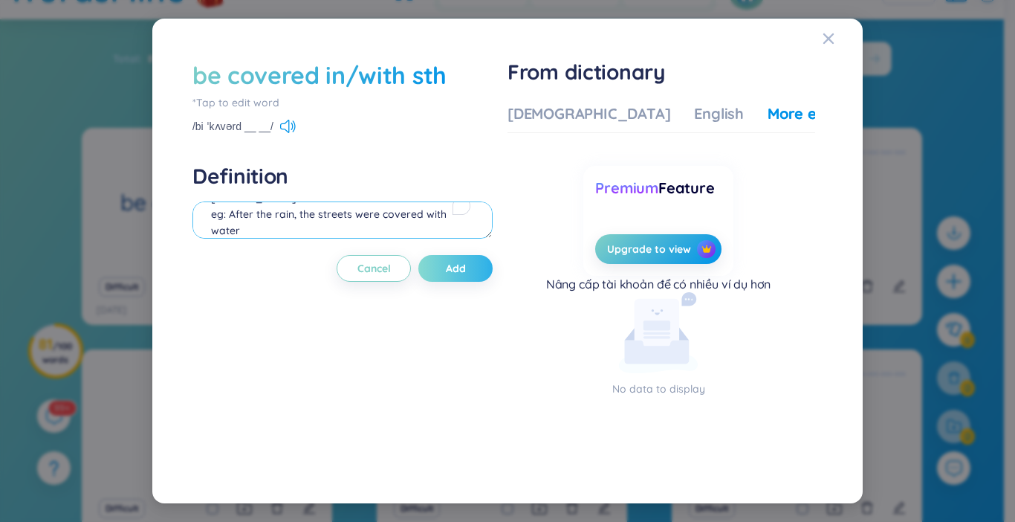
type textarea "[PERSON_NAME] eg: After the rain, the streets were covered with water"
click at [447, 268] on button "Add" at bounding box center [455, 268] width 74 height 27
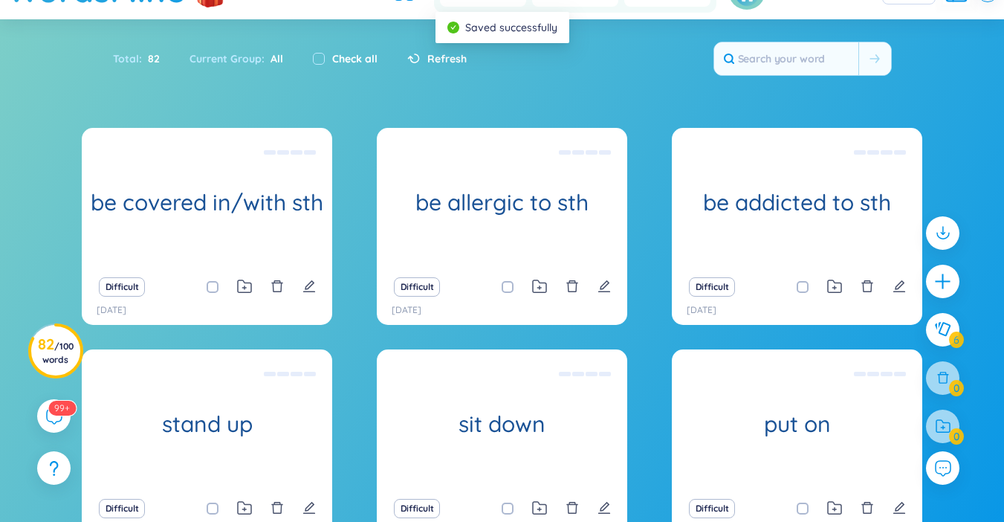
scroll to position [0, 0]
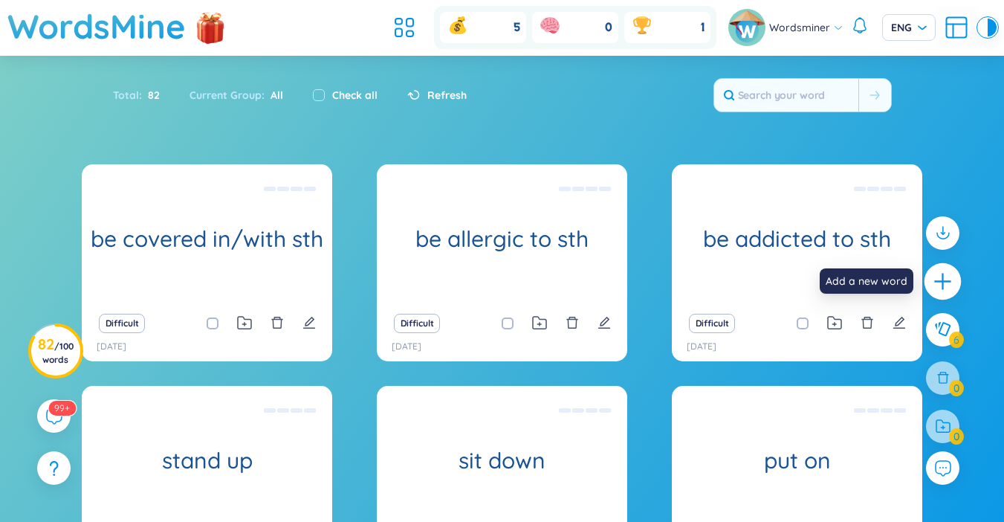
click at [953, 281] on div at bounding box center [942, 281] width 37 height 37
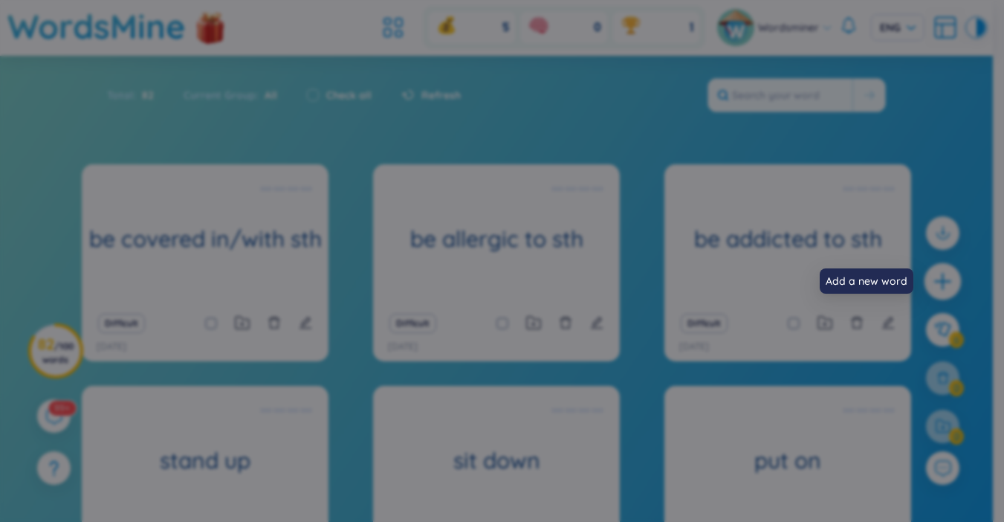
scroll to position [16, 0]
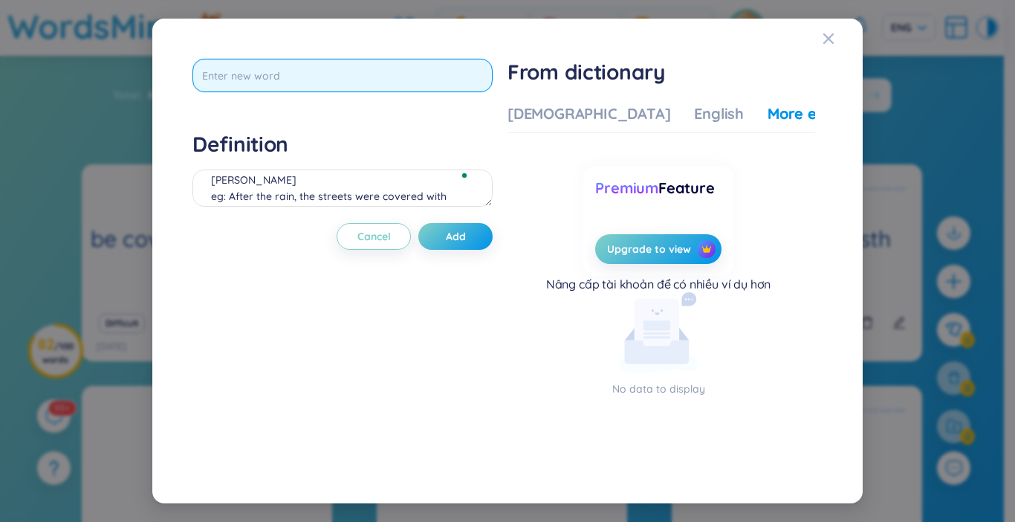
click at [313, 81] on input "text" at bounding box center [342, 75] width 300 height 33
type input "to die from/of sth"
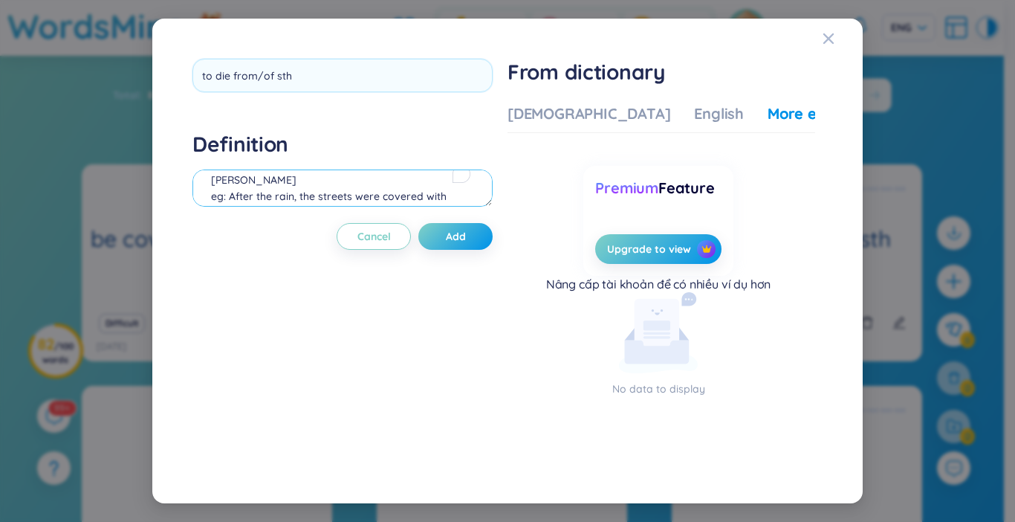
click at [267, 184] on div "Definition [PERSON_NAME] eg: After the rain, the streets were covered with water" at bounding box center [342, 171] width 300 height 80
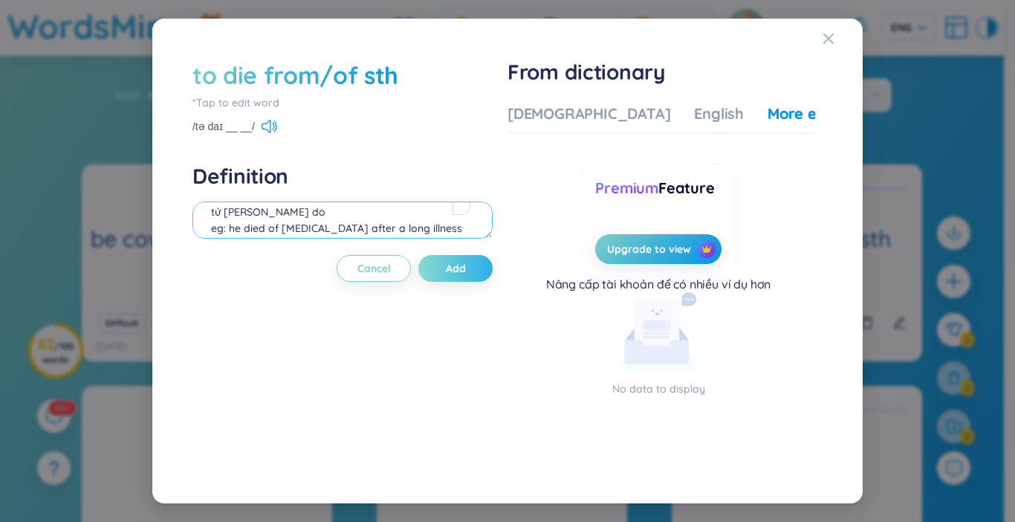
type textarea "tử [PERSON_NAME] do eg: he died of [MEDICAL_DATA] after a long illness"
click at [454, 276] on span "Add" at bounding box center [456, 268] width 20 height 15
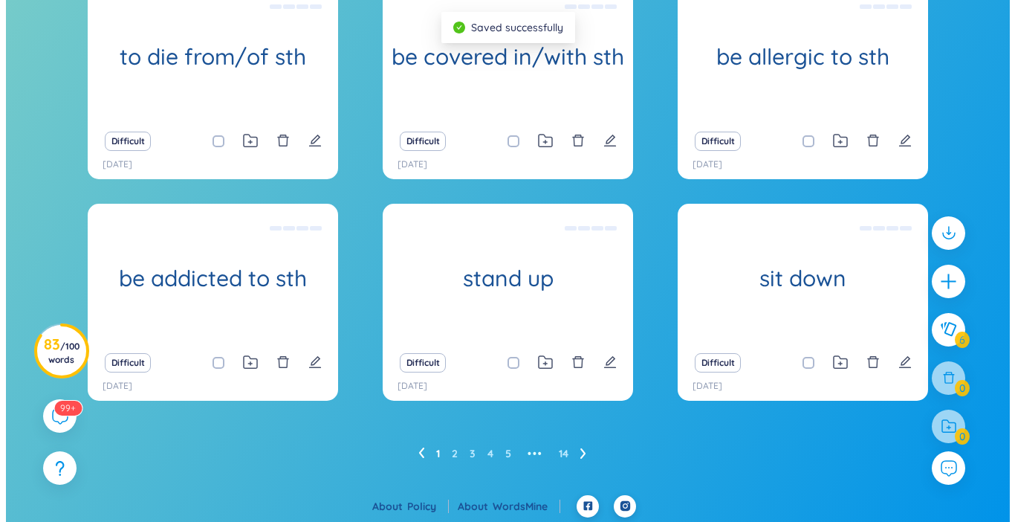
scroll to position [185, 0]
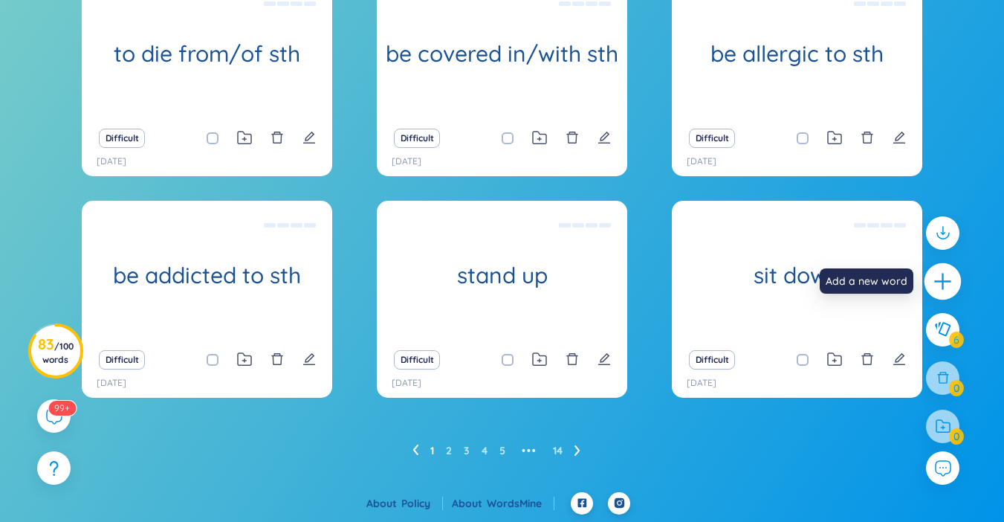
click at [930, 287] on div at bounding box center [942, 281] width 37 height 37
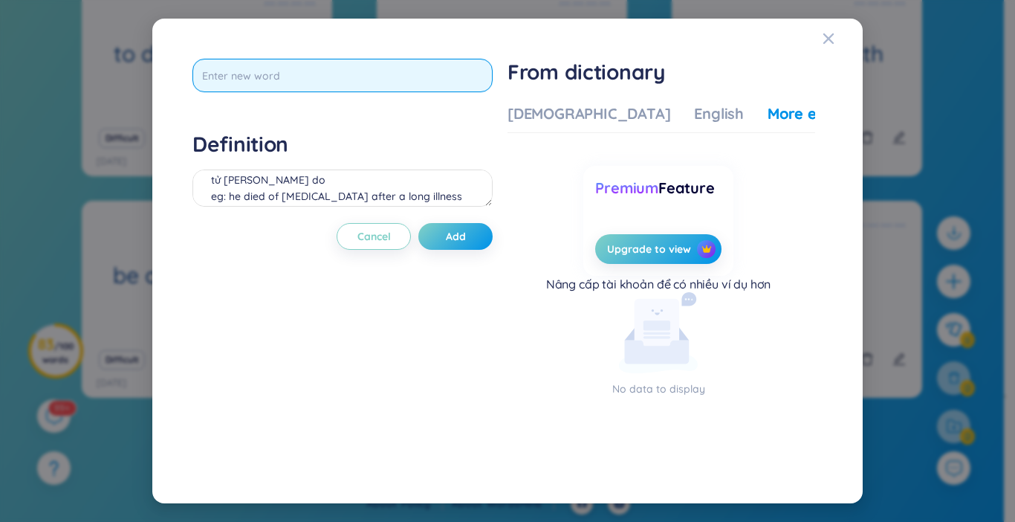
click at [270, 87] on input "text" at bounding box center [342, 75] width 300 height 33
type input "to fight against sth"
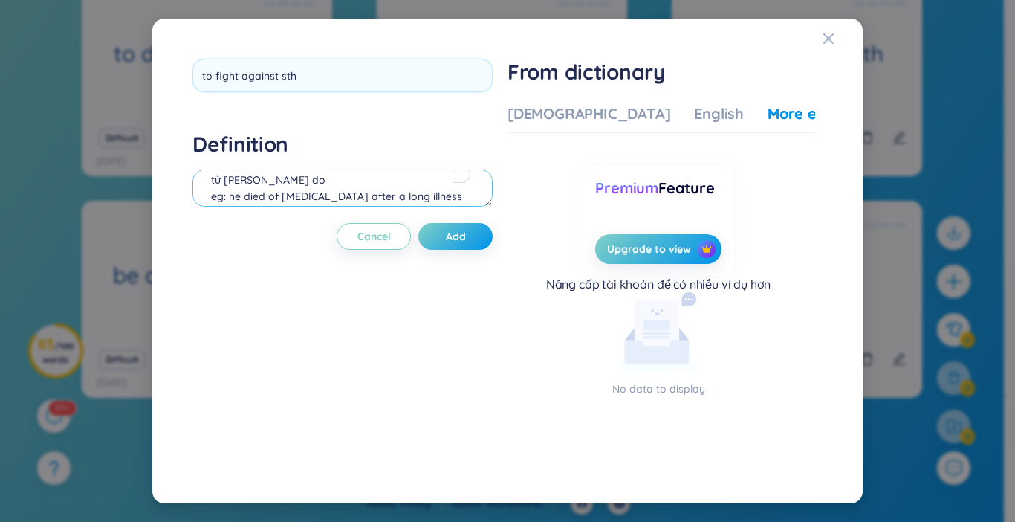
click at [278, 172] on div "Definition tử [PERSON_NAME] do eg: he died of [MEDICAL_DATA] after a long illne…" at bounding box center [342, 171] width 300 height 80
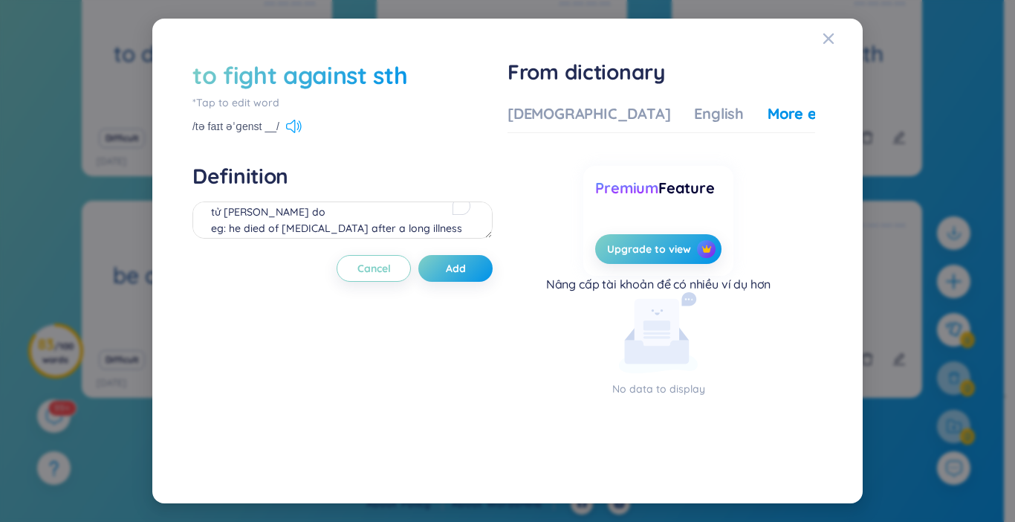
click at [291, 127] on icon at bounding box center [294, 126] width 16 height 13
click at [322, 249] on div "to fight against sth *Tap to edit word /tə faɪt əˈɡenst __/ Definition tử [PERS…" at bounding box center [342, 260] width 300 height 403
click at [324, 200] on div "Definition tử [PERSON_NAME] do eg: he died of [MEDICAL_DATA] after a long illne…" at bounding box center [342, 203] width 300 height 80
click at [322, 210] on textarea "tử [PERSON_NAME] do eg: he died of [MEDICAL_DATA] after a long illness" at bounding box center [342, 219] width 300 height 37
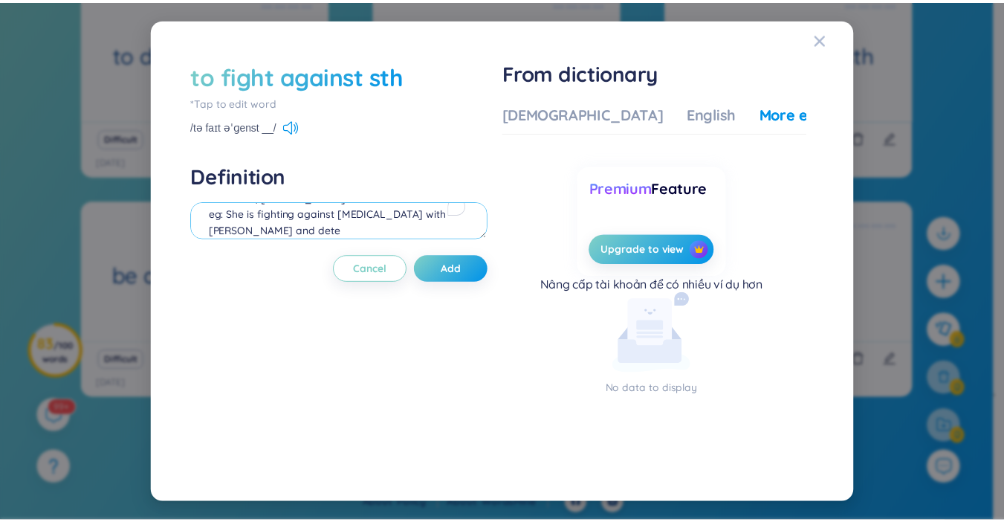
scroll to position [30, 0]
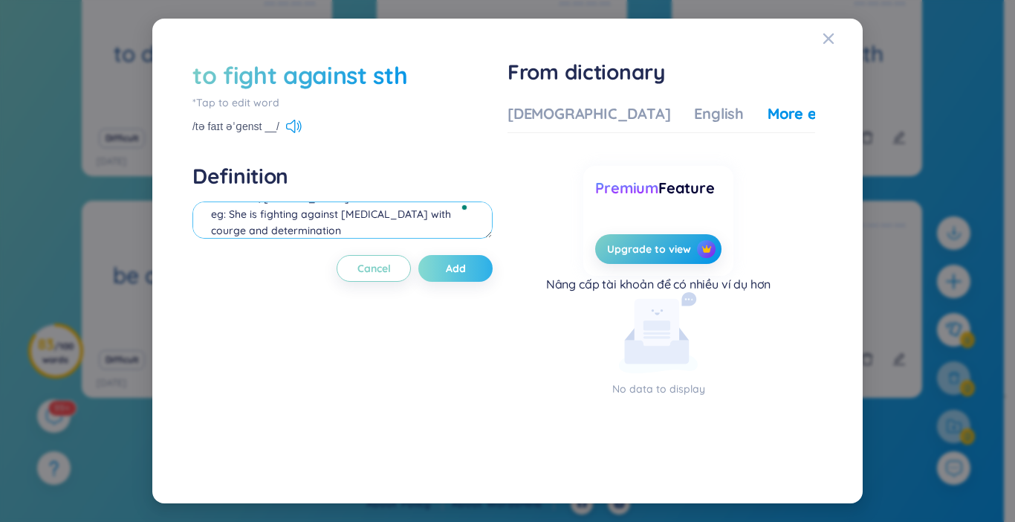
type textarea "chiến đấu, [PERSON_NAME] eg: She is fighting against [MEDICAL_DATA] with courge…"
click at [448, 271] on button "Add" at bounding box center [455, 268] width 74 height 27
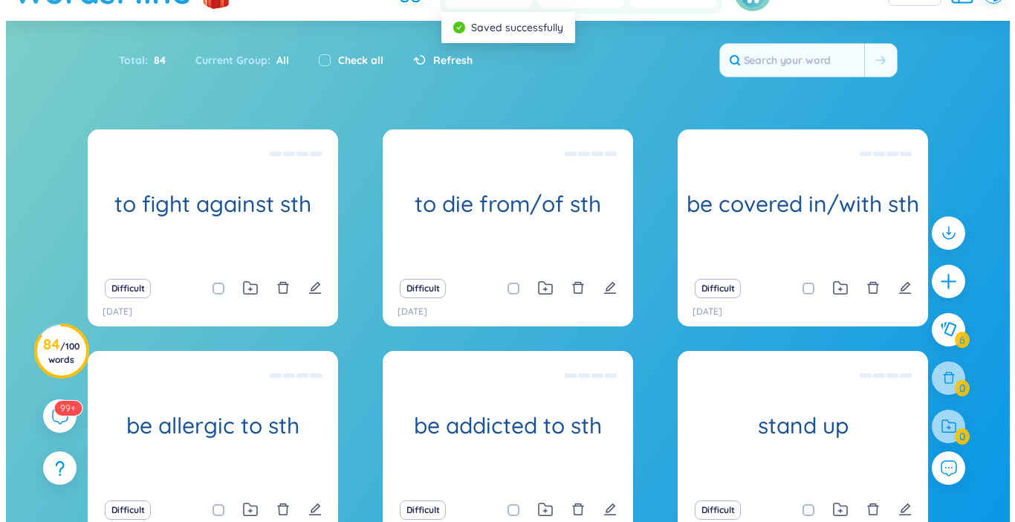
scroll to position [0, 0]
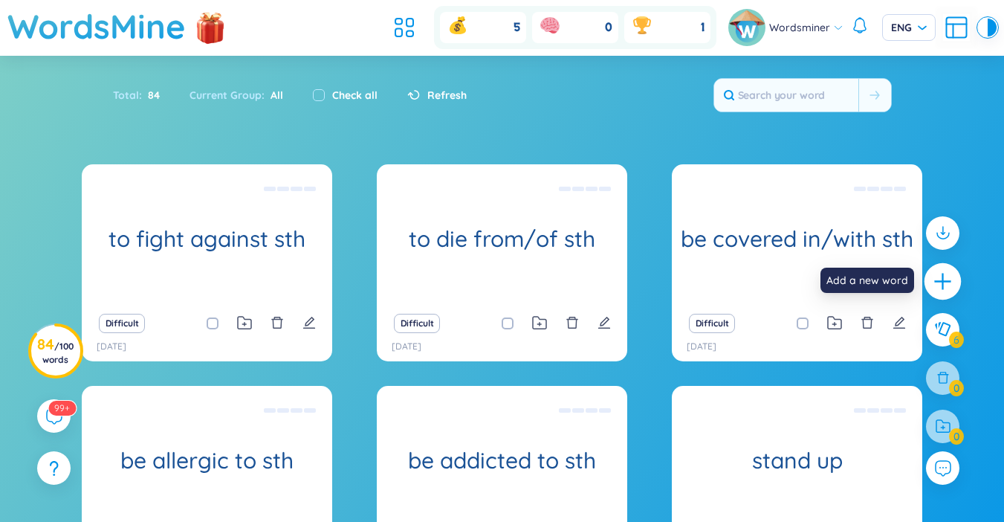
click at [940, 290] on icon "plus" at bounding box center [943, 281] width 21 height 21
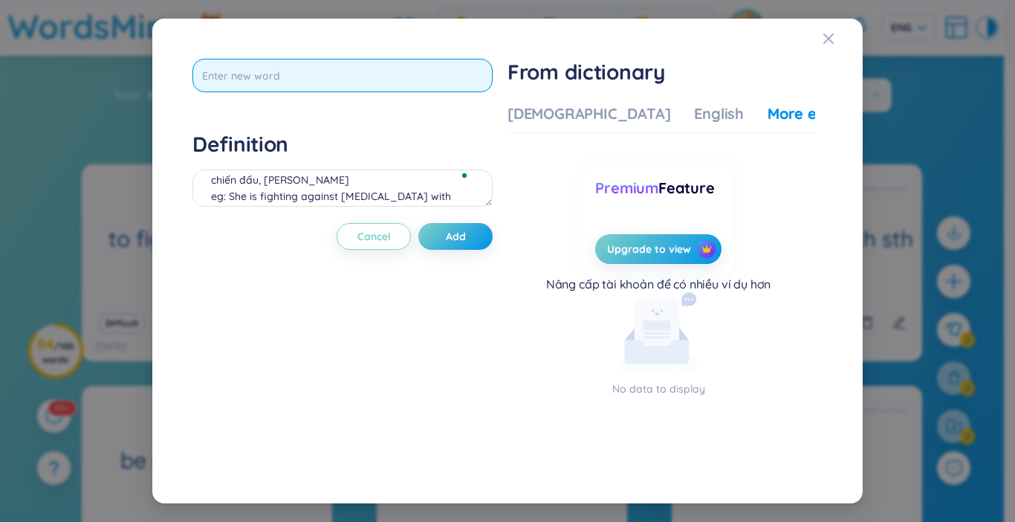
click at [347, 85] on input "text" at bounding box center [342, 75] width 300 height 33
type input "a cure for"
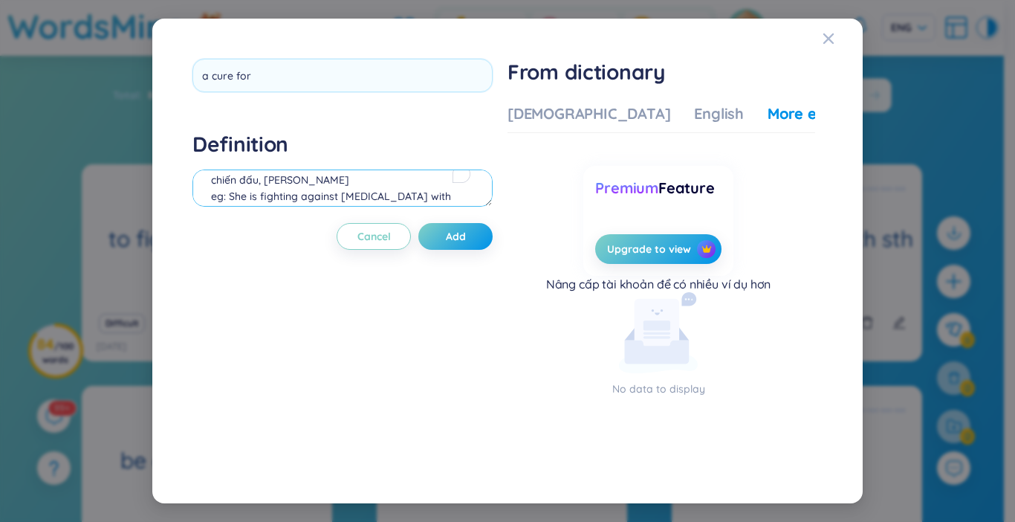
click at [320, 197] on div "Definition chiến đấu, [PERSON_NAME] eg: She is fighting against [MEDICAL_DATA] …" at bounding box center [342, 171] width 300 height 80
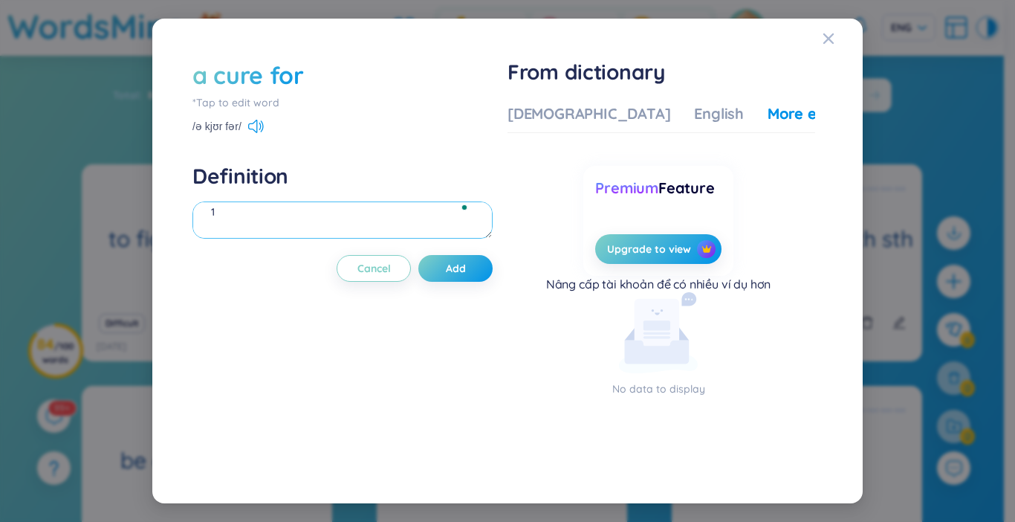
type textarea "1"
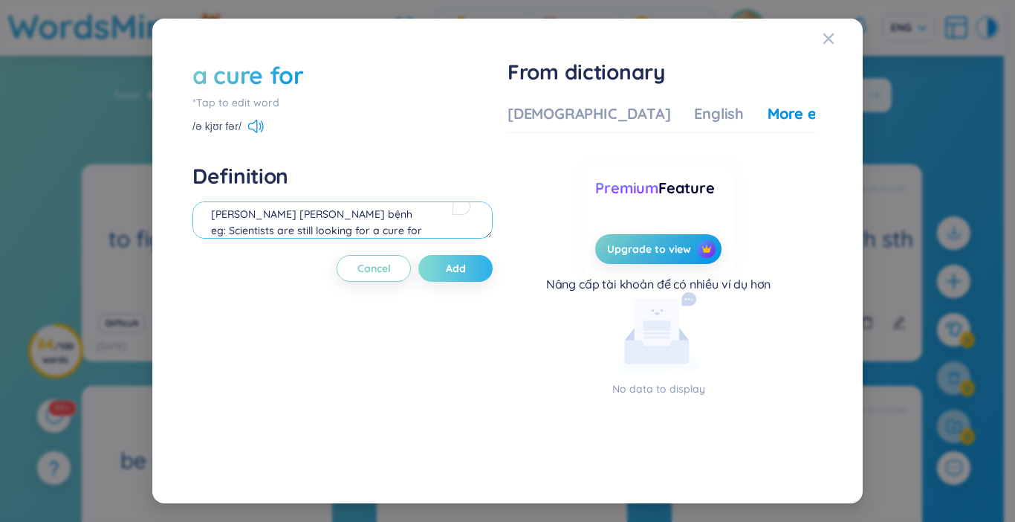
type textarea "[PERSON_NAME] [PERSON_NAME] bệnh eg: Scientists are still looking for a cure fo…"
click at [432, 260] on button "Add" at bounding box center [455, 268] width 74 height 27
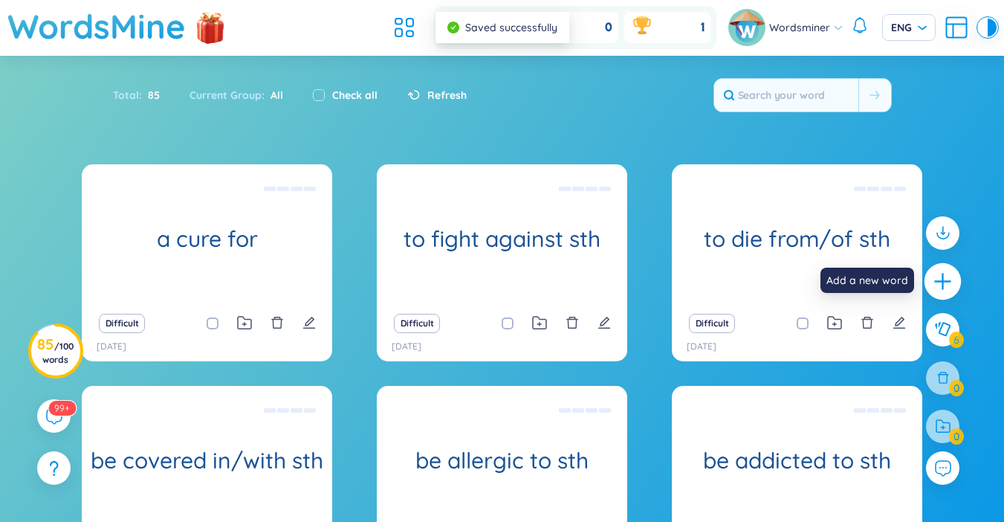
click at [948, 287] on icon "plus" at bounding box center [943, 281] width 21 height 21
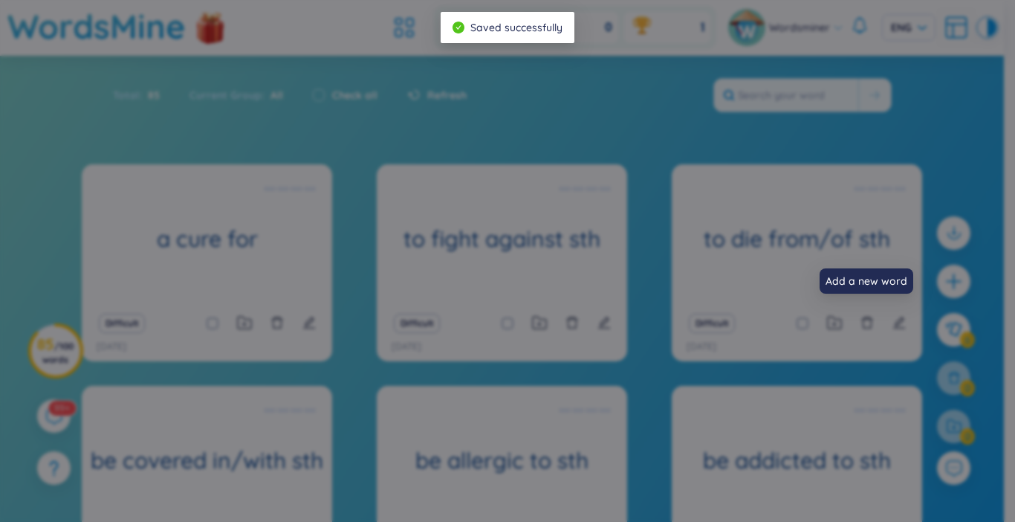
scroll to position [0, 0]
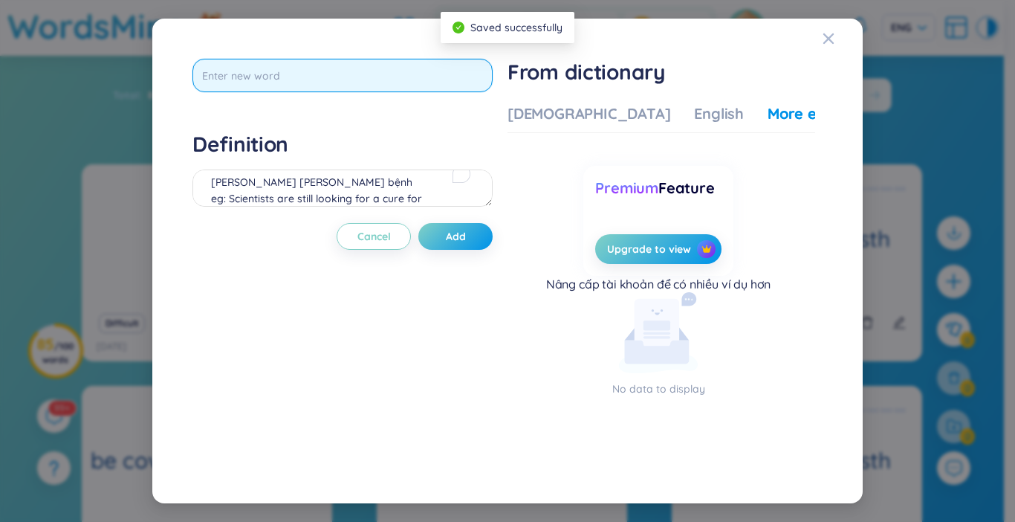
click at [375, 63] on input "text" at bounding box center [342, 75] width 300 height 33
type input "a recipe for"
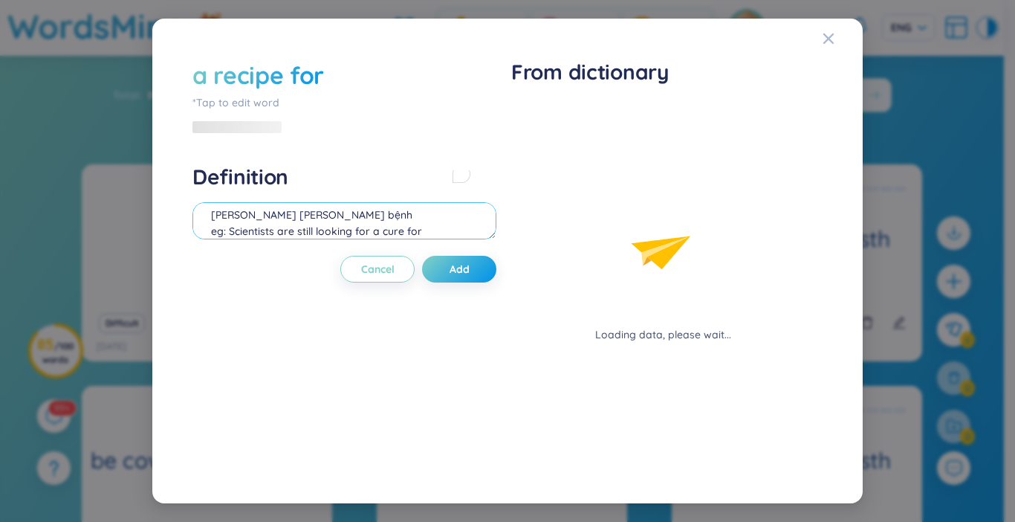
click at [431, 186] on div "Definition [PERSON_NAME] [PERSON_NAME] bệnh eg: Scientists are still looking fo…" at bounding box center [344, 203] width 304 height 80
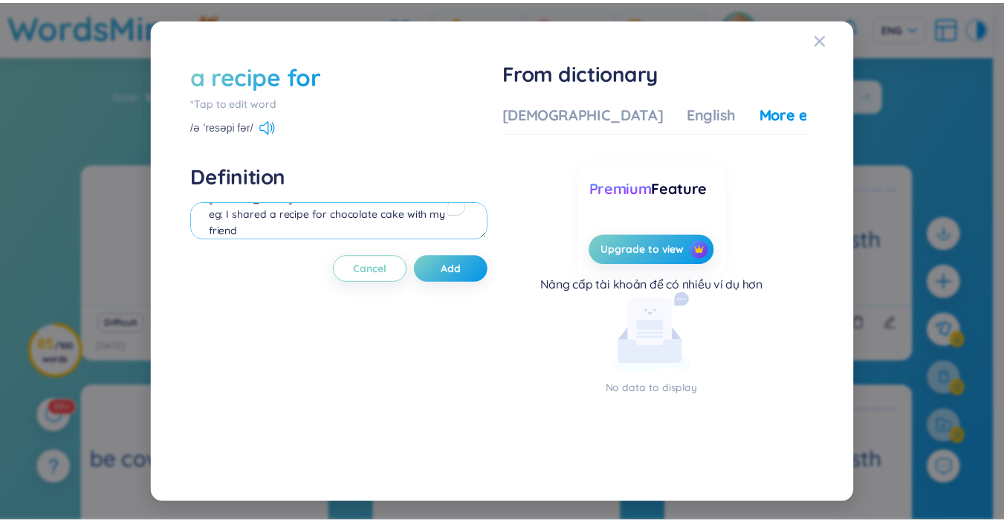
scroll to position [30, 0]
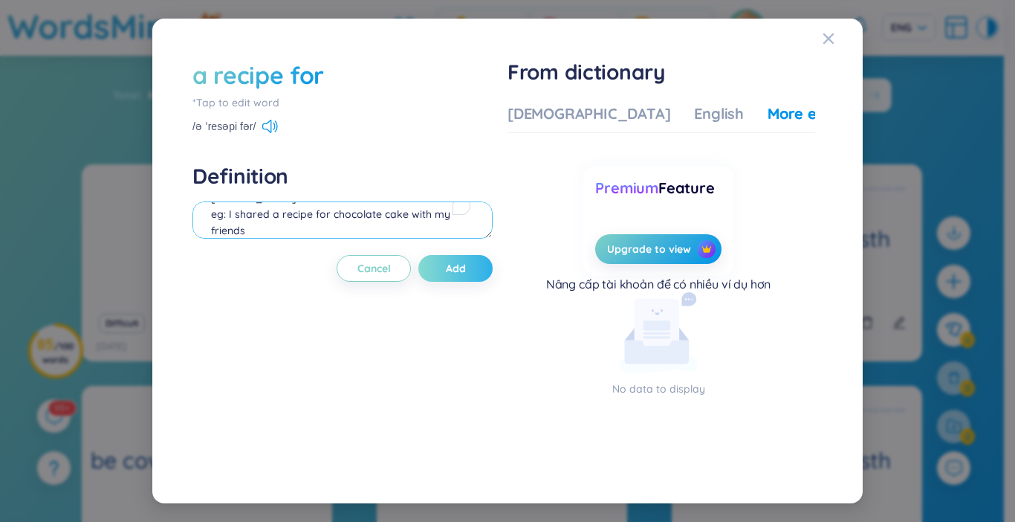
type textarea "[PERSON_NAME] eg: I shared a recipe for chocolate cake with my friends"
click at [470, 265] on button "Add" at bounding box center [455, 268] width 74 height 27
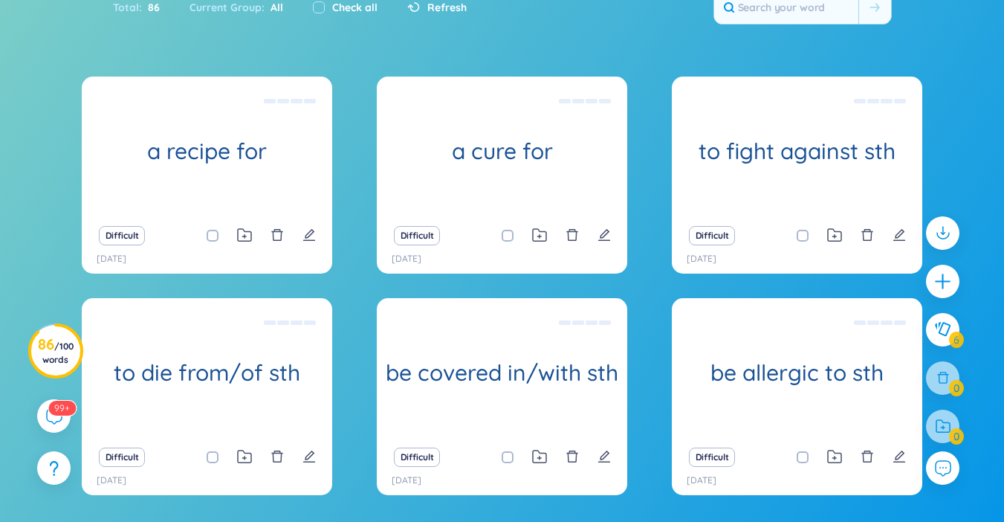
scroll to position [0, 0]
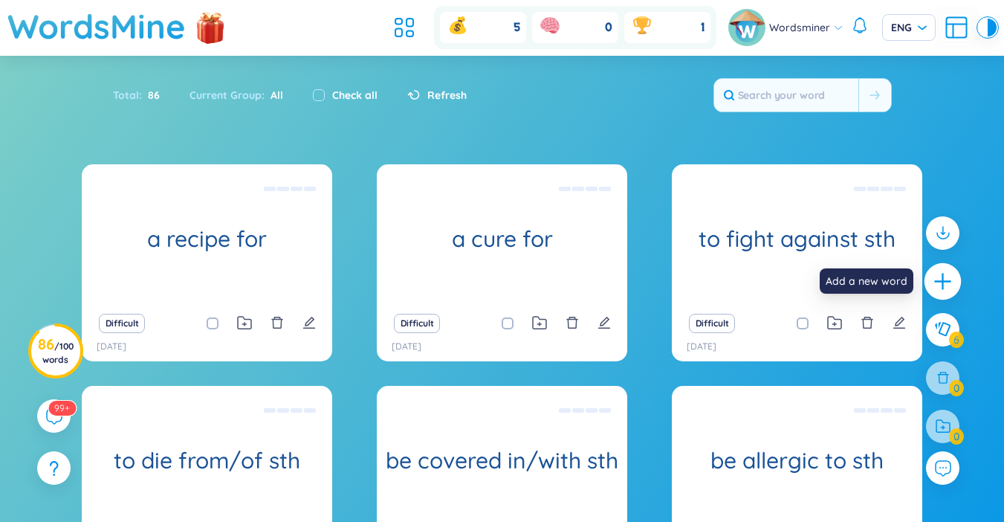
click at [950, 283] on icon "plus" at bounding box center [943, 281] width 21 height 21
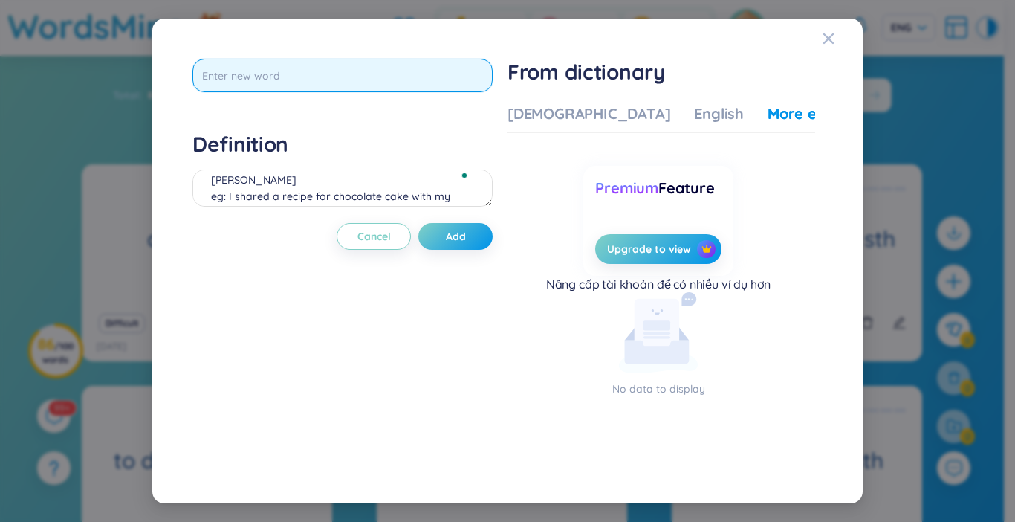
click at [212, 71] on input "text" at bounding box center [342, 75] width 300 height 33
type input "disorder"
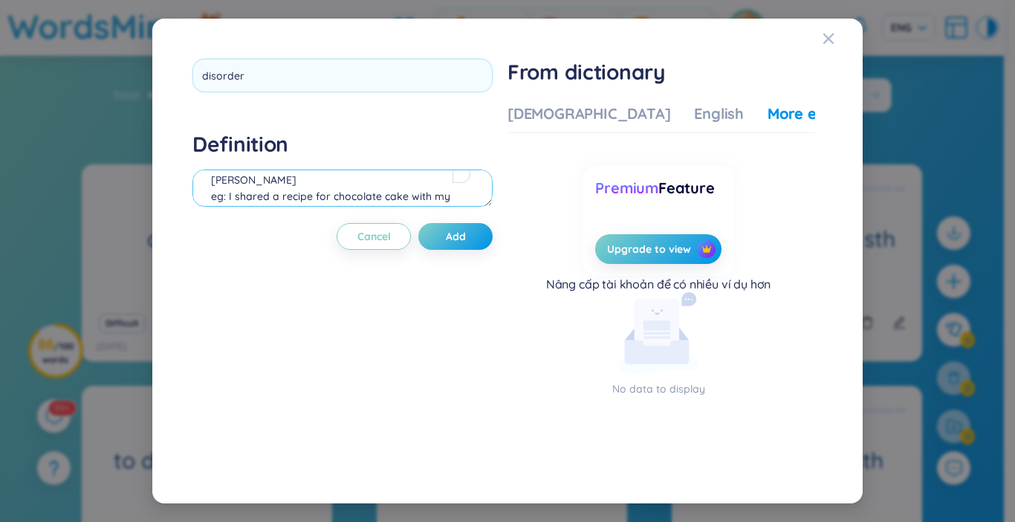
click at [357, 186] on div "Definition [PERSON_NAME] eg: I shared a recipe for chocolate cake with my frien…" at bounding box center [342, 171] width 300 height 80
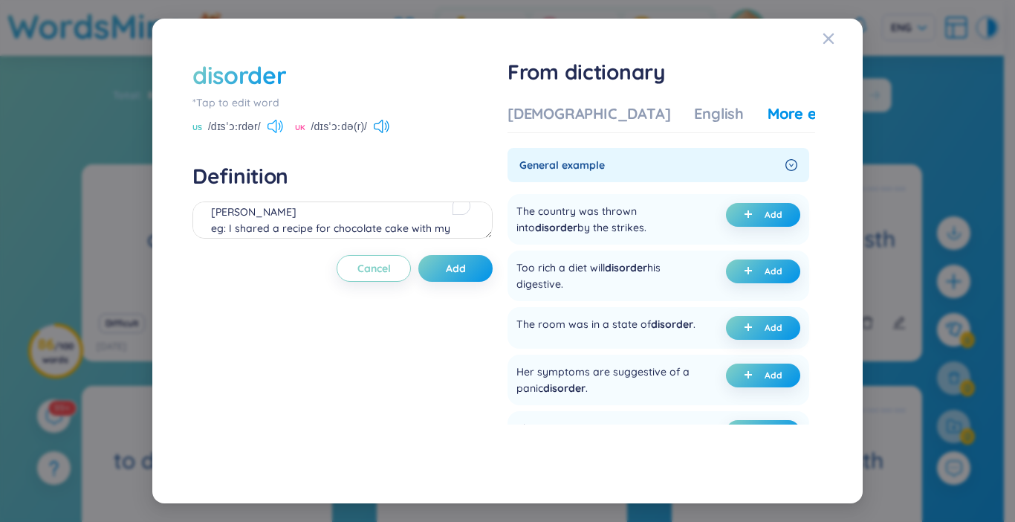
click at [271, 125] on icon at bounding box center [276, 126] width 16 height 13
click at [567, 118] on div "[DEMOGRAPHIC_DATA]" at bounding box center [589, 113] width 163 height 21
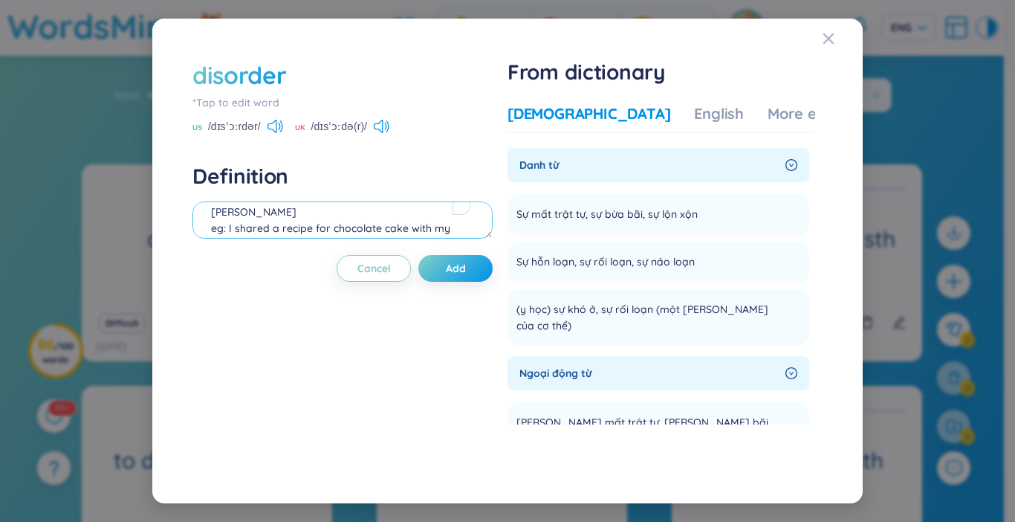
click at [387, 227] on textarea "[PERSON_NAME] eg: I shared a recipe for chocolate cake with my friends" at bounding box center [342, 219] width 300 height 37
type textarea "sự hỗn loạn"
click at [768, 110] on div "More examples" at bounding box center [822, 113] width 108 height 21
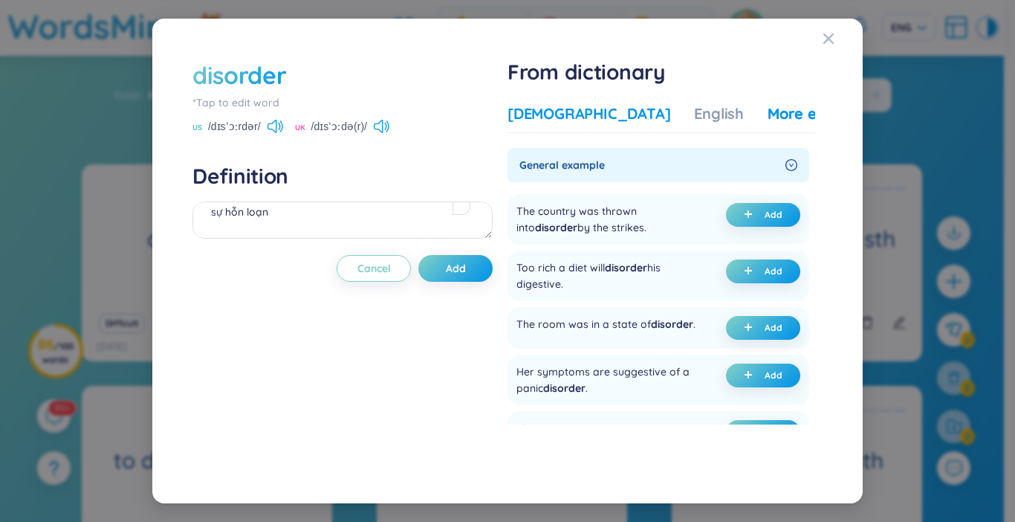
click at [569, 110] on div "[DEMOGRAPHIC_DATA]" at bounding box center [589, 113] width 163 height 21
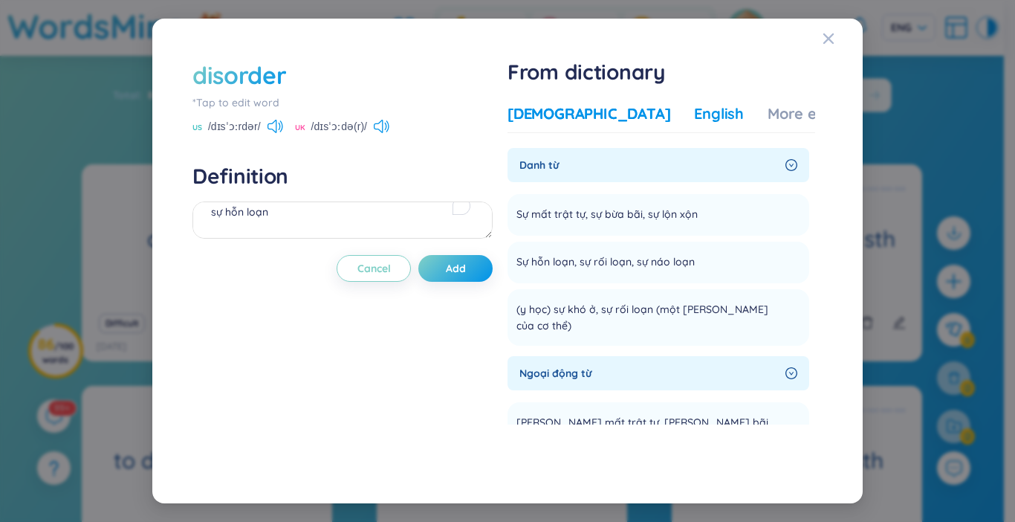
click at [694, 119] on div "English" at bounding box center [719, 113] width 50 height 21
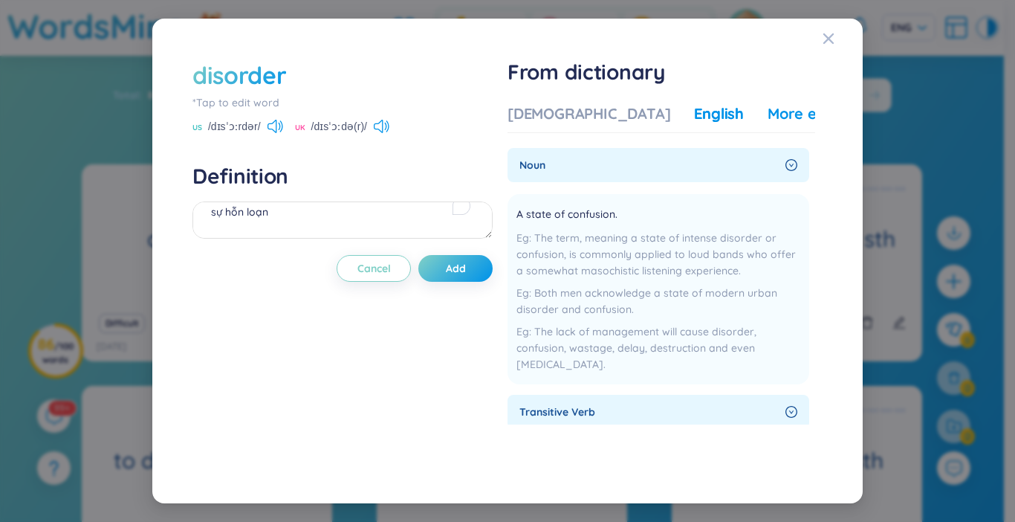
click at [768, 110] on div "More examples" at bounding box center [822, 113] width 108 height 21
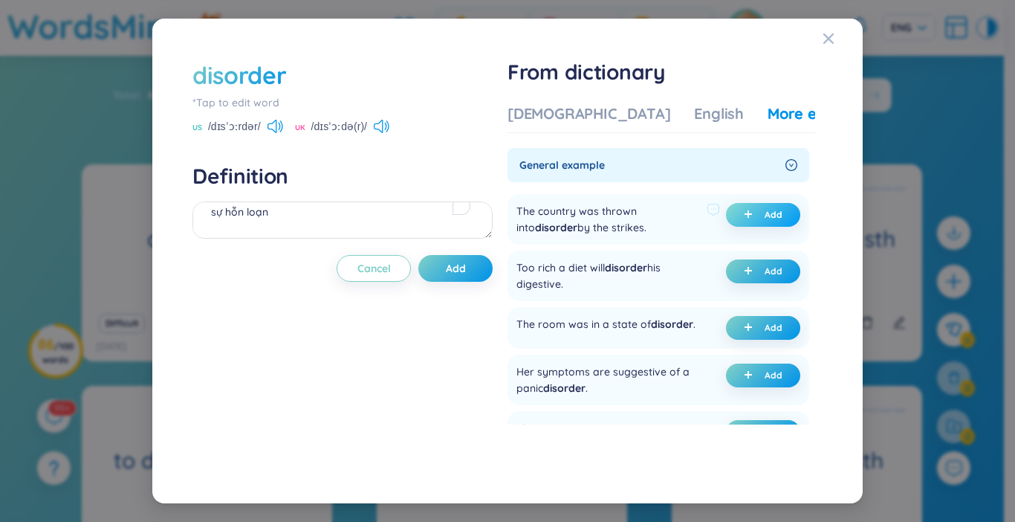
click at [744, 211] on icon "plus" at bounding box center [748, 214] width 9 height 9
click at [455, 273] on span "Add" at bounding box center [456, 268] width 20 height 15
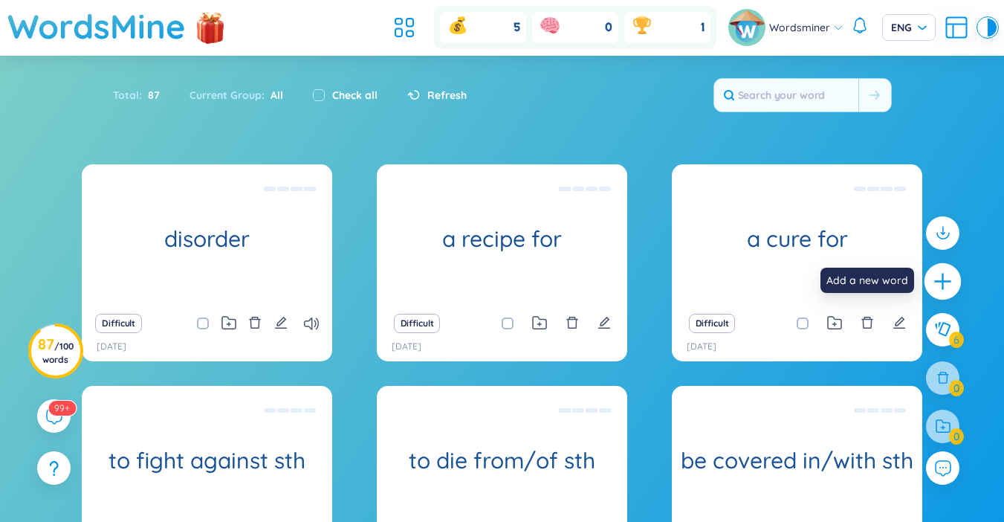
click at [931, 279] on div at bounding box center [942, 281] width 37 height 37
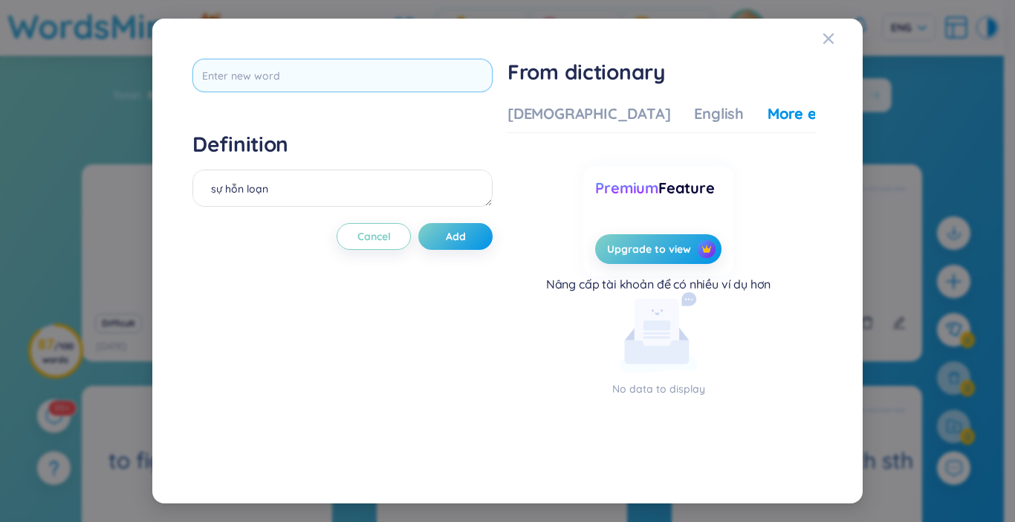
scroll to position [0, 0]
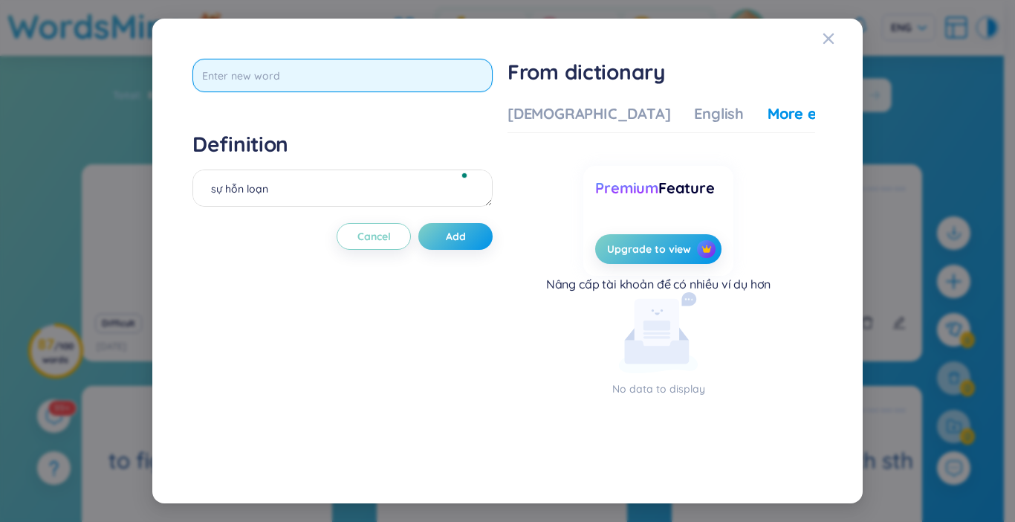
click at [284, 69] on input "text" at bounding box center [342, 75] width 300 height 33
type input "associate"
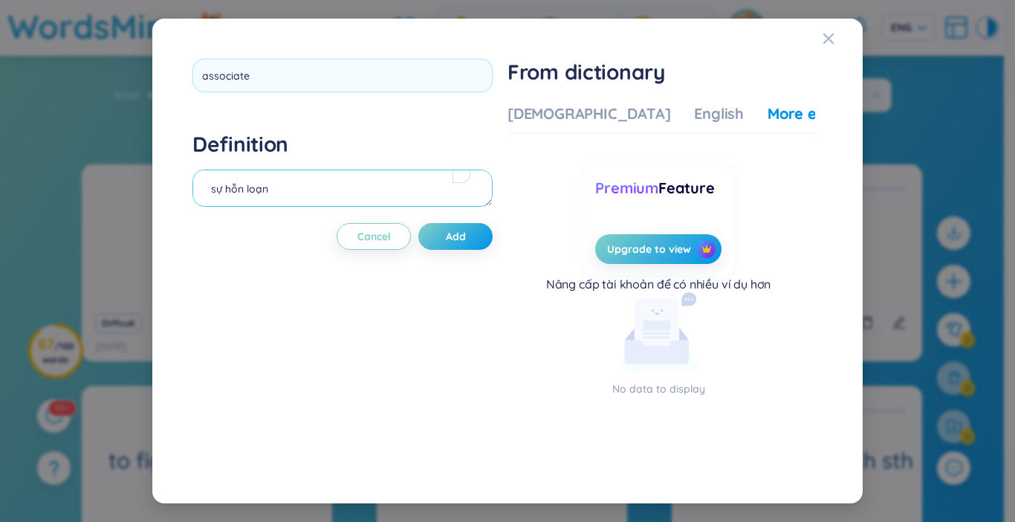
click at [251, 193] on div "Definition sự hỗn loạn" at bounding box center [342, 171] width 300 height 80
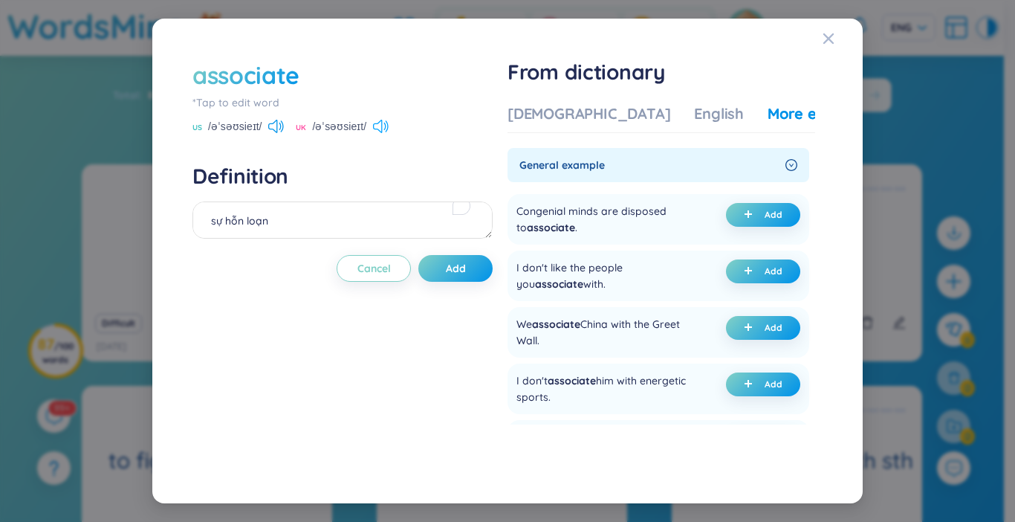
click at [373, 128] on icon at bounding box center [381, 126] width 16 height 13
click at [396, 227] on textarea "sự hỗn loạn" at bounding box center [342, 219] width 300 height 37
click at [531, 118] on div "[DEMOGRAPHIC_DATA]" at bounding box center [589, 113] width 163 height 21
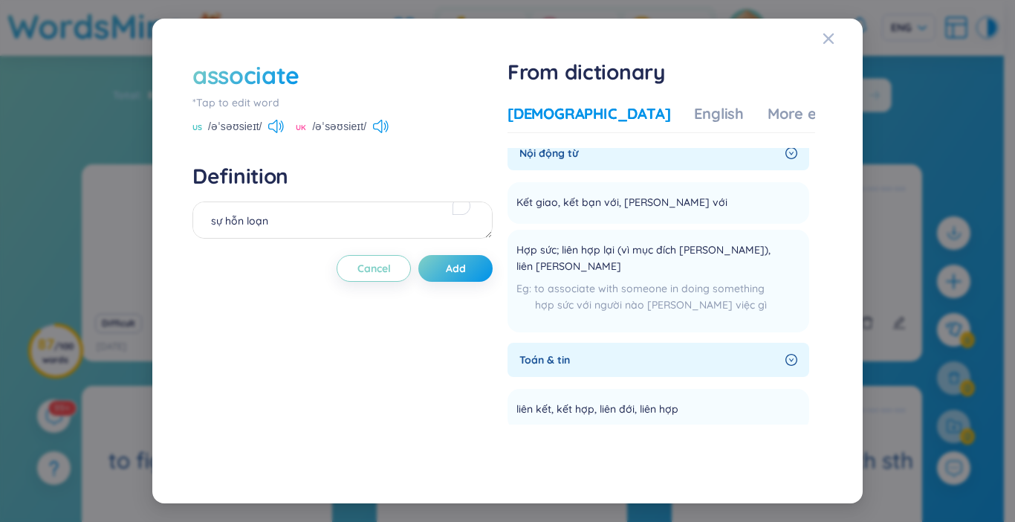
scroll to position [892, 0]
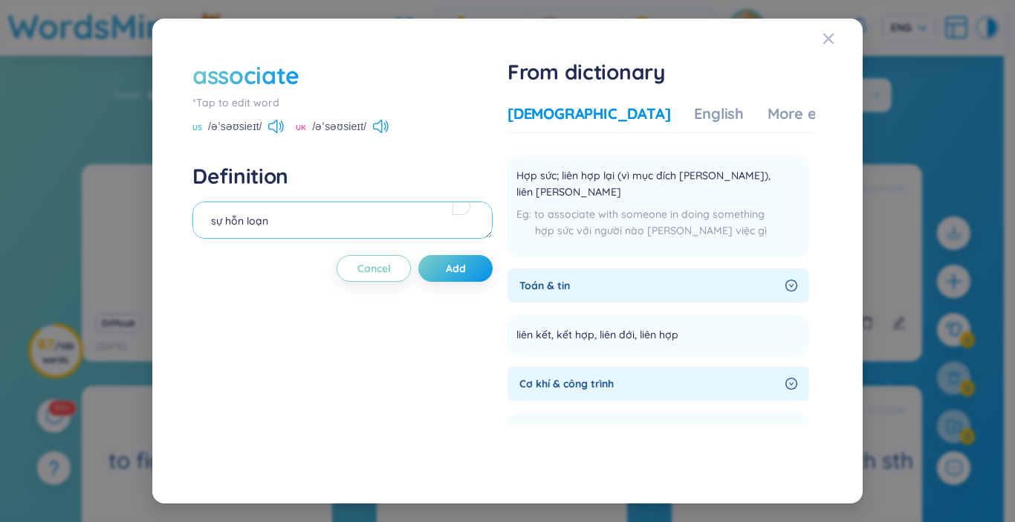
click at [391, 232] on textarea "sự hỗn loạn" at bounding box center [342, 219] width 300 height 37
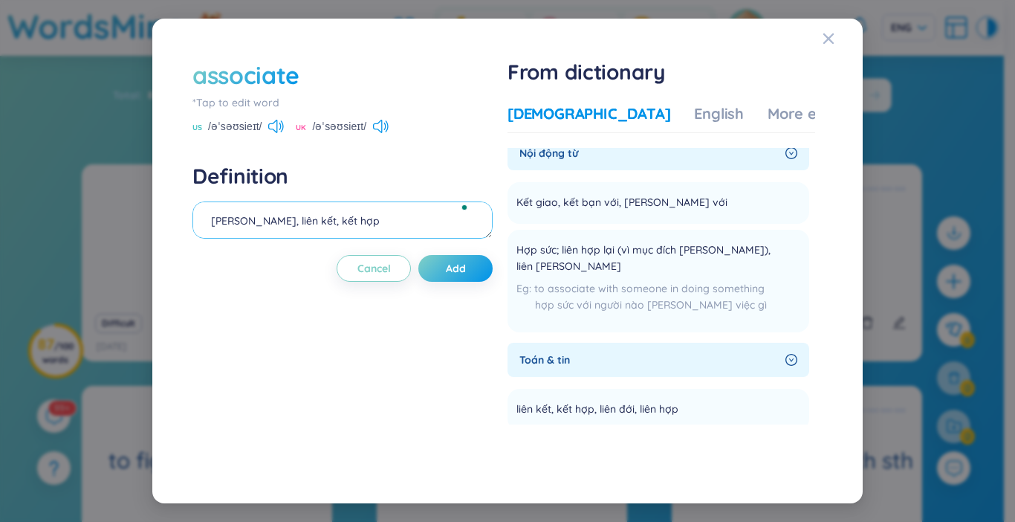
scroll to position [14, 0]
click at [797, 116] on div "More examples" at bounding box center [822, 113] width 108 height 21
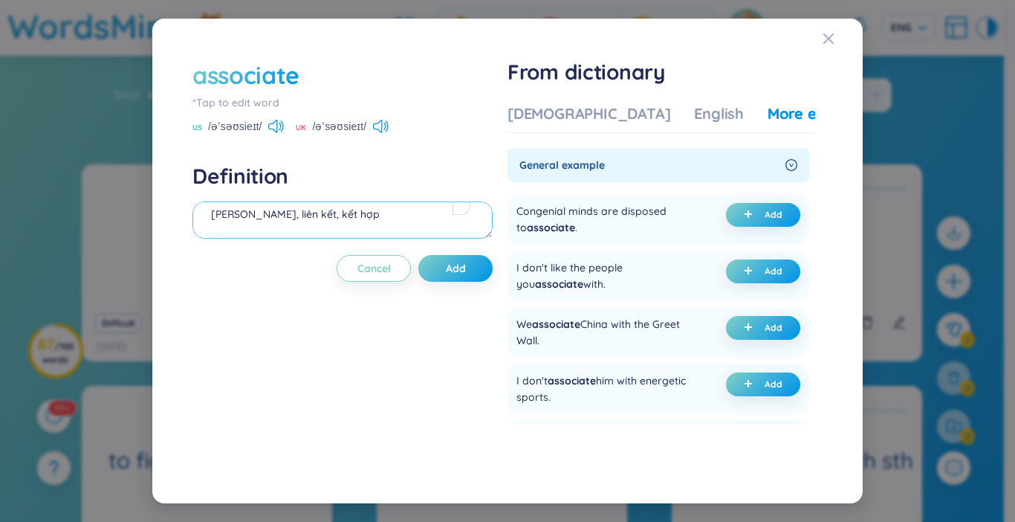
drag, startPoint x: 383, startPoint y: 232, endPoint x: 390, endPoint y: 233, distance: 7.5
click at [390, 233] on textarea "[PERSON_NAME], liên kết, kết hợp" at bounding box center [342, 219] width 300 height 37
type textarea "[PERSON_NAME], liên kết, kết hợp eg: Somking is often associated with [MEDICAL_…"
click at [466, 273] on span "Add" at bounding box center [456, 268] width 20 height 15
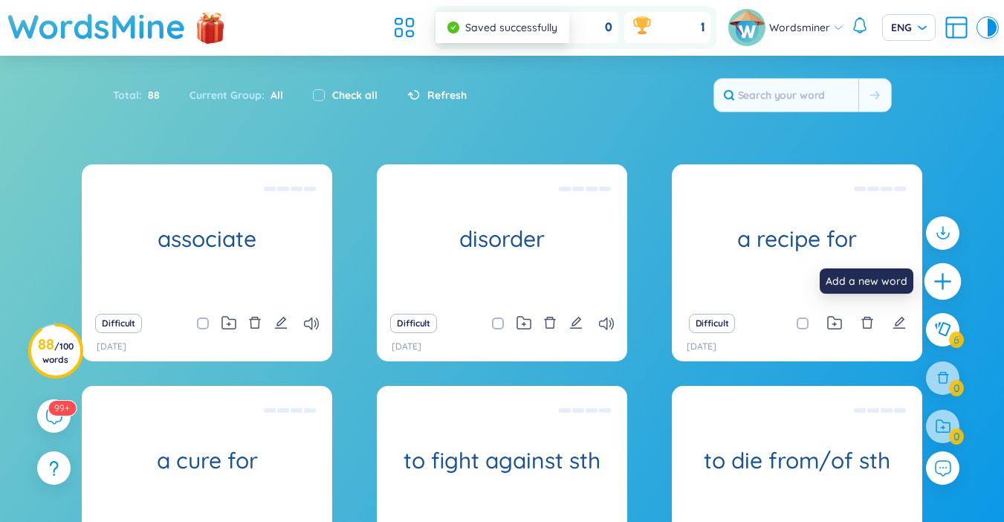
click at [940, 285] on icon "plus" at bounding box center [943, 281] width 21 height 21
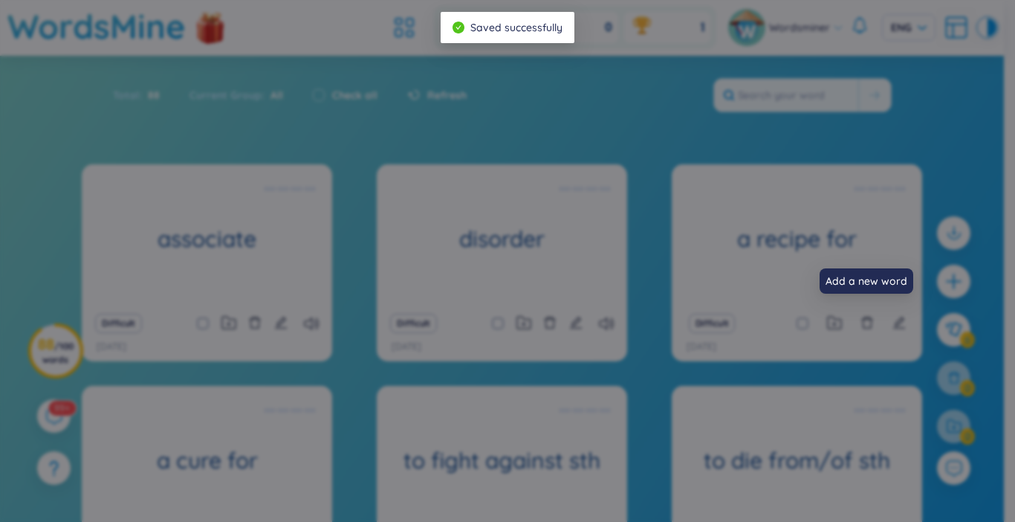
scroll to position [0, 0]
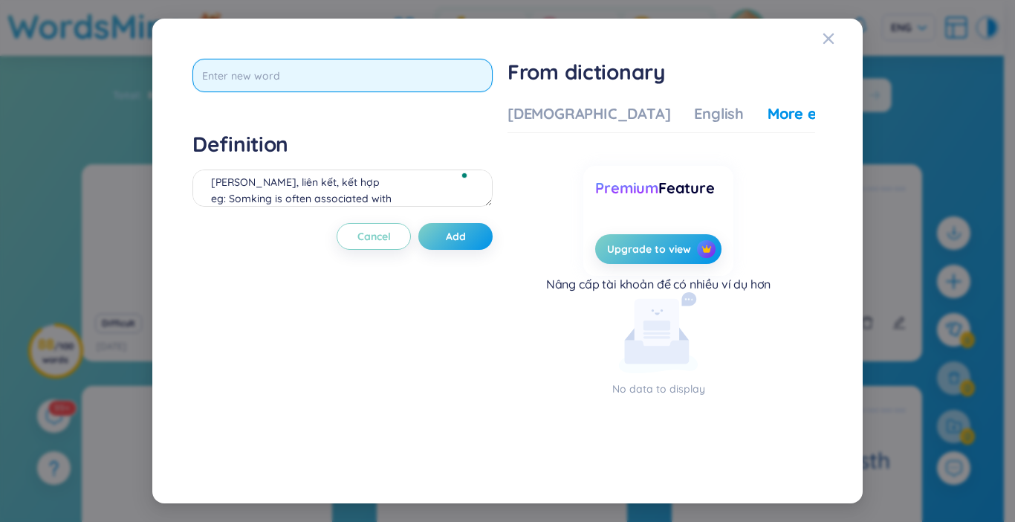
click at [238, 71] on input "text" at bounding box center [342, 75] width 300 height 33
type input "affluence"
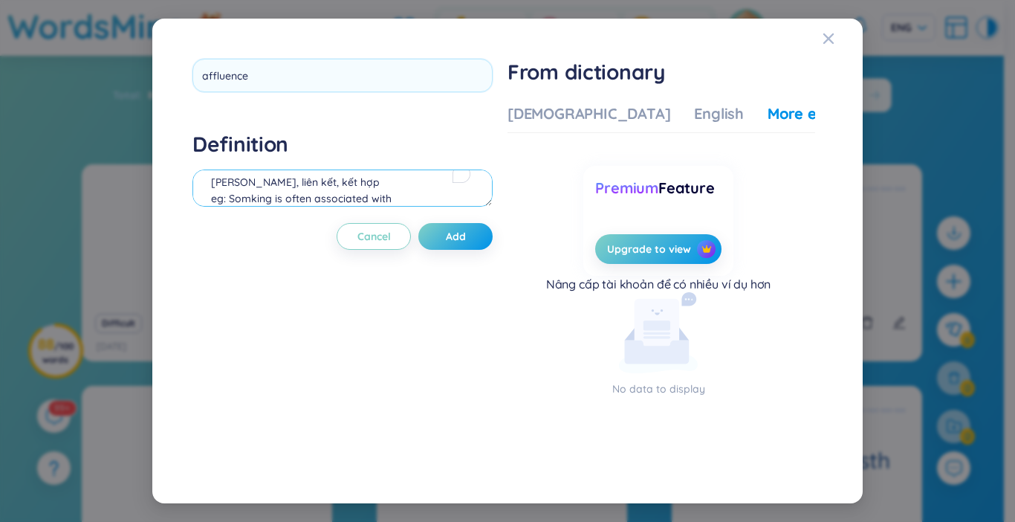
click at [260, 180] on div "Definition [PERSON_NAME], liên kết, kết hợp eg: Somking is often associated wit…" at bounding box center [342, 171] width 300 height 80
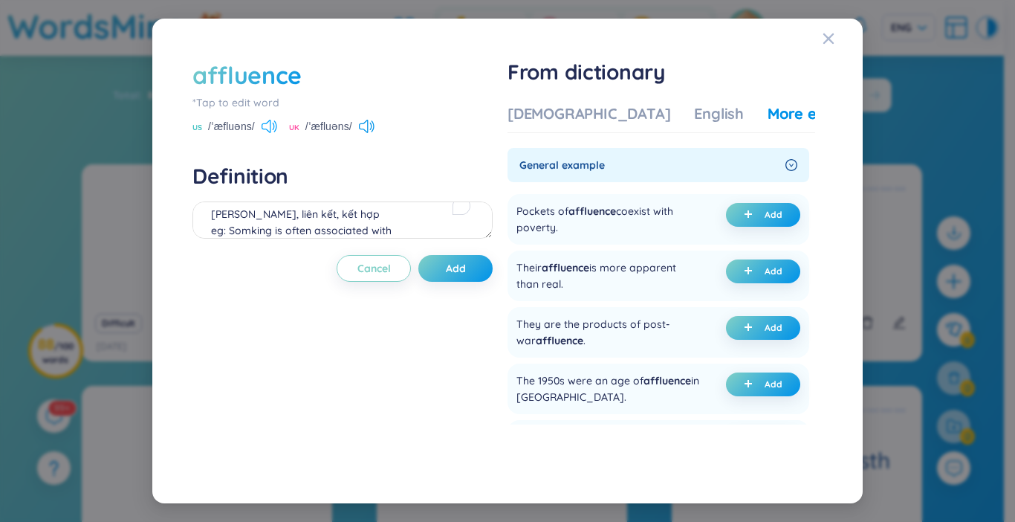
click at [266, 126] on icon at bounding box center [270, 126] width 16 height 13
click at [274, 216] on textarea "[PERSON_NAME], liên kết, kết hợp eg: Somking is often associated with [MEDICAL_…" at bounding box center [342, 219] width 300 height 37
type textarea "= prosperous, rich, weathy sự giàu có eg: Many people believe that affluence do…"
drag, startPoint x: 479, startPoint y: 271, endPoint x: 478, endPoint y: 253, distance: 17.9
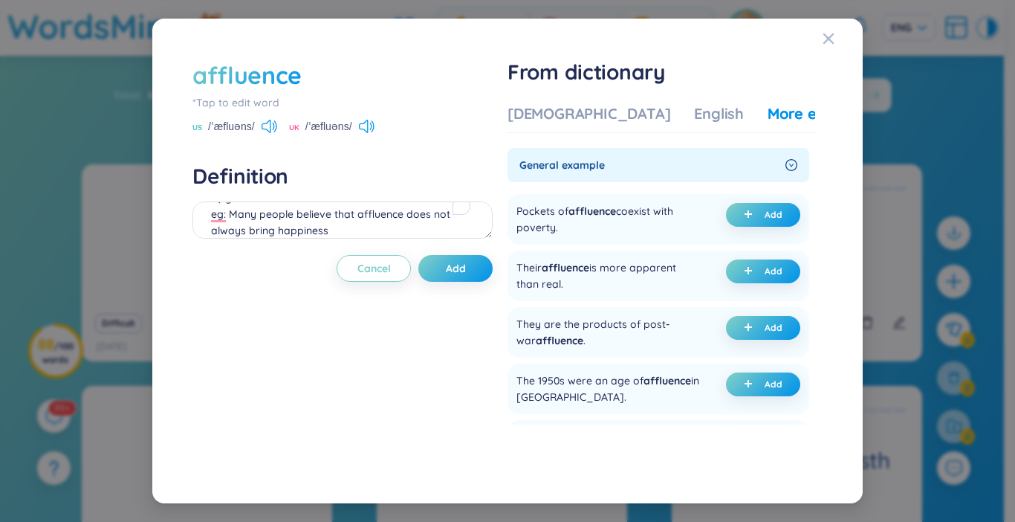
click at [479, 271] on button "Add" at bounding box center [455, 268] width 74 height 27
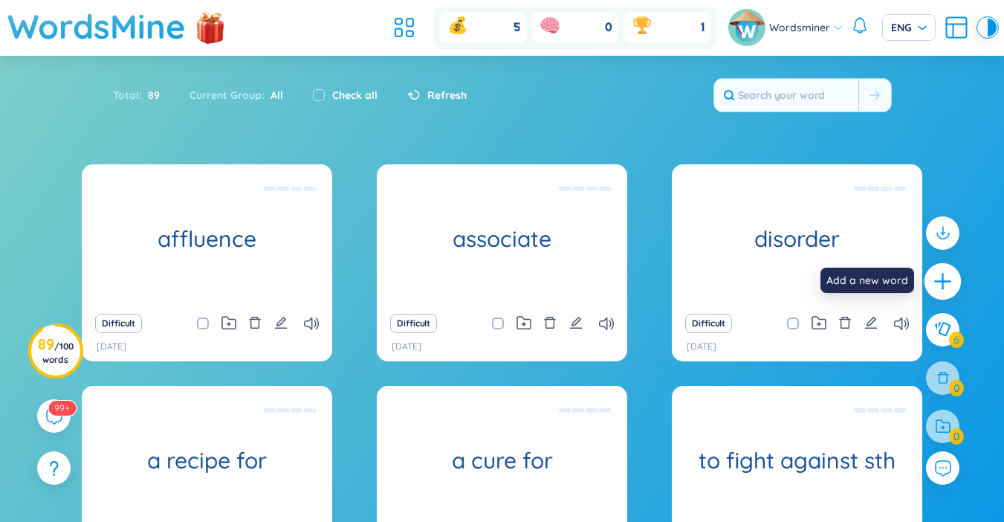
click at [950, 292] on div at bounding box center [942, 281] width 37 height 37
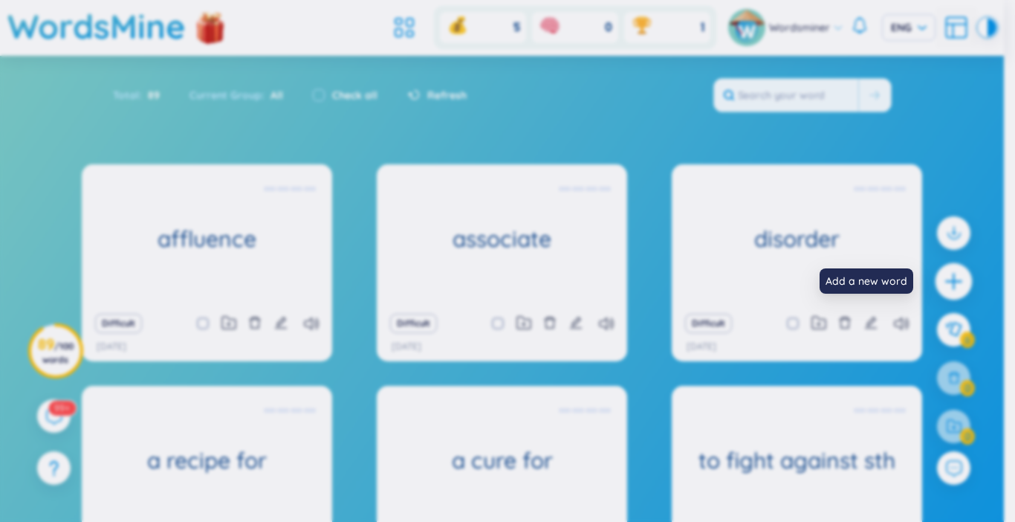
scroll to position [16, 0]
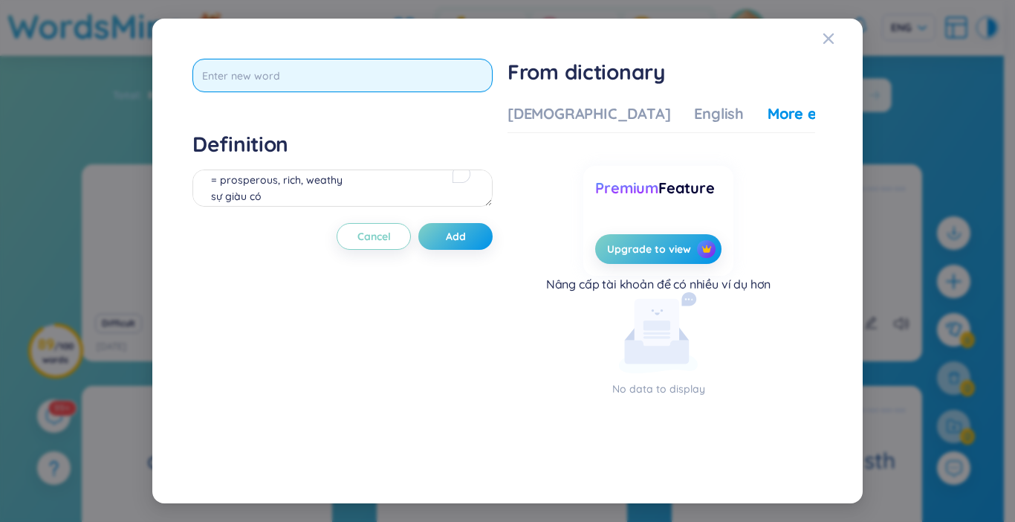
click at [237, 77] on input "text" at bounding box center [342, 75] width 300 height 33
type input "a"
type input "communicalbe"
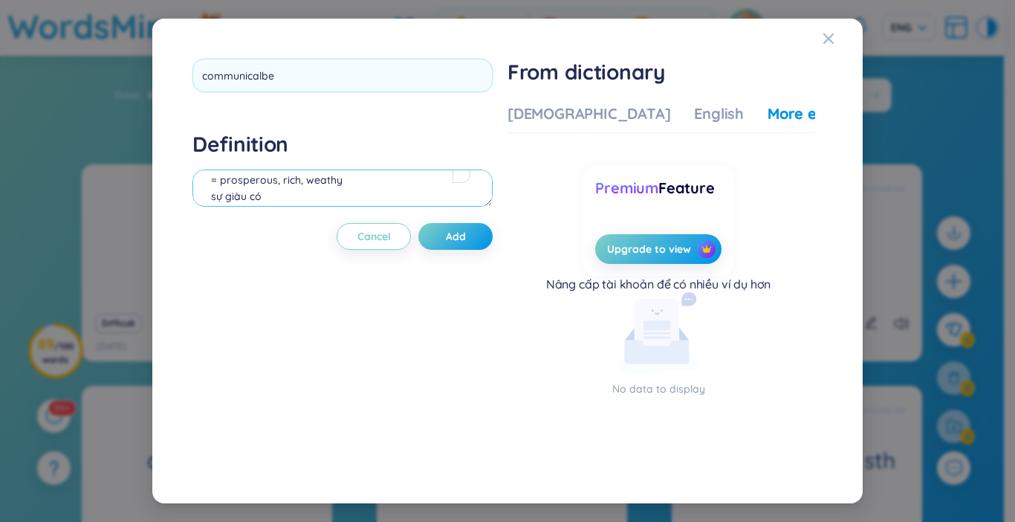
click at [279, 172] on div "Definition = prosperous, rich, weathy [PERSON_NAME] có eg: Many people believe …" at bounding box center [342, 171] width 300 height 80
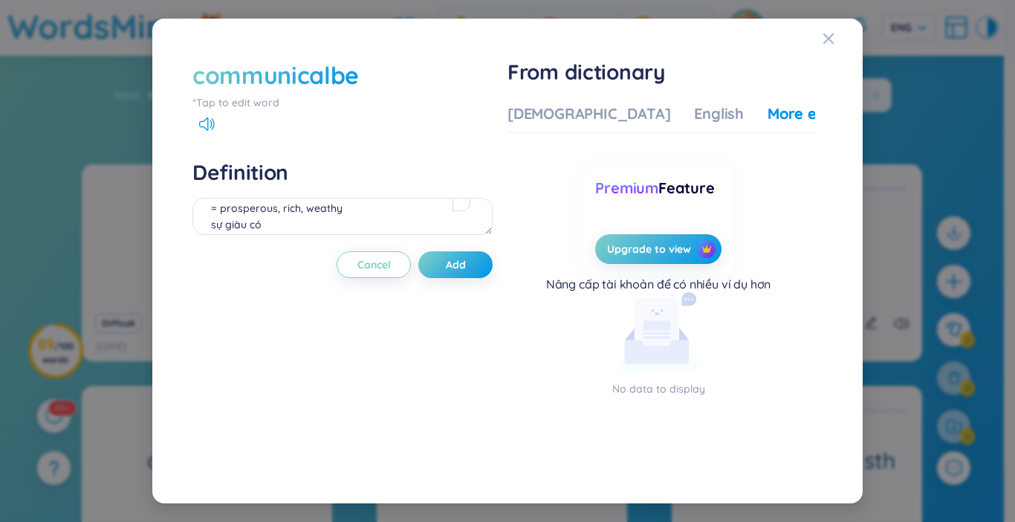
click at [352, 77] on div "communicalbe" at bounding box center [275, 75] width 166 height 33
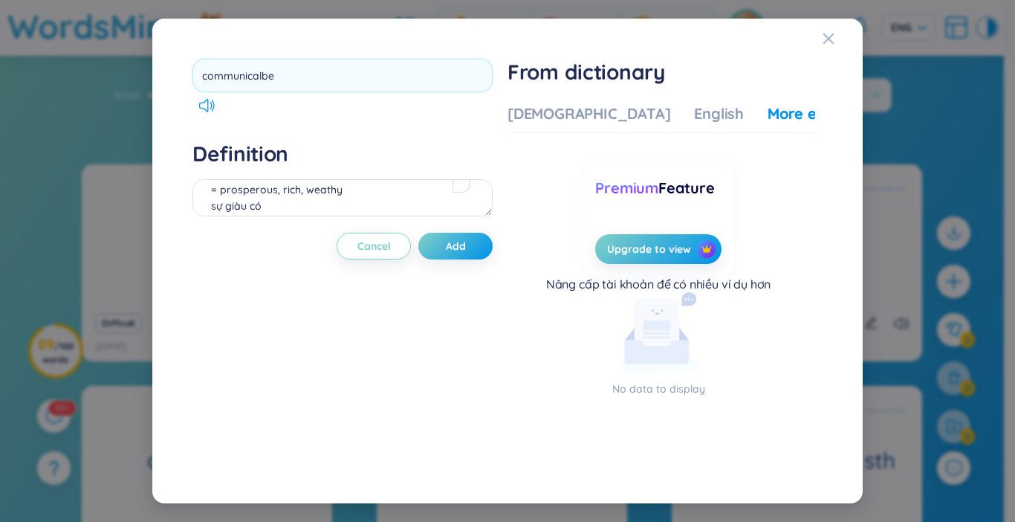
click at [352, 77] on input "communicalbe" at bounding box center [342, 75] width 300 height 33
click at [352, 75] on input "communicalbe" at bounding box center [342, 75] width 300 height 33
click at [352, 74] on input "communicalbe" at bounding box center [342, 75] width 300 height 33
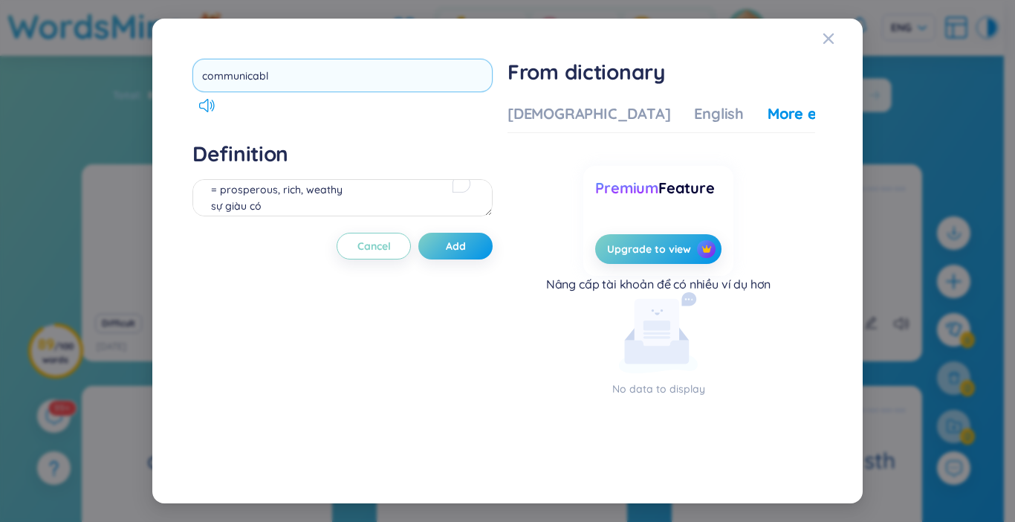
type input "communicable"
click at [297, 201] on div "Definition = prosperous, rich, weathy [PERSON_NAME] có eg: Many people believe …" at bounding box center [342, 180] width 300 height 80
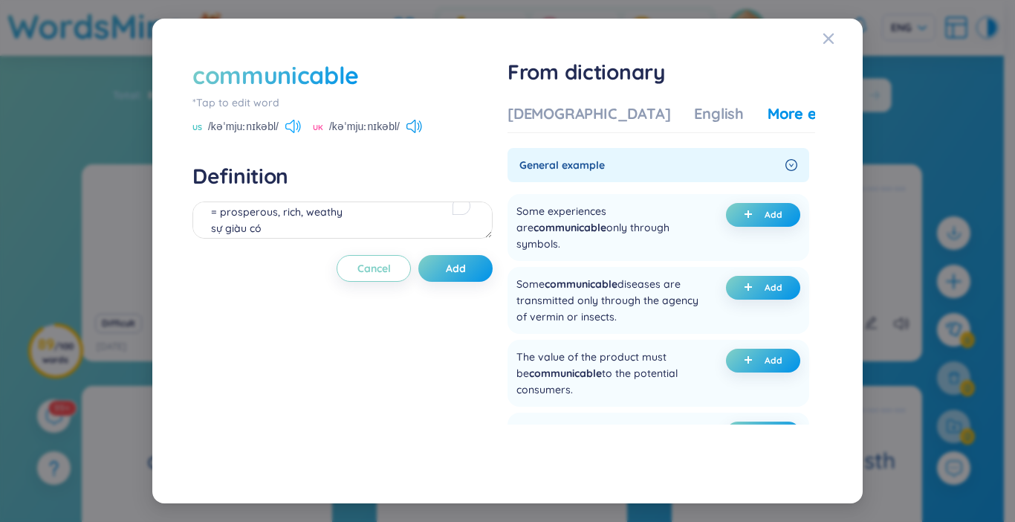
click at [289, 126] on icon at bounding box center [293, 126] width 16 height 13
click at [296, 129] on icon at bounding box center [293, 126] width 16 height 13
click at [408, 126] on icon at bounding box center [414, 126] width 16 height 13
click at [413, 126] on icon at bounding box center [414, 126] width 16 height 13
click at [415, 129] on icon at bounding box center [410, 126] width 9 height 13
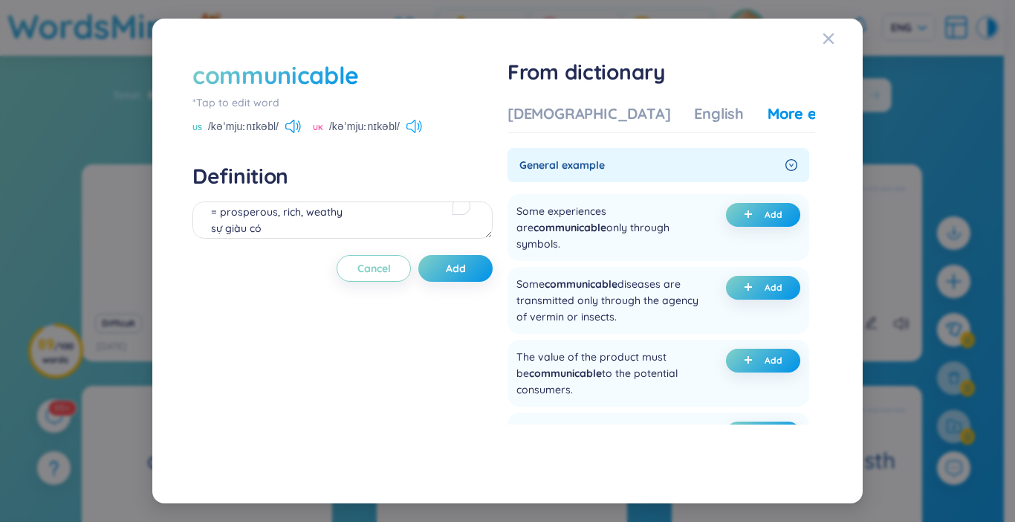
click at [412, 127] on icon at bounding box center [414, 126] width 16 height 13
click at [361, 218] on textarea "= prosperous, rich, weathy sự giàu có eg: Many people believe that affluence do…" at bounding box center [342, 219] width 300 height 37
click at [537, 106] on div "[DEMOGRAPHIC_DATA]" at bounding box center [589, 113] width 163 height 21
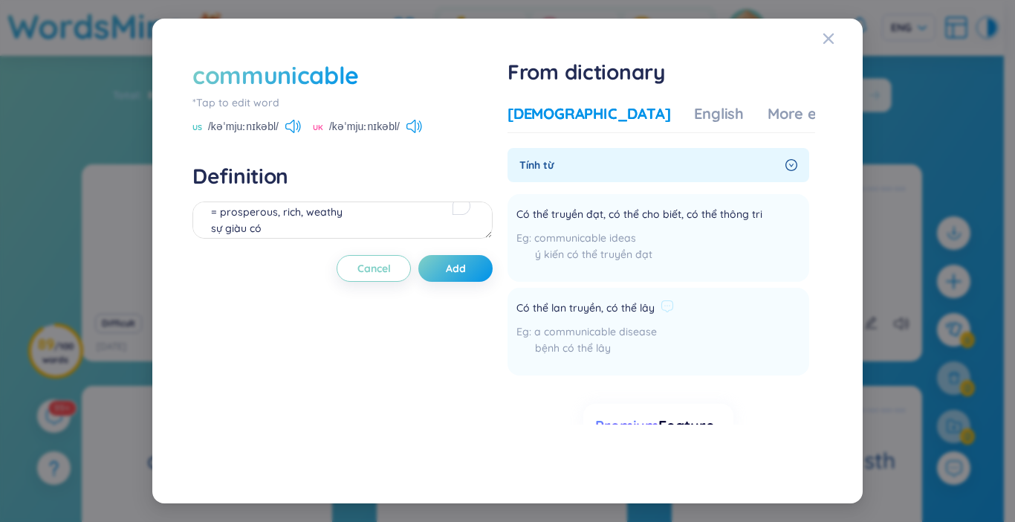
scroll to position [74, 0]
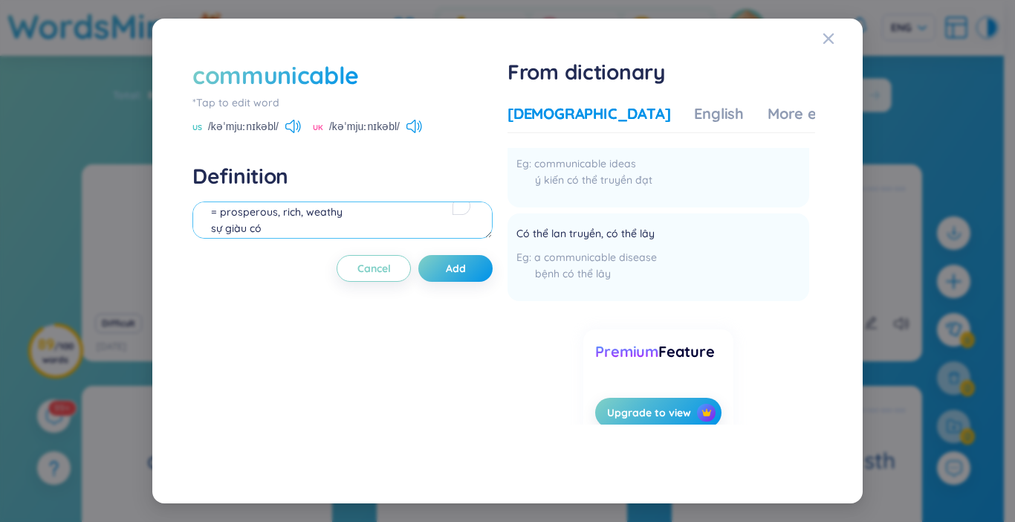
click at [338, 221] on textarea "= prosperous, rich, weathy sự giàu có eg: Many people believe that affluence do…" at bounding box center [342, 219] width 300 height 37
type textarea "có thể lan truyền, [PERSON_NAME] eg:"
drag, startPoint x: 705, startPoint y: 106, endPoint x: 698, endPoint y: 116, distance: 11.7
click at [768, 119] on div "More examples" at bounding box center [822, 113] width 108 height 21
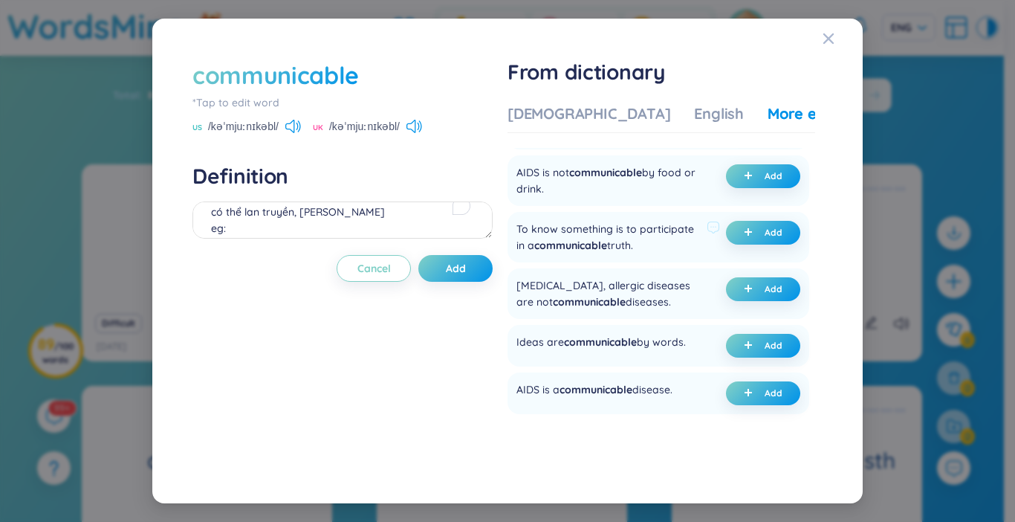
scroll to position [372, 0]
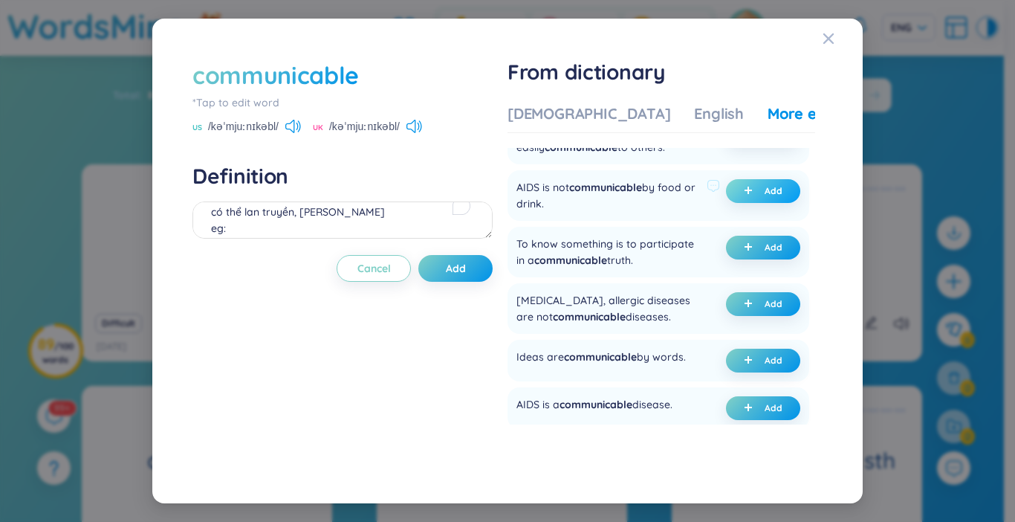
click at [772, 189] on span "Add" at bounding box center [774, 191] width 18 height 12
click at [471, 273] on button "Add" at bounding box center [455, 268] width 74 height 27
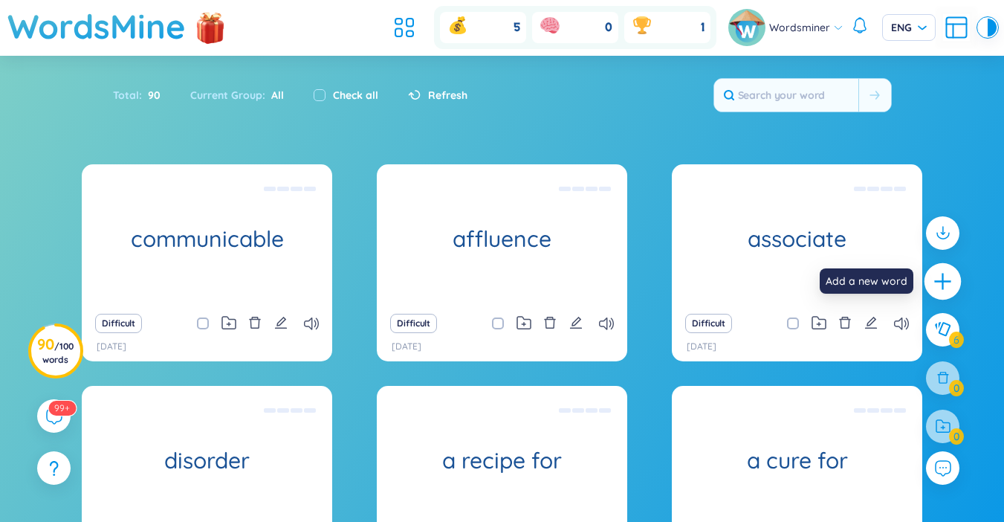
click at [936, 278] on icon "plus" at bounding box center [943, 281] width 21 height 21
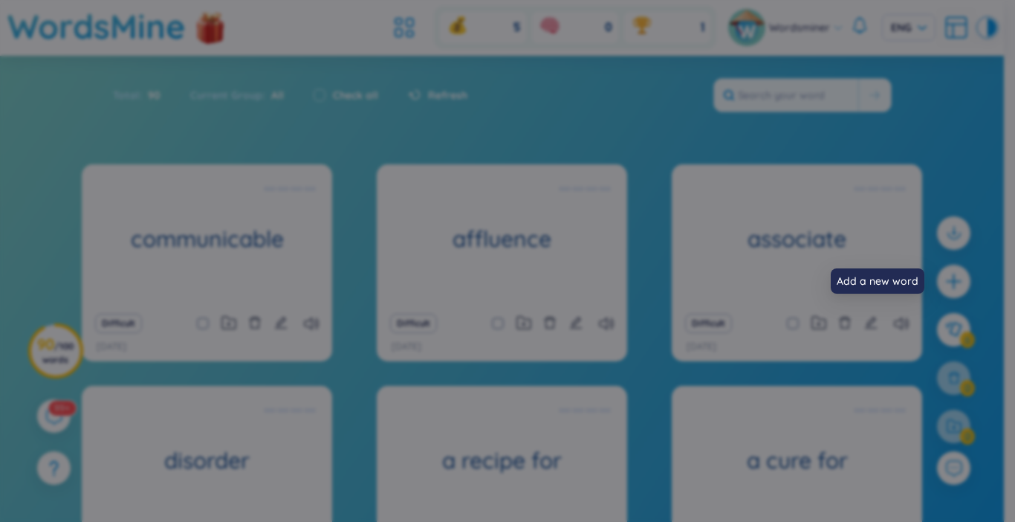
scroll to position [0, 0]
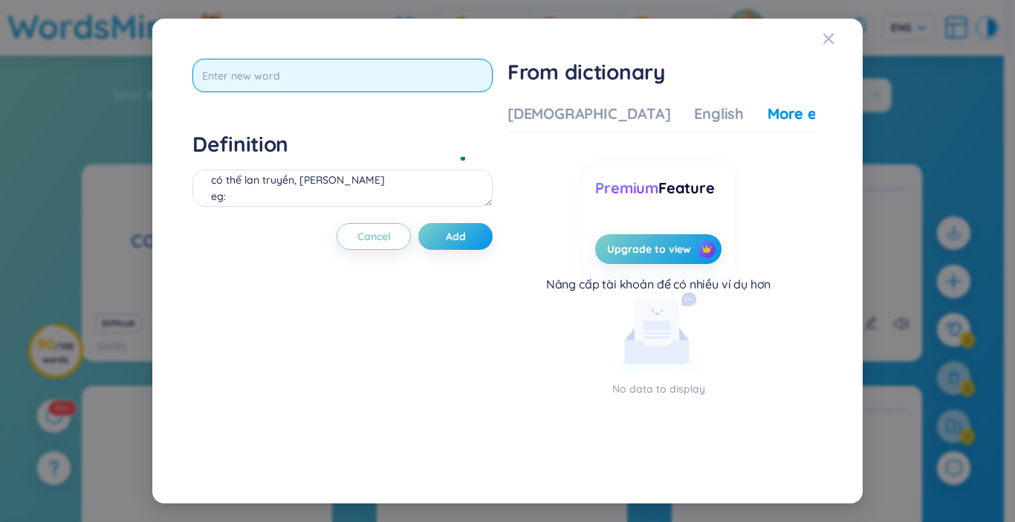
click at [365, 85] on input "text" at bounding box center [342, 75] width 300 height 33
type input "availability"
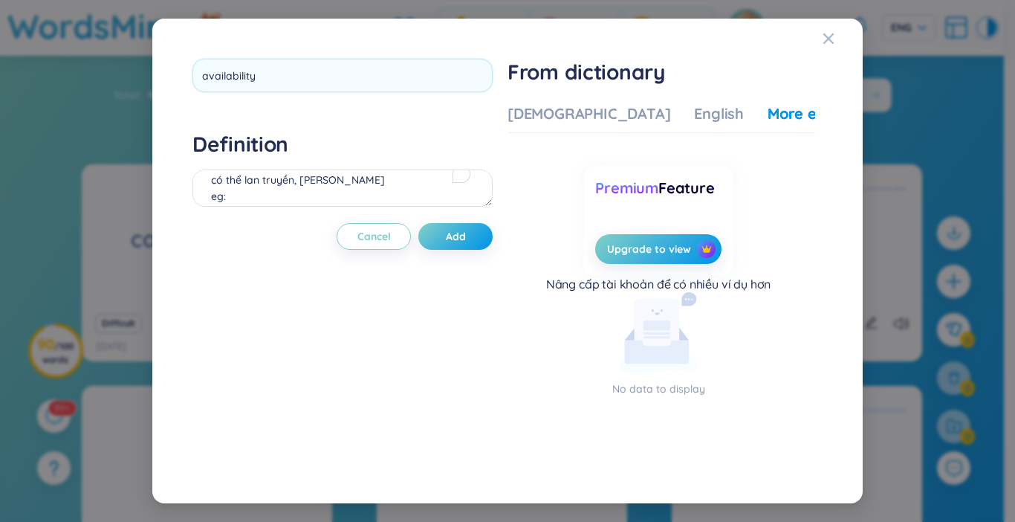
click at [268, 165] on div "Definition có thể lan truyền, [PERSON_NAME] eg:" at bounding box center [342, 171] width 300 height 80
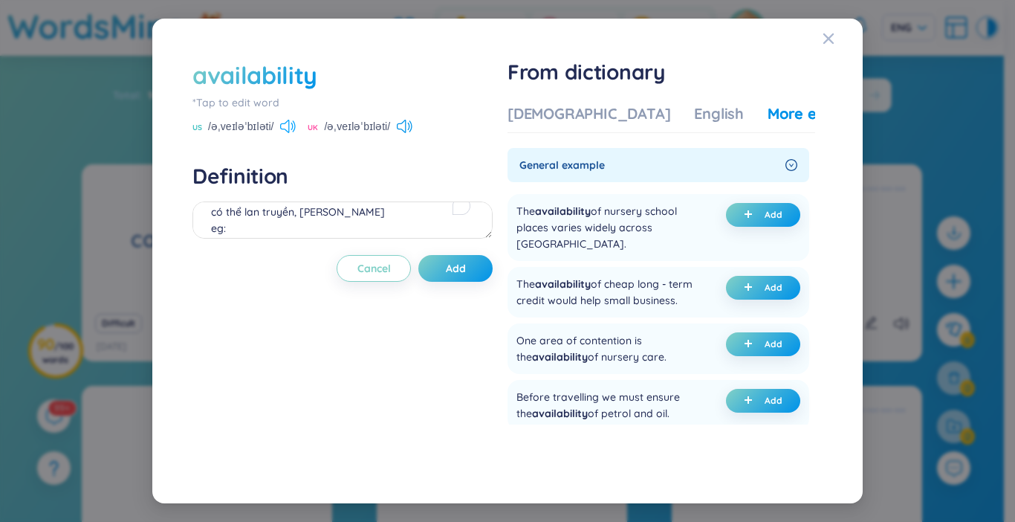
click at [291, 123] on icon at bounding box center [288, 126] width 16 height 13
click at [270, 202] on textarea "có thể lan truyền, [PERSON_NAME] eg:" at bounding box center [342, 219] width 300 height 37
click at [259, 220] on textarea "có thể lan truyền, [PERSON_NAME] eg:" at bounding box center [342, 219] width 300 height 37
click at [265, 210] on textarea "có thể lan truyền, [PERSON_NAME] eg:" at bounding box center [342, 219] width 300 height 37
click at [563, 112] on div "[DEMOGRAPHIC_DATA]" at bounding box center [589, 113] width 163 height 21
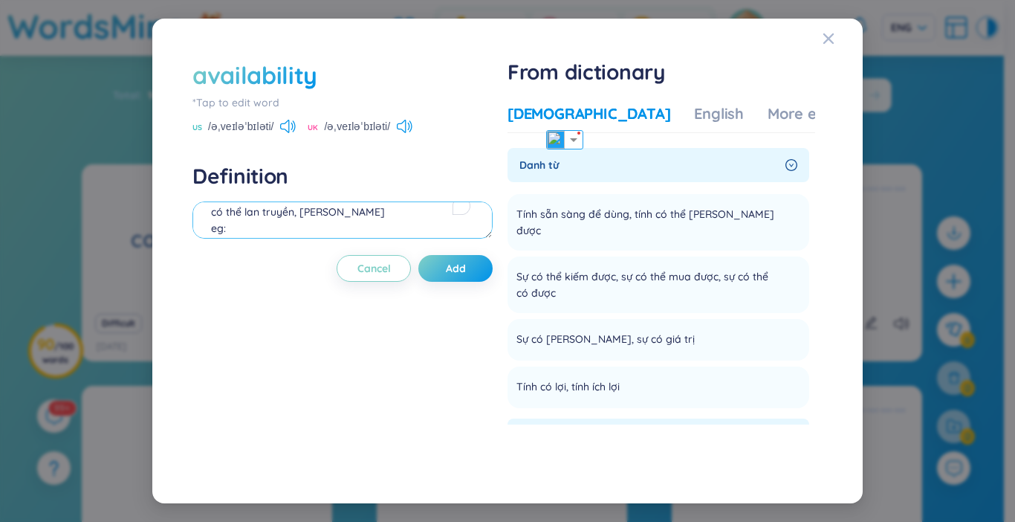
click at [341, 204] on textarea "có thể lan truyền, [PERSON_NAME] eg:" at bounding box center [342, 219] width 300 height 37
click at [296, 224] on textarea "có thể lan truyền, [PERSON_NAME] eg:" at bounding box center [342, 219] width 300 height 37
click at [401, 223] on textarea "sự có sẵn, [PERSON_NAME] có thể [PERSON_NAME] hơacj tiếp cận được" at bounding box center [342, 219] width 300 height 37
type textarea "sự có sẵn, tình tạng có thể dùng hoặc tiếp cận được"
click at [493, 274] on button "Add" at bounding box center [455, 268] width 74 height 27
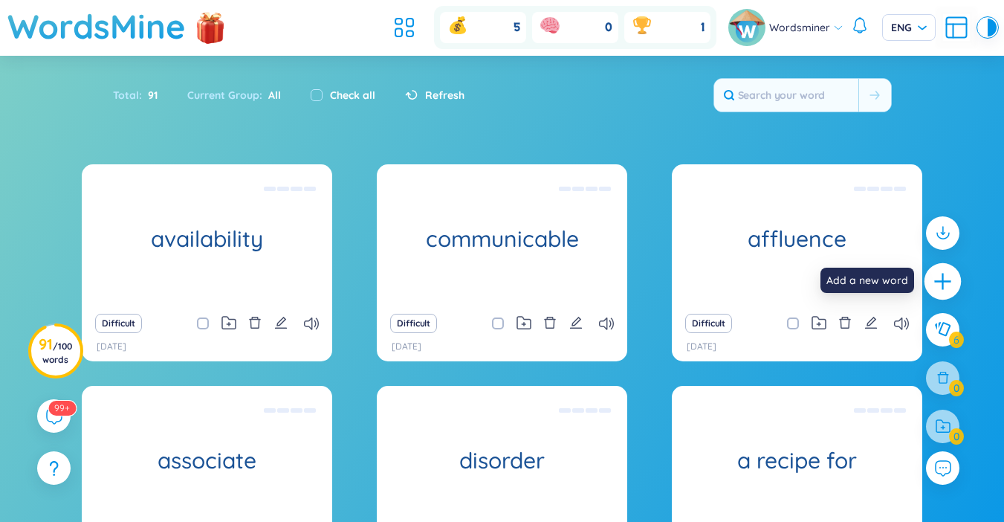
click at [950, 283] on icon "plus" at bounding box center [943, 281] width 21 height 21
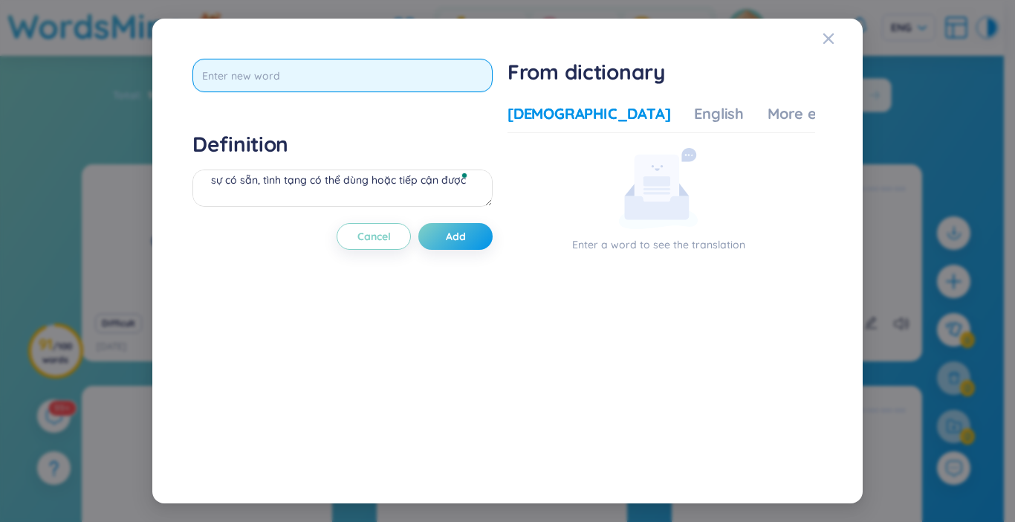
click at [361, 72] on input "text" at bounding box center [342, 75] width 300 height 33
type input "processed"
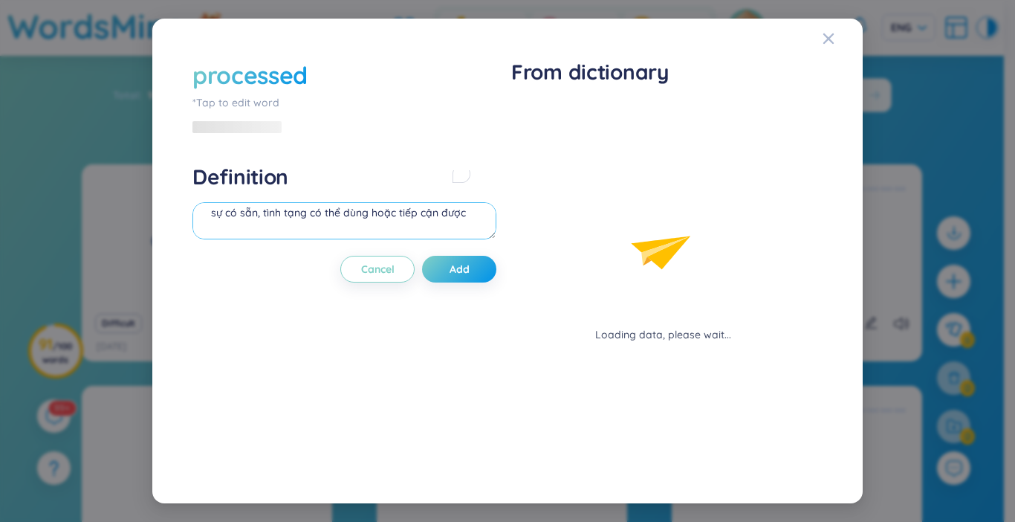
drag, startPoint x: 347, startPoint y: 202, endPoint x: 342, endPoint y: 209, distance: 8.5
click at [342, 209] on textarea "sự có sẵn, tình tạng có thể dùng hoặc tiếp cận được" at bounding box center [344, 220] width 304 height 37
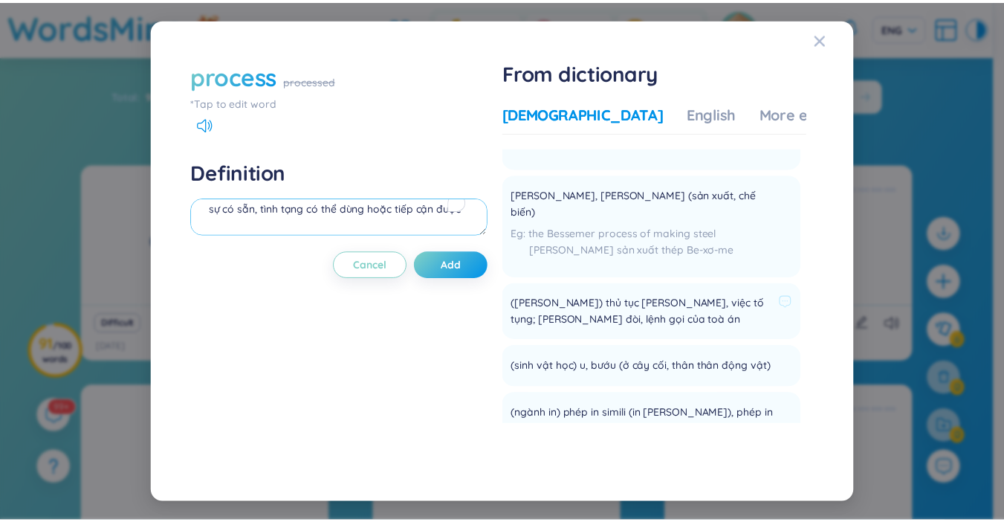
scroll to position [372, 0]
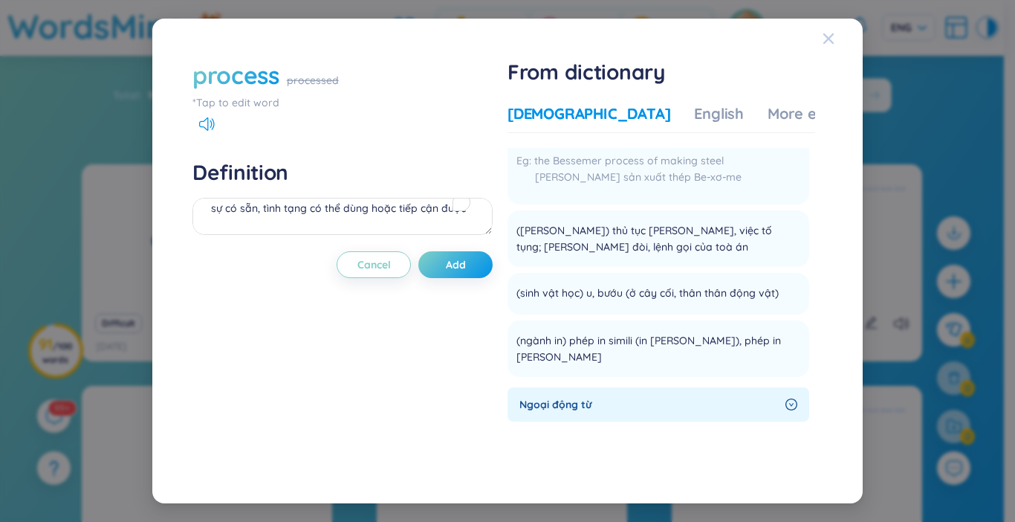
click at [828, 33] on icon "Close" at bounding box center [829, 39] width 12 height 12
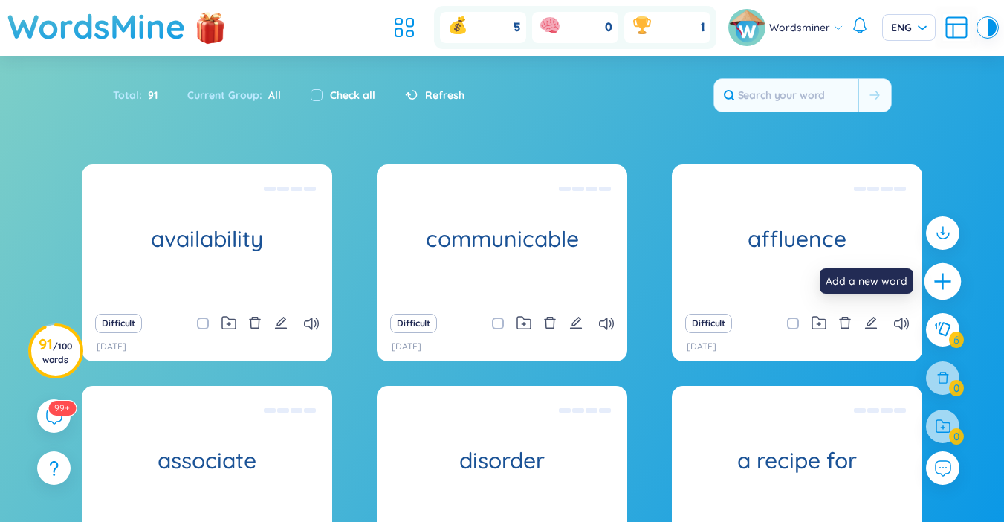
click at [950, 287] on icon "plus" at bounding box center [943, 281] width 21 height 21
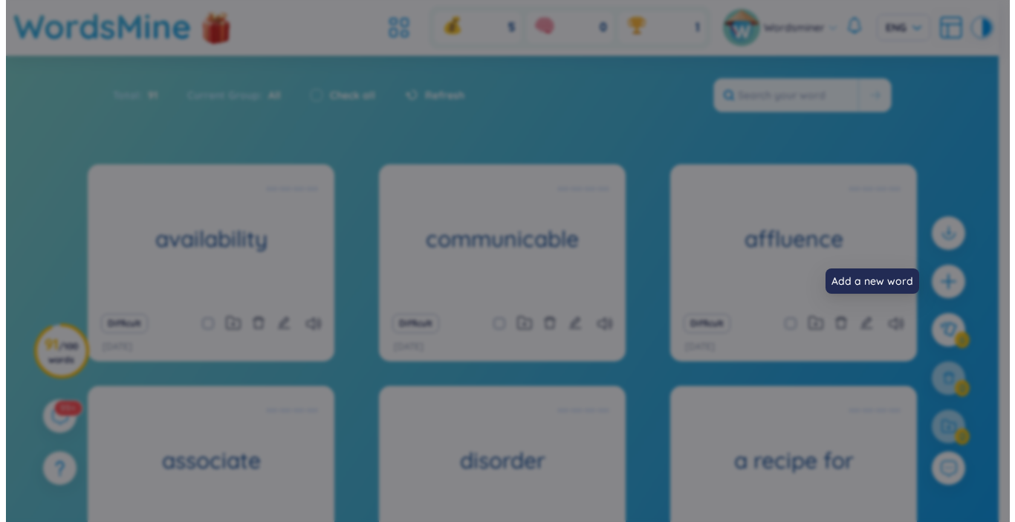
scroll to position [0, 0]
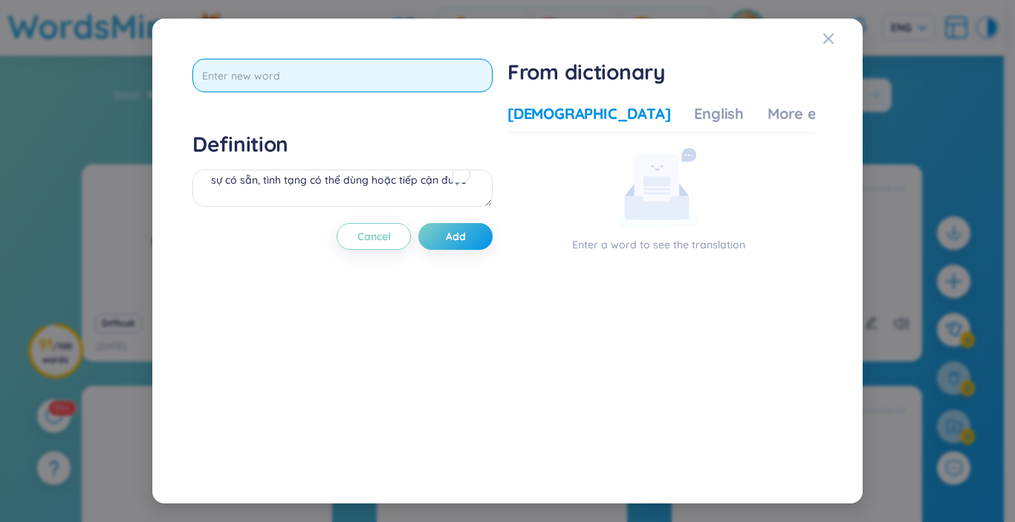
click at [308, 79] on input "text" at bounding box center [342, 75] width 300 height 33
type input "excessive"
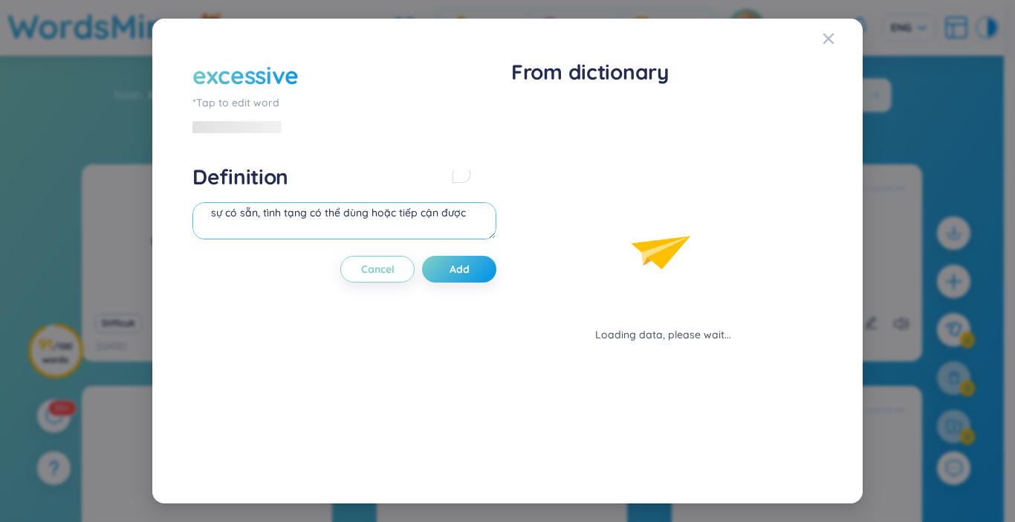
click at [329, 198] on div "Definition sự có sẵn, [PERSON_NAME] có thể [PERSON_NAME] [PERSON_NAME] cận được" at bounding box center [344, 203] width 304 height 80
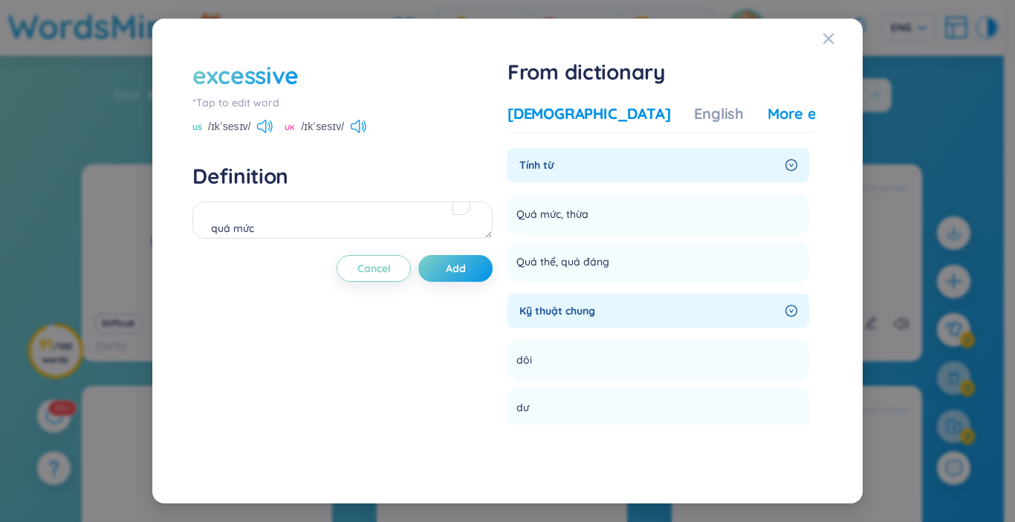
click at [768, 110] on div "More examples" at bounding box center [822, 113] width 108 height 21
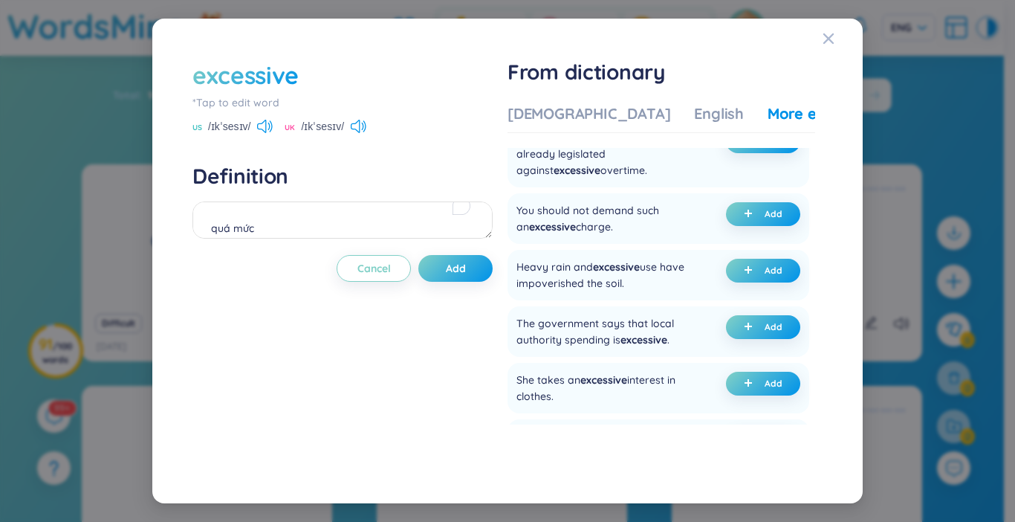
scroll to position [74, 0]
click at [359, 123] on icon at bounding box center [355, 126] width 9 height 13
click at [330, 223] on textarea "quá mức" at bounding box center [342, 219] width 300 height 37
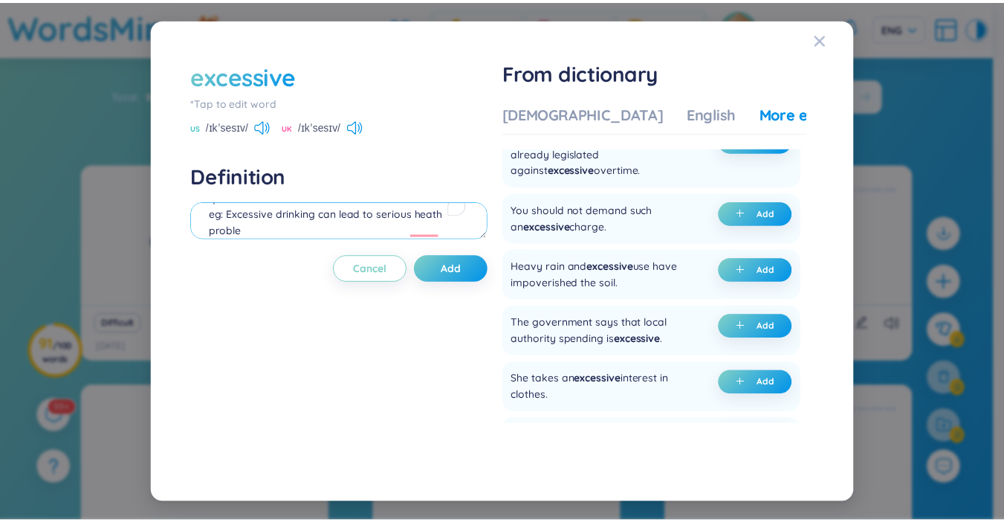
scroll to position [30, 0]
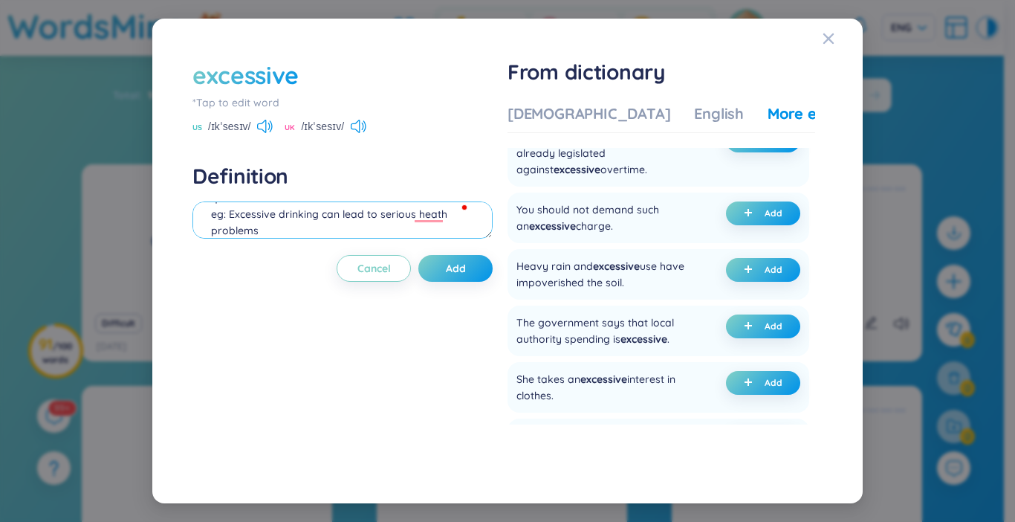
click at [438, 222] on textarea "quá mức eg: Excessive drinking can lead to serious heath problems" at bounding box center [342, 219] width 300 height 37
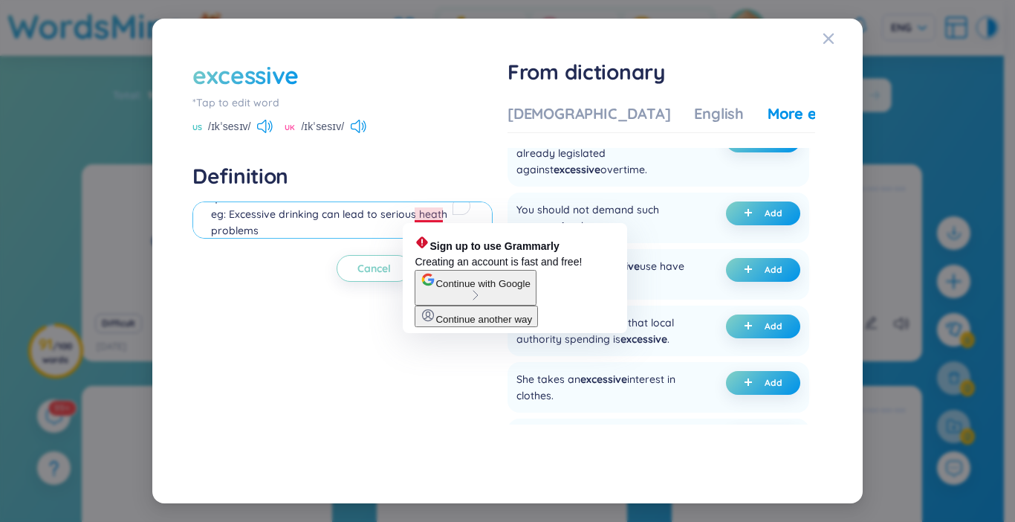
click at [433, 221] on textarea "quá mức eg: Excessive drinking can lead to serious heath problems" at bounding box center [342, 219] width 300 height 37
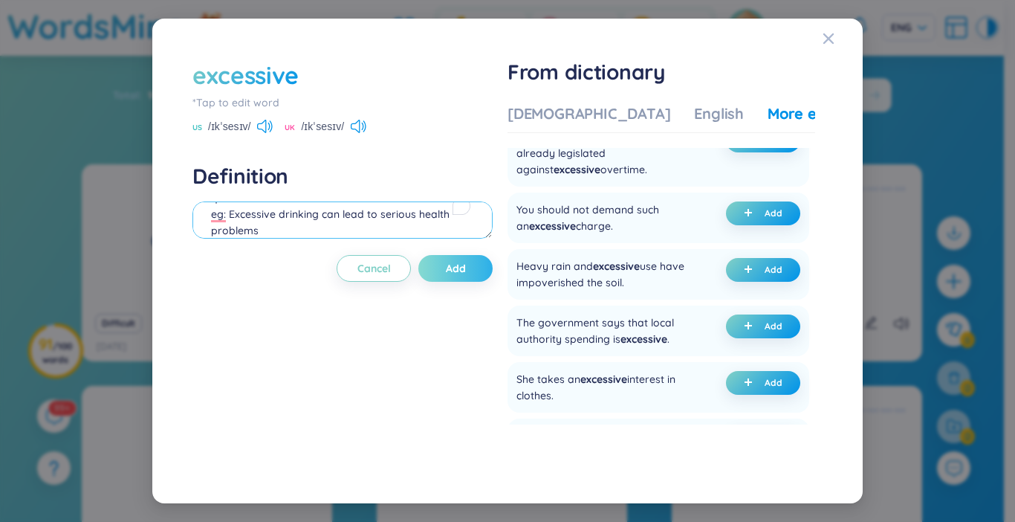
type textarea "quá mức eg: Excessive drinking can lead to serious health problems"
click at [448, 282] on div "excessive *Tap to edit word US /ɪkˈsesɪv/ UK /ɪkˈsesɪv/ Definition quá mức eg: …" at bounding box center [342, 260] width 300 height 403
click at [458, 276] on button "Add" at bounding box center [455, 268] width 74 height 27
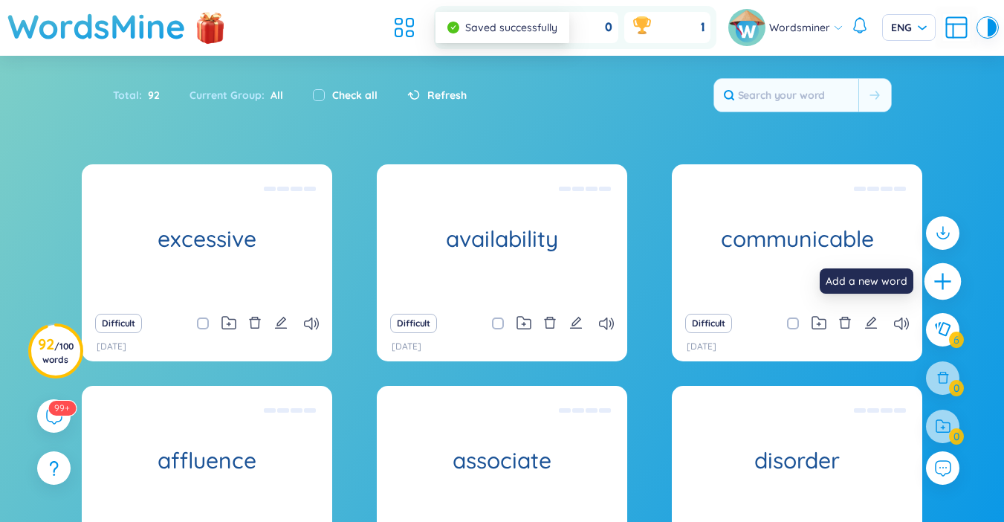
click at [950, 280] on icon "plus" at bounding box center [943, 281] width 21 height 21
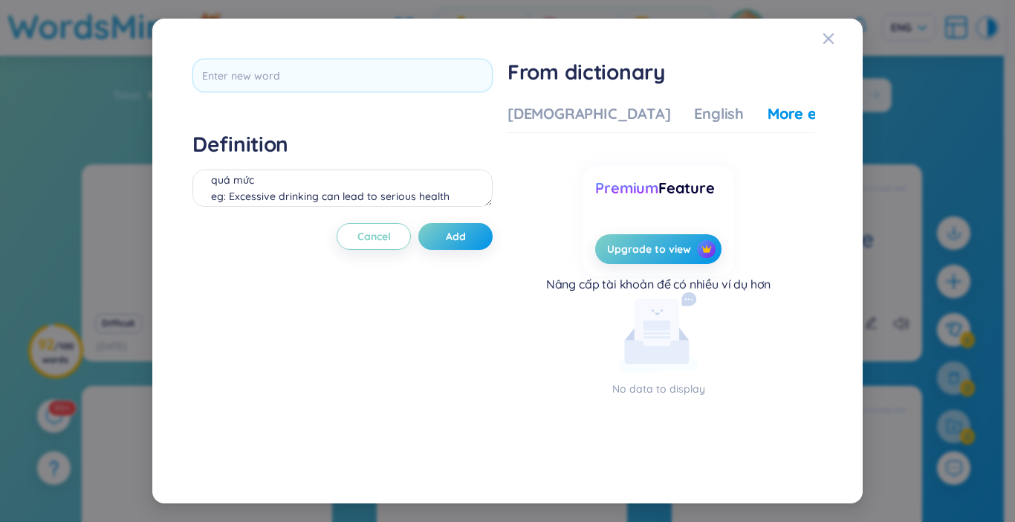
scroll to position [0, 0]
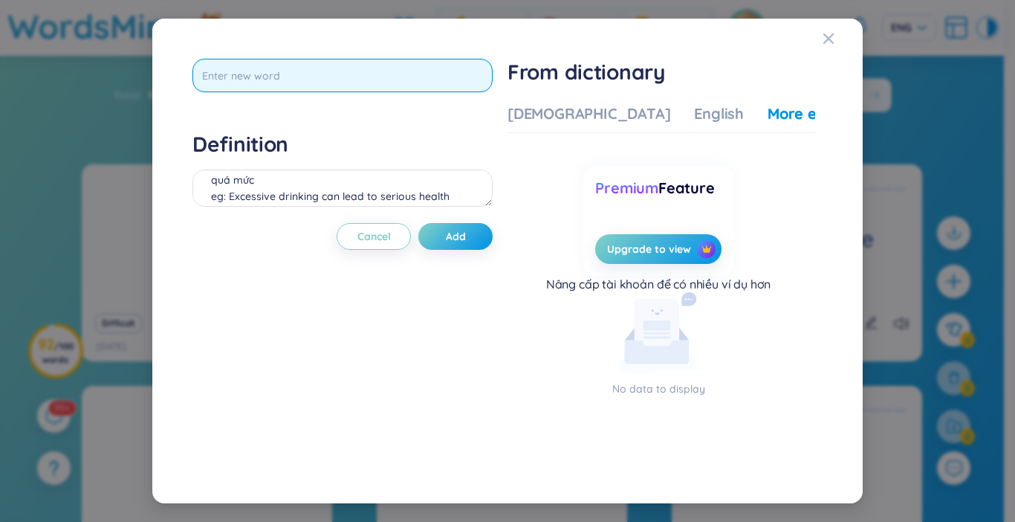
click at [451, 82] on input "text" at bounding box center [342, 75] width 300 height 33
type input "exposure"
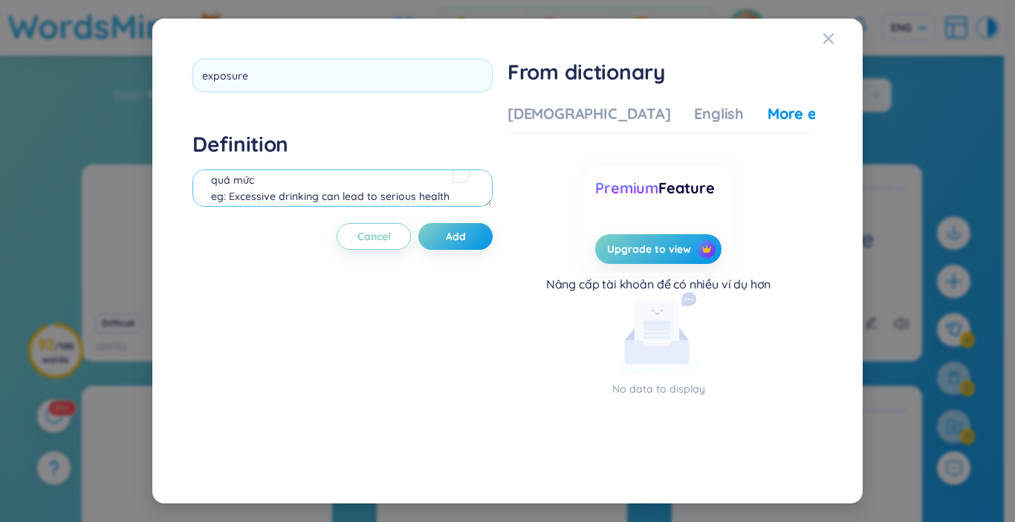
click at [419, 195] on div "Definition quá mức eg: Excessive drinking can lead to serious health problems" at bounding box center [342, 171] width 300 height 80
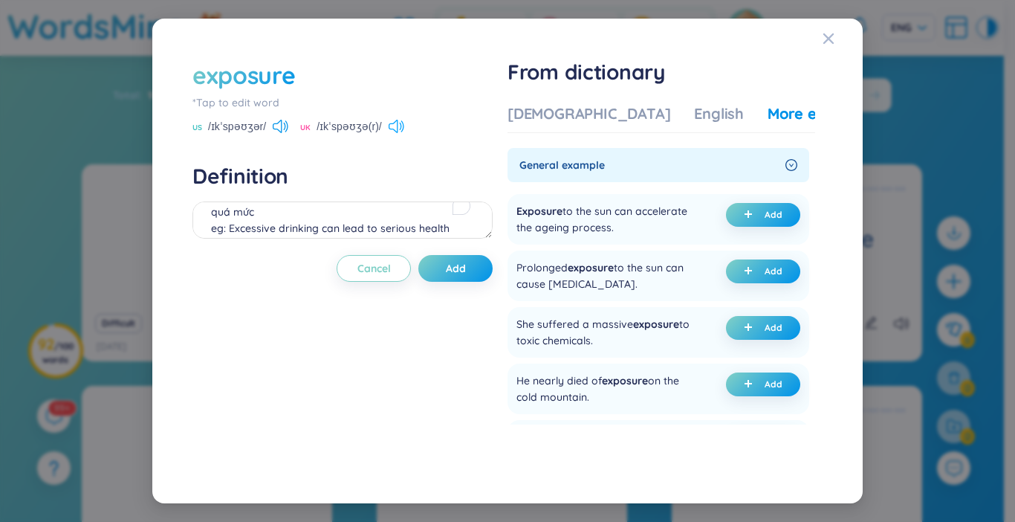
click at [389, 126] on icon at bounding box center [397, 126] width 16 height 13
click at [401, 120] on div "exposure *Tap to edit word US /ɪkˈspəʊʒər/ UK /ɪkˈspəʊʒə(r)/" at bounding box center [342, 97] width 300 height 76
click at [392, 128] on icon at bounding box center [393, 126] width 9 height 13
click at [390, 126] on icon at bounding box center [397, 126] width 16 height 13
click at [277, 129] on icon at bounding box center [281, 126] width 16 height 13
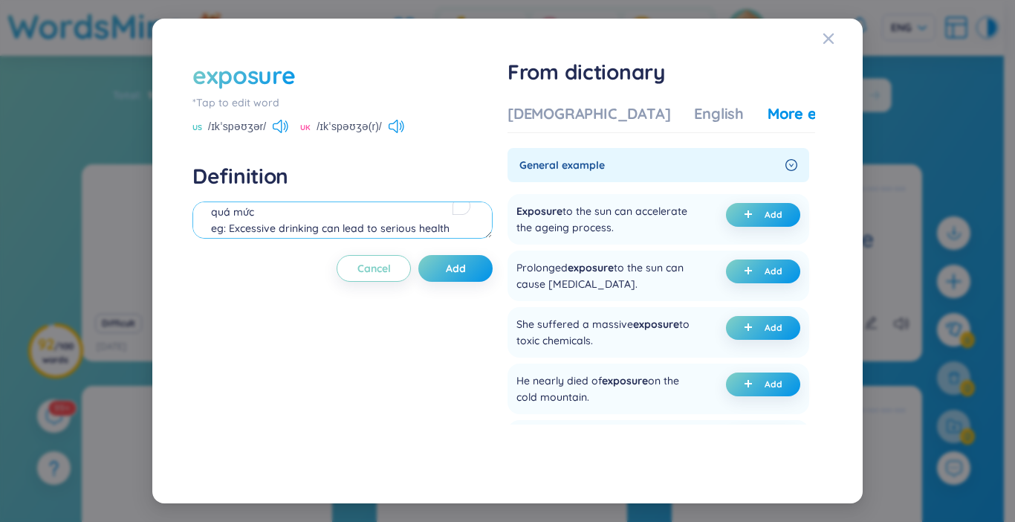
click at [293, 216] on textarea "quá mức eg: Excessive drinking can lead to serious health problems" at bounding box center [342, 219] width 300 height 37
click at [552, 114] on div "[DEMOGRAPHIC_DATA]" at bounding box center [589, 113] width 163 height 21
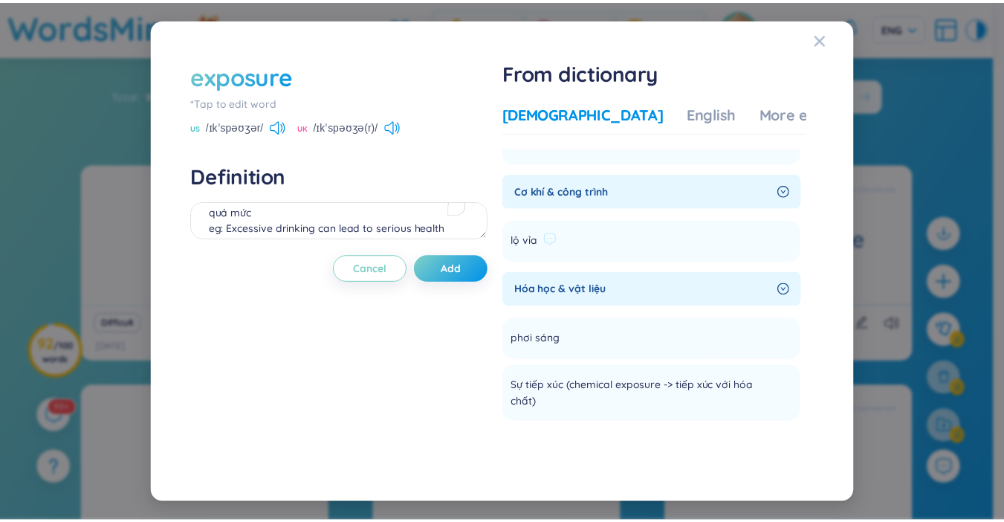
scroll to position [594, 0]
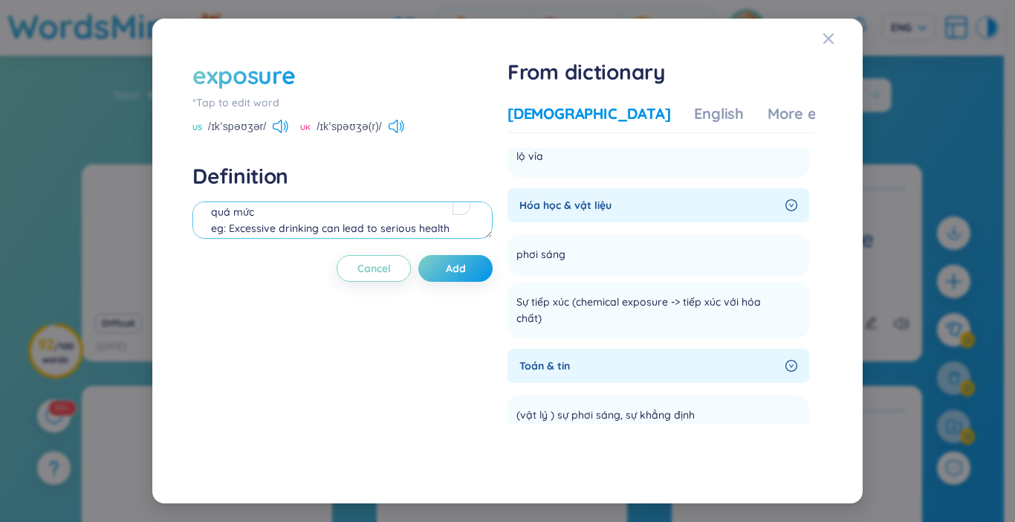
click at [299, 231] on textarea "quá mức eg: Excessive drinking can lead to serious health problems" at bounding box center [342, 219] width 300 height 37
type textarea "sự tiếp xúc, sự phơi bày"
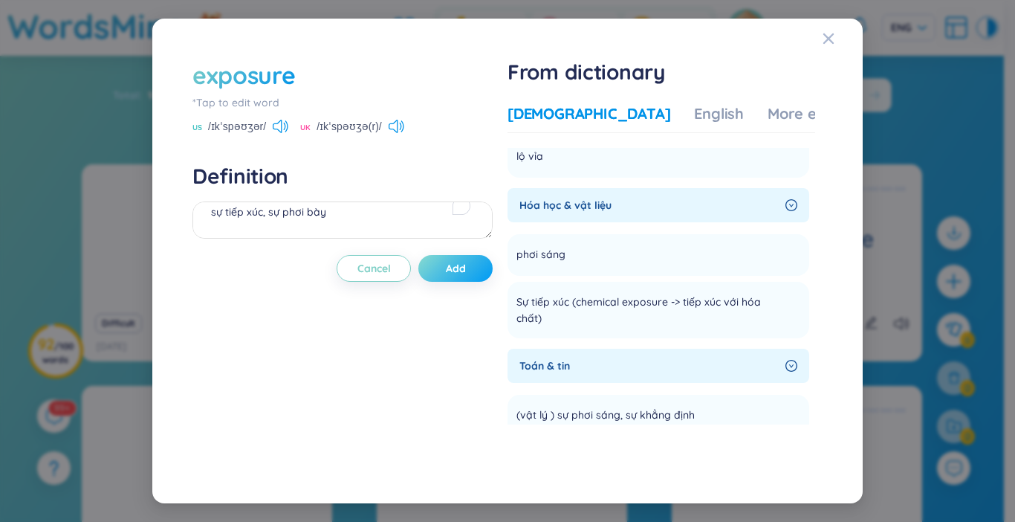
click at [466, 265] on span "Add" at bounding box center [456, 268] width 20 height 15
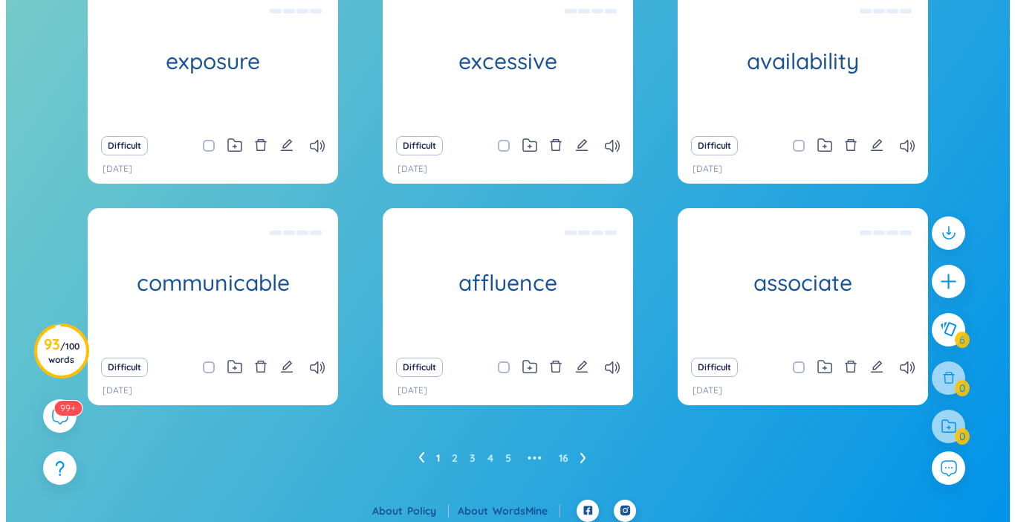
scroll to position [185, 0]
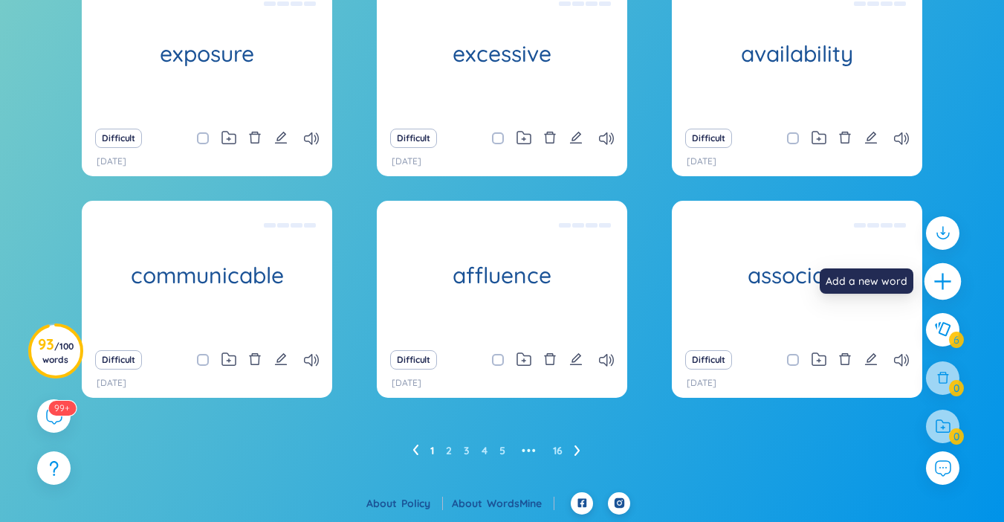
click at [931, 285] on div at bounding box center [942, 281] width 37 height 37
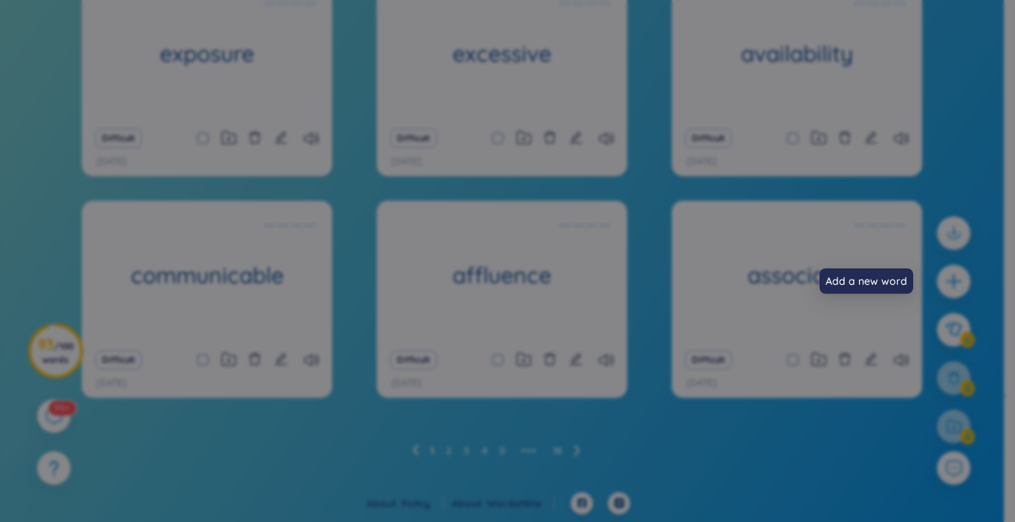
scroll to position [0, 0]
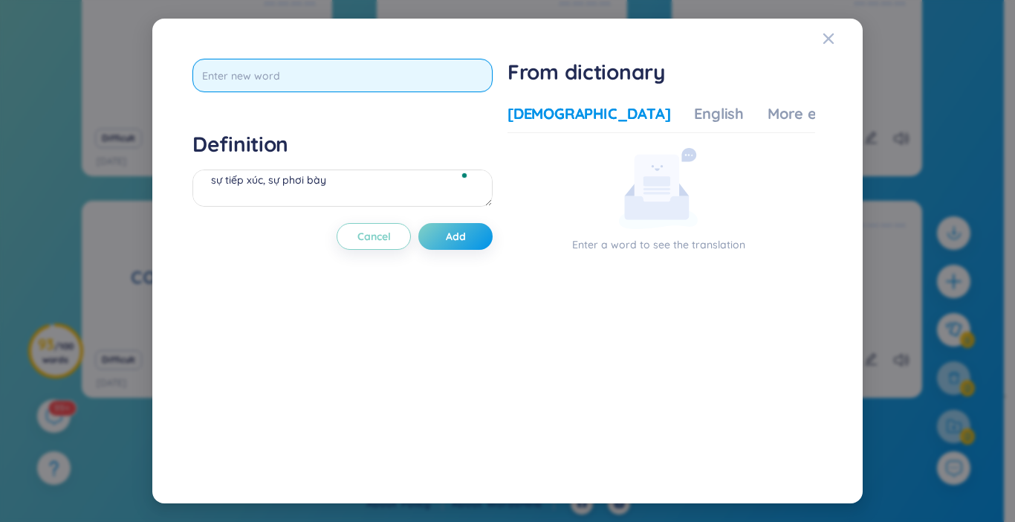
click at [379, 69] on input "text" at bounding box center [342, 75] width 300 height 33
type input "i"
type input "infectious"
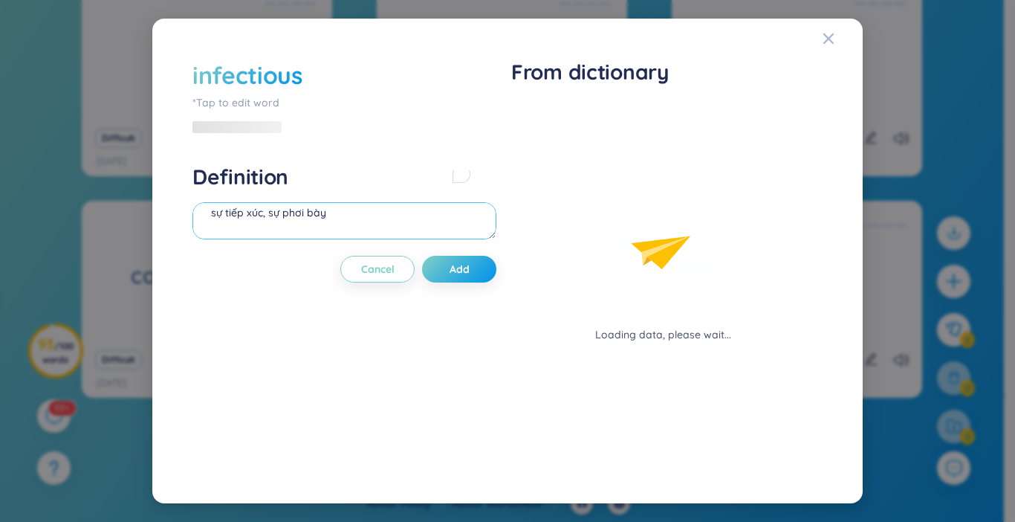
click at [394, 204] on textarea "sự tiếp xúc, sự phơi bày" at bounding box center [344, 220] width 304 height 37
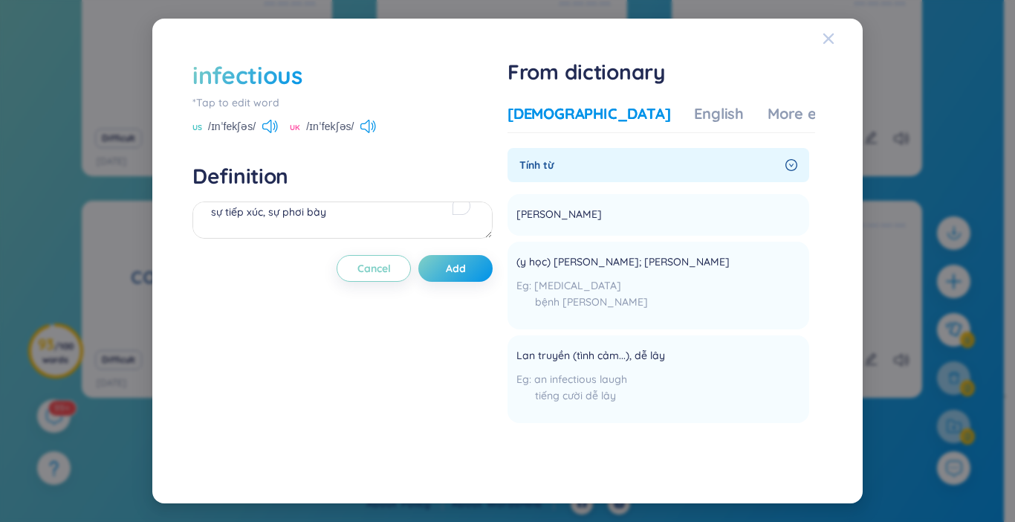
click at [823, 31] on div "Close" at bounding box center [829, 39] width 12 height 40
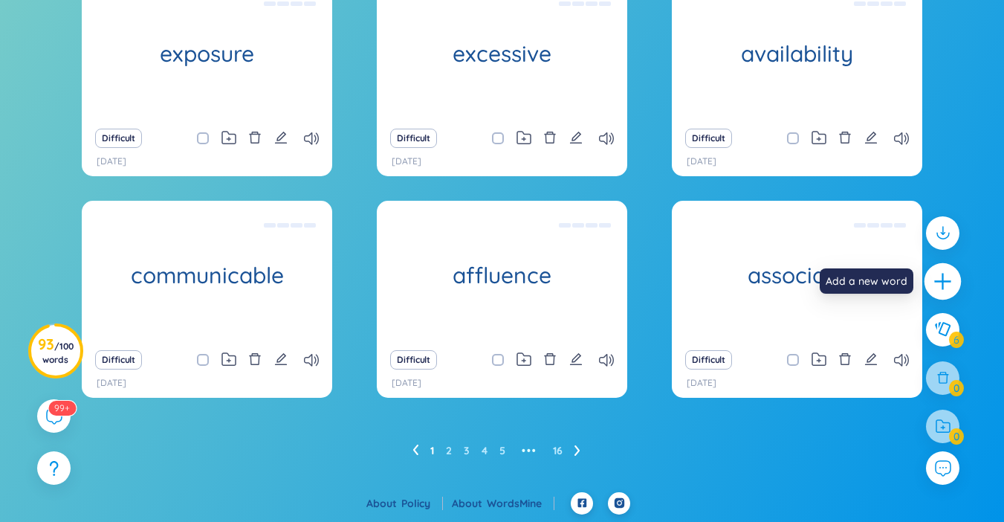
click at [943, 285] on icon "plus" at bounding box center [941, 281] width 1 height 16
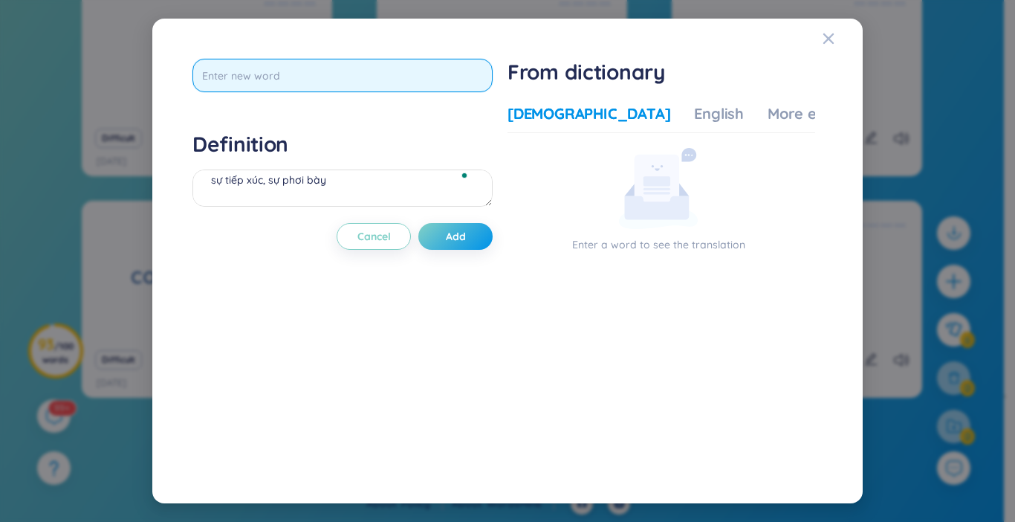
click at [244, 77] on input "text" at bounding box center [342, 75] width 300 height 33
type input "agents"
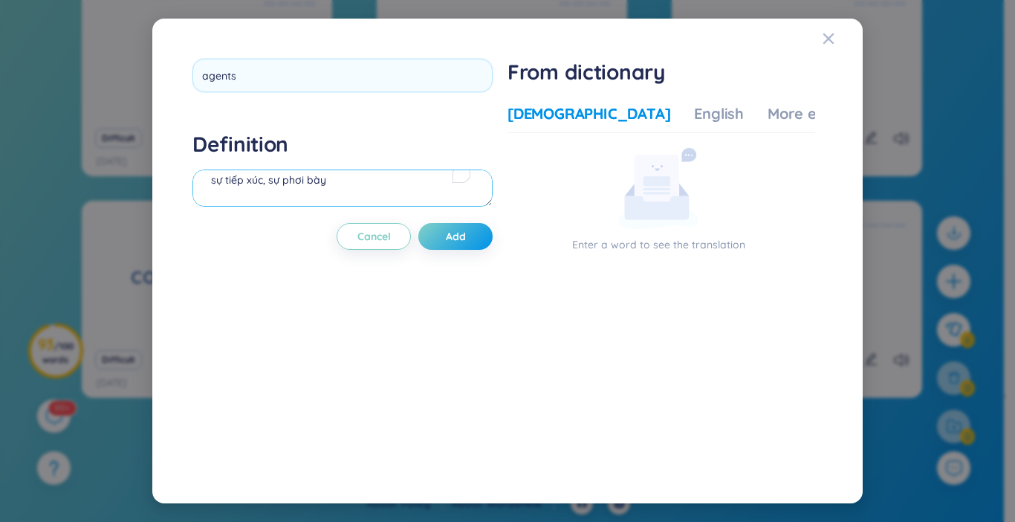
click at [252, 175] on div "Definition sự tiếp xúc, sự phơi bày" at bounding box center [342, 171] width 300 height 80
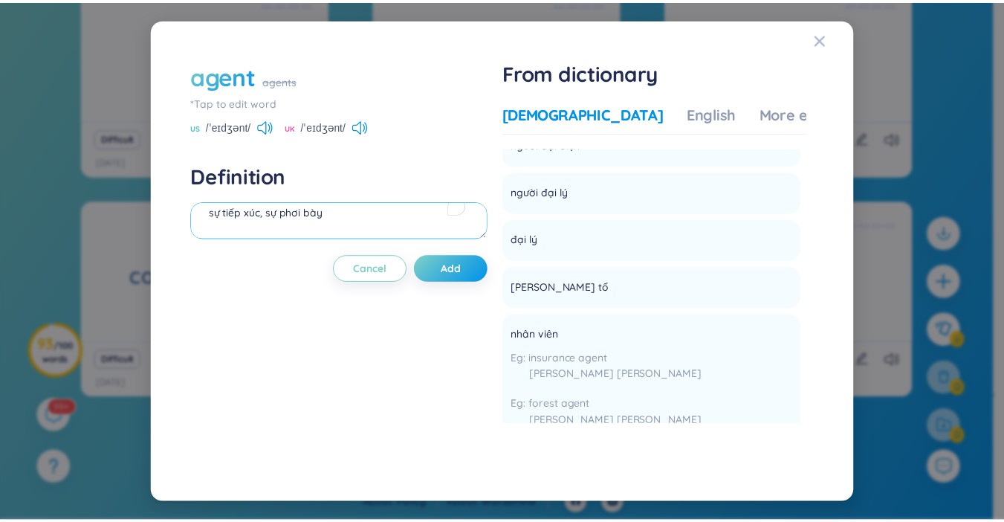
scroll to position [966, 0]
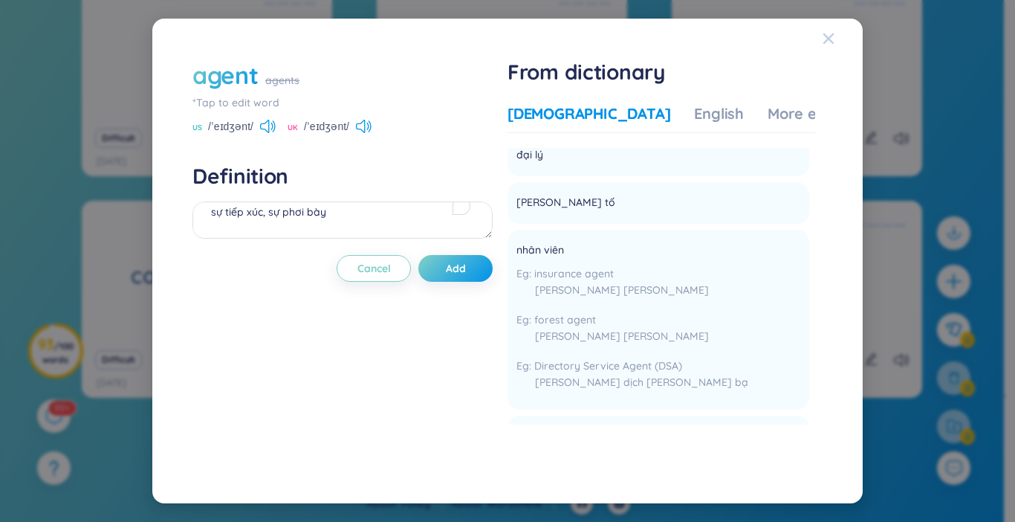
click at [829, 40] on icon "Close" at bounding box center [828, 38] width 10 height 10
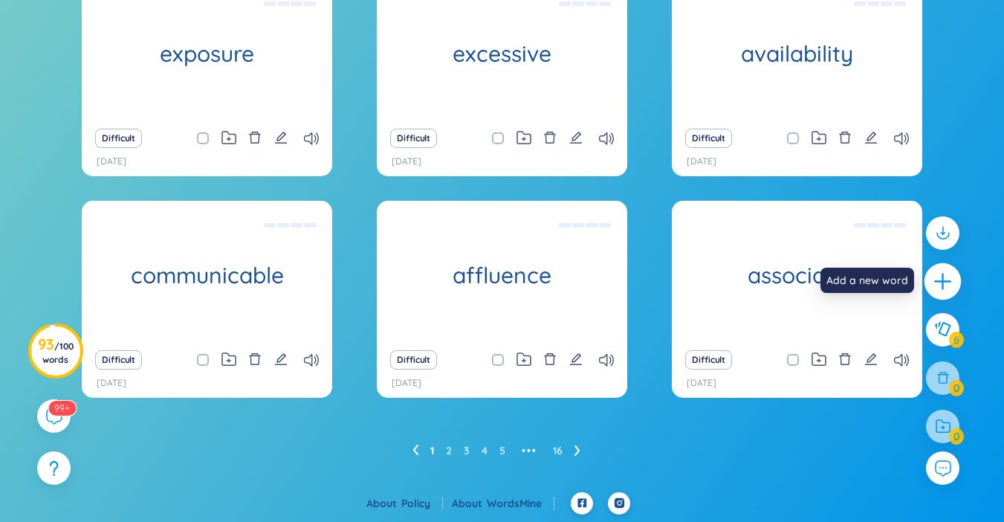
click at [946, 272] on icon "plus" at bounding box center [943, 281] width 21 height 21
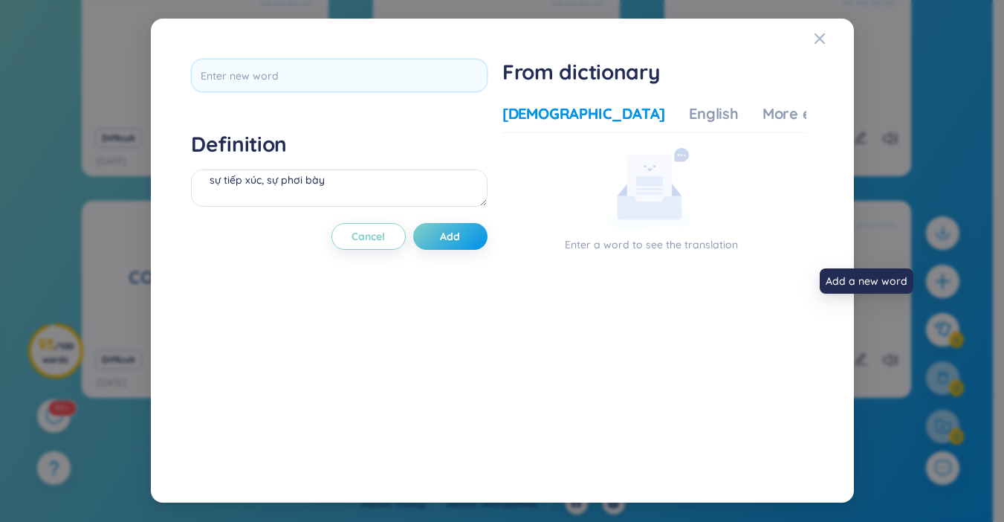
scroll to position [0, 0]
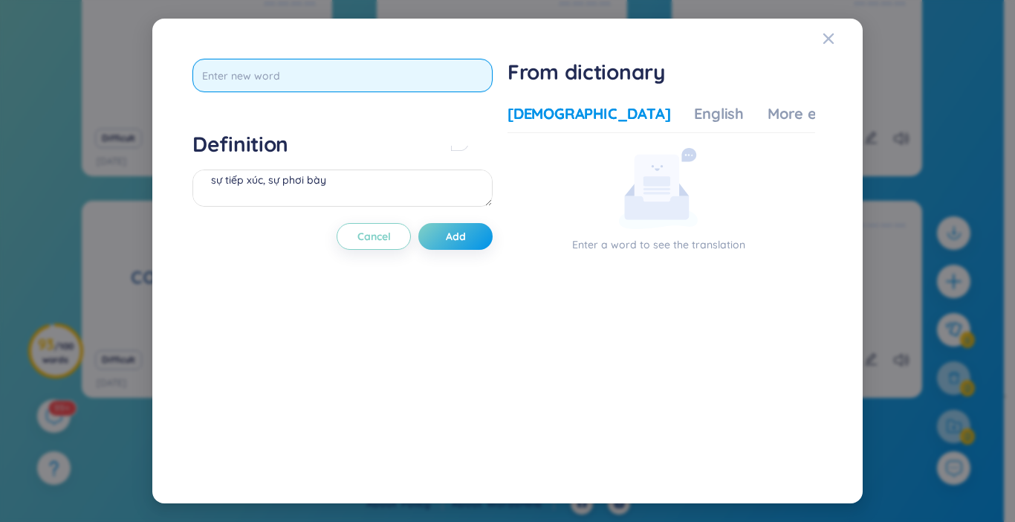
click at [449, 85] on input "text" at bounding box center [342, 75] width 300 height 33
type input "infectious agents"
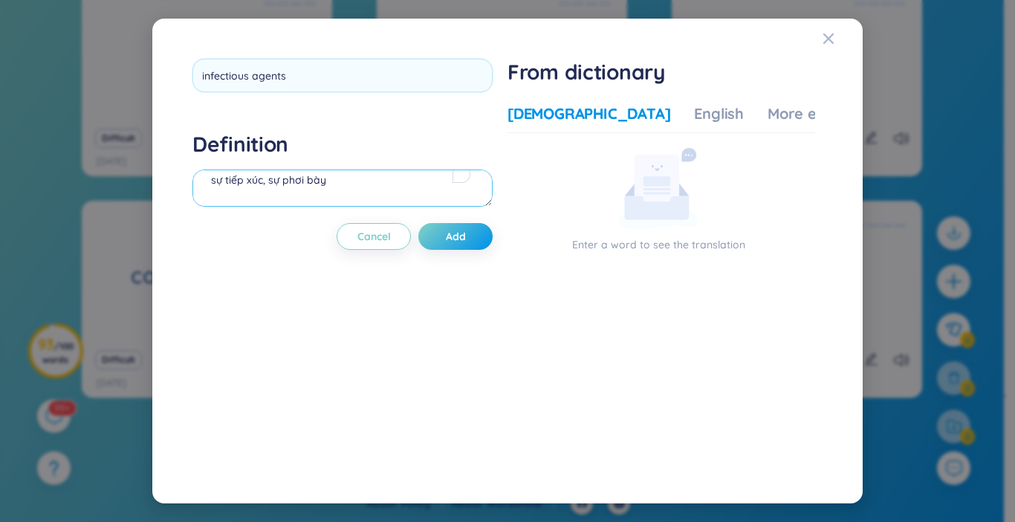
click at [349, 178] on div "Definition sự tiếp xúc, sự phơi bày" at bounding box center [342, 171] width 300 height 80
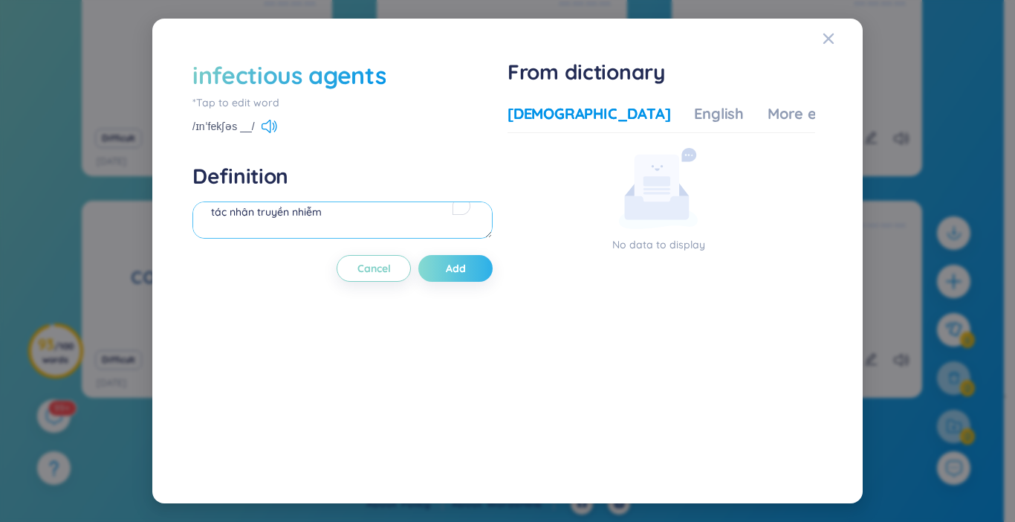
type textarea "tác nhân truyền nhiễm"
click at [462, 273] on span "Add" at bounding box center [456, 268] width 20 height 15
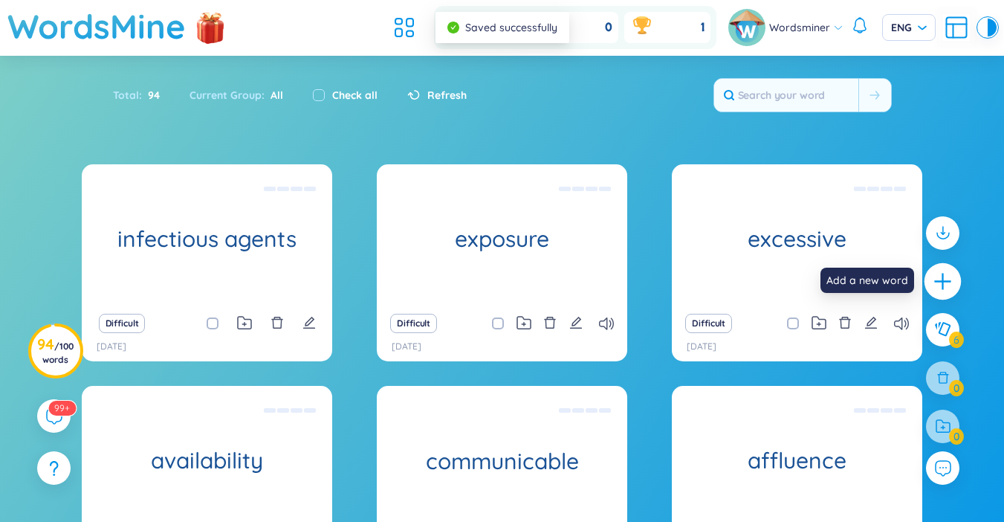
click at [940, 291] on icon "plus" at bounding box center [943, 281] width 21 height 21
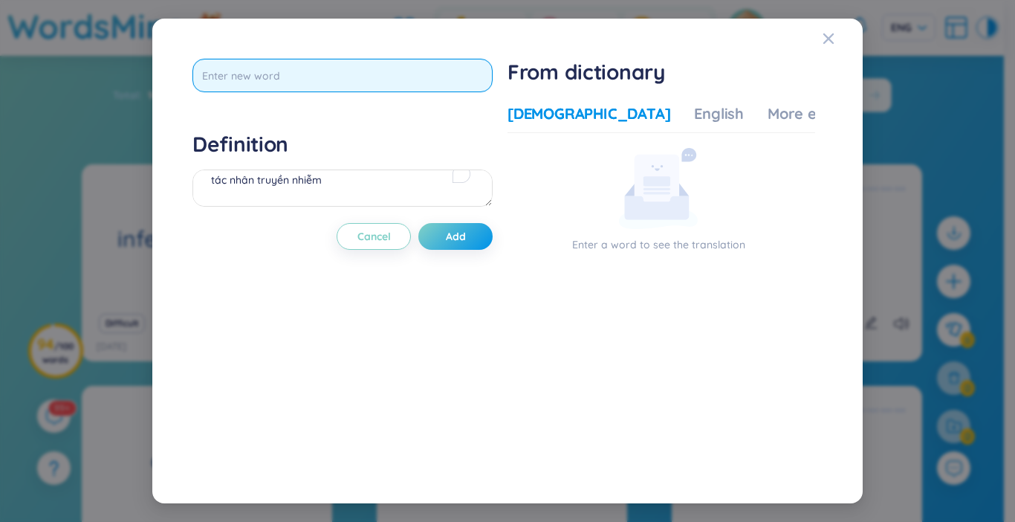
click at [477, 84] on input "text" at bounding box center [342, 75] width 300 height 33
type input "predominantly"
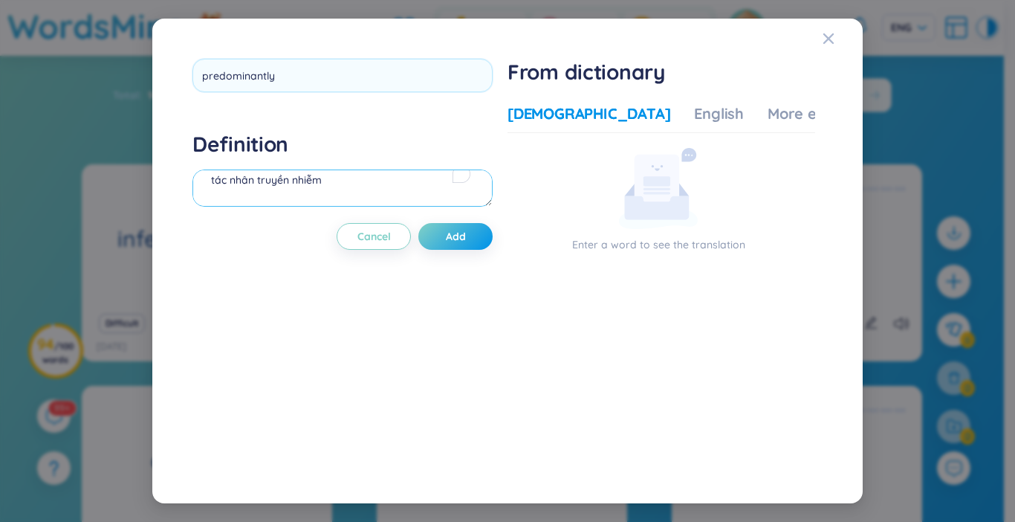
click at [435, 189] on div "Definition tác [PERSON_NAME] [PERSON_NAME]" at bounding box center [342, 171] width 300 height 80
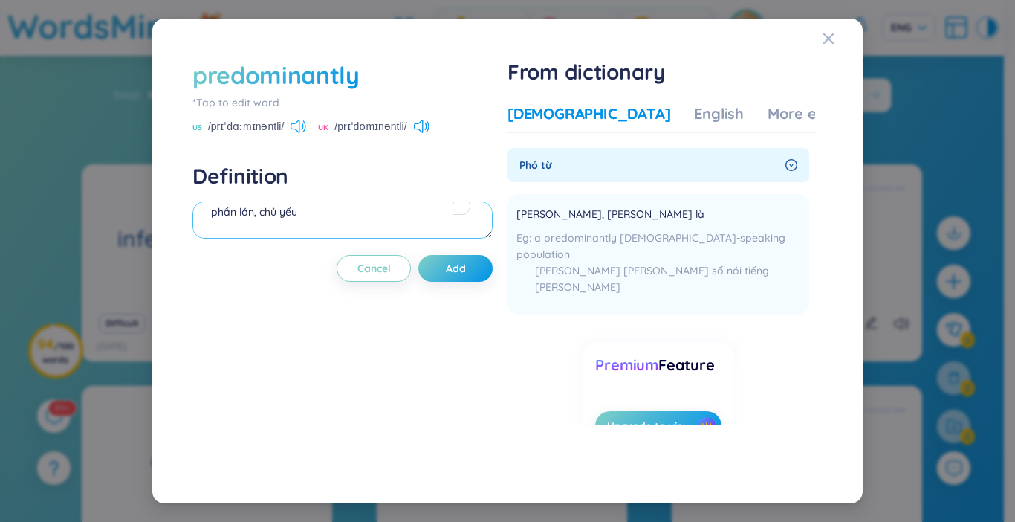
type textarea "phần lớn, chủ yếu"
click at [299, 127] on icon at bounding box center [299, 126] width 16 height 13
click at [424, 130] on icon at bounding box center [422, 126] width 16 height 13
click at [303, 129] on icon at bounding box center [299, 126] width 16 height 13
click at [328, 224] on textarea "phần lớn, chủ yếu" at bounding box center [342, 219] width 300 height 37
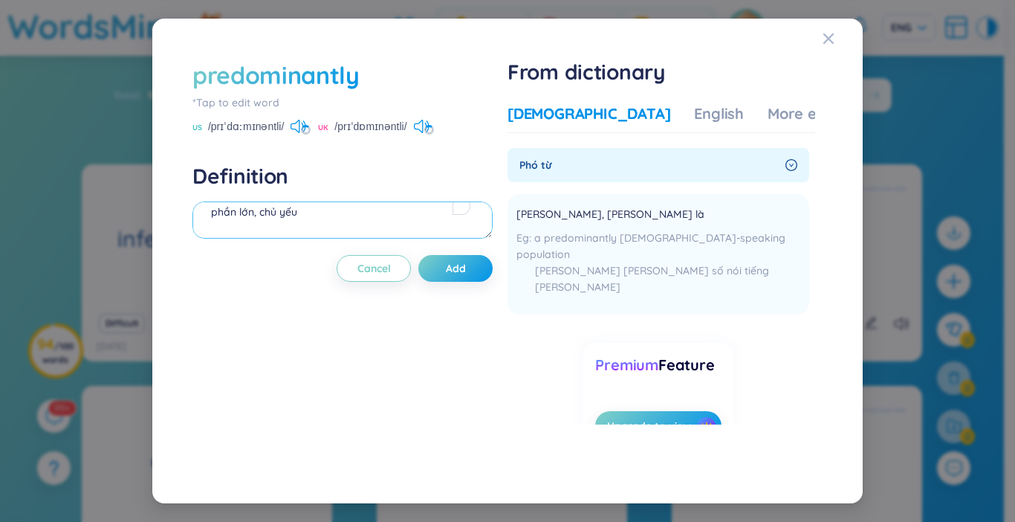
click at [334, 214] on textarea "phần lớn, chủ yếu" at bounding box center [342, 219] width 300 height 37
click at [302, 123] on icon at bounding box center [299, 126] width 16 height 13
click at [300, 124] on icon at bounding box center [299, 126] width 16 height 13
click at [299, 127] on icon at bounding box center [299, 126] width 16 height 13
drag, startPoint x: 473, startPoint y: 275, endPoint x: 463, endPoint y: 269, distance: 12.0
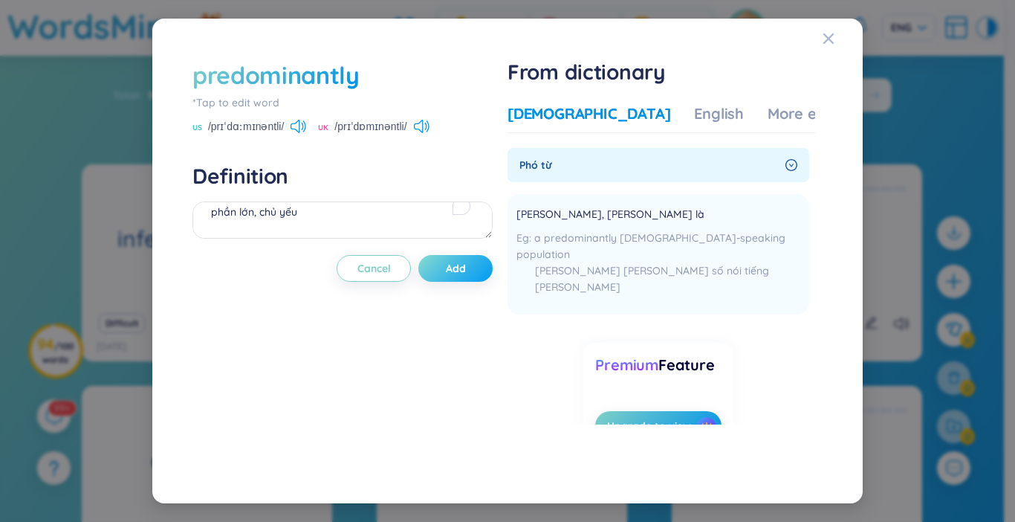
click at [464, 270] on button "Add" at bounding box center [455, 268] width 74 height 27
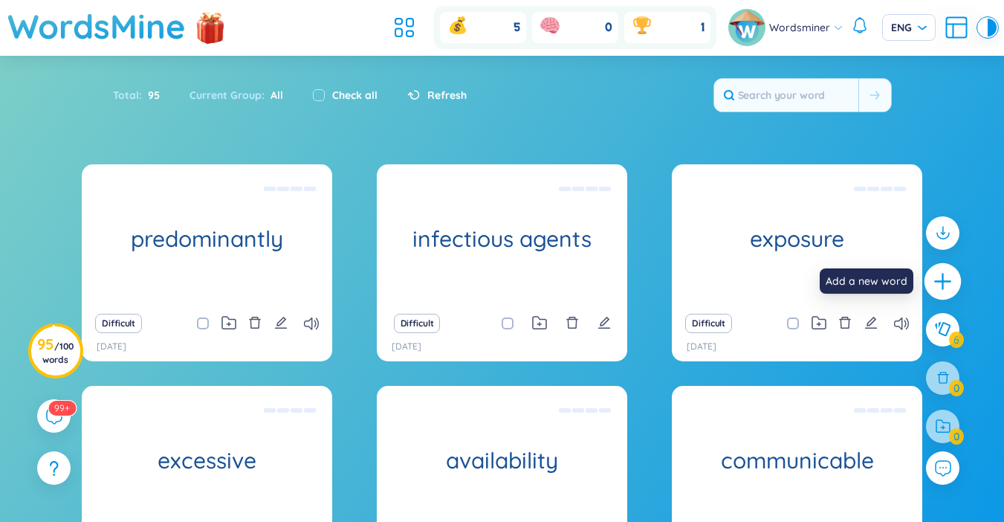
click at [941, 289] on icon "plus" at bounding box center [943, 281] width 21 height 21
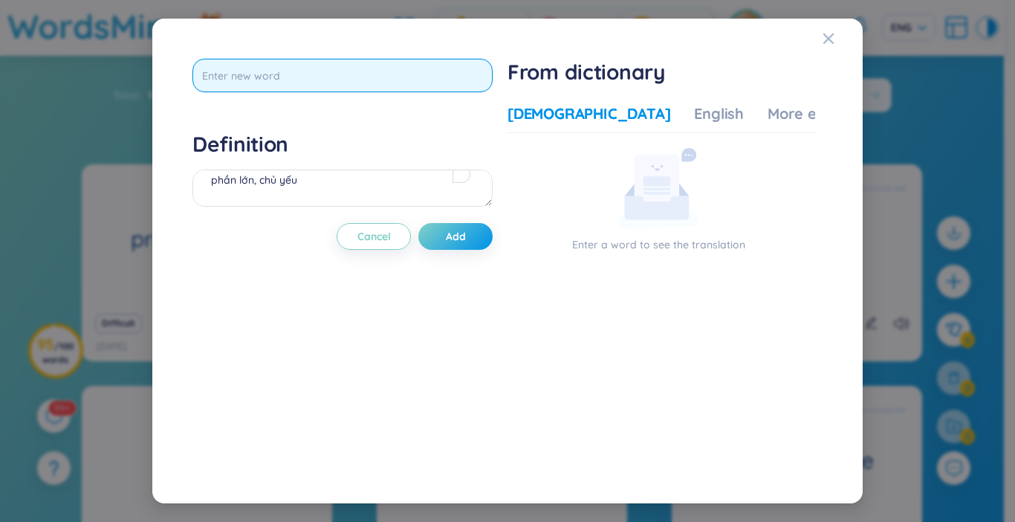
click at [238, 80] on input "text" at bounding box center [342, 75] width 300 height 33
click at [266, 71] on input "text" at bounding box center [342, 75] width 300 height 33
type input "overcrowding"
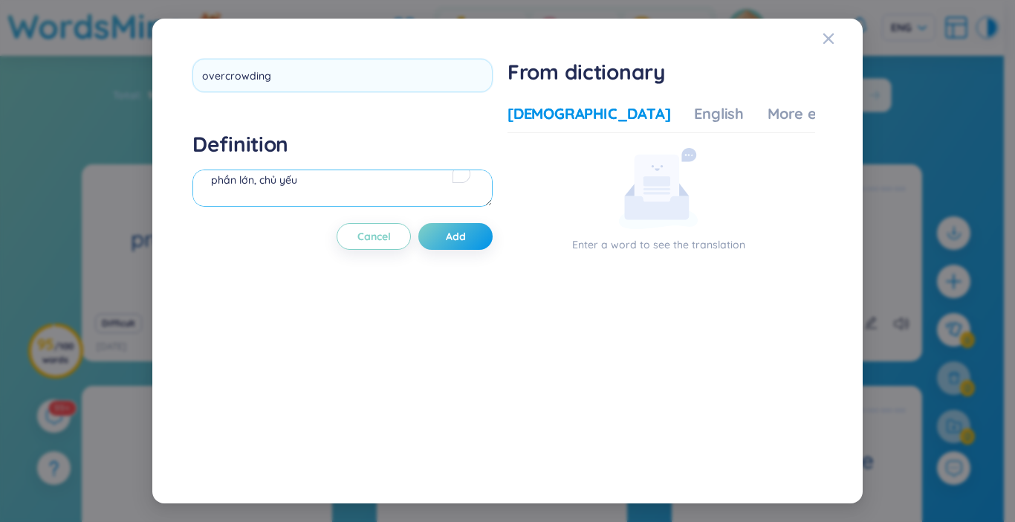
click at [256, 181] on div "Definition [PERSON_NAME], [PERSON_NAME]" at bounding box center [342, 171] width 300 height 80
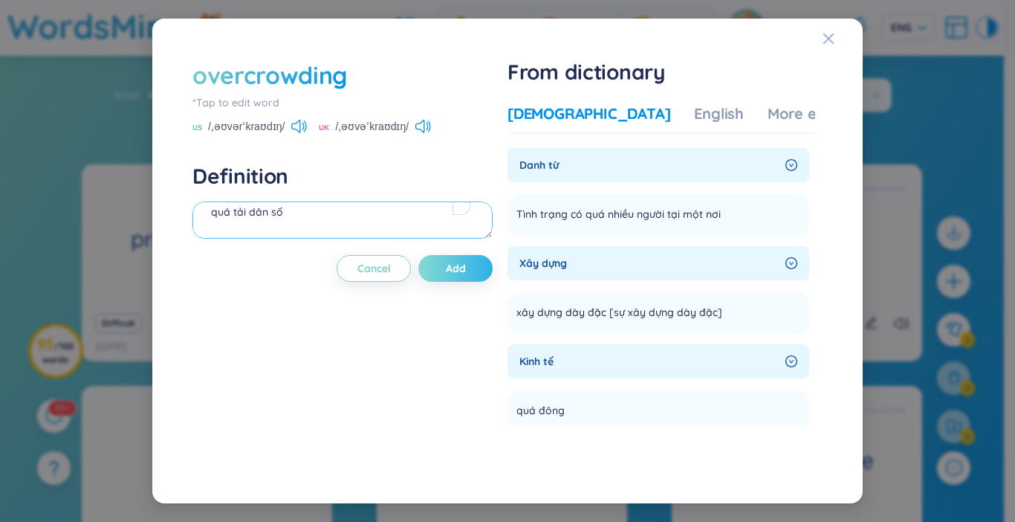
type textarea "quá tải dân số"
click at [443, 267] on button "Add" at bounding box center [455, 268] width 74 height 27
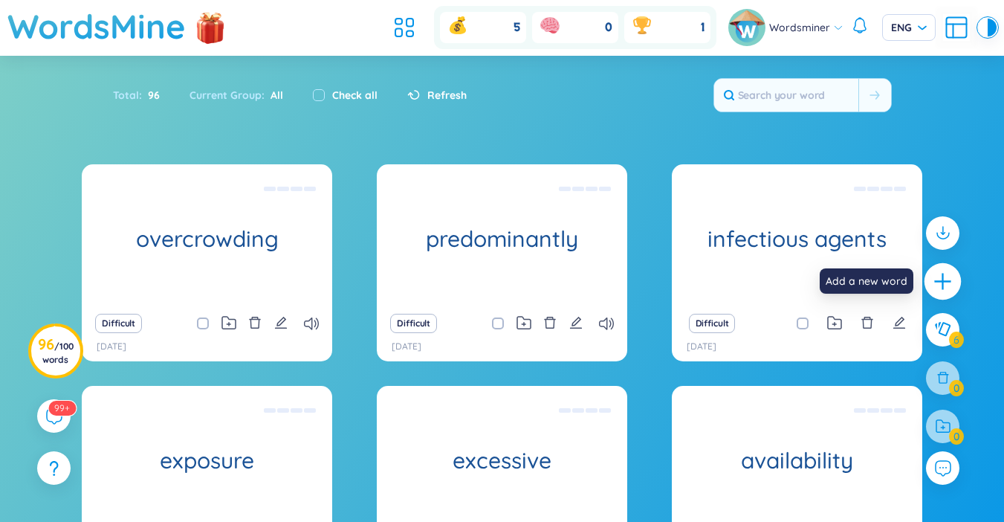
click at [948, 284] on icon "plus" at bounding box center [943, 281] width 21 height 21
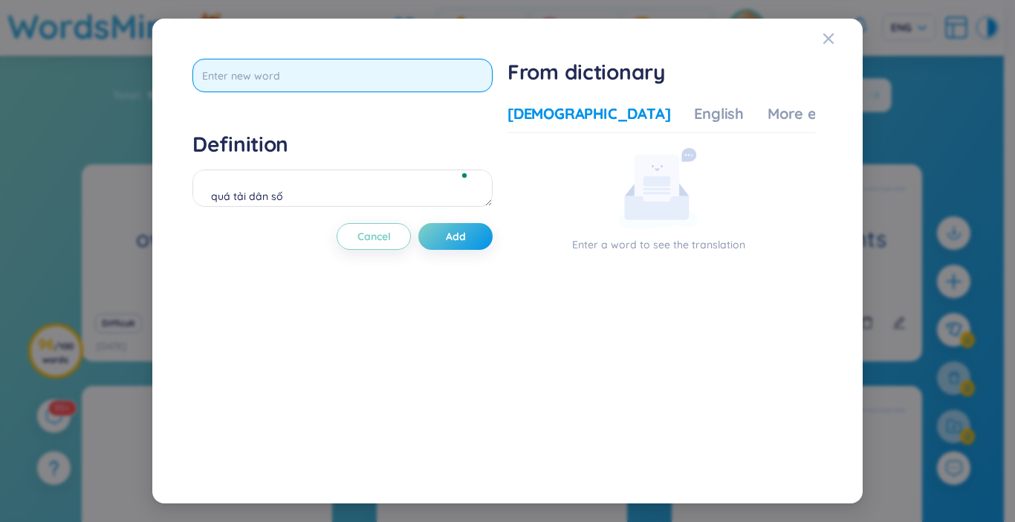
click at [402, 78] on input "text" at bounding box center [342, 75] width 300 height 33
type input "inadequate"
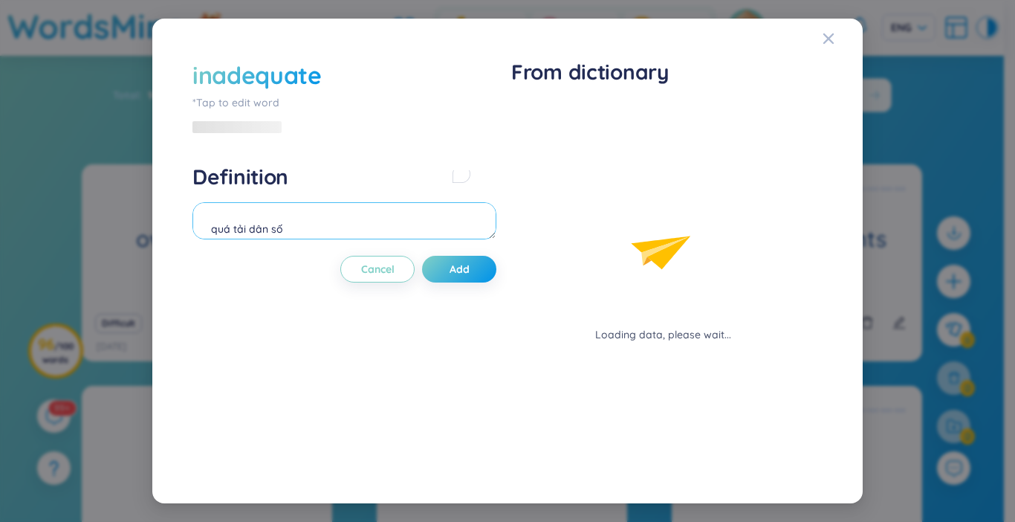
click at [333, 205] on textarea "quá tải dân số" at bounding box center [344, 220] width 304 height 37
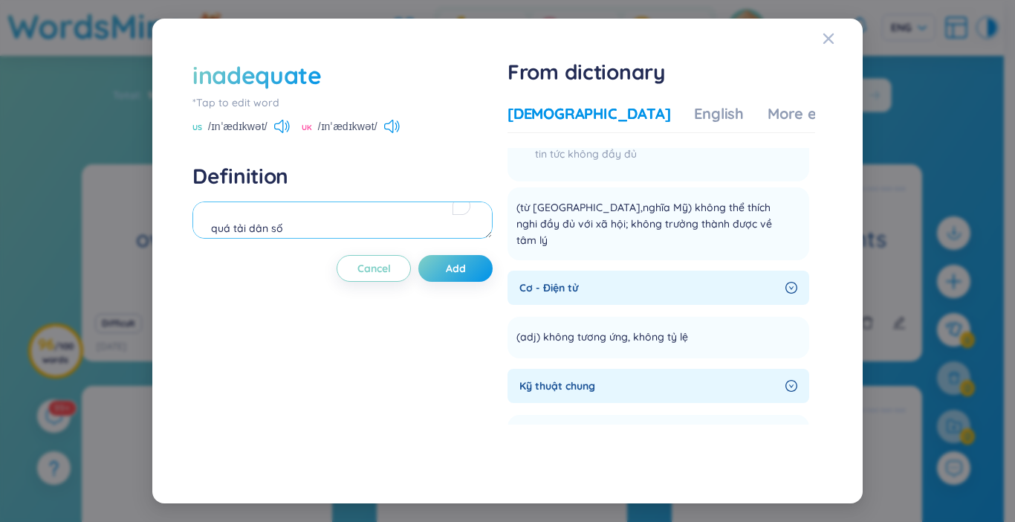
scroll to position [223, 0]
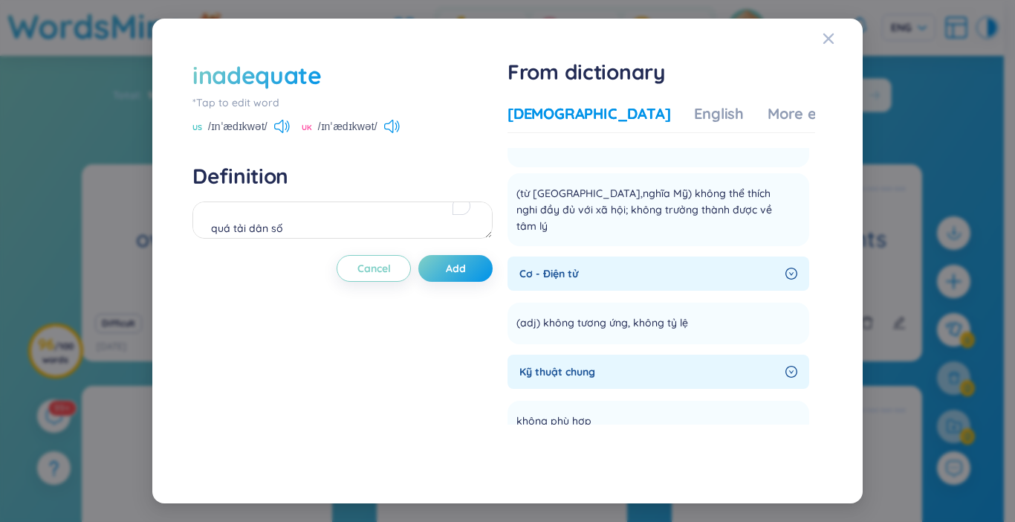
click at [358, 85] on div "inadequate" at bounding box center [342, 75] width 300 height 33
click at [358, 84] on div "inadequate" at bounding box center [342, 75] width 300 height 33
click at [333, 78] on div "inadequate" at bounding box center [342, 75] width 300 height 33
click at [331, 78] on div "inadequate" at bounding box center [342, 75] width 300 height 33
click at [324, 78] on div "inadequate" at bounding box center [342, 75] width 300 height 33
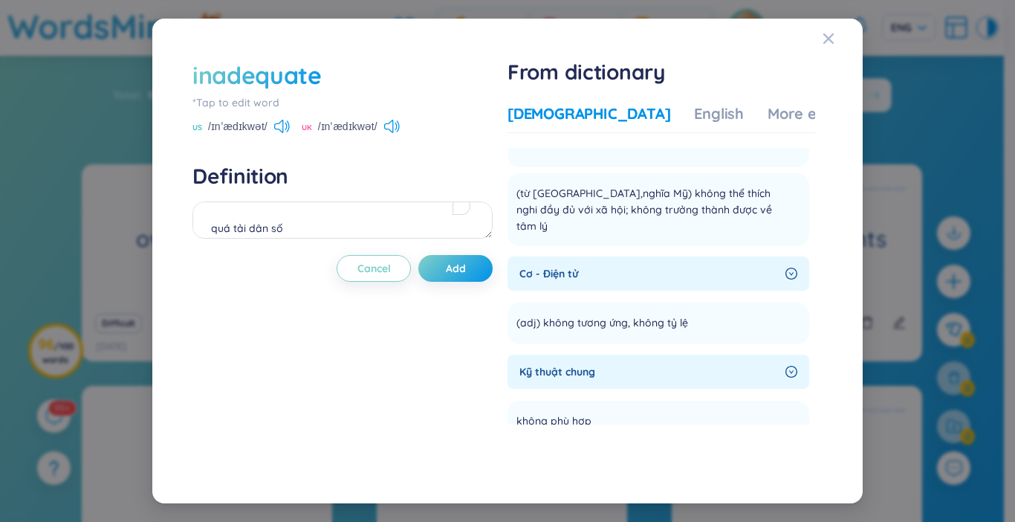
click at [305, 74] on div "inadequate" at bounding box center [256, 75] width 129 height 33
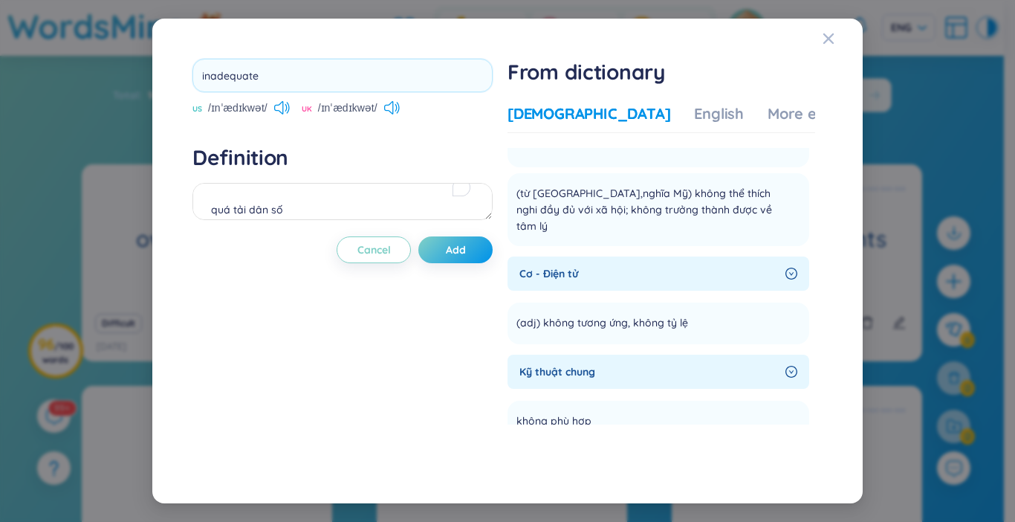
click at [305, 74] on input "inadequate" at bounding box center [342, 75] width 300 height 33
click at [302, 78] on input "inadequate" at bounding box center [342, 75] width 300 height 33
type input "inadequate sanitation"
click at [284, 193] on div "Definition quá tải dân số" at bounding box center [342, 184] width 300 height 80
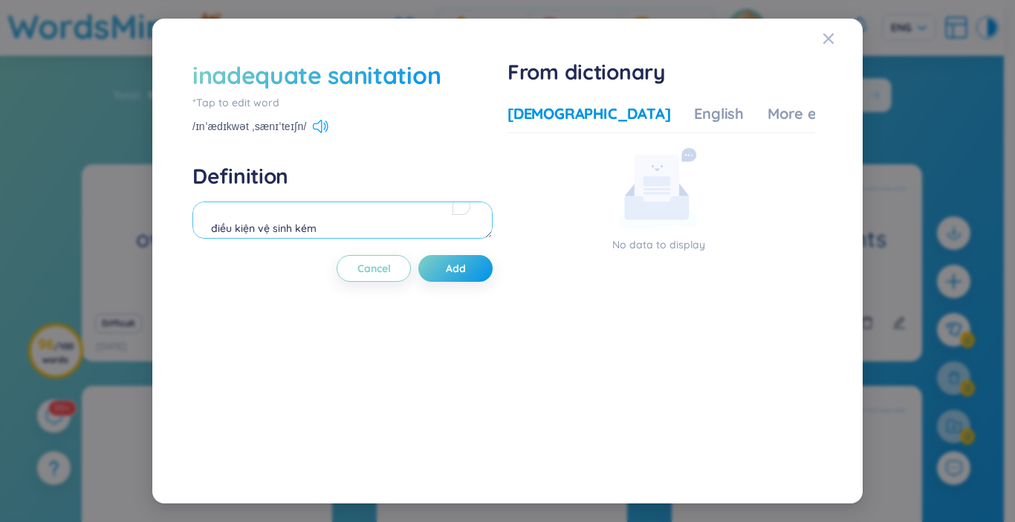
type textarea "điều kiện vệ sinh kém"
click at [325, 132] on icon at bounding box center [326, 125] width 3 height 11
click at [326, 123] on icon at bounding box center [321, 126] width 16 height 13
click at [479, 270] on button "Add" at bounding box center [455, 268] width 74 height 27
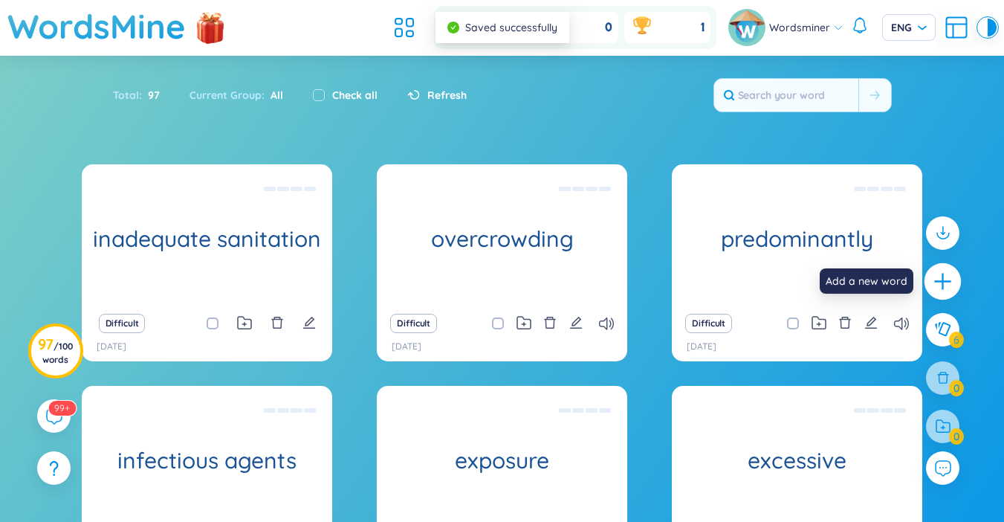
click at [947, 277] on icon "plus" at bounding box center [943, 281] width 21 height 21
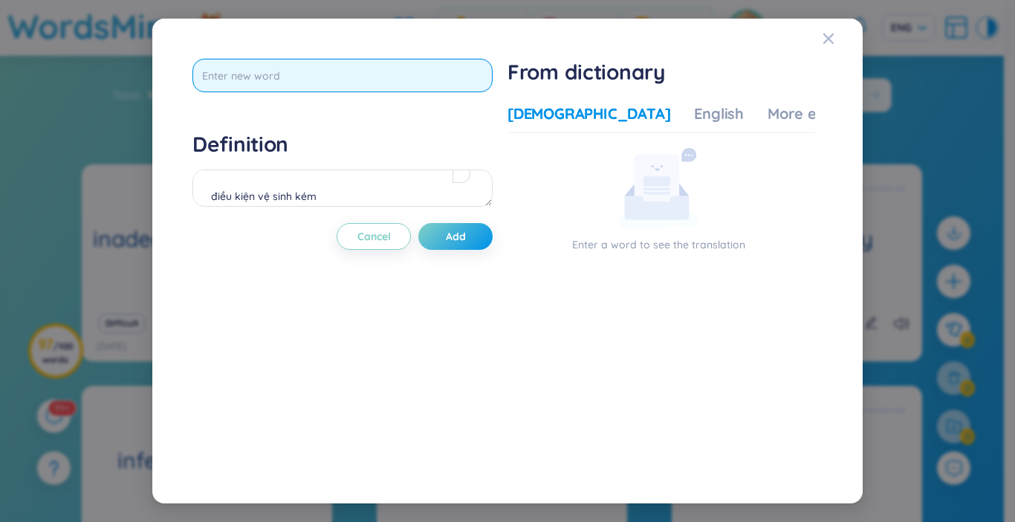
click at [321, 71] on input "text" at bounding box center [342, 75] width 300 height 33
type input "malnutrition"
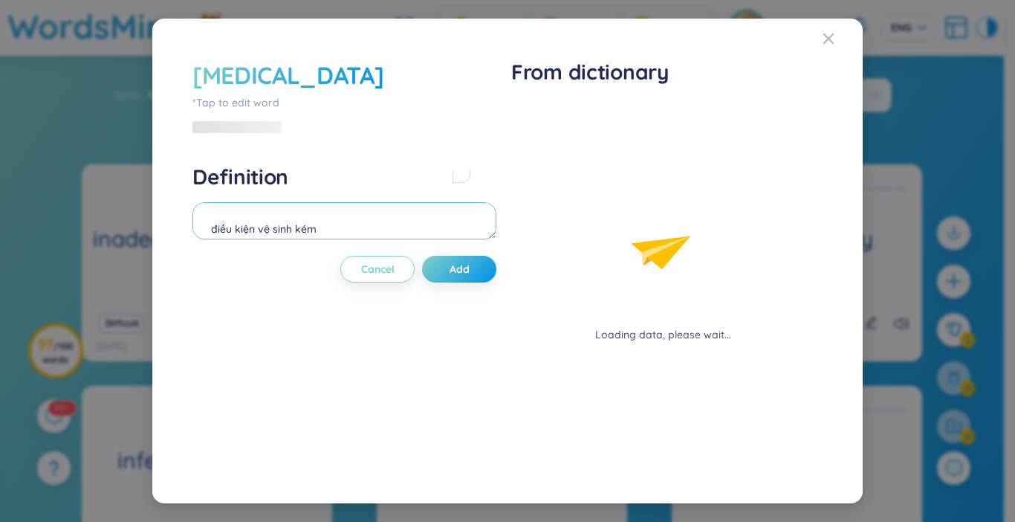
click at [291, 194] on div "Definition điều kiện vệ sinh kém" at bounding box center [344, 203] width 304 height 80
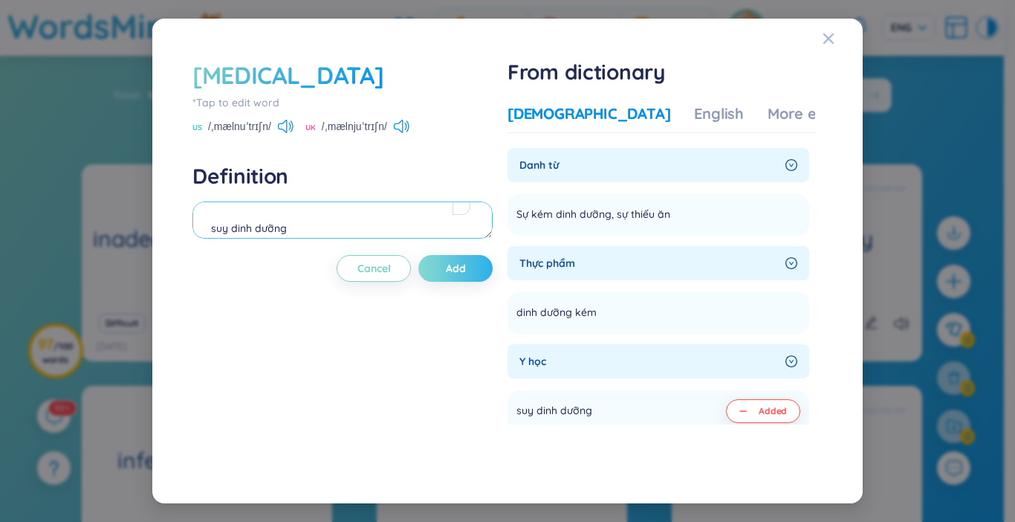
type textarea "suy dinh dưỡng"
click at [466, 268] on span "Add" at bounding box center [456, 268] width 20 height 15
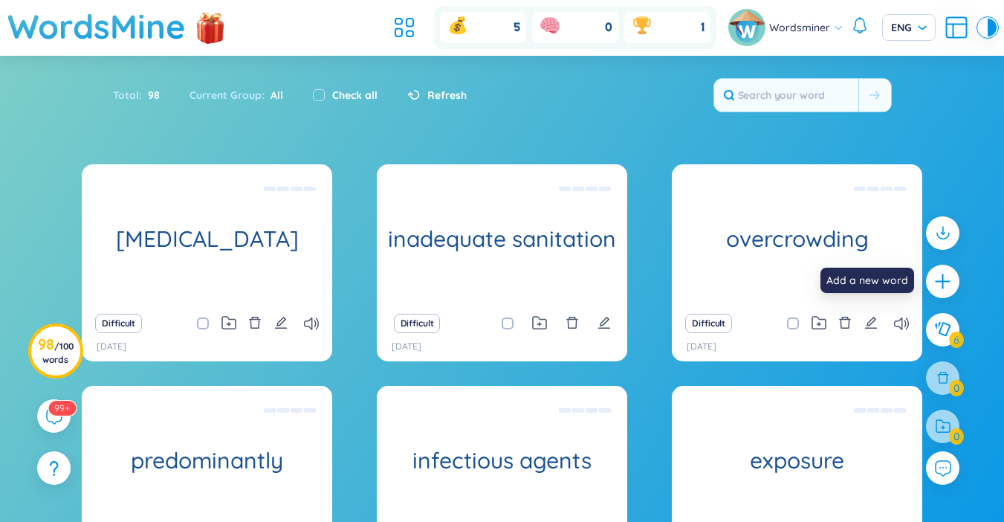
drag, startPoint x: 944, startPoint y: 292, endPoint x: 945, endPoint y: 283, distance: 8.9
click at [945, 291] on div at bounding box center [942, 281] width 33 height 33
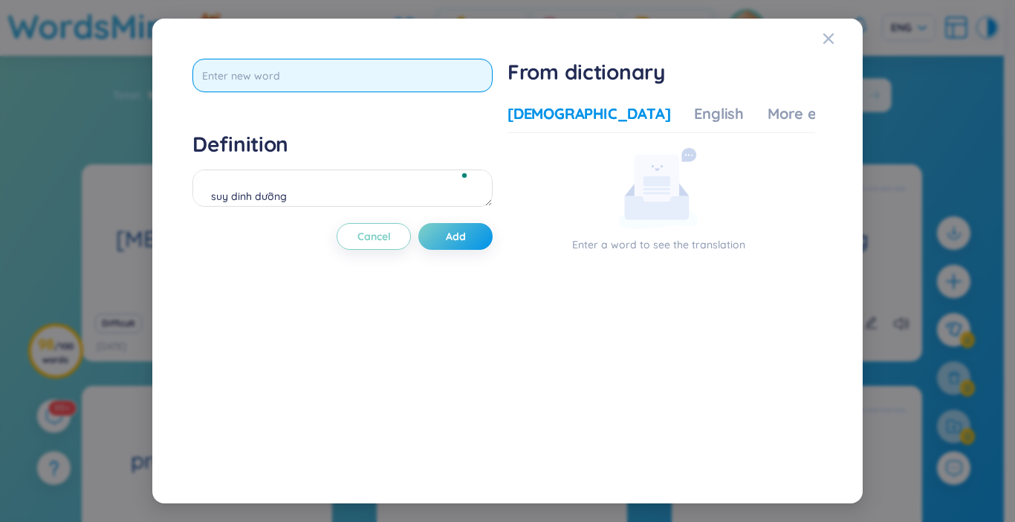
click at [362, 82] on input "text" at bounding box center [342, 75] width 300 height 33
type input "immunize"
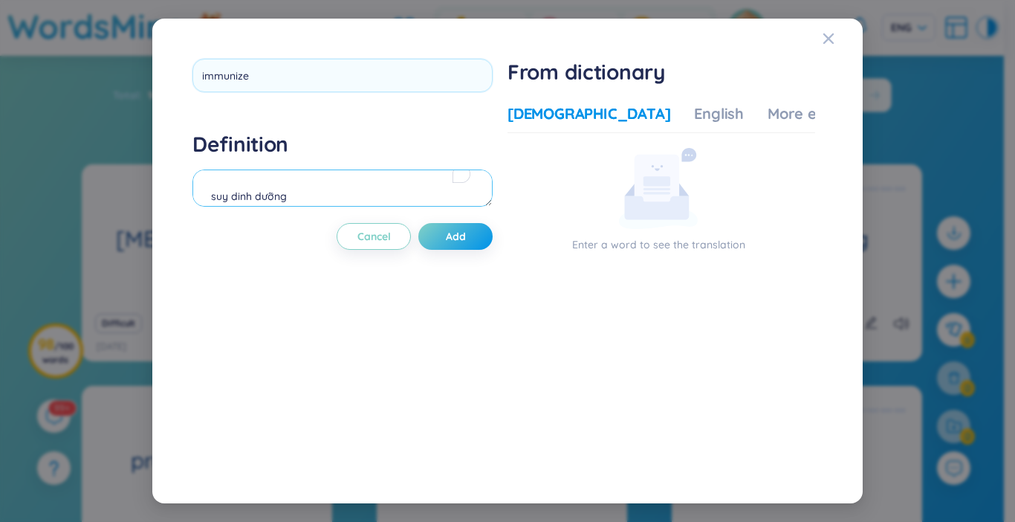
click at [290, 185] on div "Definition suy dinh dưỡng" at bounding box center [342, 171] width 300 height 80
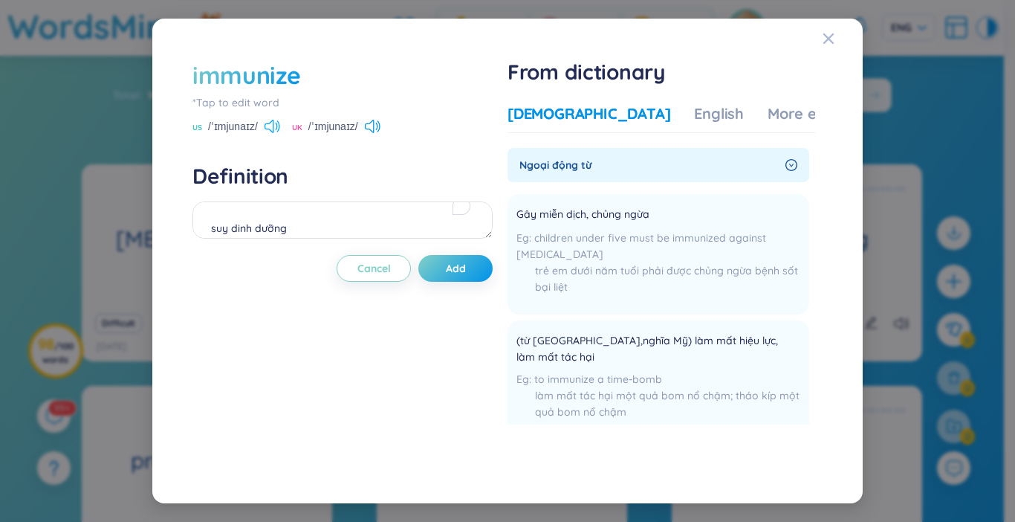
click at [277, 128] on icon at bounding box center [273, 126] width 16 height 13
click at [238, 209] on textarea "suy dinh dưỡng" at bounding box center [342, 219] width 300 height 37
click at [238, 215] on textarea "suy dinh dưỡng" at bounding box center [342, 219] width 300 height 37
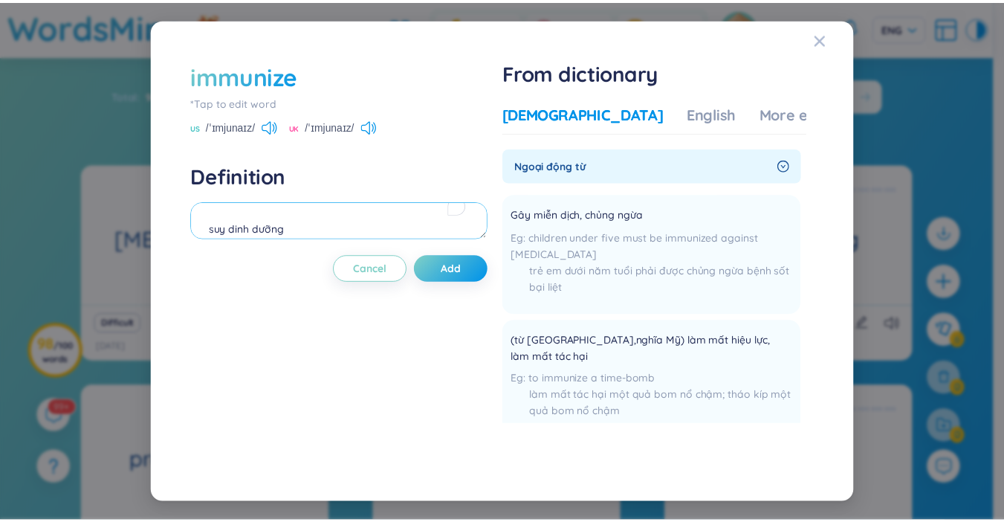
scroll to position [0, 0]
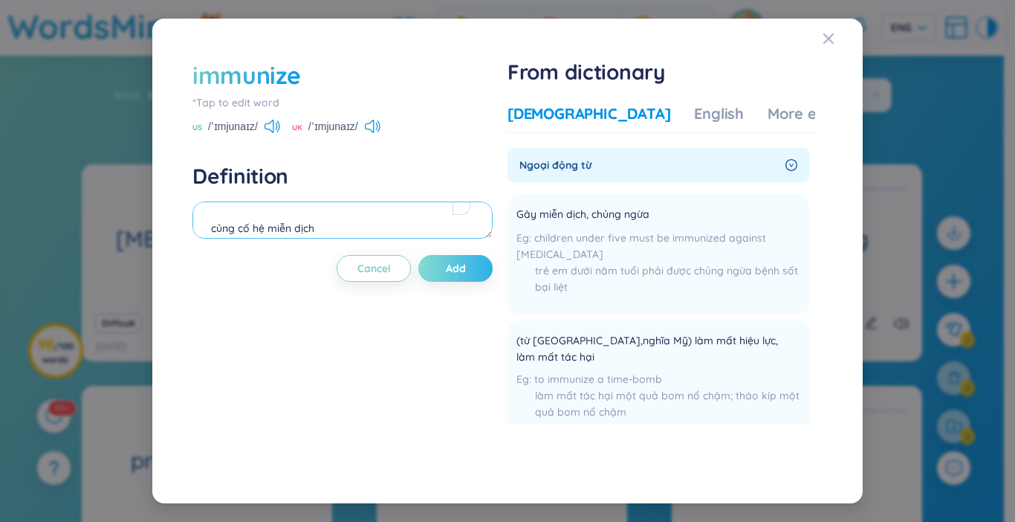
type textarea "củng cố hệ miễn dịch"
click at [479, 268] on button "Add" at bounding box center [455, 268] width 74 height 27
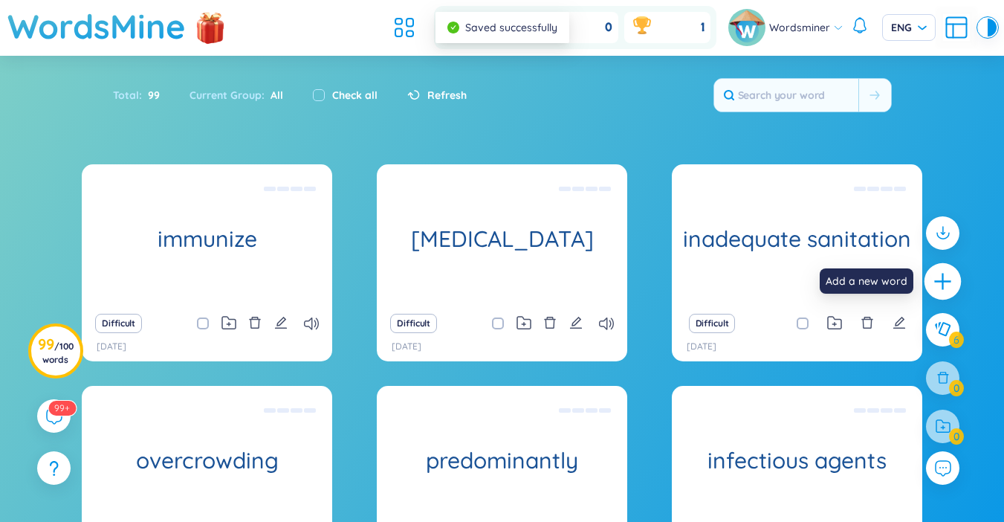
click at [935, 280] on icon "plus" at bounding box center [943, 281] width 21 height 21
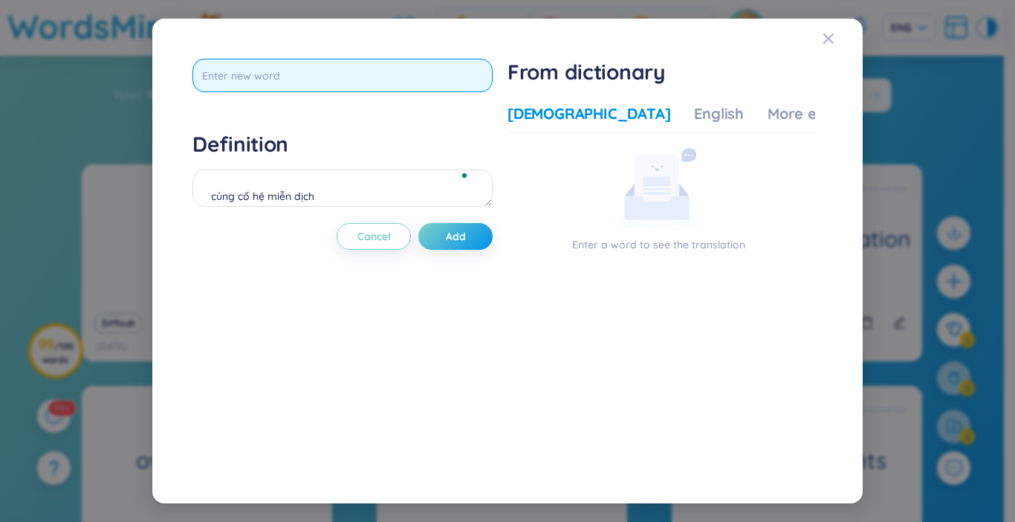
click at [351, 83] on input "text" at bounding box center [342, 75] width 300 height 33
type input "n"
type input "misure"
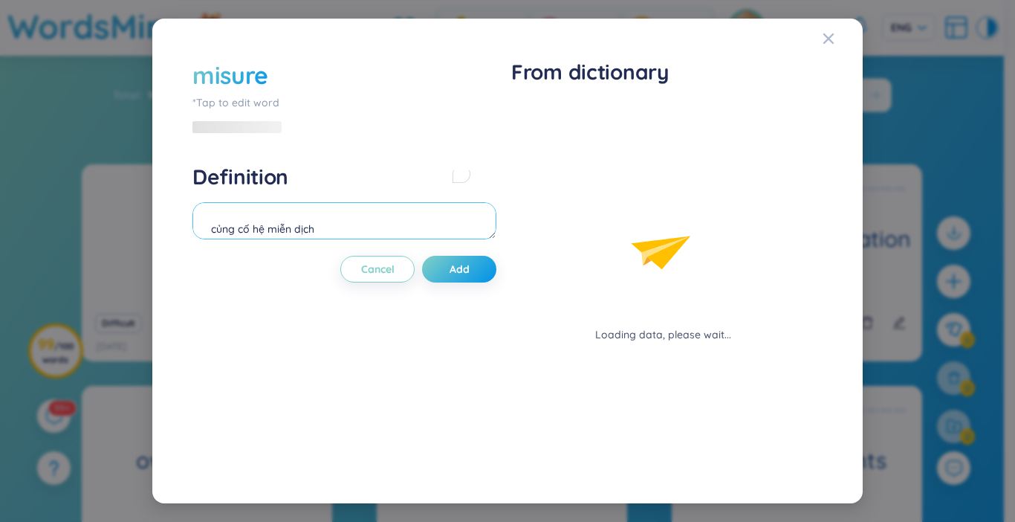
click at [367, 196] on div "Definition củng cố hệ miễn dịch" at bounding box center [344, 203] width 304 height 80
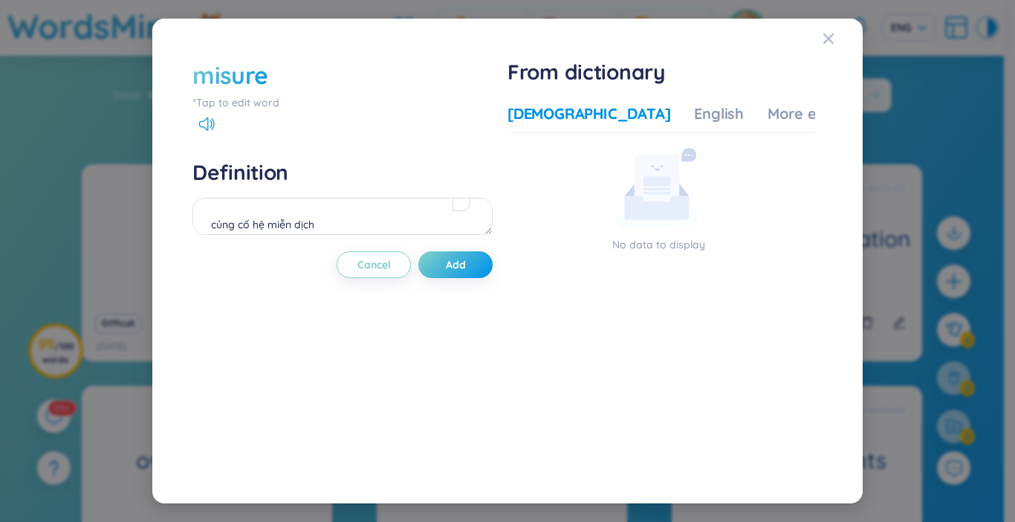
click at [277, 77] on div "misure" at bounding box center [342, 75] width 300 height 33
click at [241, 80] on div "misure" at bounding box center [230, 75] width 76 height 33
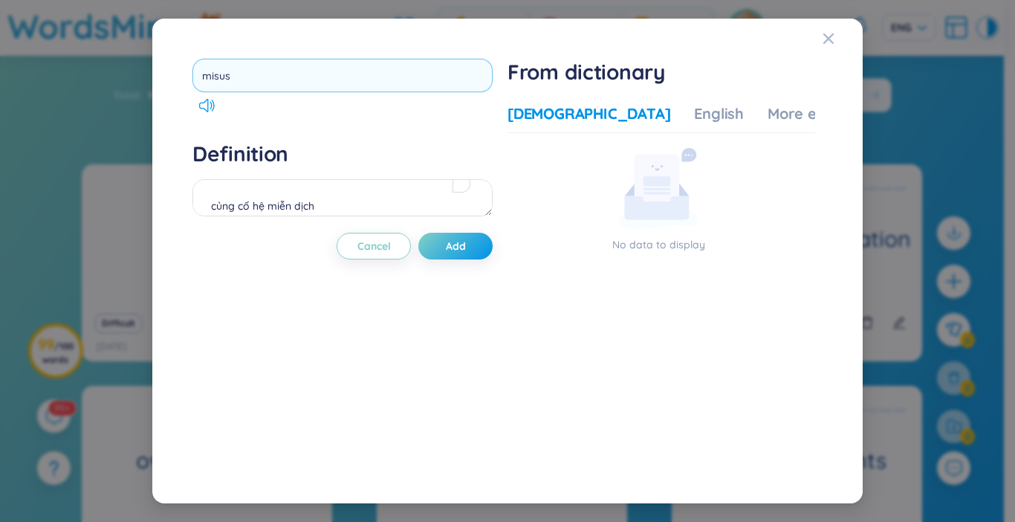
type input "misuse"
click at [335, 207] on textarea "củng cố hệ miễn dịch" at bounding box center [342, 197] width 300 height 37
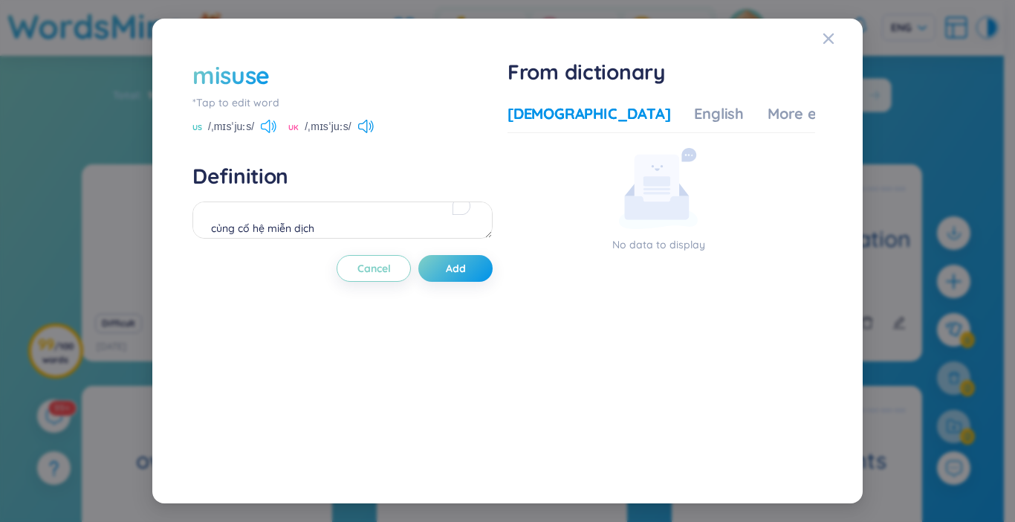
click at [265, 120] on icon at bounding box center [269, 126] width 16 height 13
click at [260, 233] on textarea "củng cố hệ miễn dịch" at bounding box center [342, 219] width 300 height 37
type textarea "lạm dụng"
click at [459, 268] on span "Add" at bounding box center [456, 268] width 20 height 15
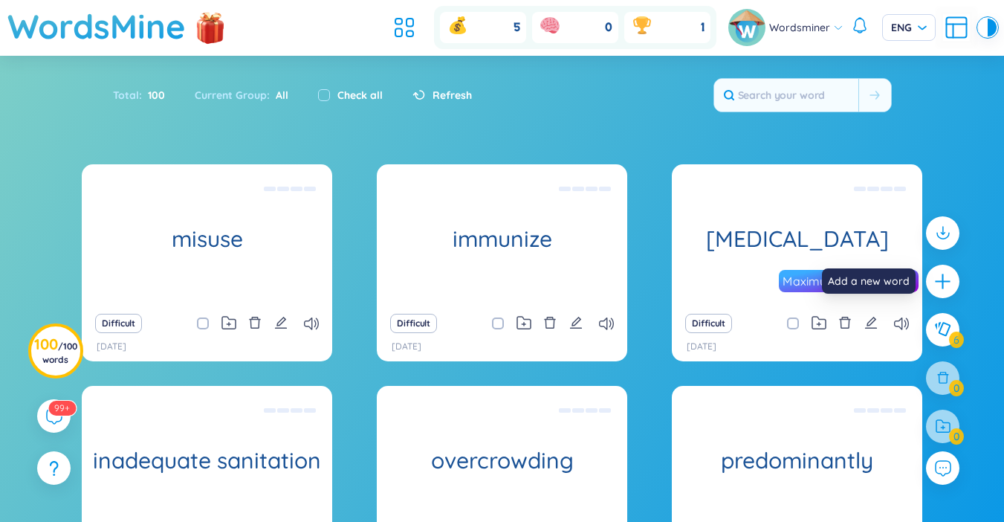
click at [937, 285] on icon "plus" at bounding box center [942, 281] width 19 height 19
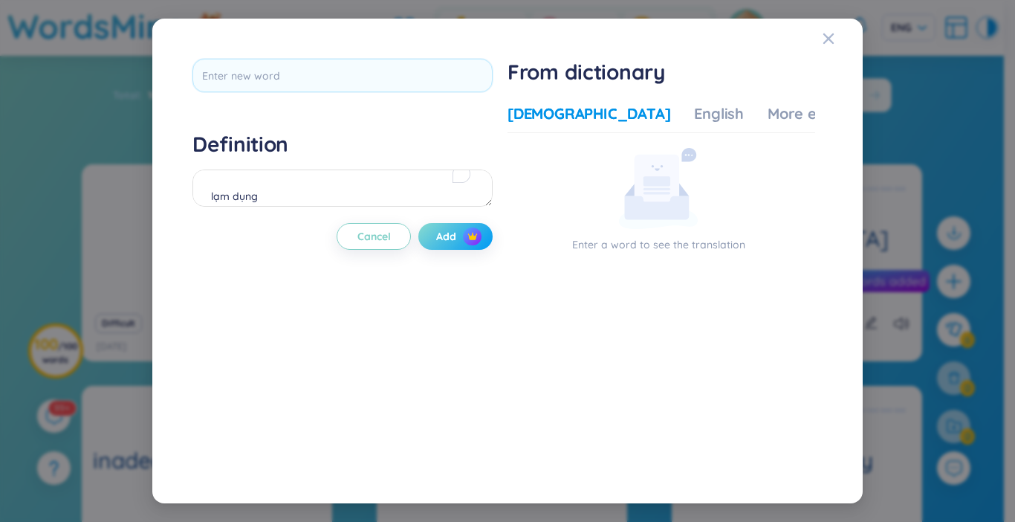
click at [461, 239] on button "Add" at bounding box center [455, 236] width 74 height 27
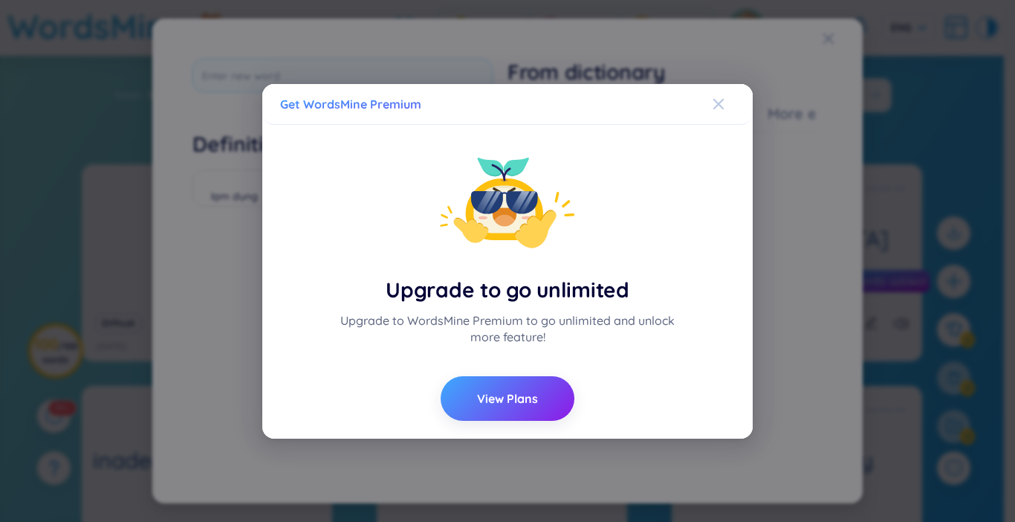
click at [719, 99] on icon "Close" at bounding box center [719, 104] width 12 height 12
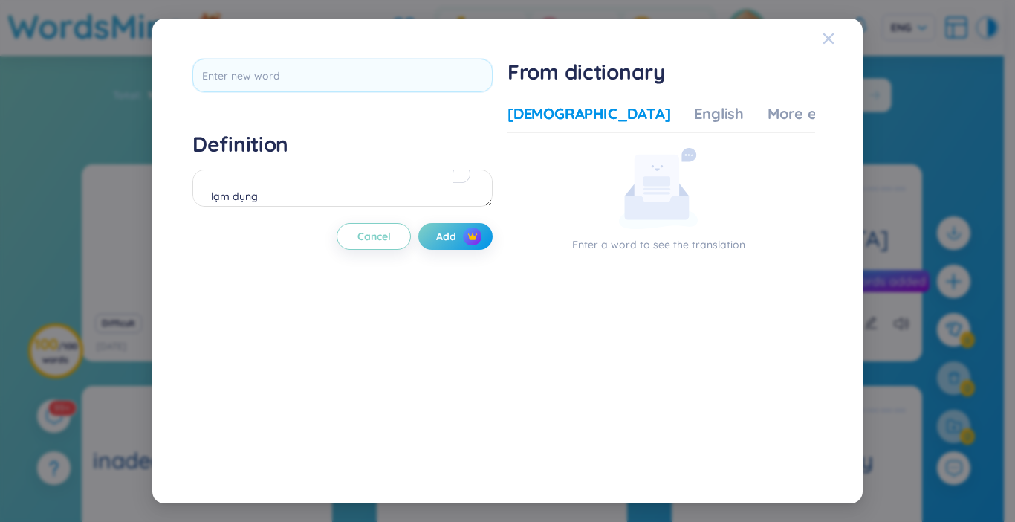
click at [829, 41] on icon "Close" at bounding box center [829, 39] width 12 height 12
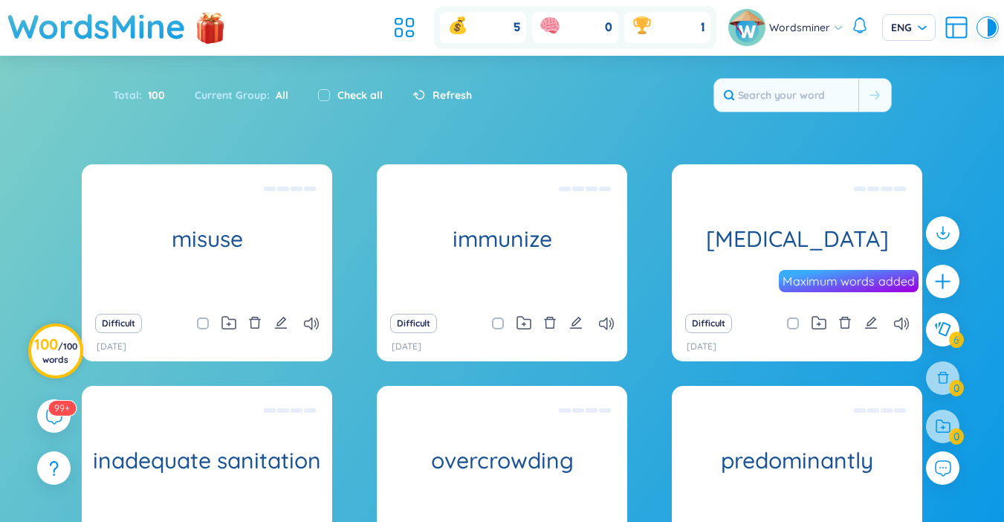
click at [52, 349] on h3 "100 / 100 words" at bounding box center [55, 351] width 43 height 27
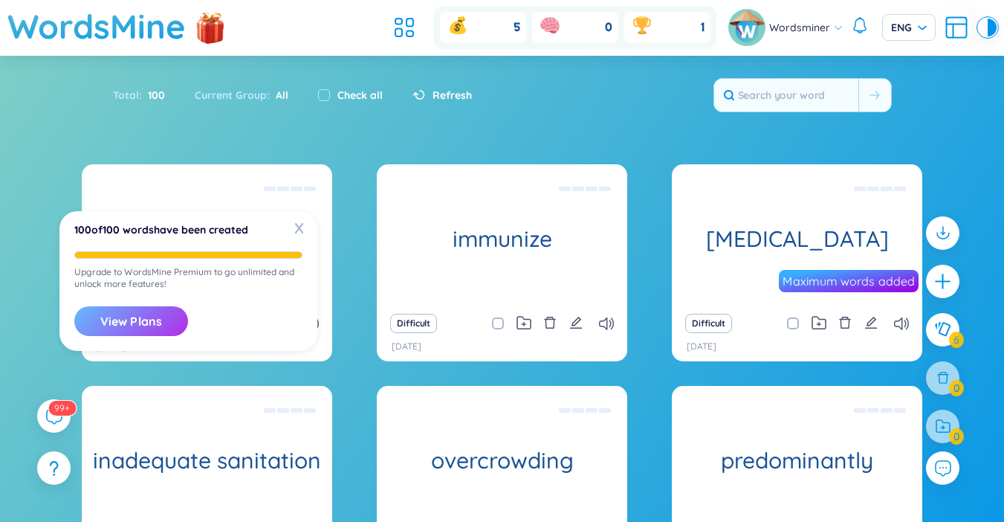
click at [138, 325] on button "View Plans" at bounding box center [131, 321] width 114 height 30
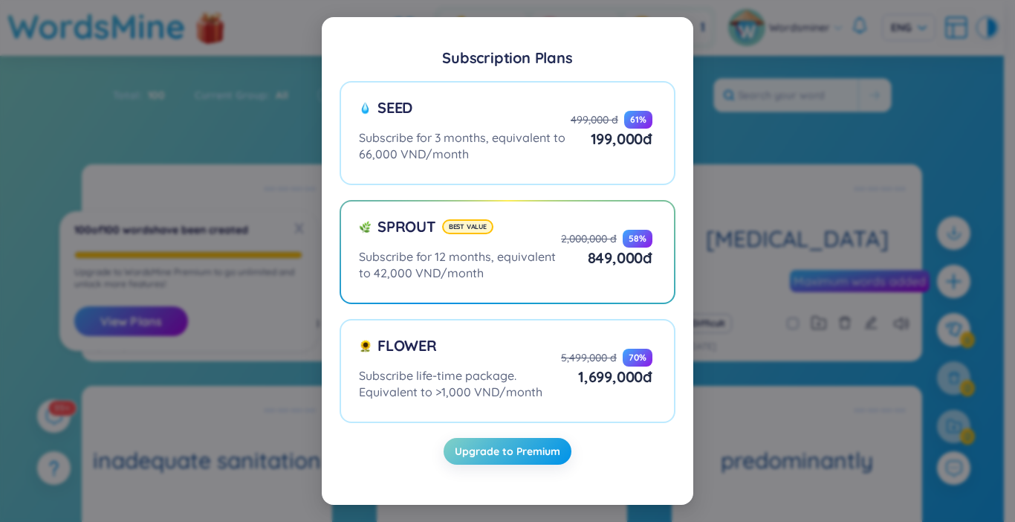
click at [939, 136] on div "Subscription Plans Seed Subscribe for 3 months, equivalent to 66,000 VND/month …" at bounding box center [507, 261] width 1015 height 522
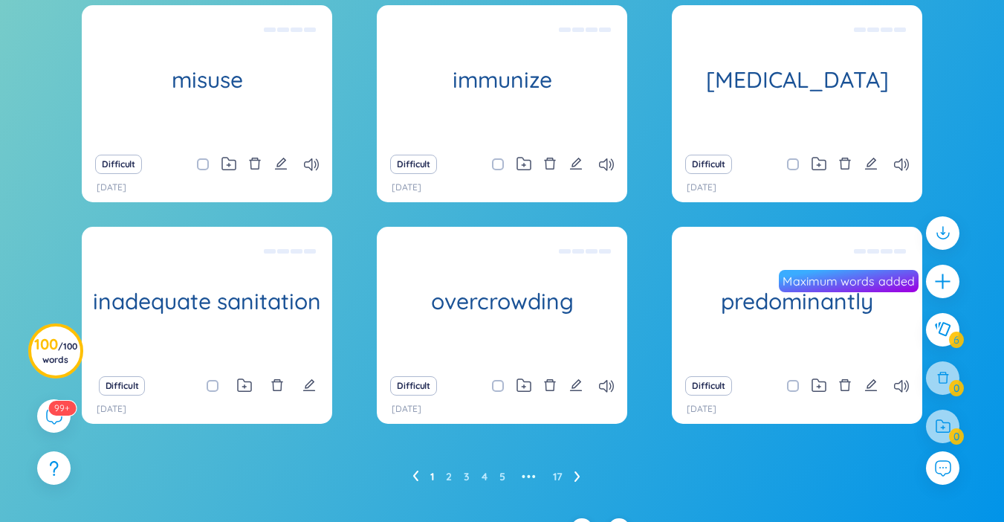
scroll to position [185, 0]
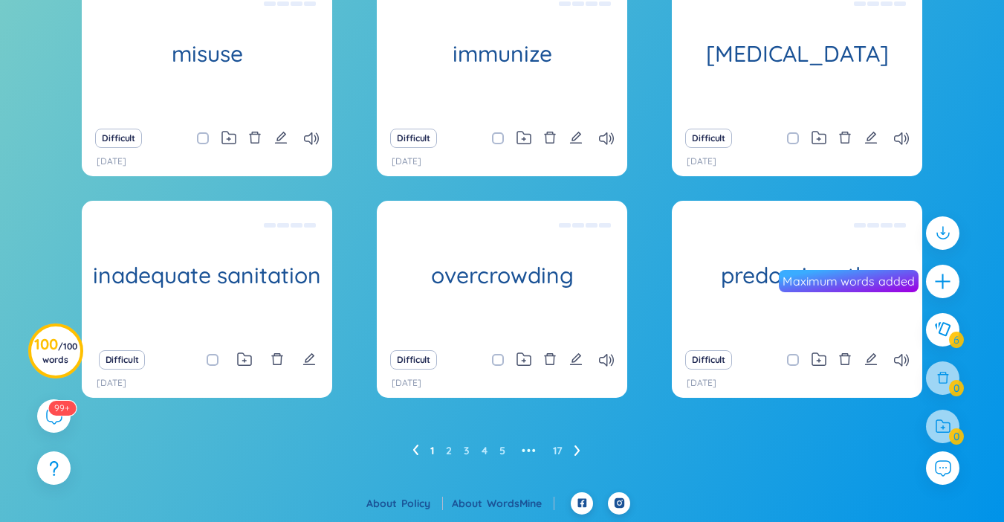
click at [577, 455] on icon at bounding box center [577, 449] width 6 height 11
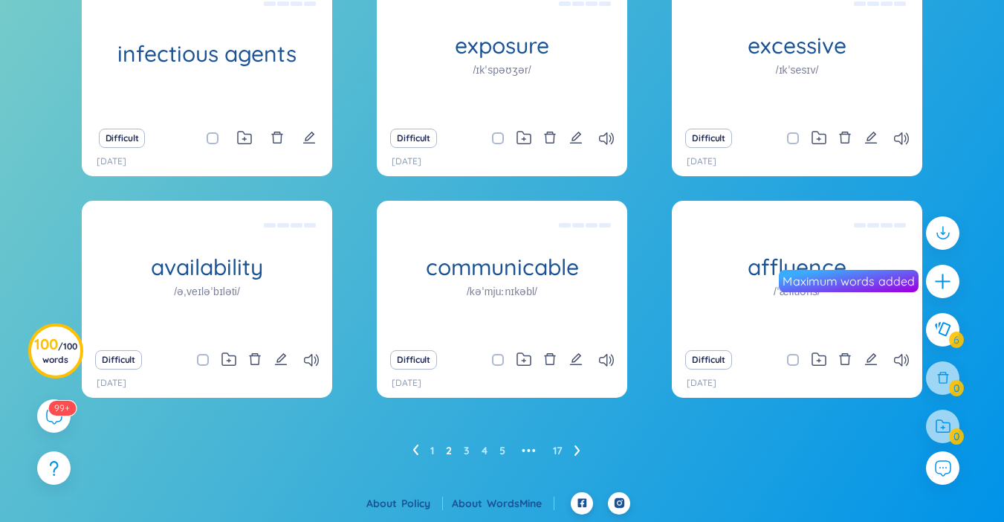
scroll to position [0, 0]
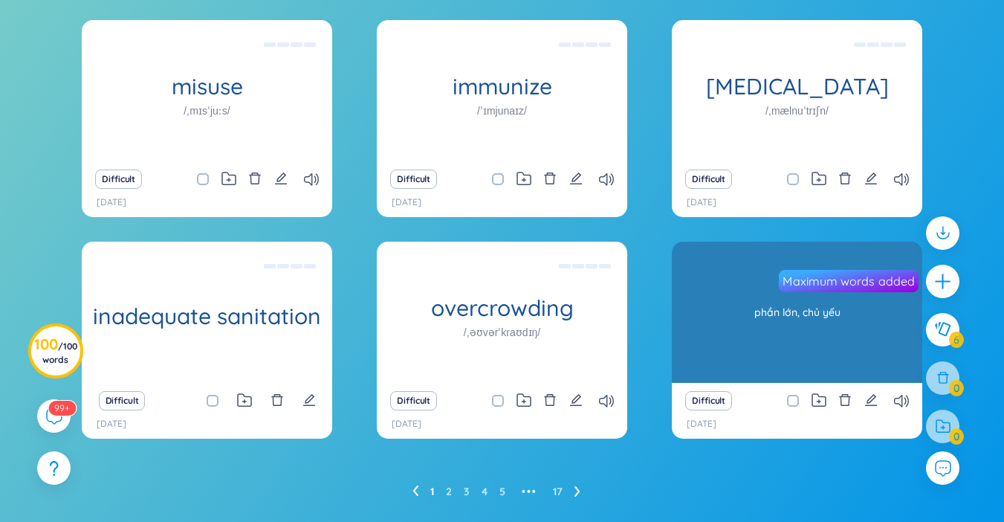
scroll to position [216, 0]
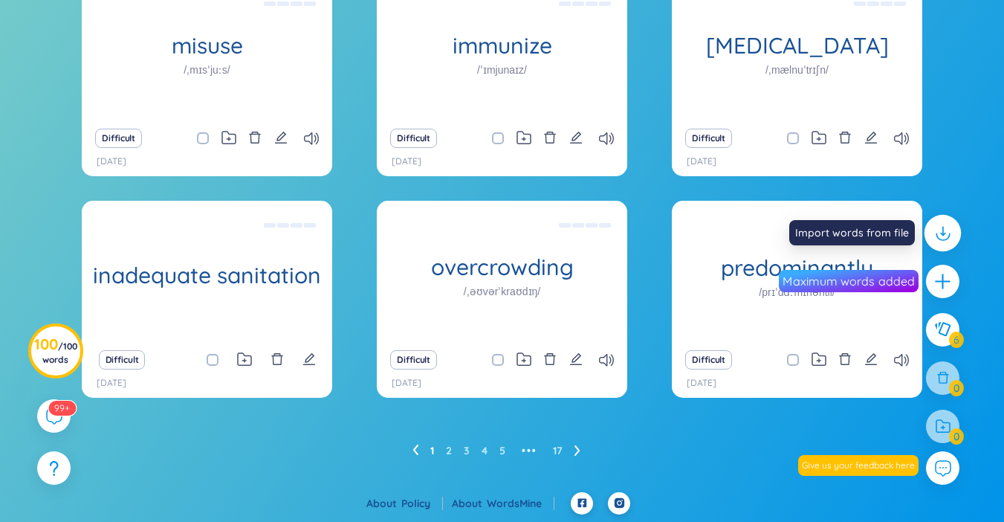
click at [936, 236] on icon at bounding box center [942, 232] width 19 height 19
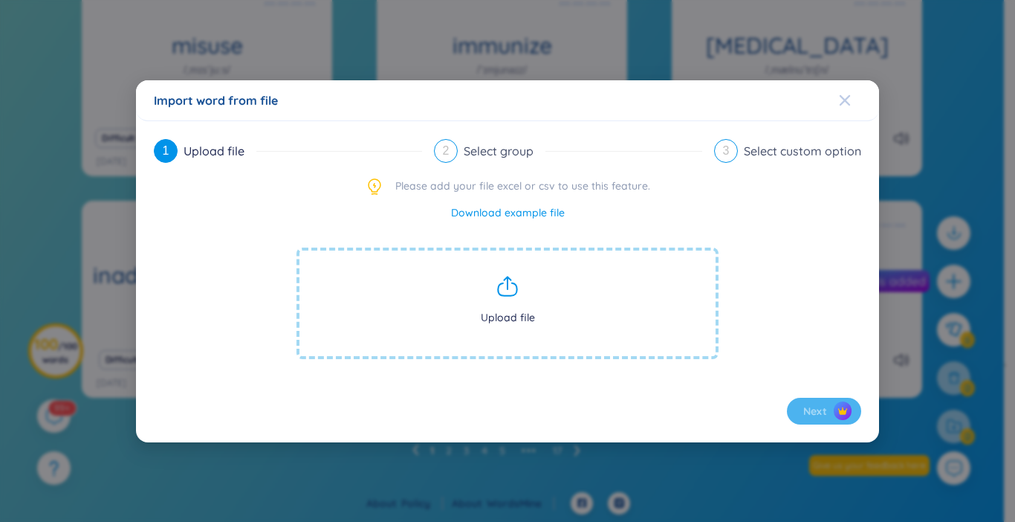
click at [843, 106] on div "Close" at bounding box center [845, 100] width 12 height 40
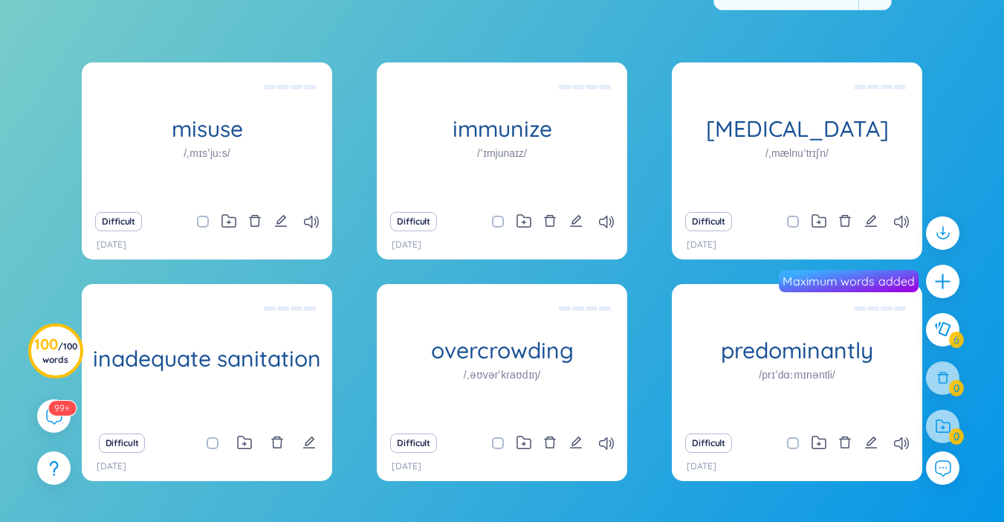
scroll to position [0, 0]
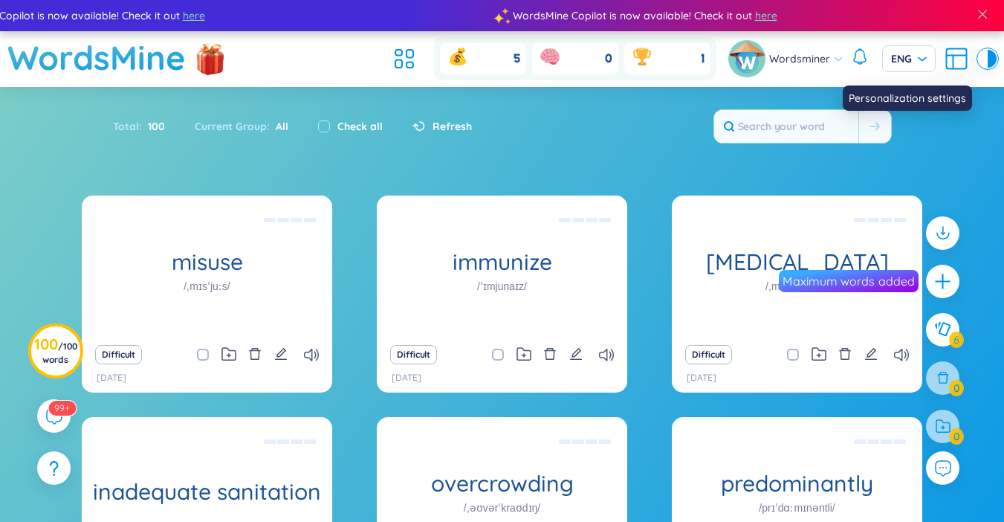
click at [952, 65] on icon at bounding box center [956, 58] width 27 height 27
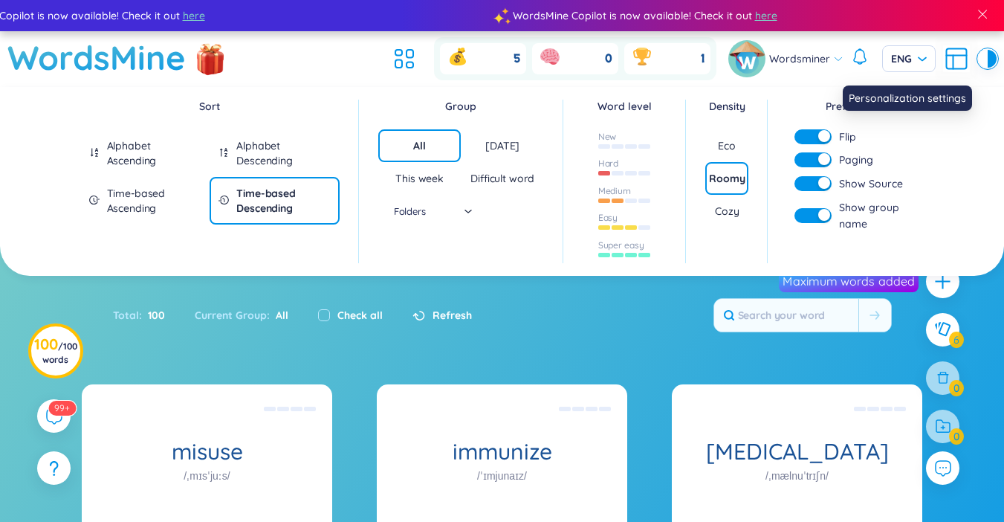
click at [951, 65] on icon at bounding box center [956, 58] width 27 height 27
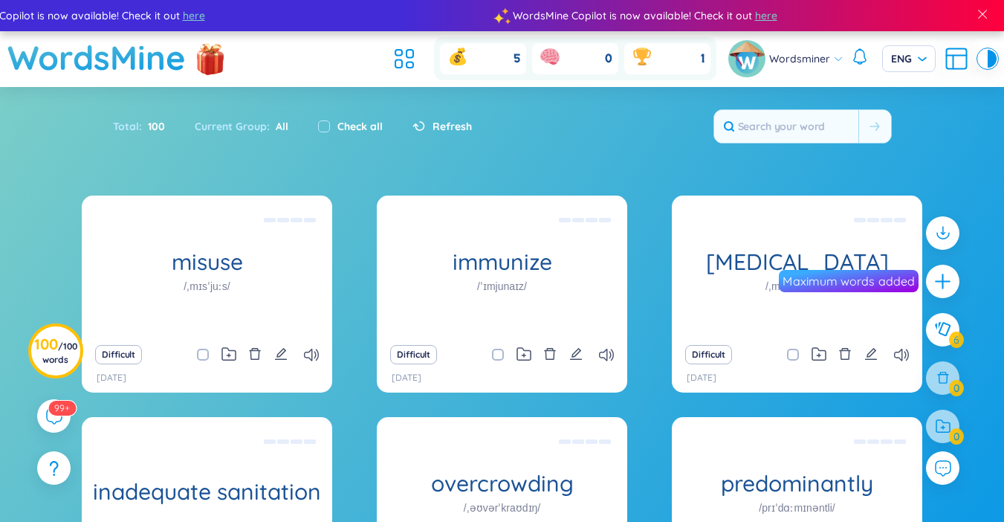
click at [982, 59] on div at bounding box center [983, 59] width 9 height 18
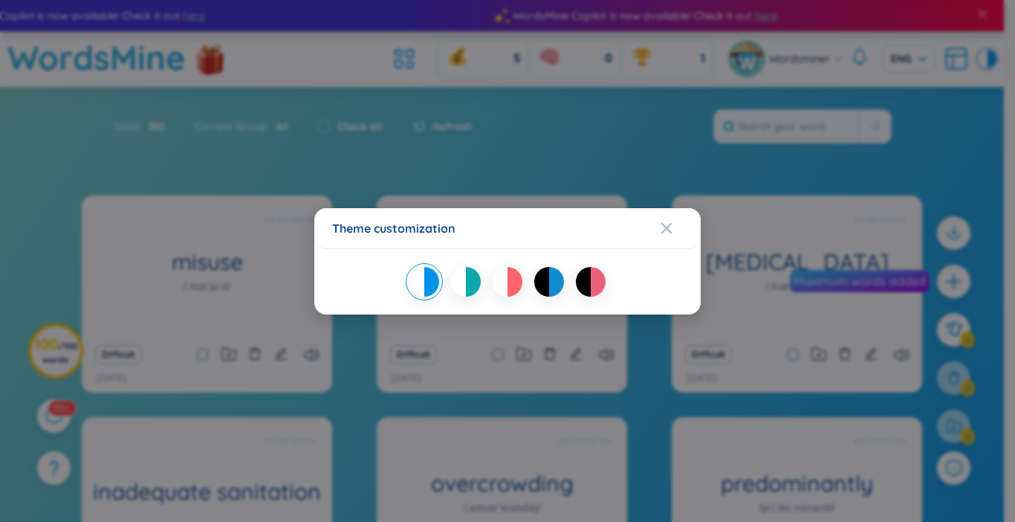
click at [982, 59] on div "Theme customization" at bounding box center [507, 261] width 1015 height 522
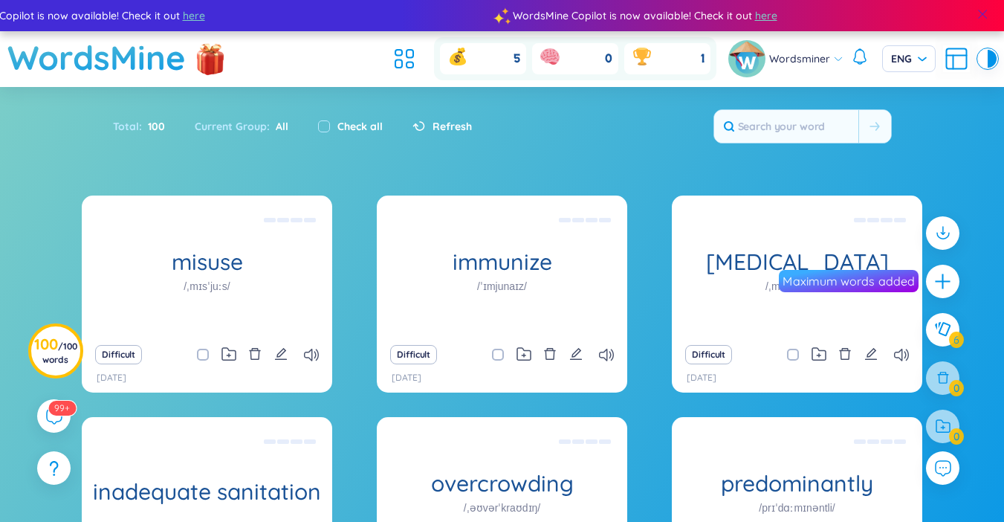
click at [982, 16] on span at bounding box center [982, 13] width 13 height 13
